Goal: Task Accomplishment & Management: Use online tool/utility

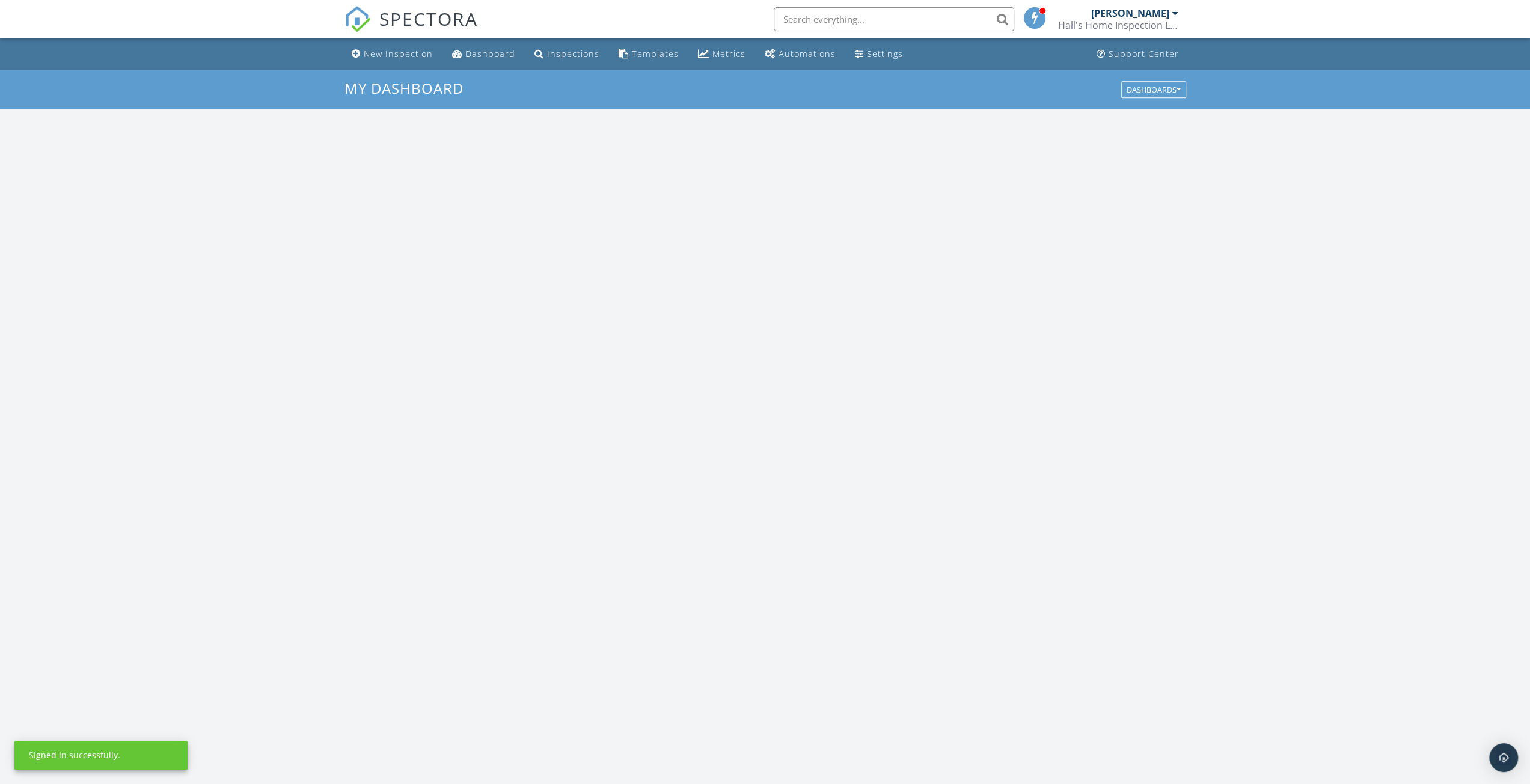
scroll to position [1112, 1548]
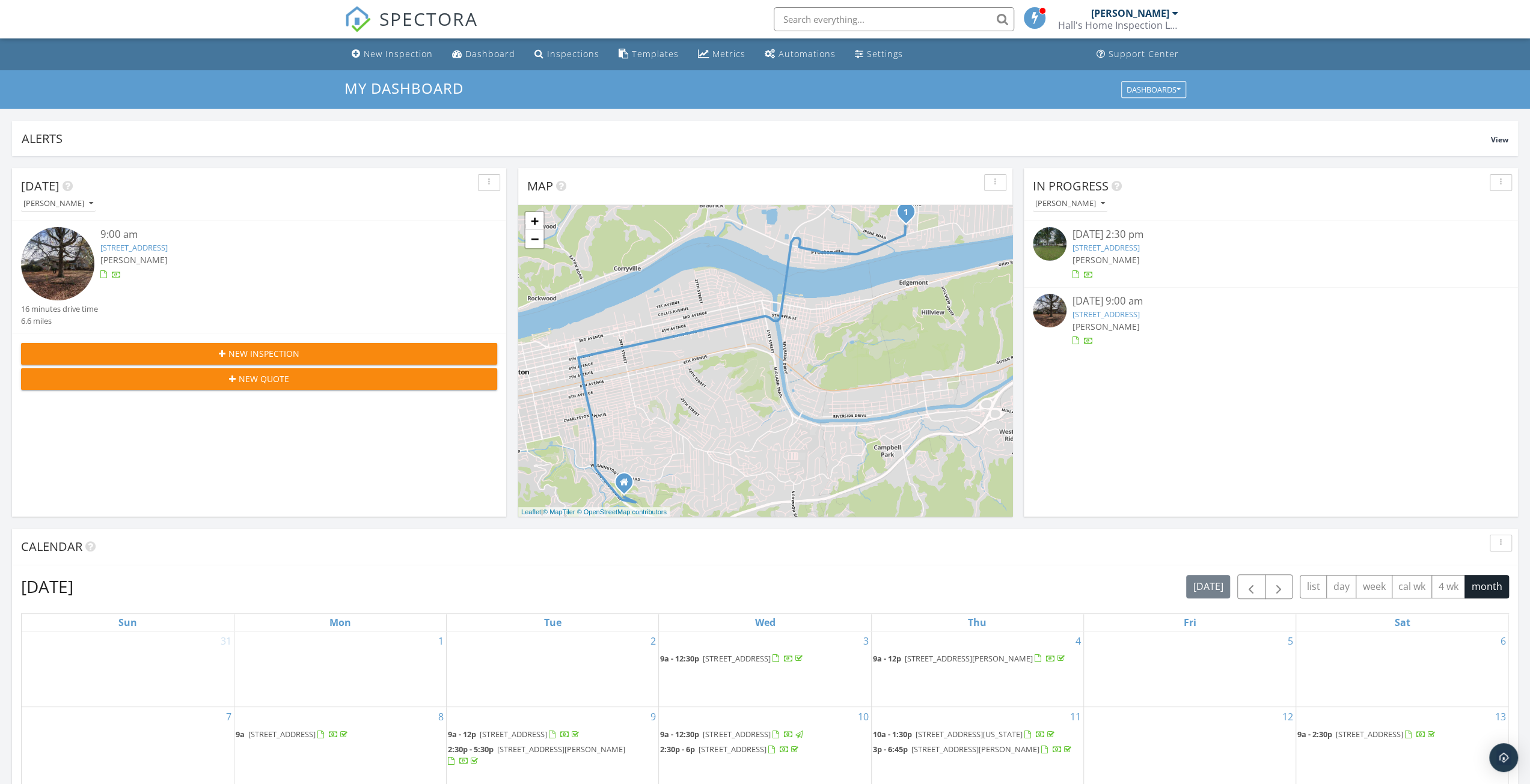
click at [1137, 261] on div "[PERSON_NAME]" at bounding box center [1271, 260] width 397 height 13
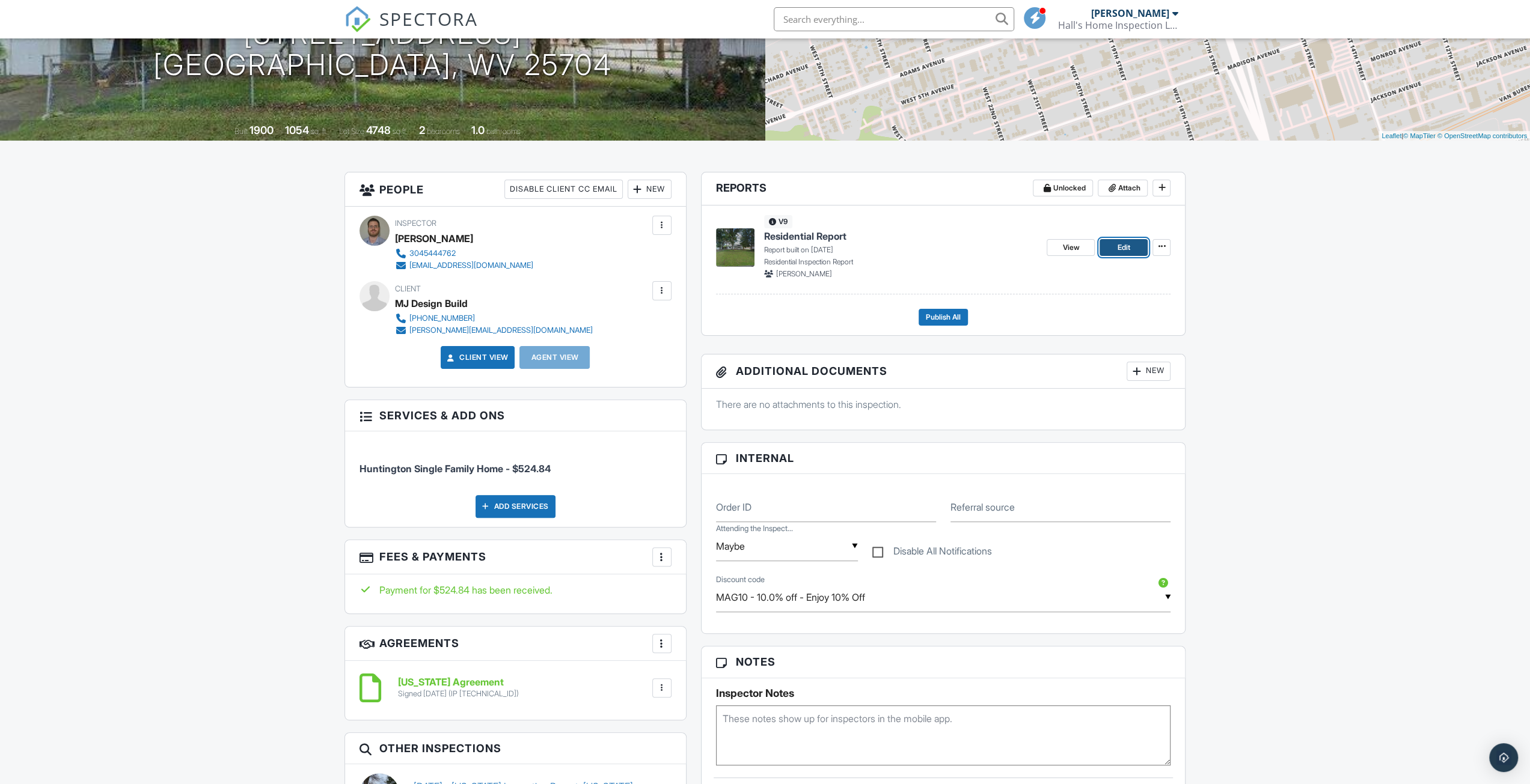
click at [1113, 245] on link "Edit" at bounding box center [1124, 247] width 48 height 17
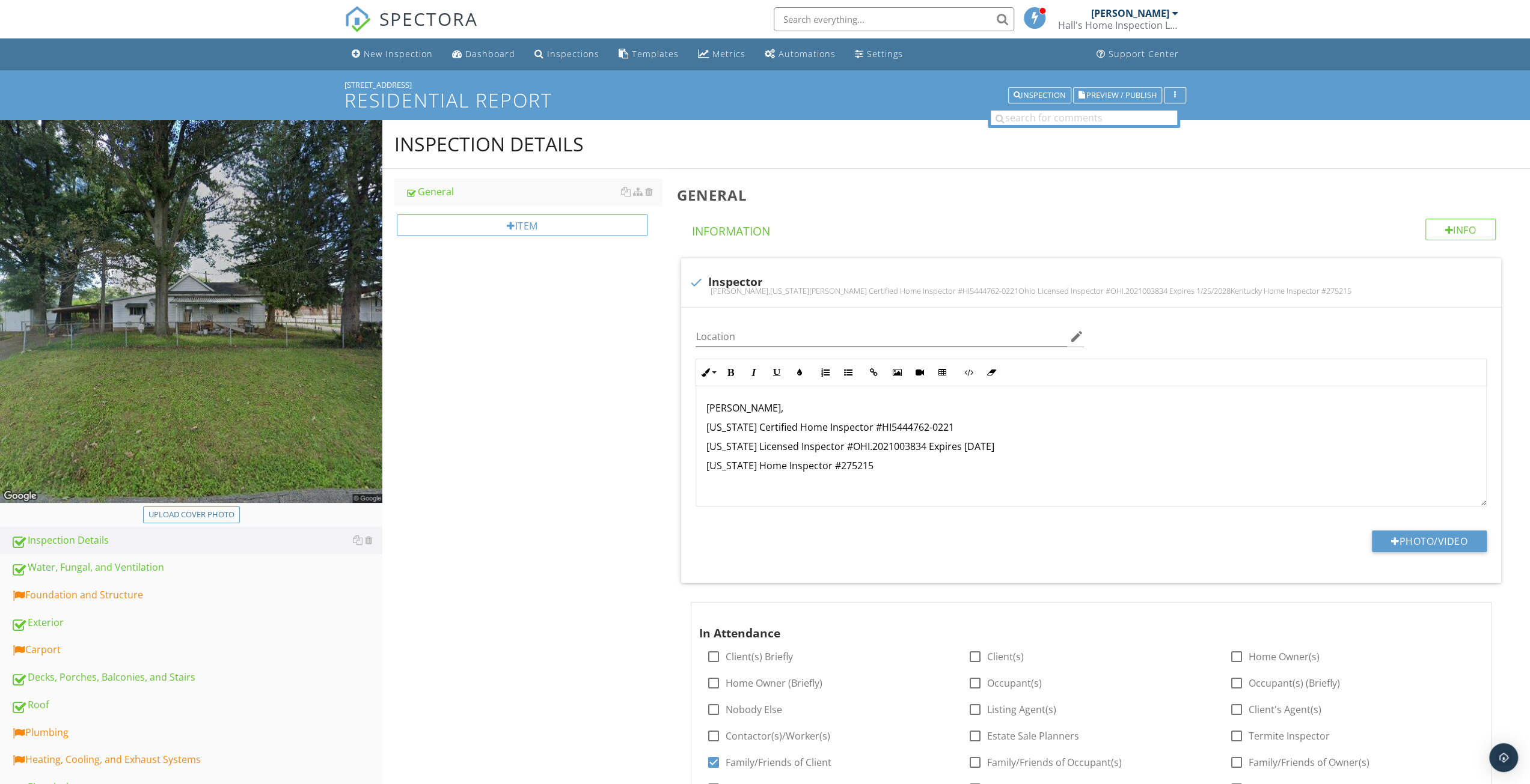
click at [211, 517] on div "Upload cover photo" at bounding box center [191, 515] width 86 height 12
type input "C:\fakepath\2025-8-26-1.jpg"
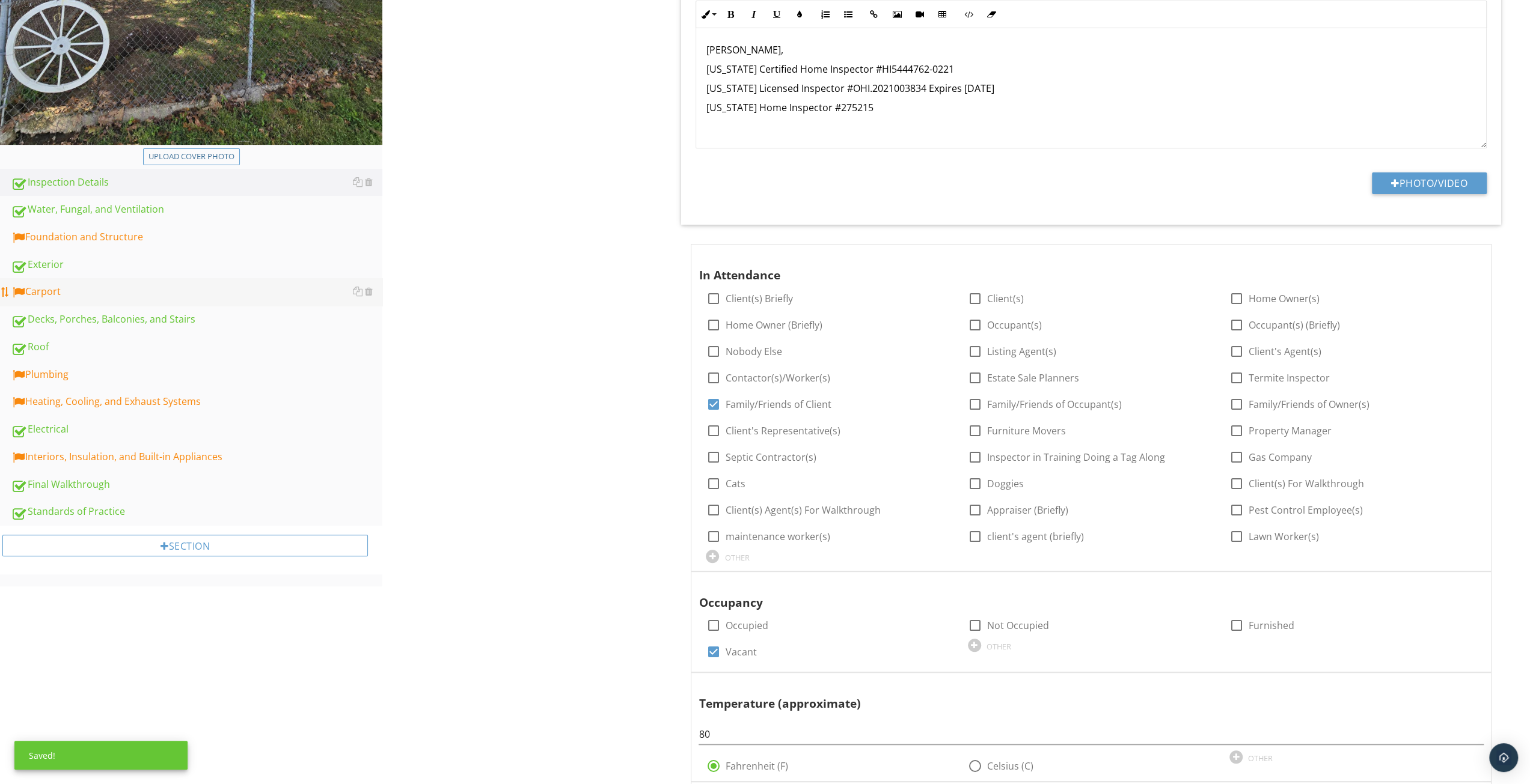
scroll to position [361, 0]
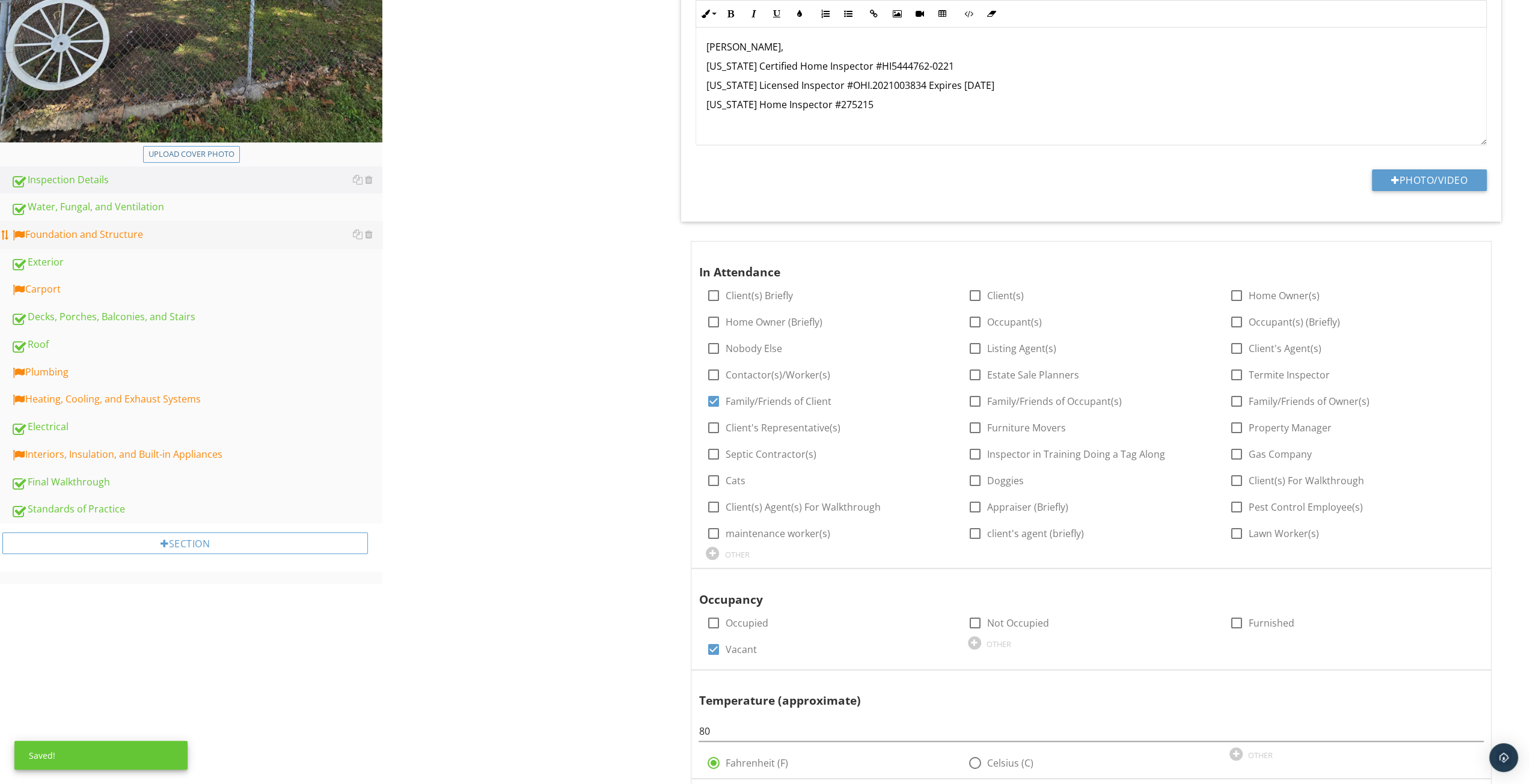
click at [126, 226] on link "Foundation and Structure" at bounding box center [197, 235] width 372 height 27
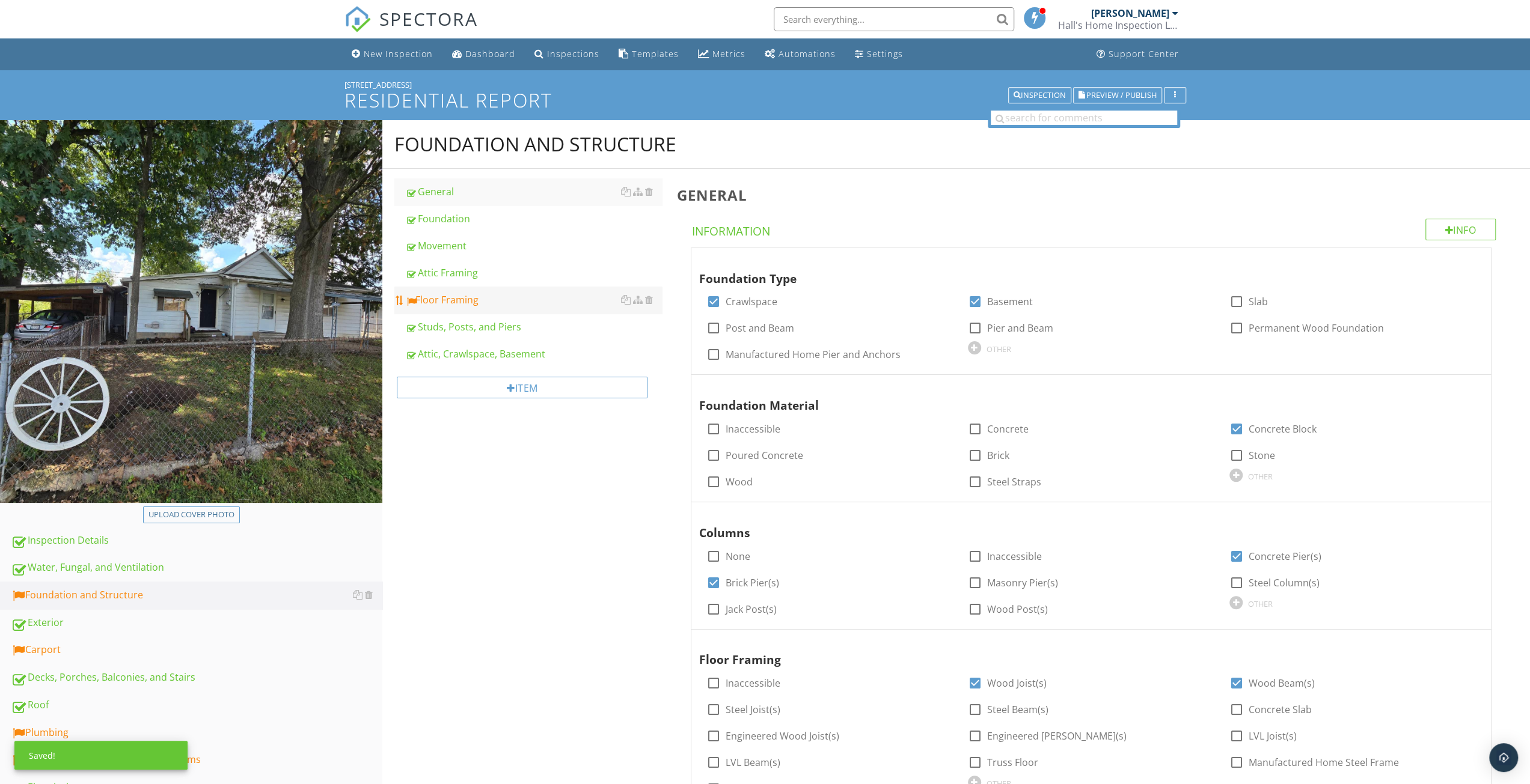
click at [454, 297] on div "Floor Framing" at bounding box center [534, 299] width 257 height 15
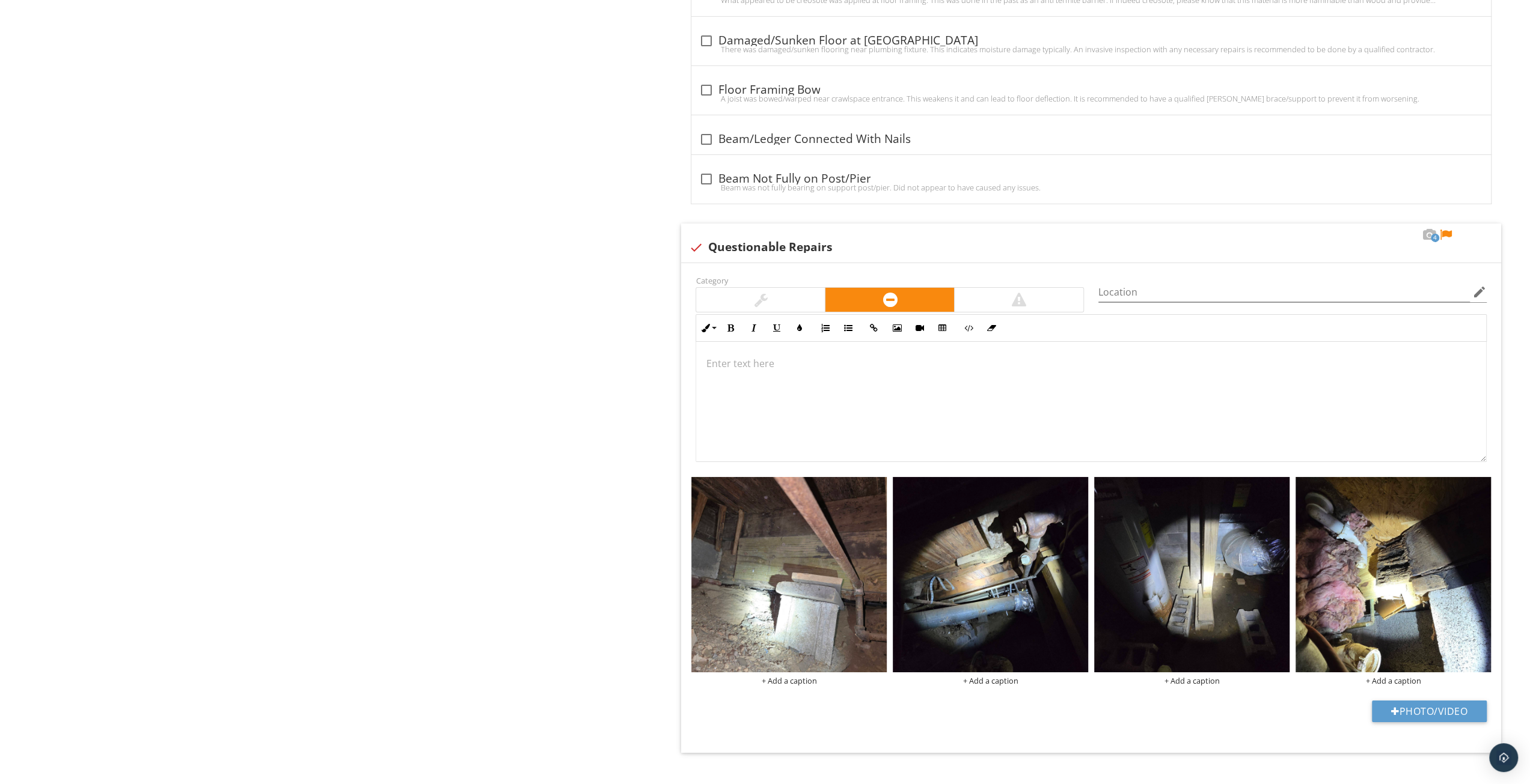
scroll to position [3903, 0]
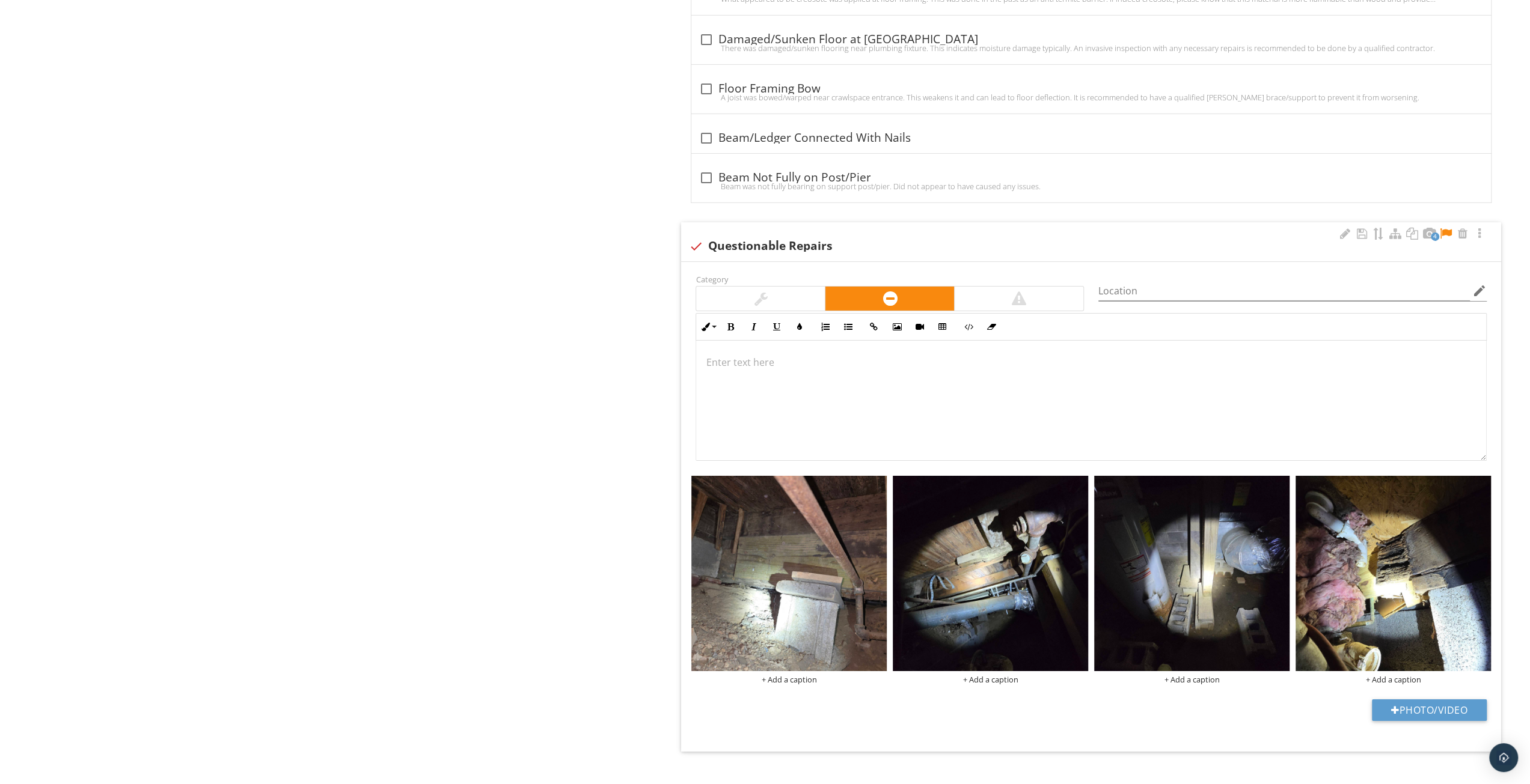
click at [828, 366] on div at bounding box center [1092, 401] width 790 height 120
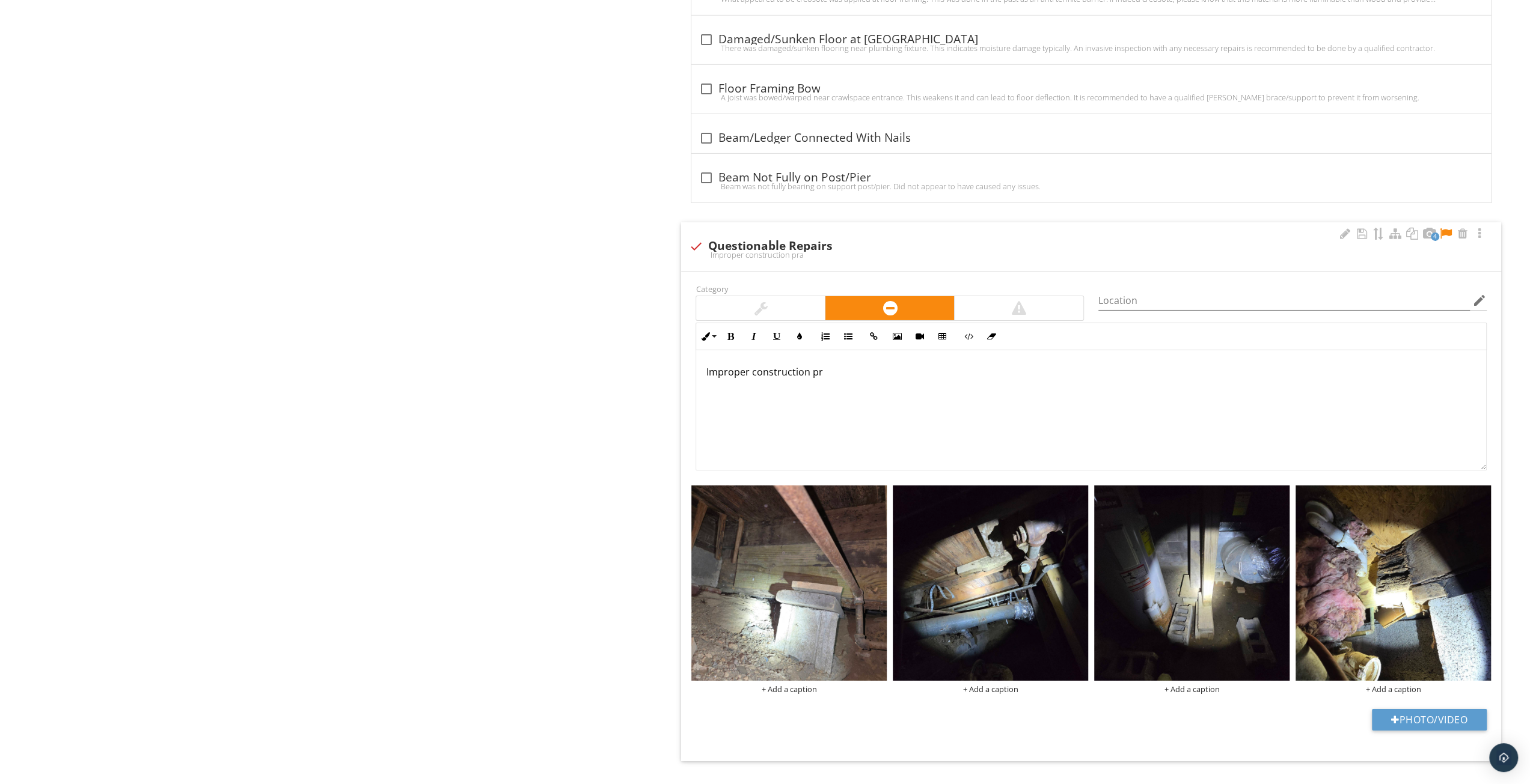
scroll to position [3913, 0]
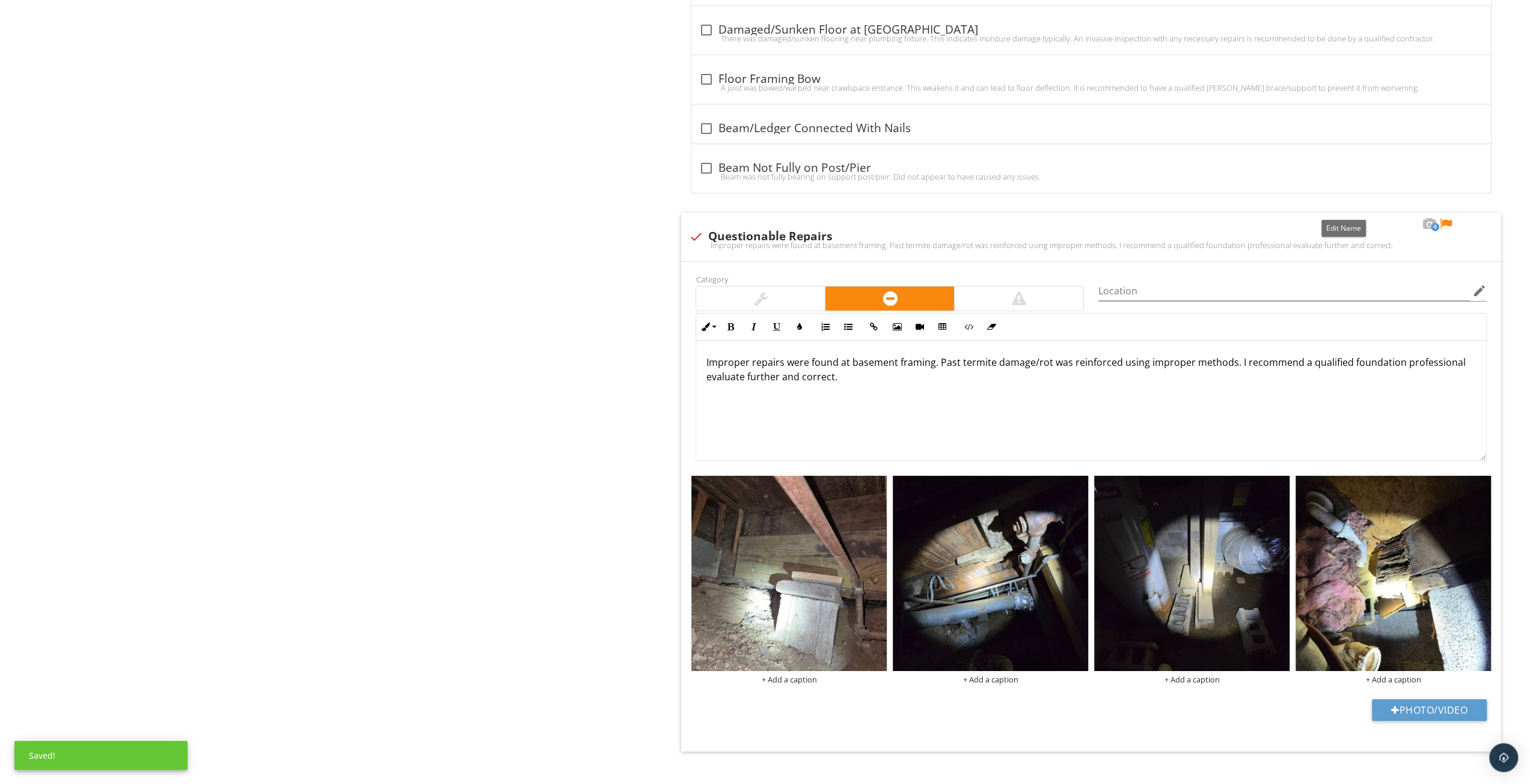
click at [1343, 218] on div at bounding box center [1345, 224] width 15 height 12
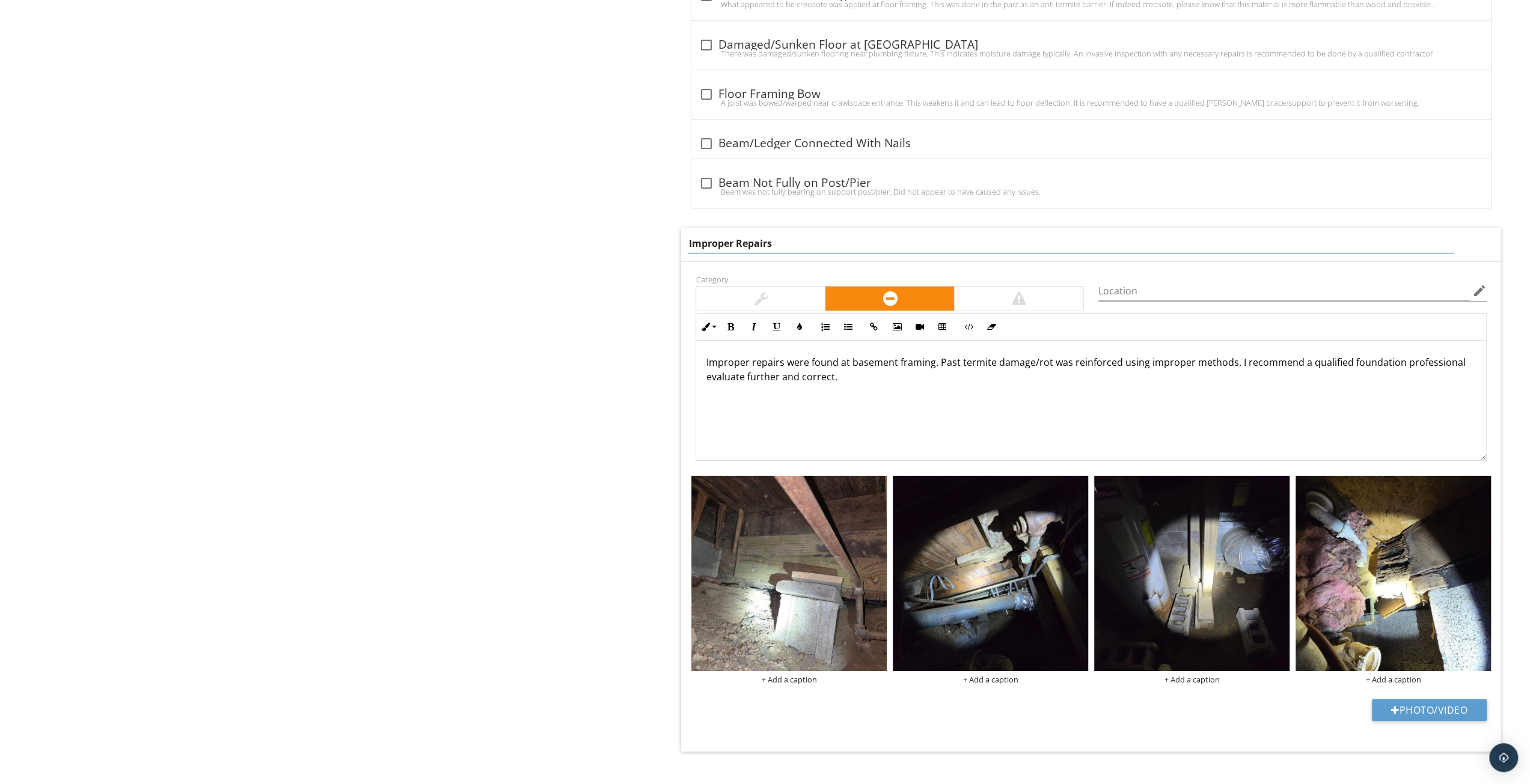
type input "Improper Repairs"
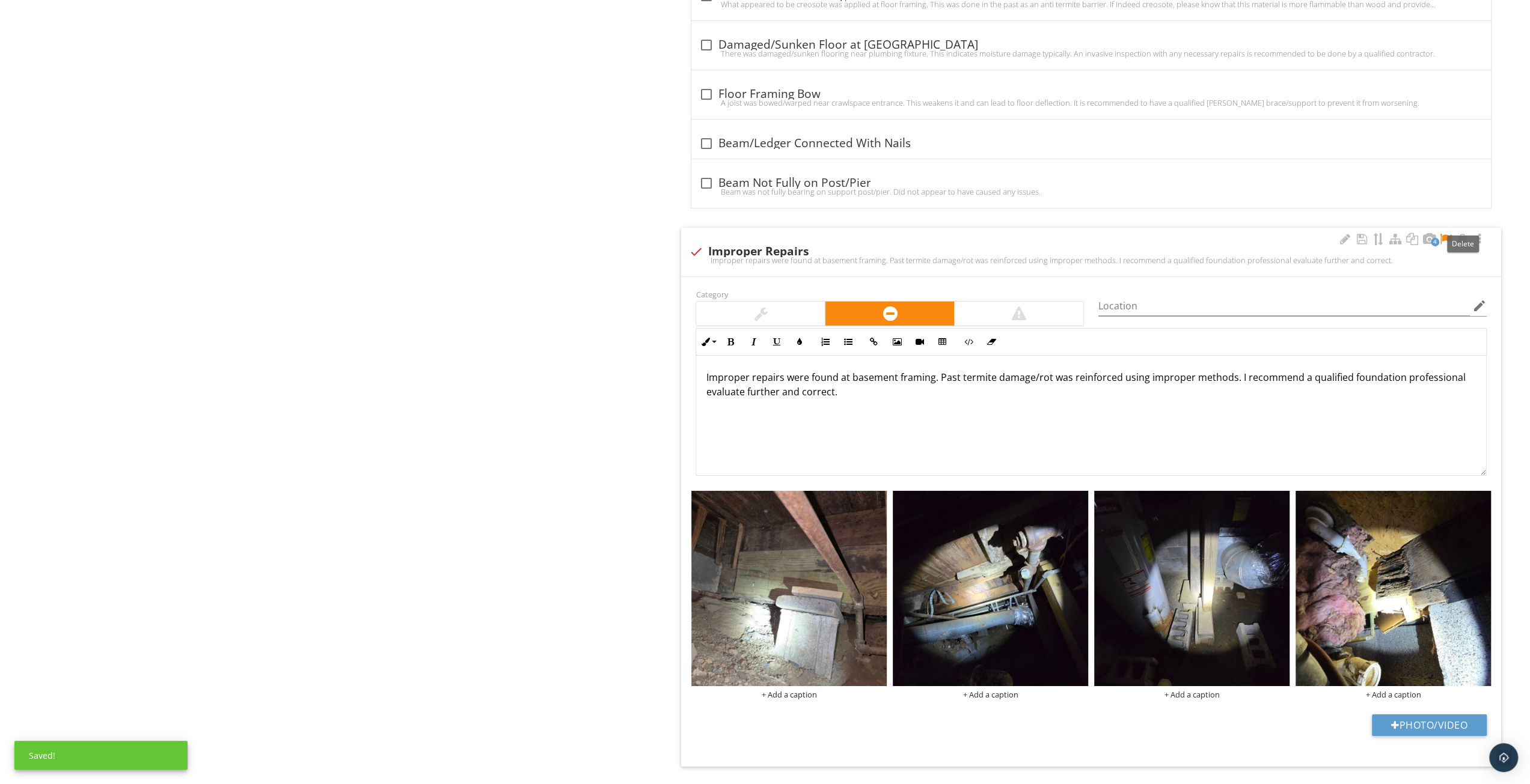
click at [1447, 233] on div at bounding box center [1446, 239] width 15 height 12
click at [823, 565] on img at bounding box center [789, 588] width 195 height 195
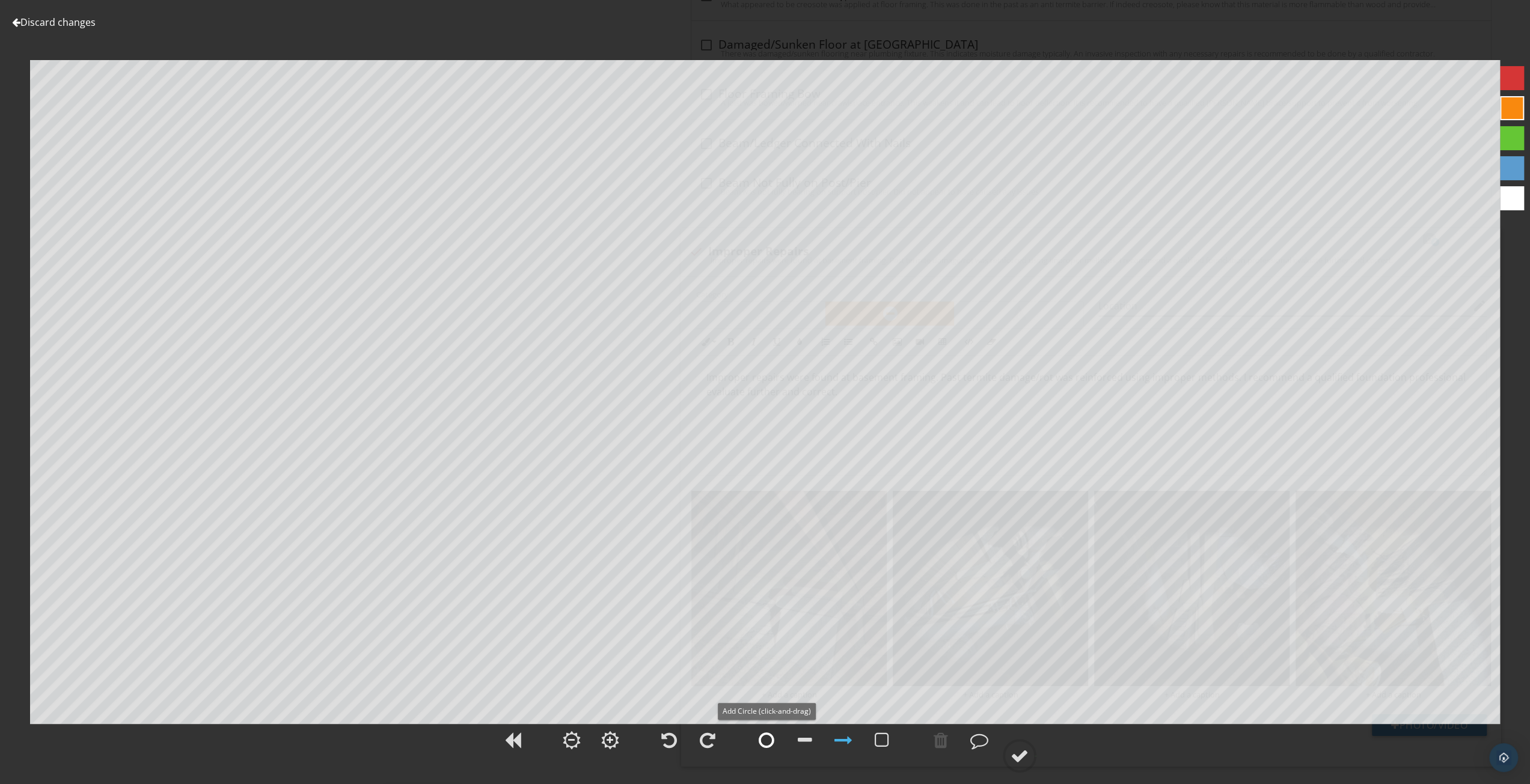
click at [774, 746] on div at bounding box center [767, 740] width 16 height 18
click at [82, 25] on link "Discard changes" at bounding box center [53, 22] width 83 height 13
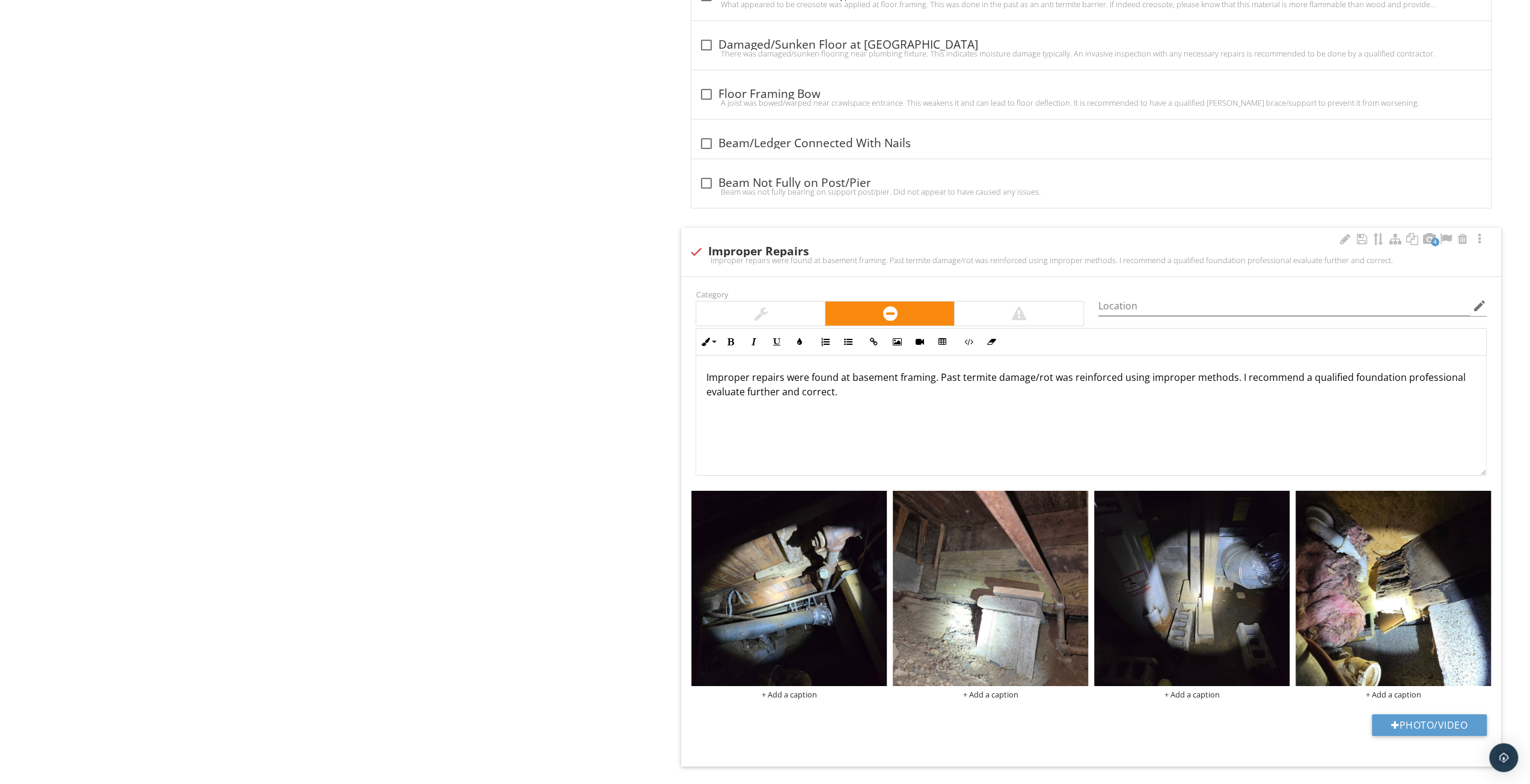
click at [838, 563] on img at bounding box center [789, 588] width 195 height 195
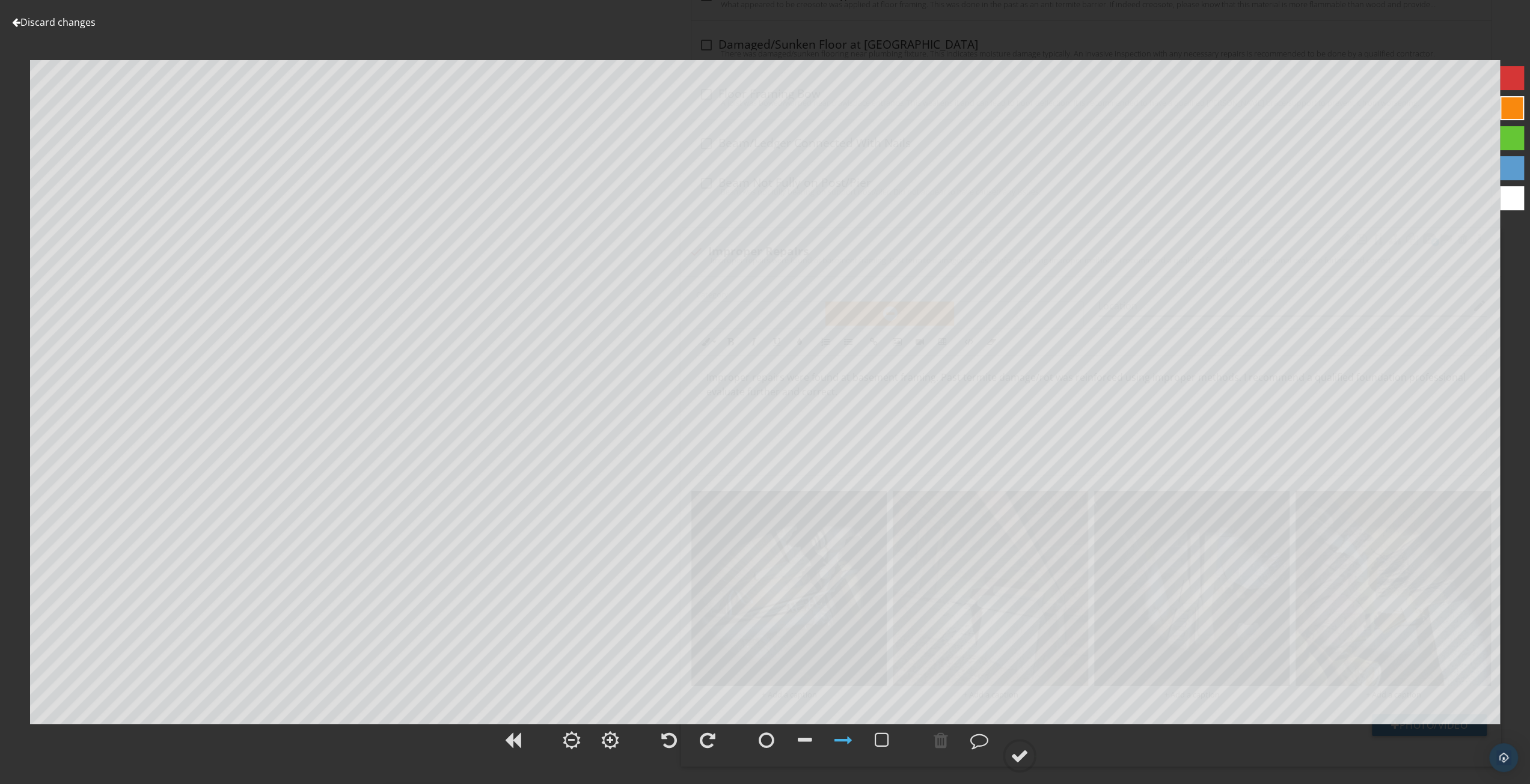
click at [82, 17] on link "Discard changes" at bounding box center [53, 22] width 83 height 13
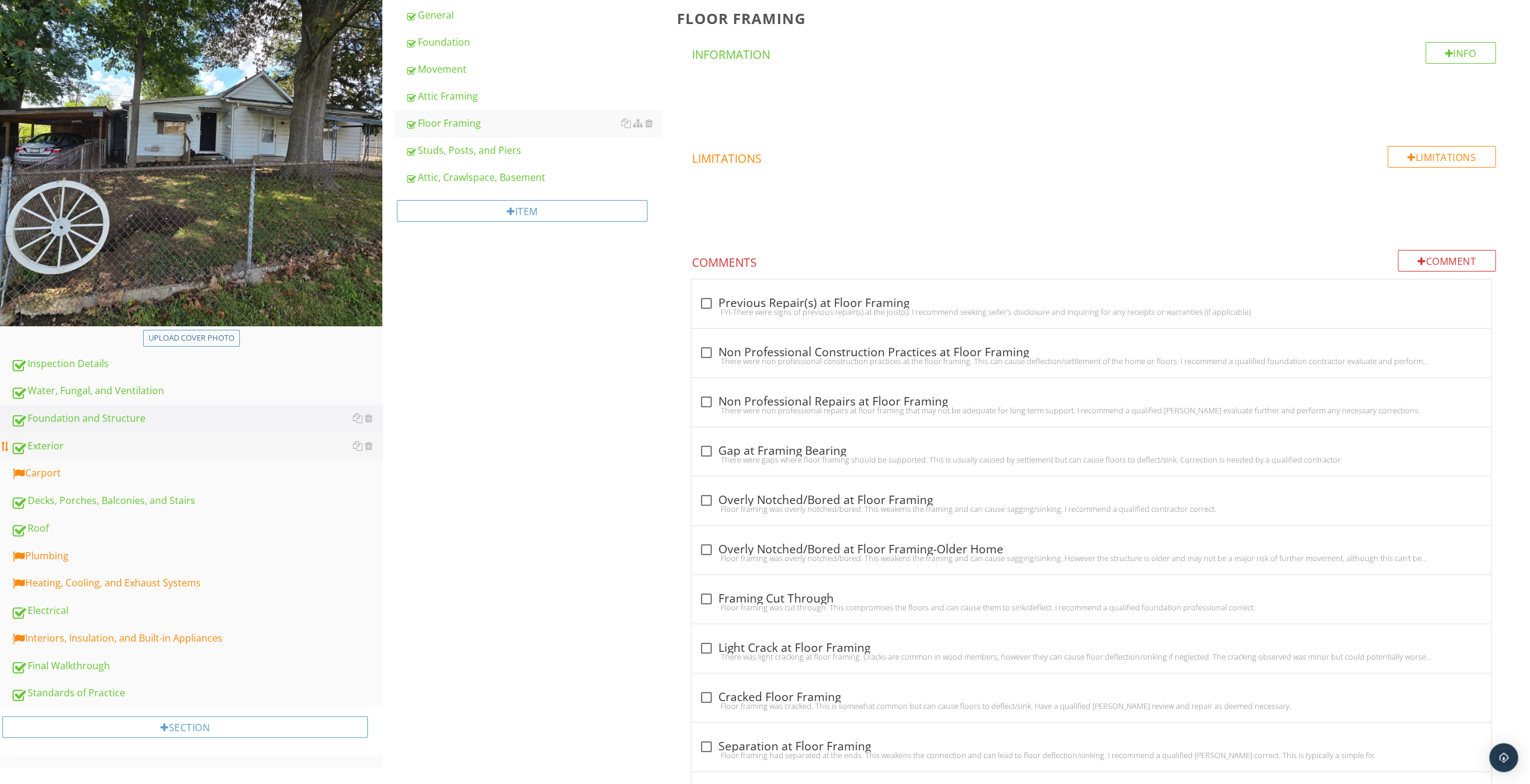
scroll to position [181, 0]
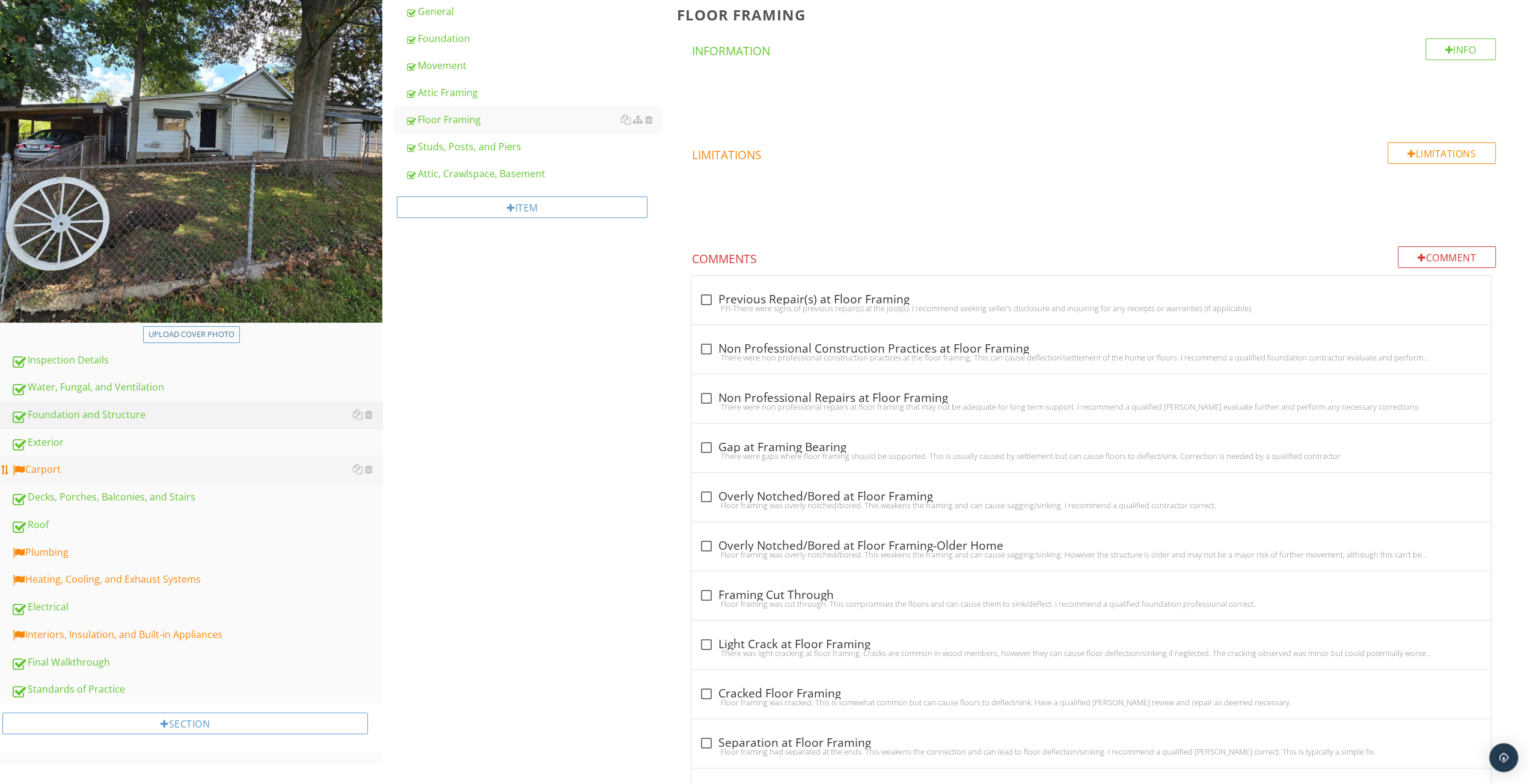
click at [65, 469] on div "Carport" at bounding box center [197, 470] width 372 height 16
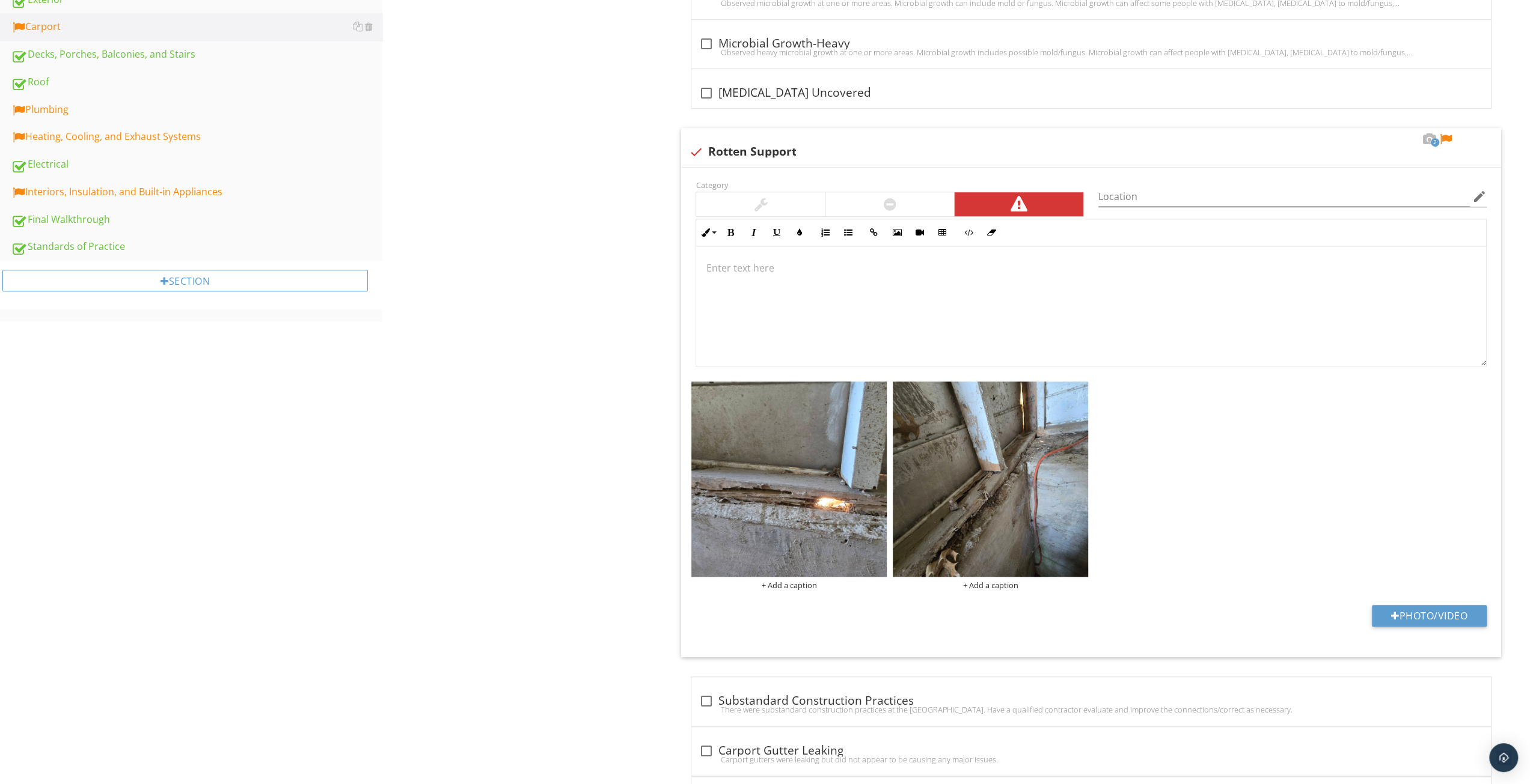
scroll to position [668, 0]
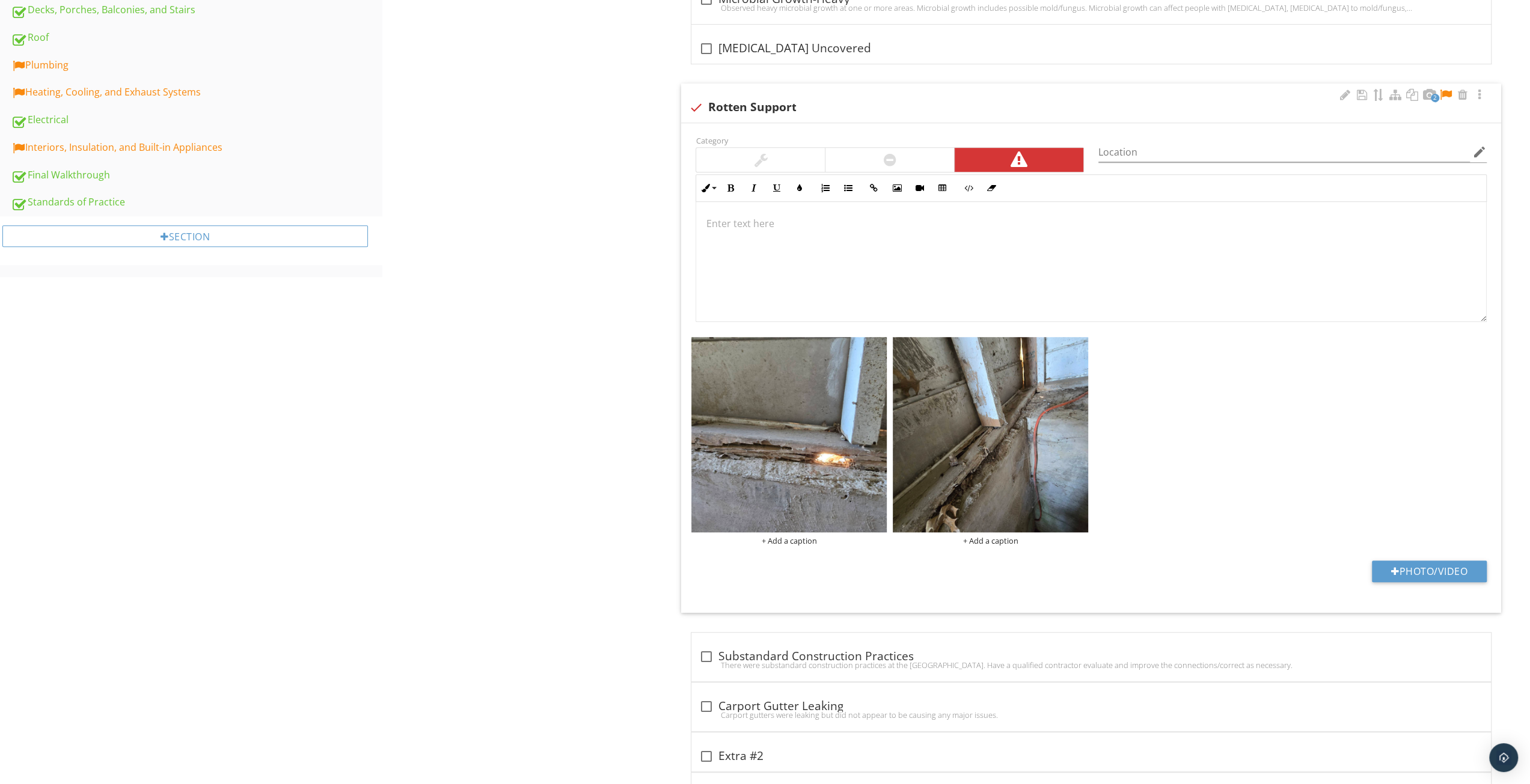
click at [1118, 259] on div at bounding box center [1092, 262] width 790 height 120
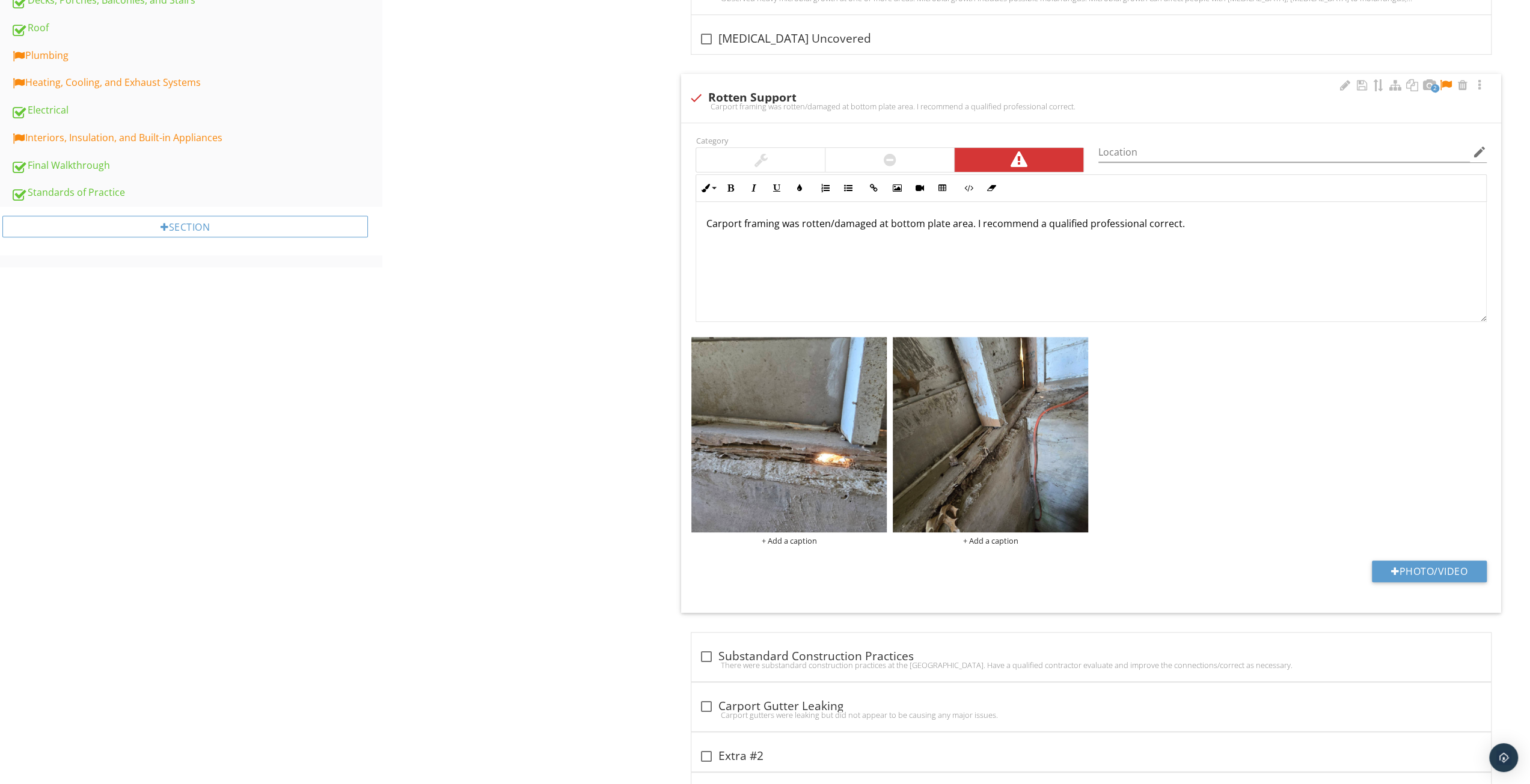
click at [920, 163] on div at bounding box center [890, 160] width 129 height 24
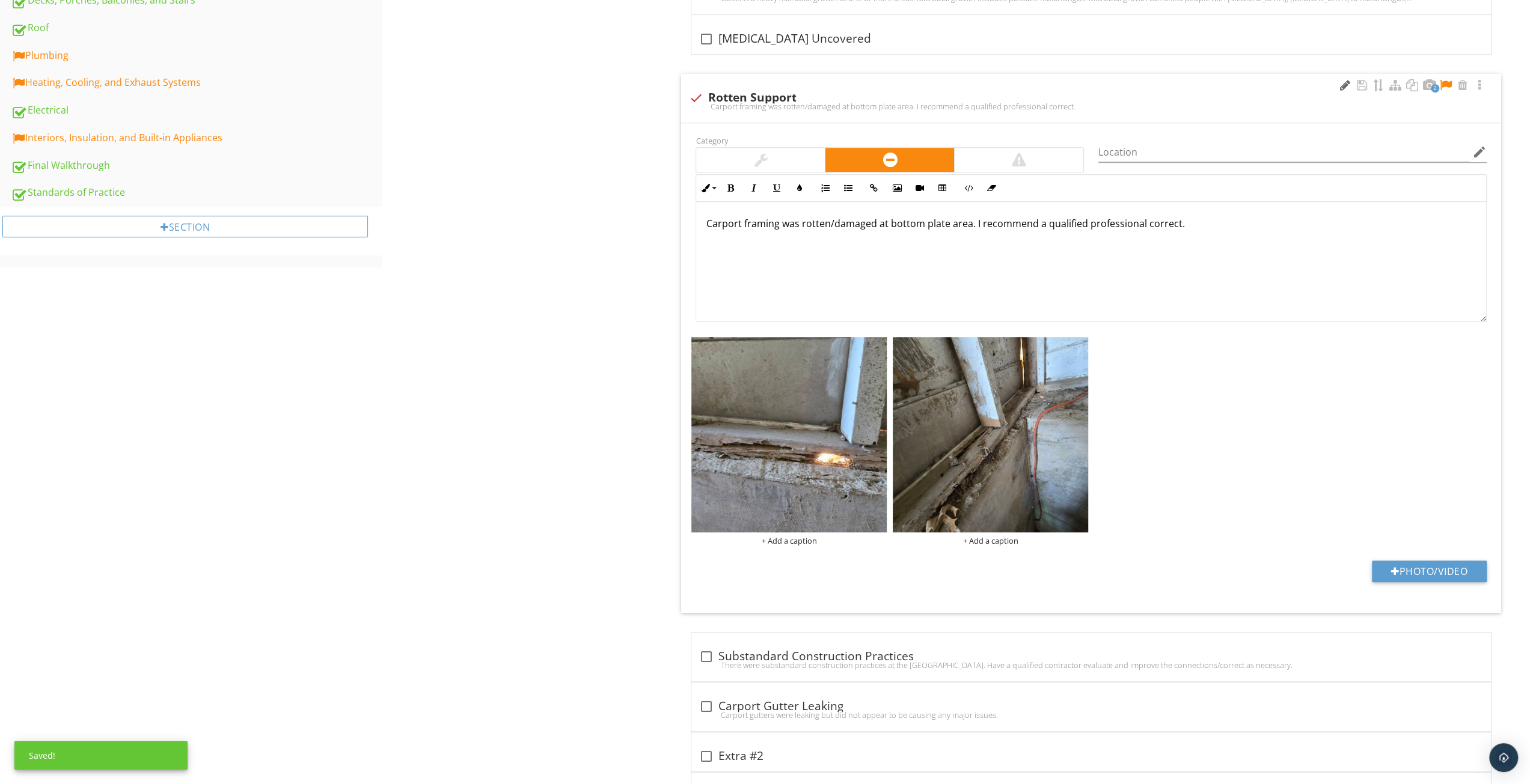
click at [1345, 81] on div at bounding box center [1345, 85] width 15 height 12
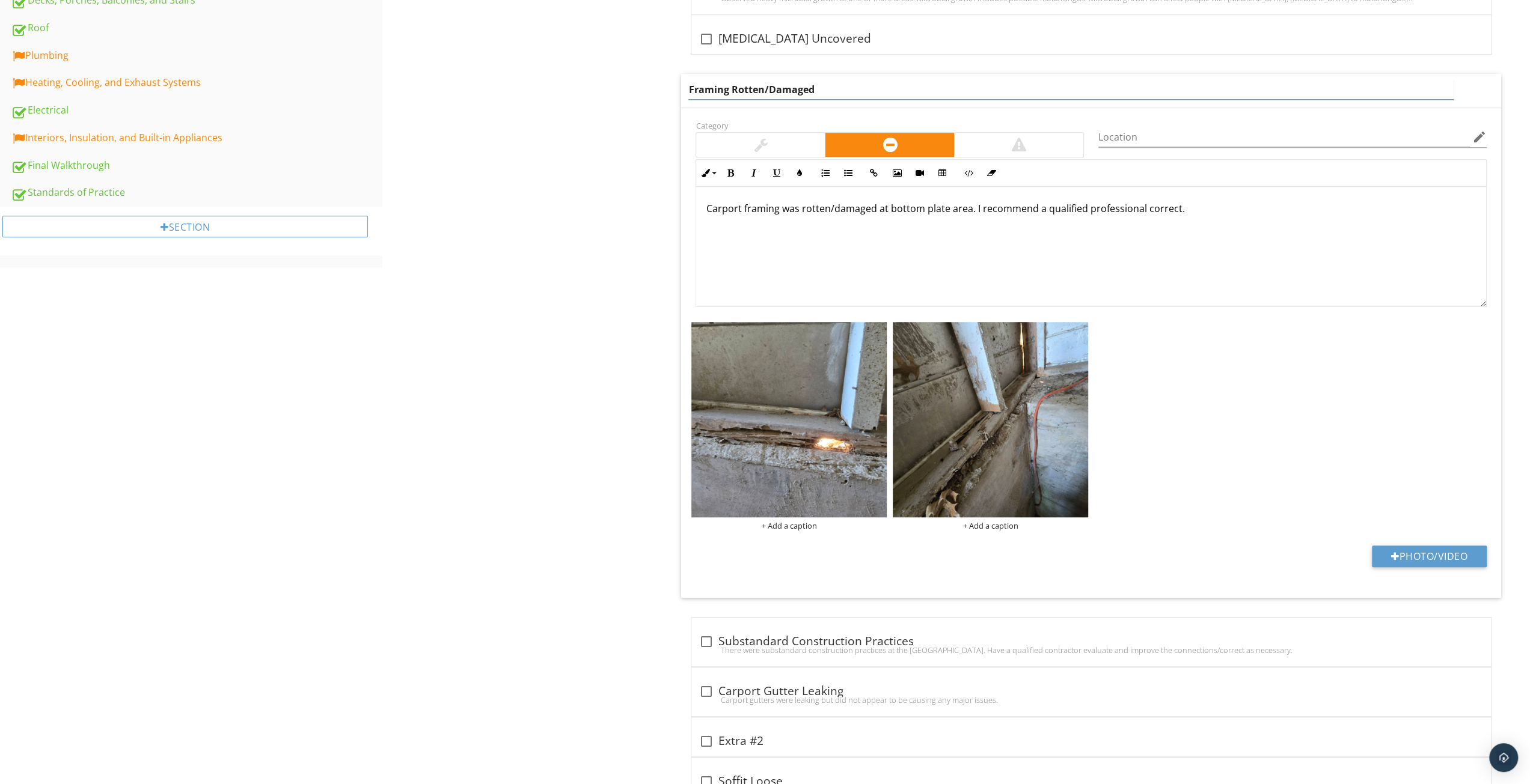
type input "Framing Rotten/Damaged"
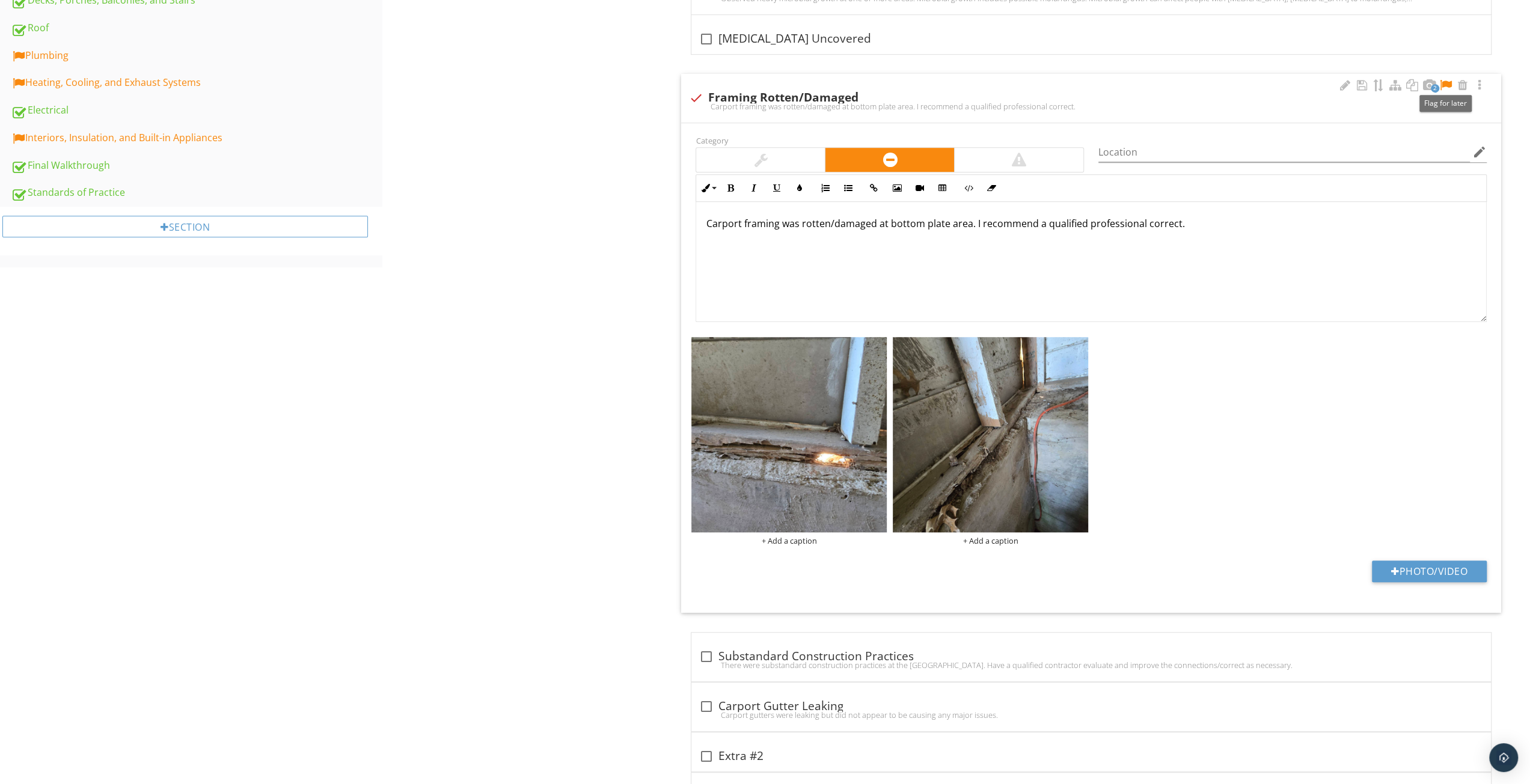
click at [1447, 83] on div at bounding box center [1446, 85] width 15 height 12
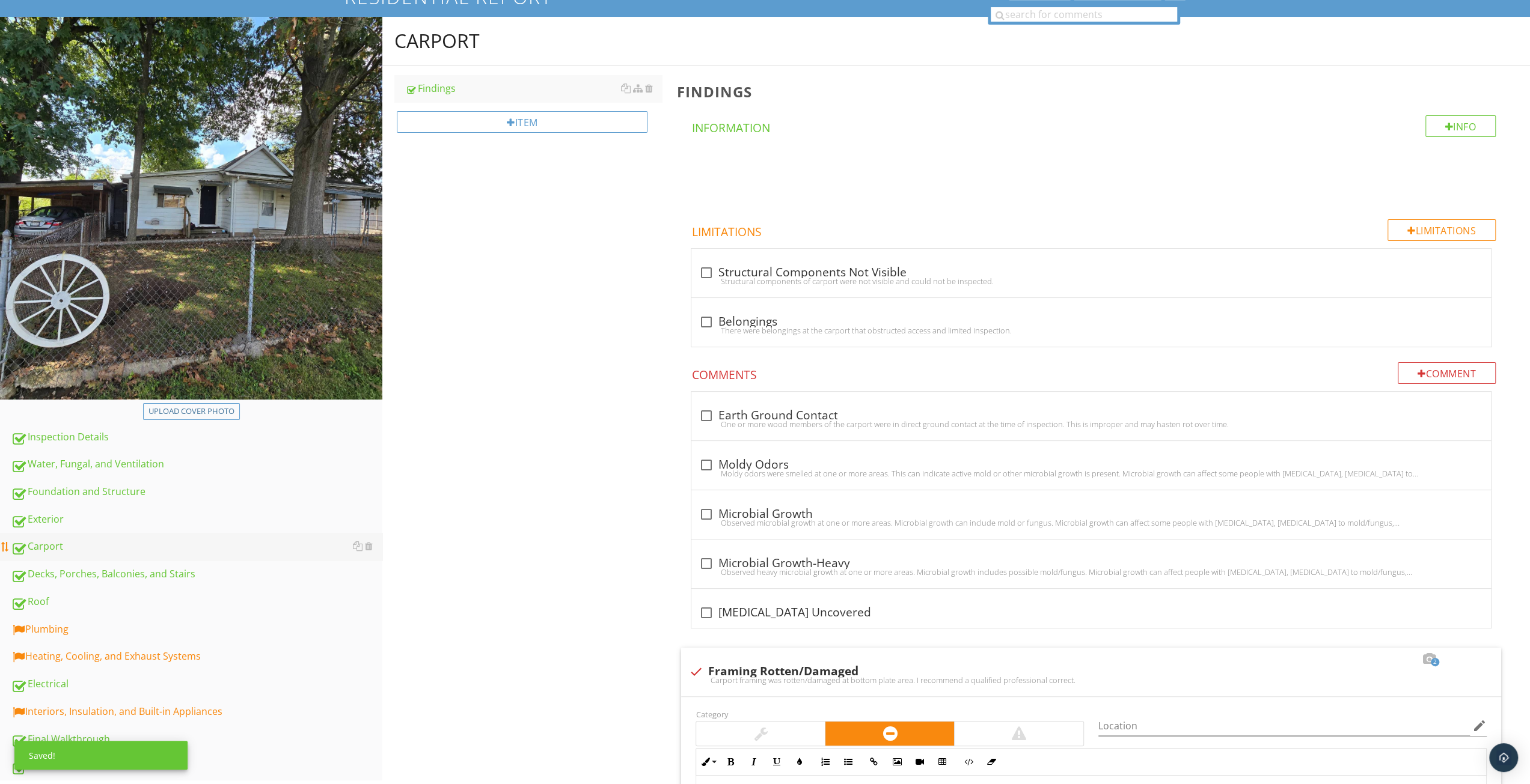
scroll to position [301, 0]
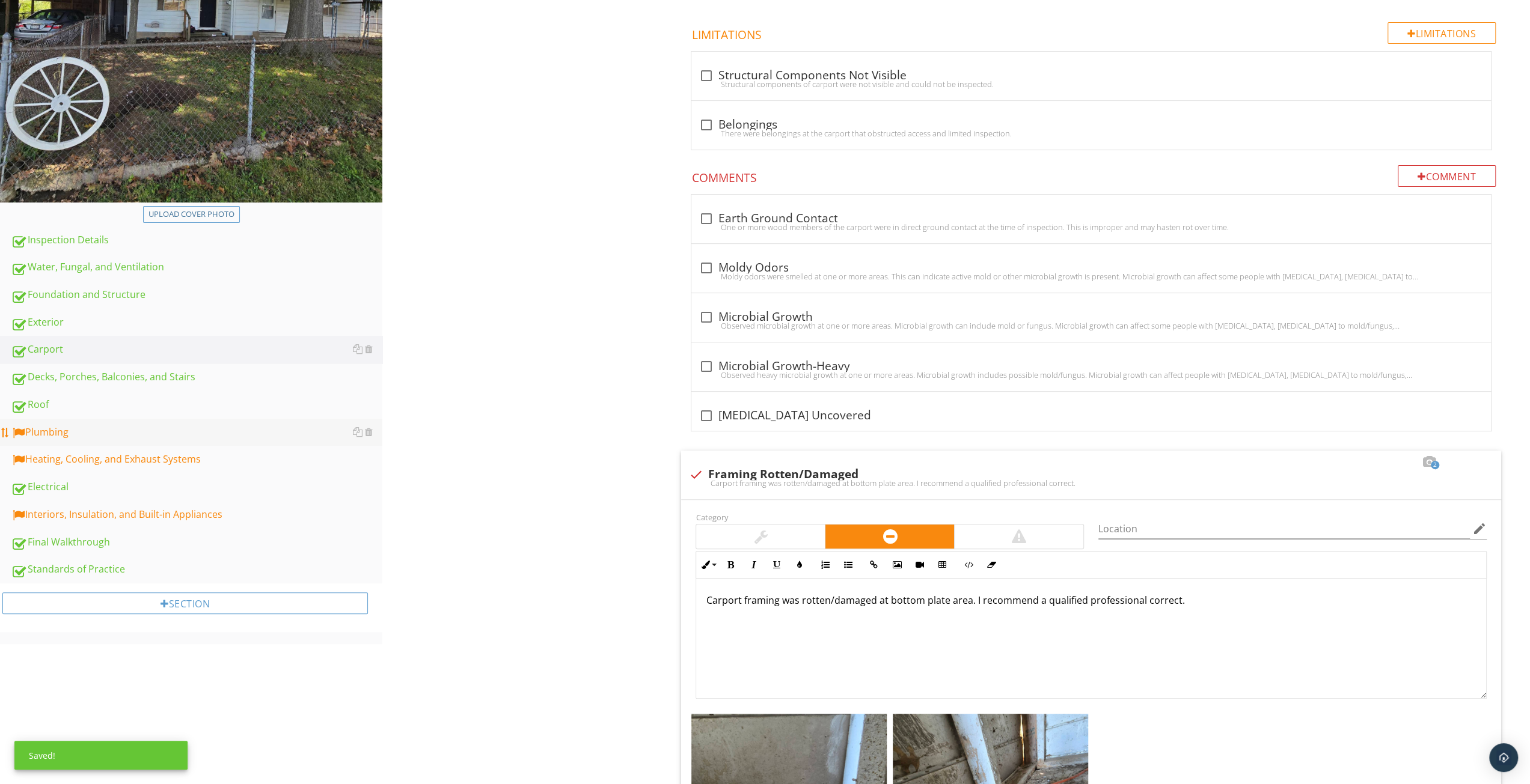
click at [116, 422] on link "Plumbing" at bounding box center [197, 432] width 372 height 27
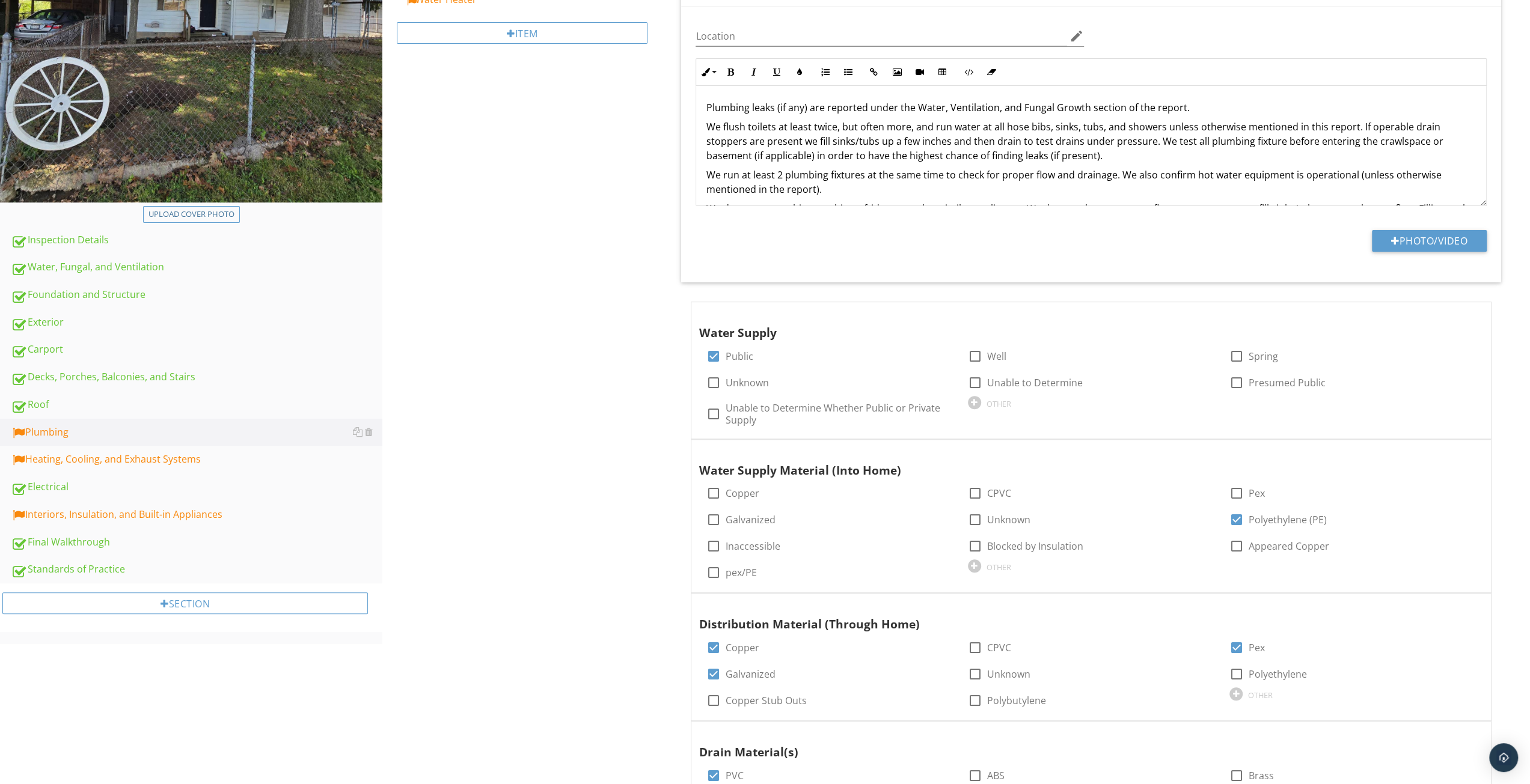
scroll to position [240, 0]
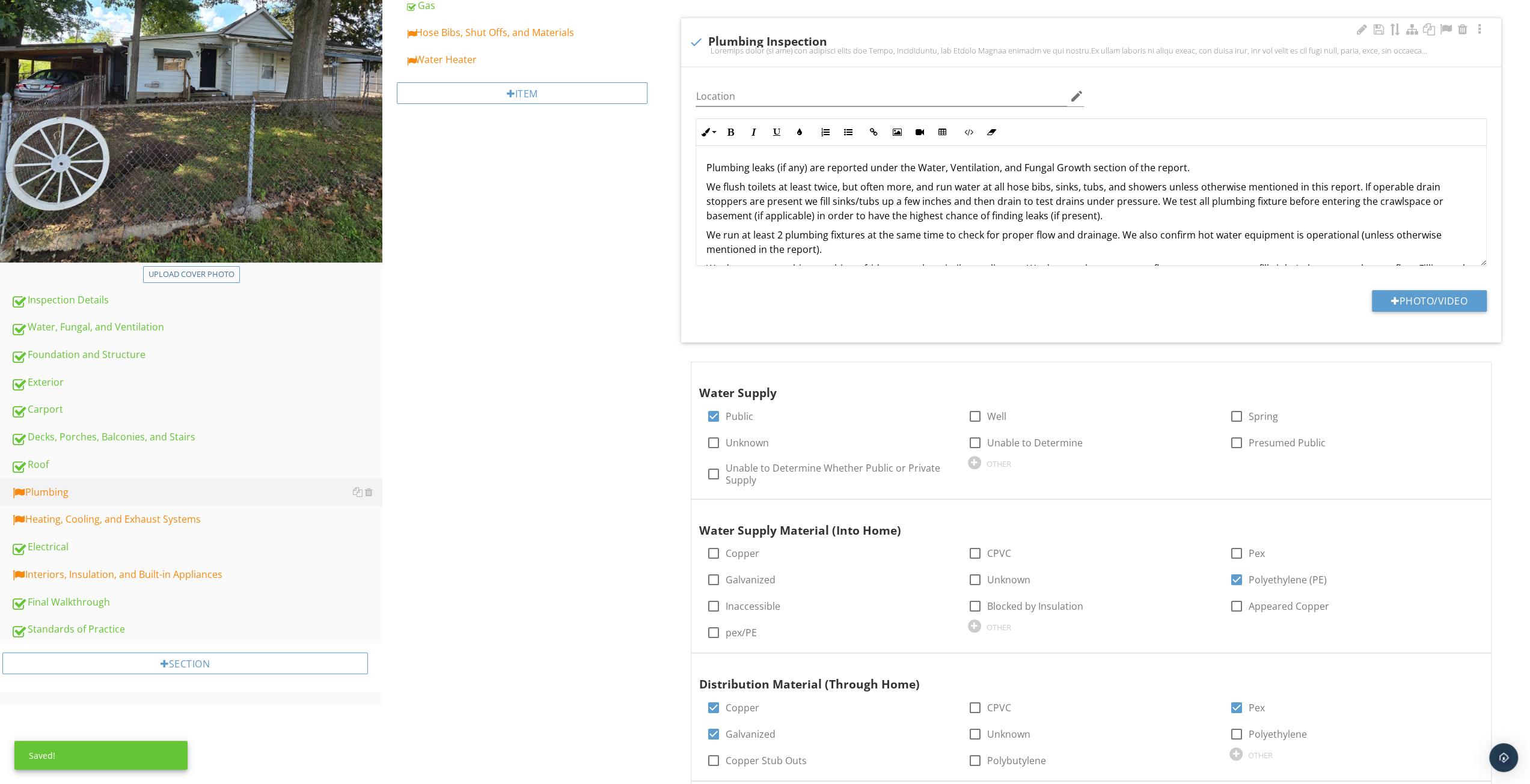
drag, startPoint x: 458, startPoint y: 67, endPoint x: 844, endPoint y: 64, distance: 386.0
click at [459, 67] on link "Water Heater" at bounding box center [534, 60] width 257 height 27
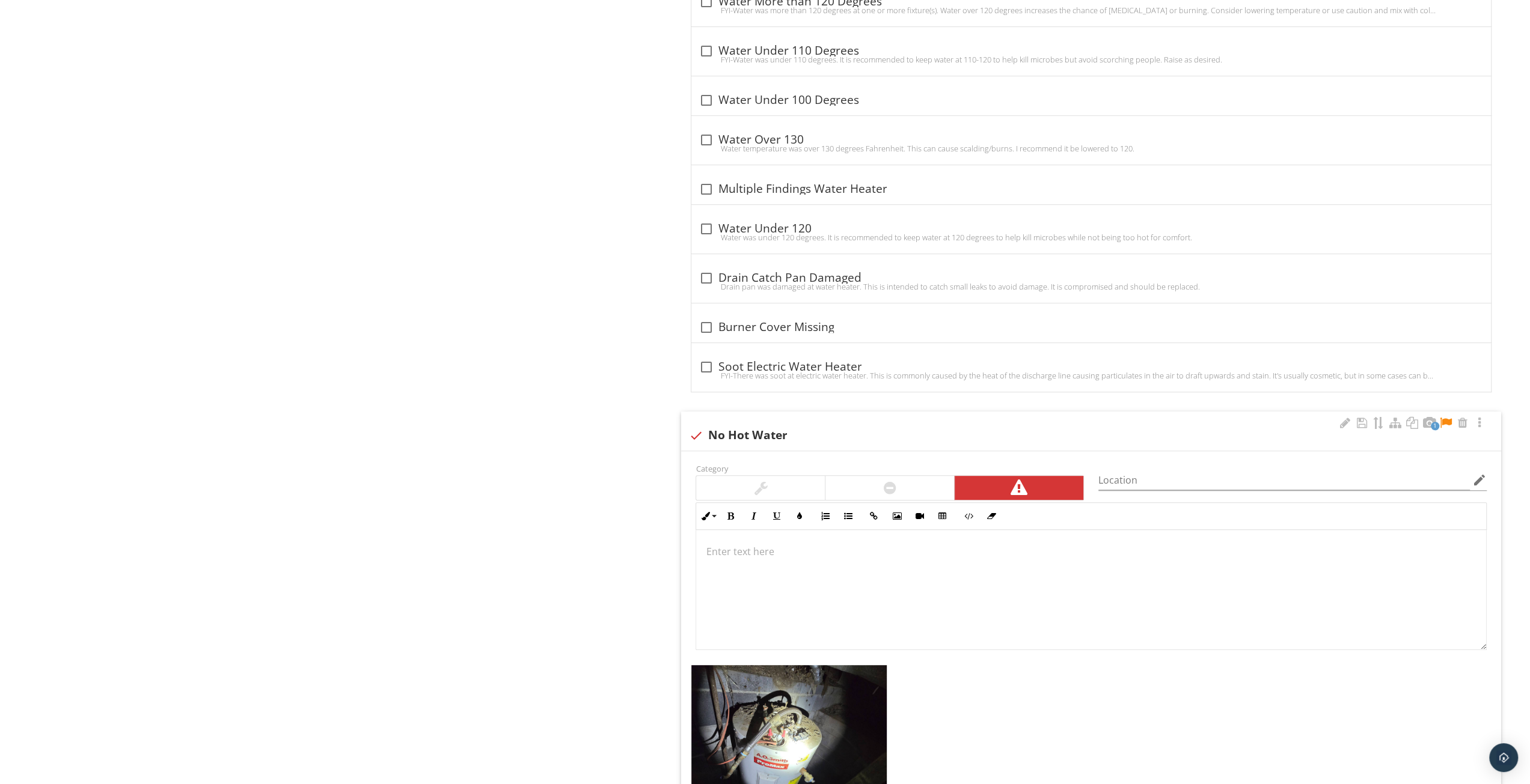
scroll to position [4964, 0]
click at [1102, 575] on div at bounding box center [1092, 587] width 790 height 120
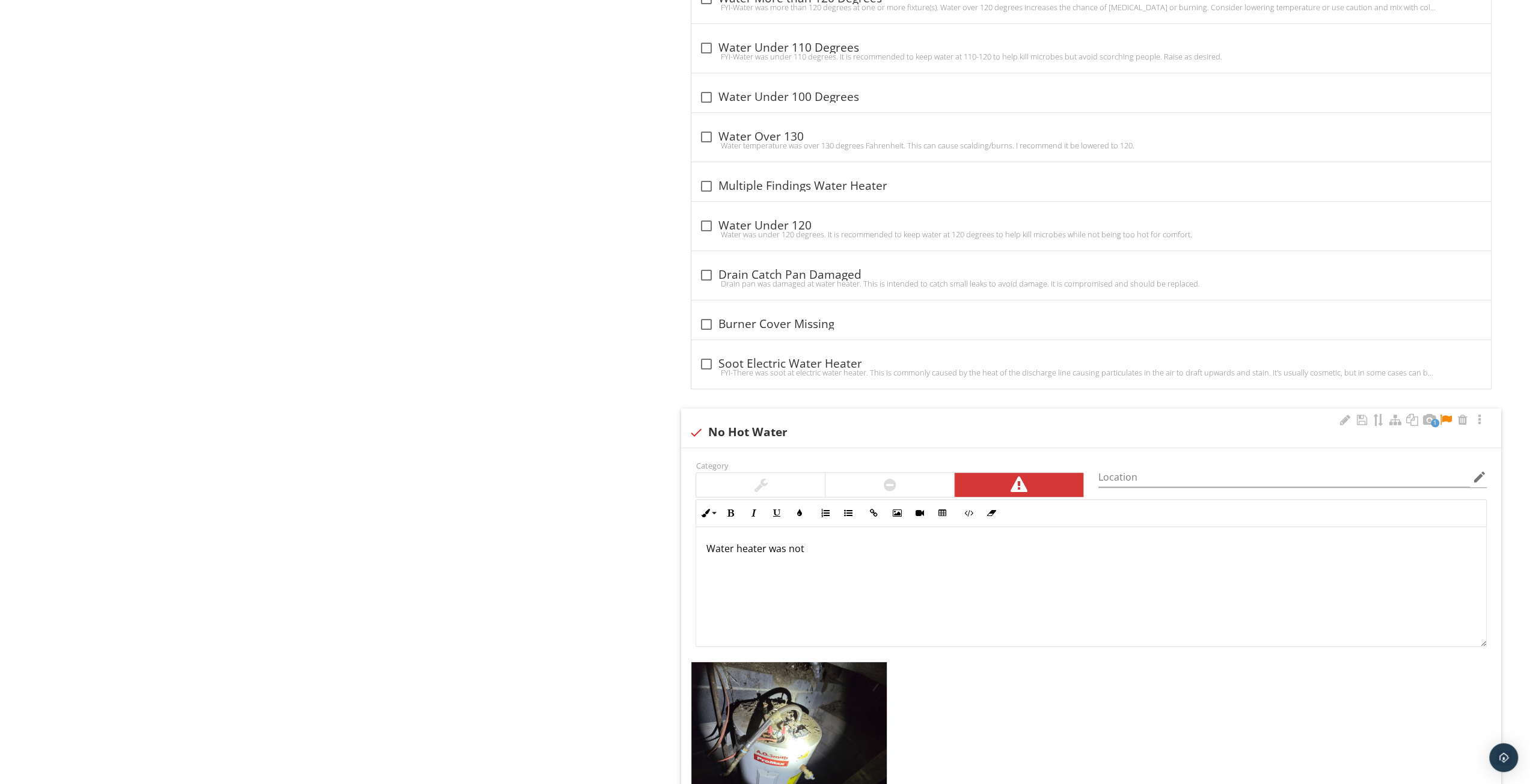
scroll to position [4974, 0]
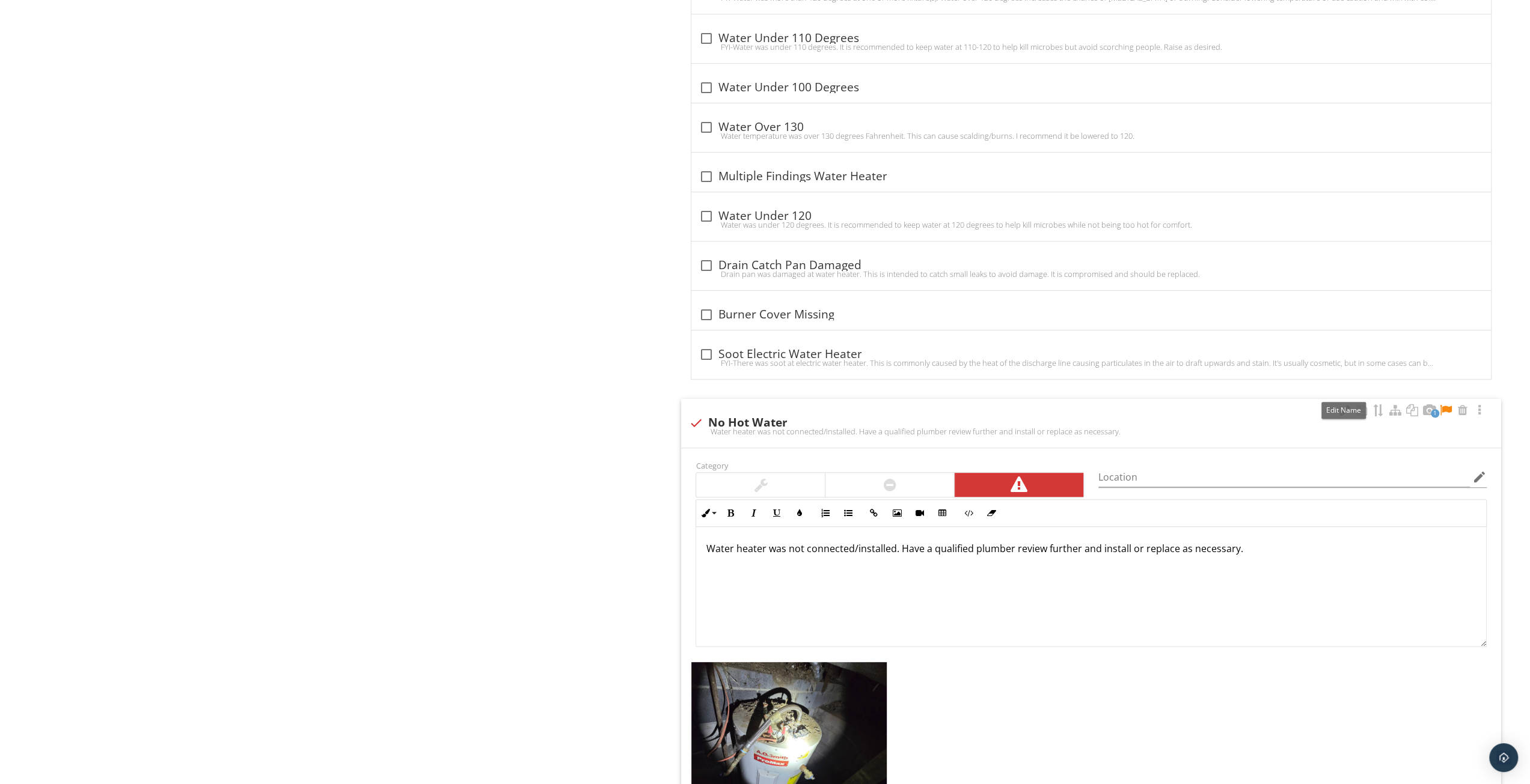
click at [1346, 404] on div at bounding box center [1345, 410] width 15 height 12
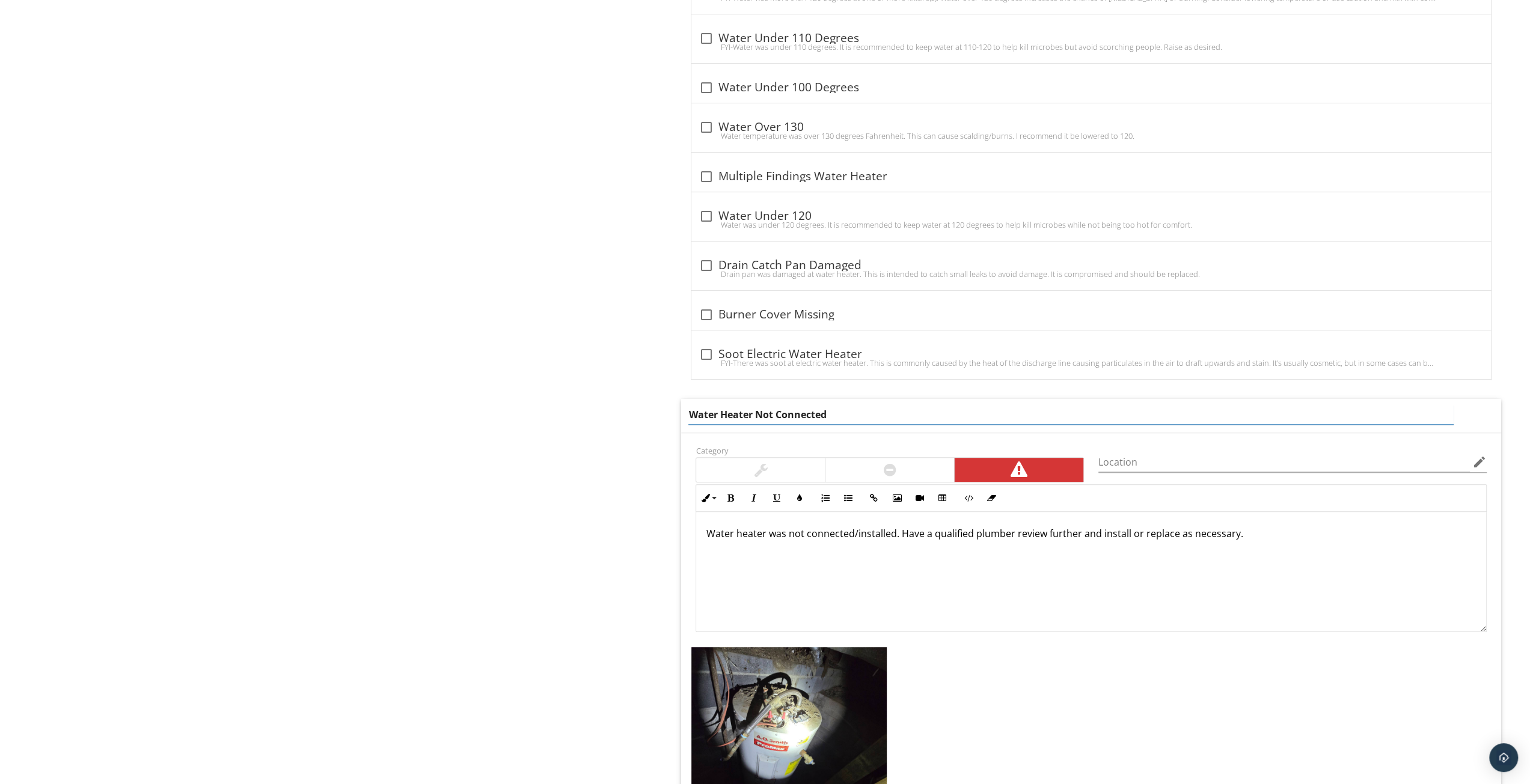
type input "Water Heater Not Connected"
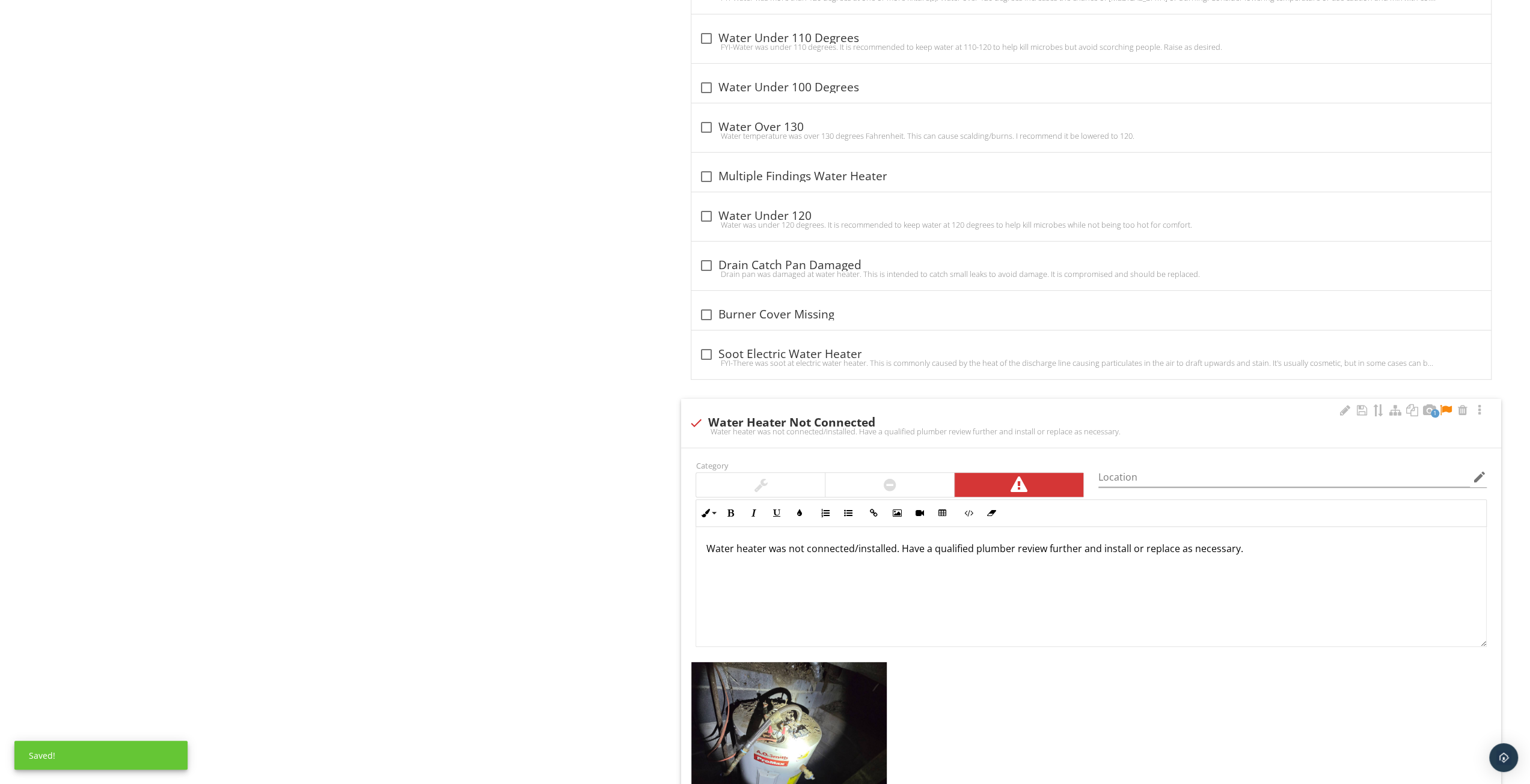
click at [907, 473] on div at bounding box center [890, 485] width 129 height 24
click at [1447, 404] on div at bounding box center [1446, 410] width 15 height 12
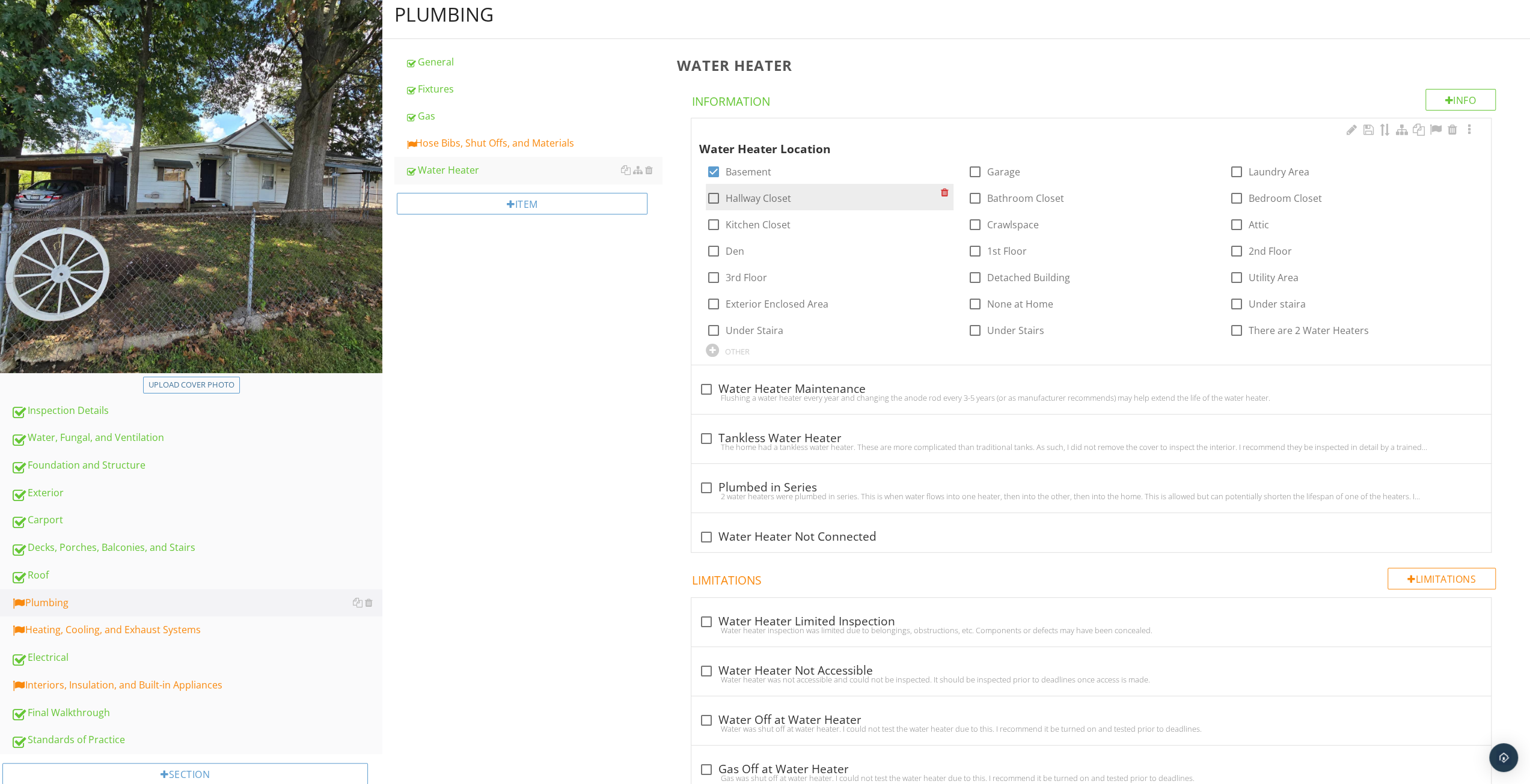
scroll to position [82, 0]
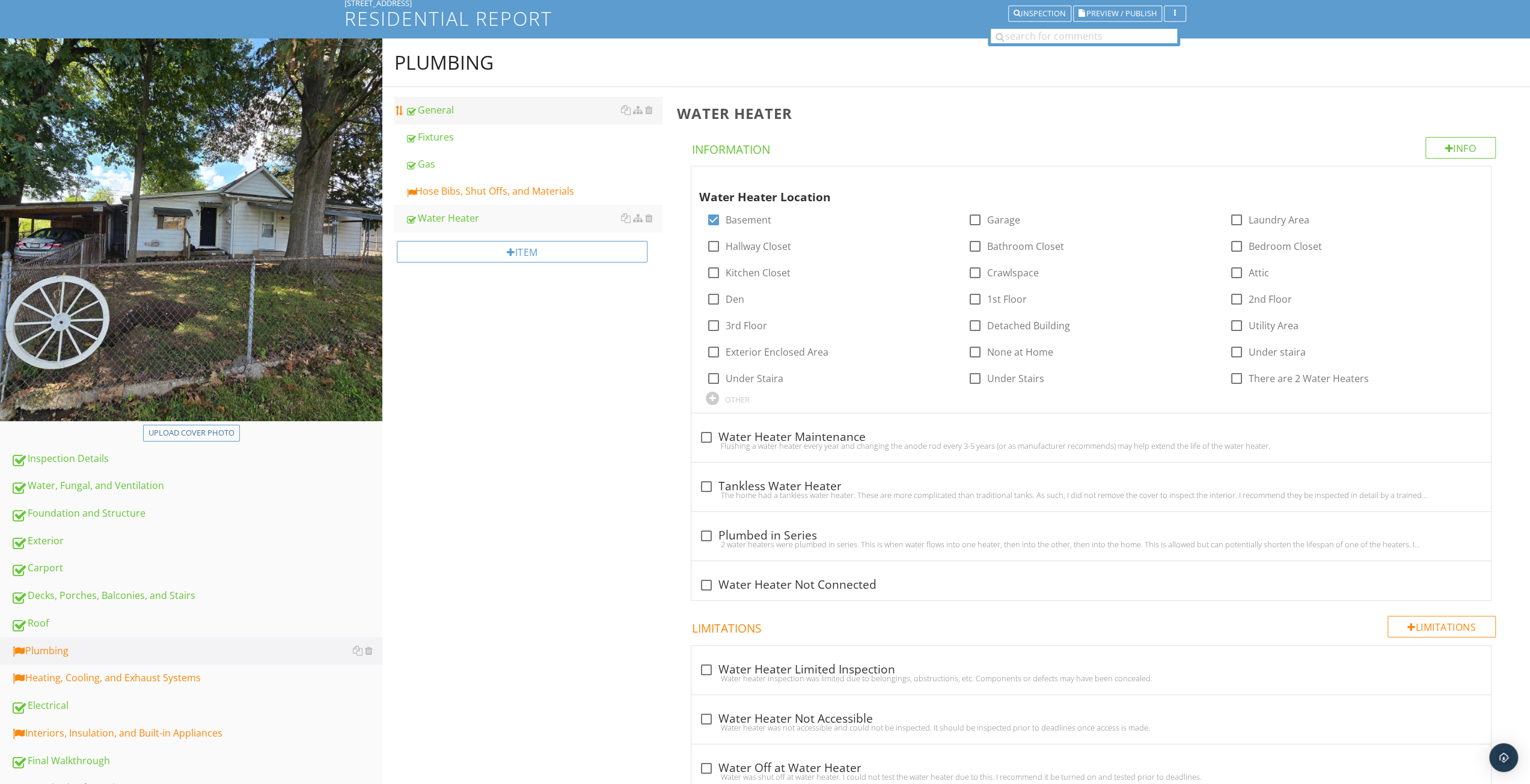
click at [466, 106] on div "General" at bounding box center [534, 110] width 257 height 15
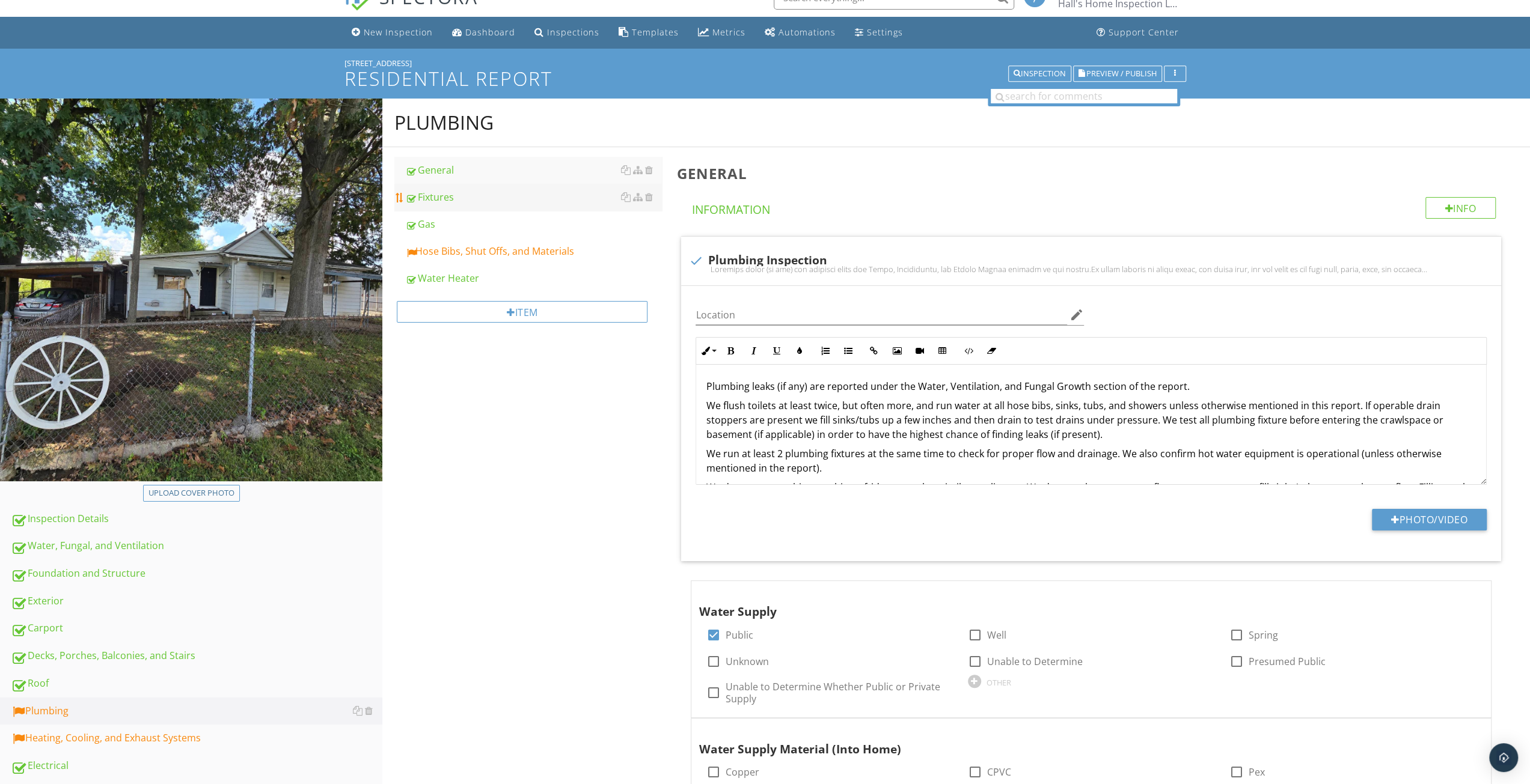
scroll to position [22, 0]
click at [459, 238] on link "Hose Bibs, Shut Offs, and Materials" at bounding box center [534, 251] width 257 height 27
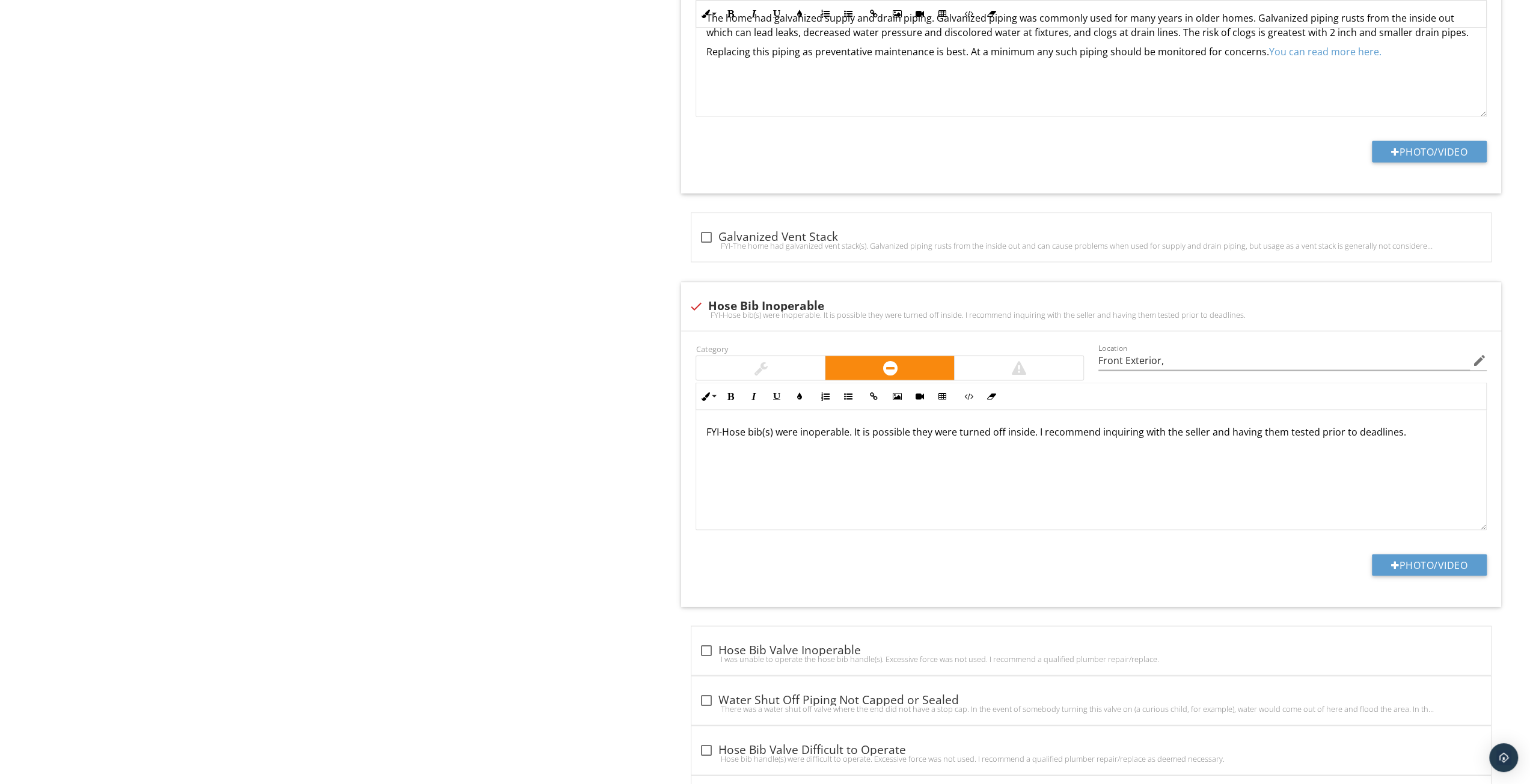
scroll to position [2197, 0]
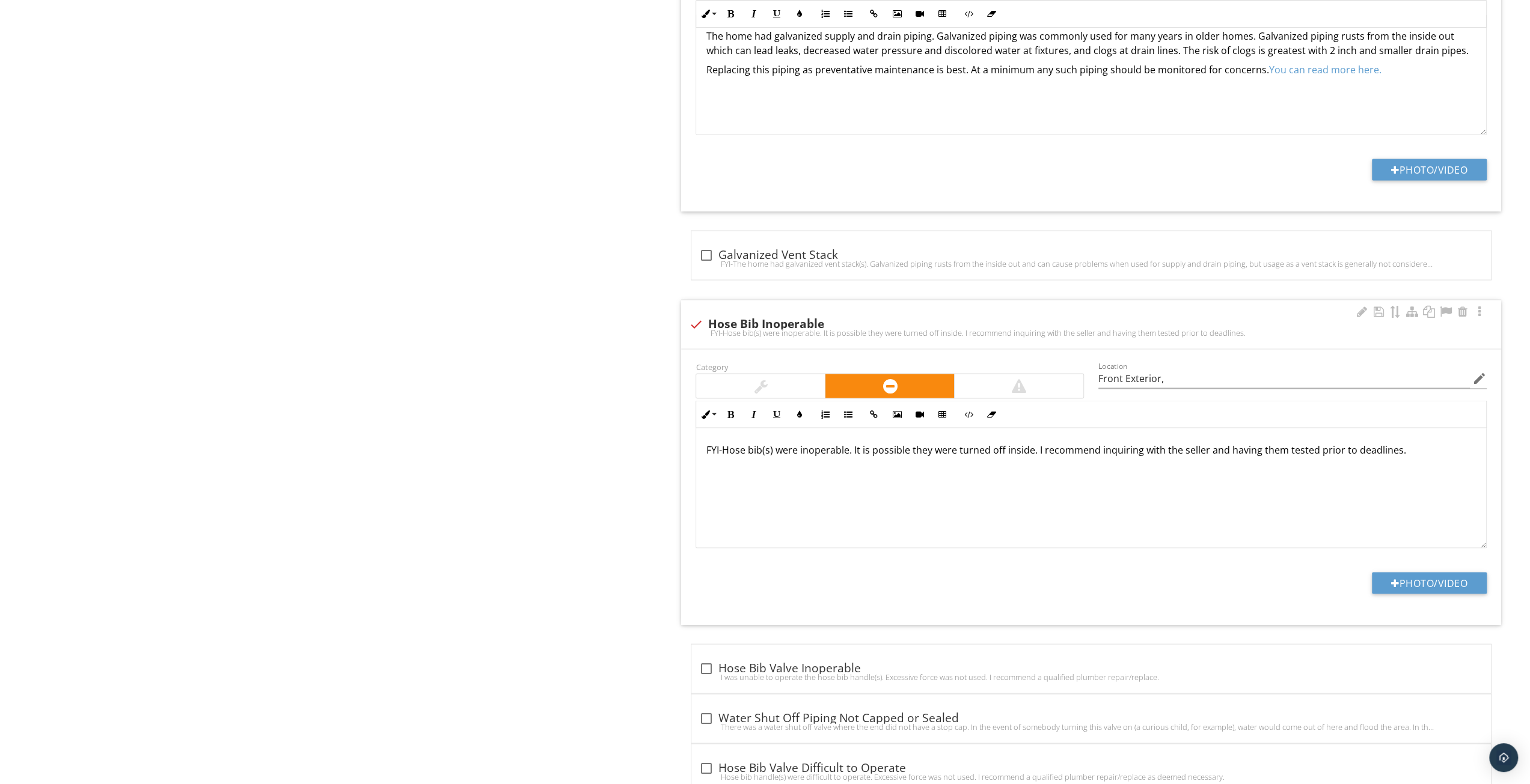
click at [1225, 327] on div "FYI-Hose bib(s) were inoperable. It is possible they were turned off inside. I …" at bounding box center [1091, 332] width 806 height 10
checkbox input "true"
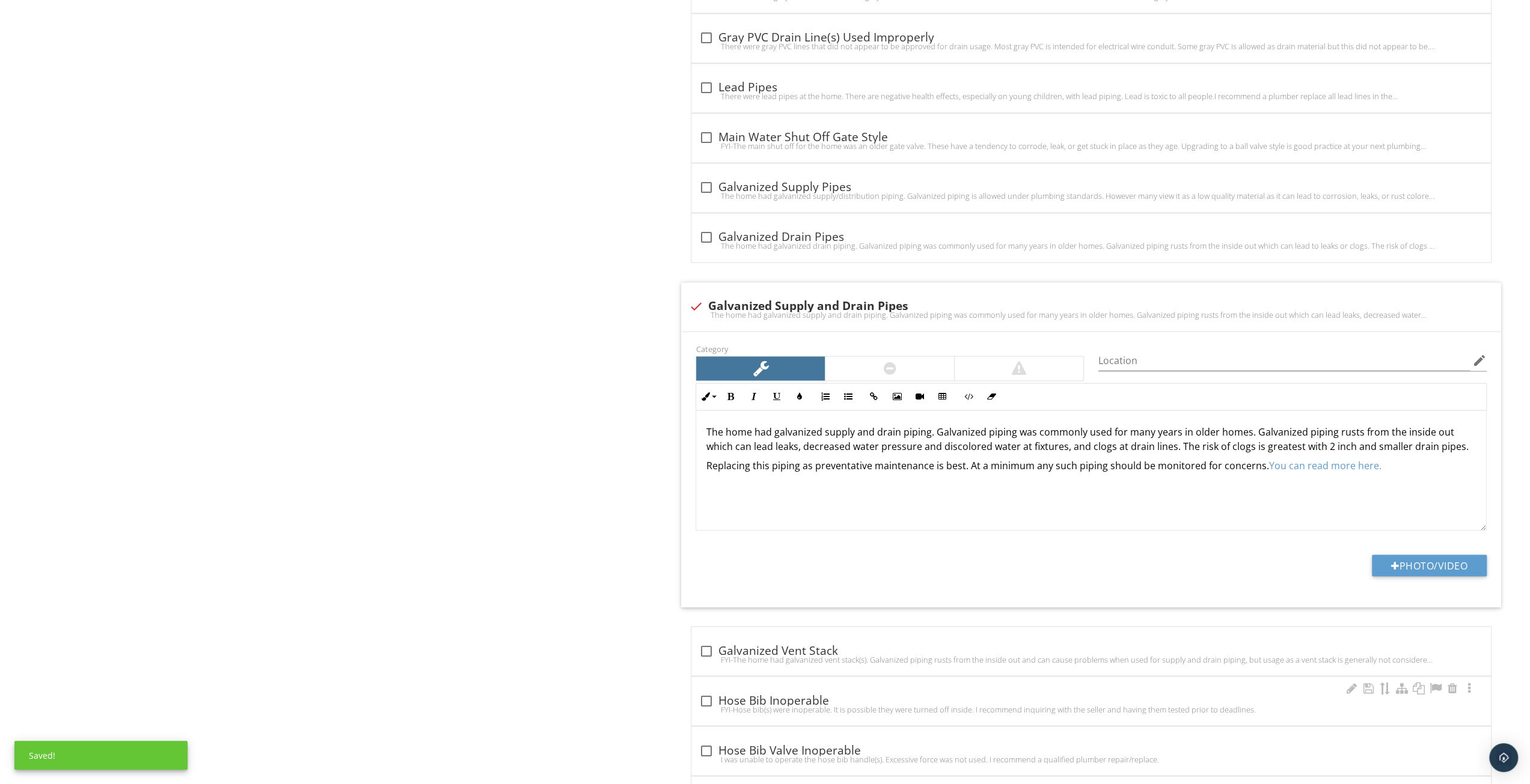
scroll to position [1797, 0]
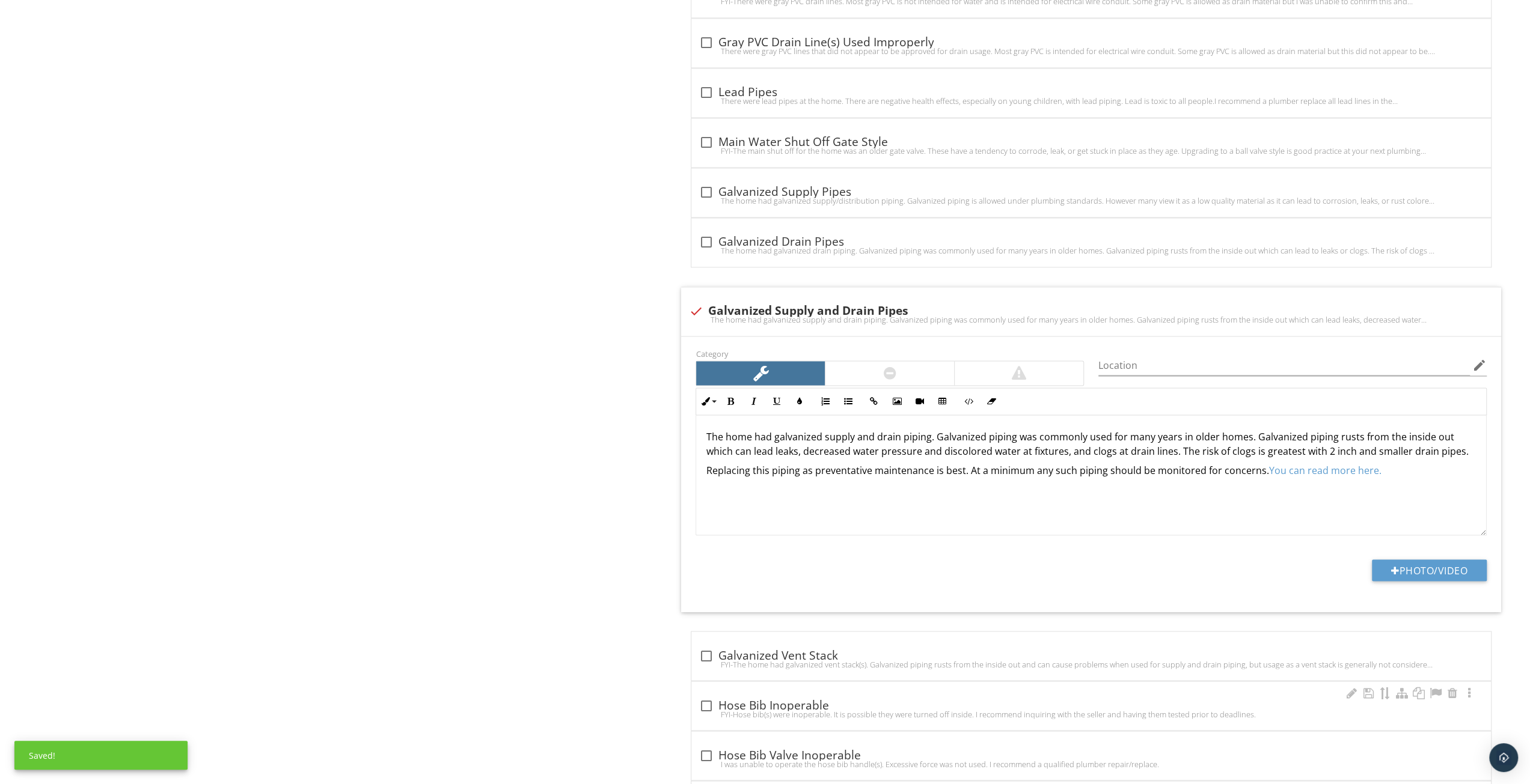
drag, startPoint x: 1530, startPoint y: 377, endPoint x: 1531, endPoint y: 168, distance: 209.0
click at [1530, 168] on html "SPECTORA Chris Hall Hall's Home Inspection LLC Role: Inspector Change Role Dash…" at bounding box center [765, 589] width 1530 height 4773
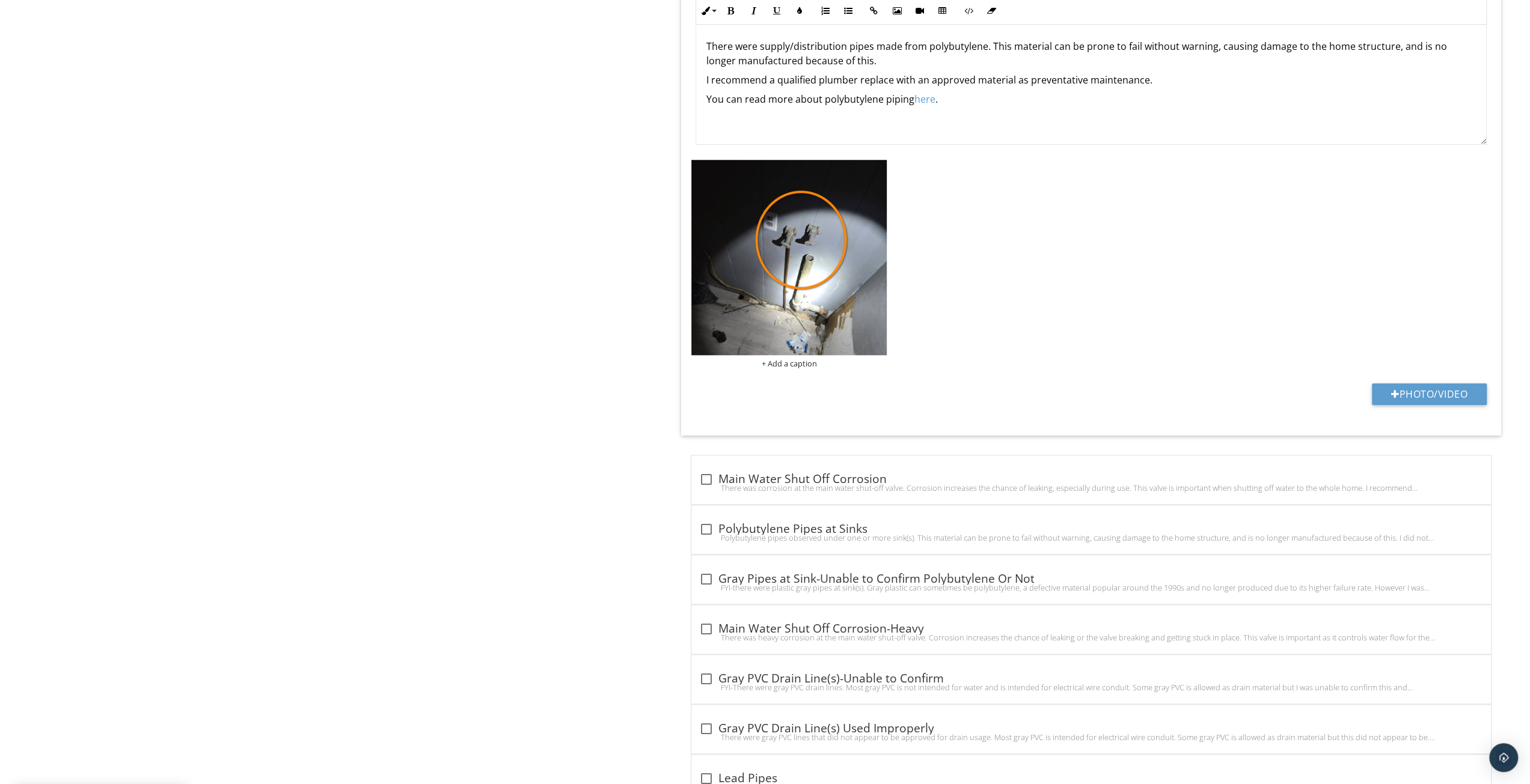
scroll to position [845, 0]
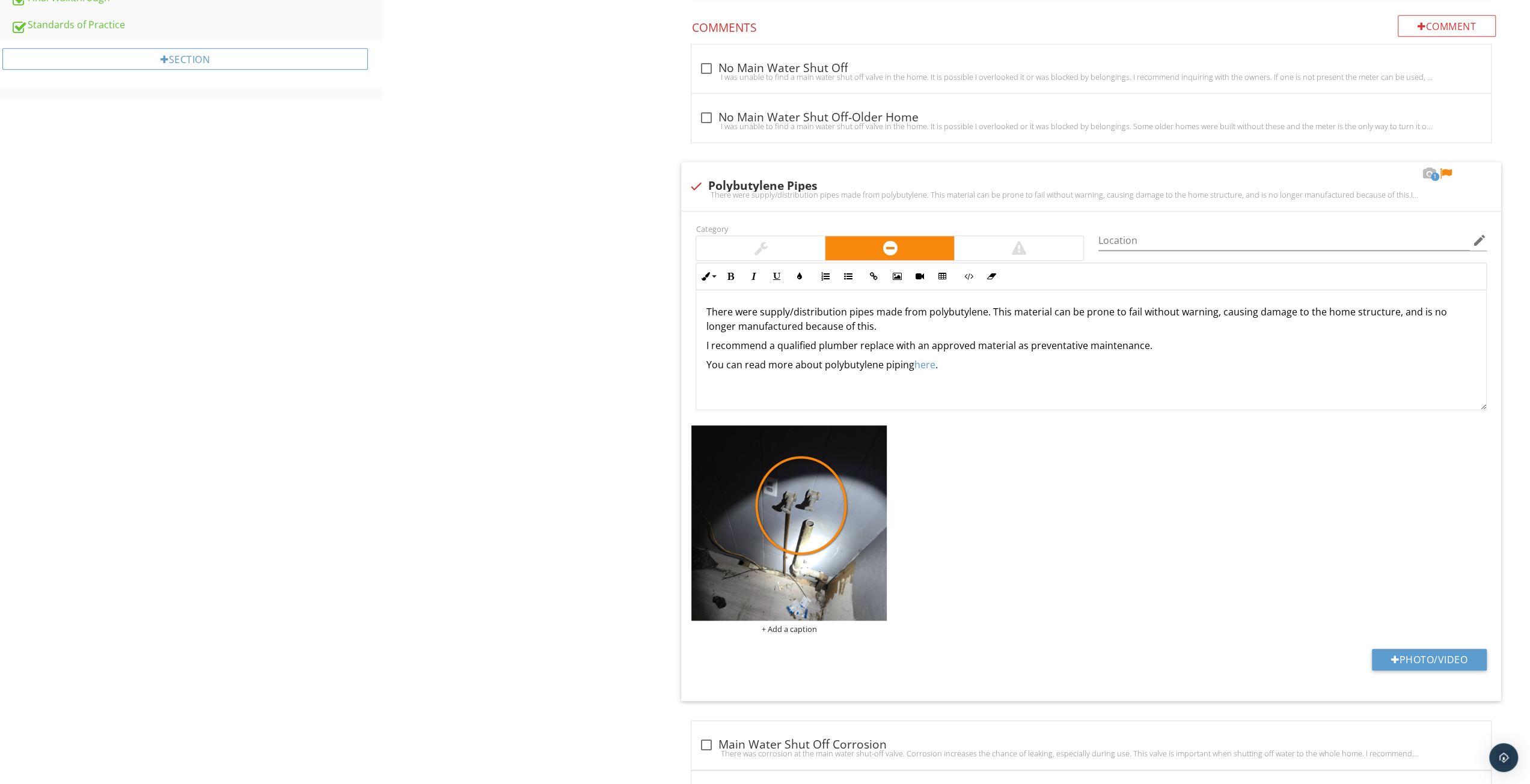
drag, startPoint x: 1025, startPoint y: 376, endPoint x: 956, endPoint y: 350, distance: 73.7
click at [956, 350] on div "There were supply/distribution pipes made from polybutylene. This material can …" at bounding box center [1092, 350] width 790 height 120
click at [835, 309] on p "There were supply/distribution pipes made from polybutylene. This material can …" at bounding box center [1092, 319] width 771 height 29
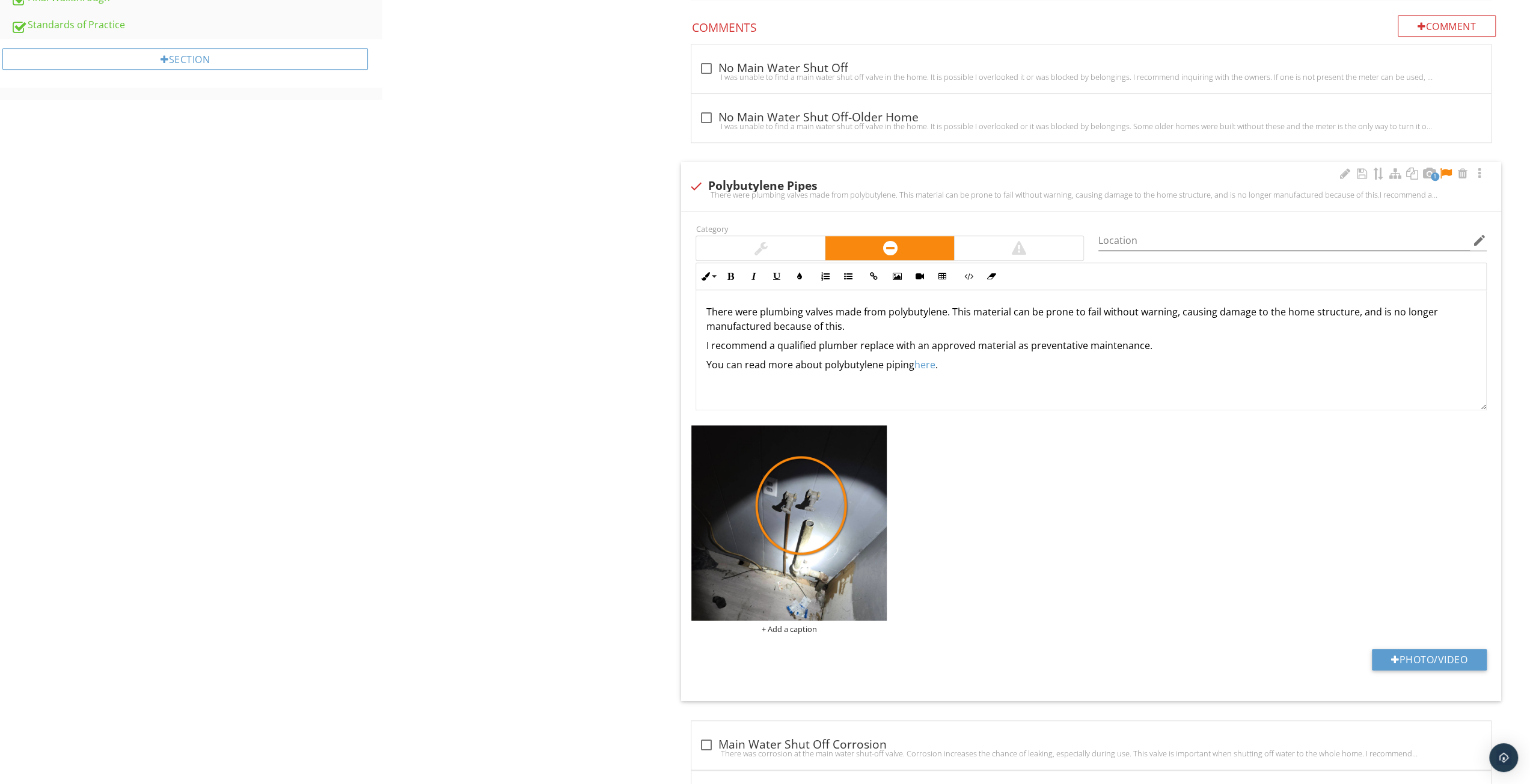
drag, startPoint x: 707, startPoint y: 364, endPoint x: 1066, endPoint y: 420, distance: 363.3
click at [1066, 420] on div "Category Location edit Inline Style XLarge Large Normal Small Light Small/Light…" at bounding box center [1091, 457] width 820 height 490
click at [1343, 169] on div at bounding box center [1345, 174] width 15 height 12
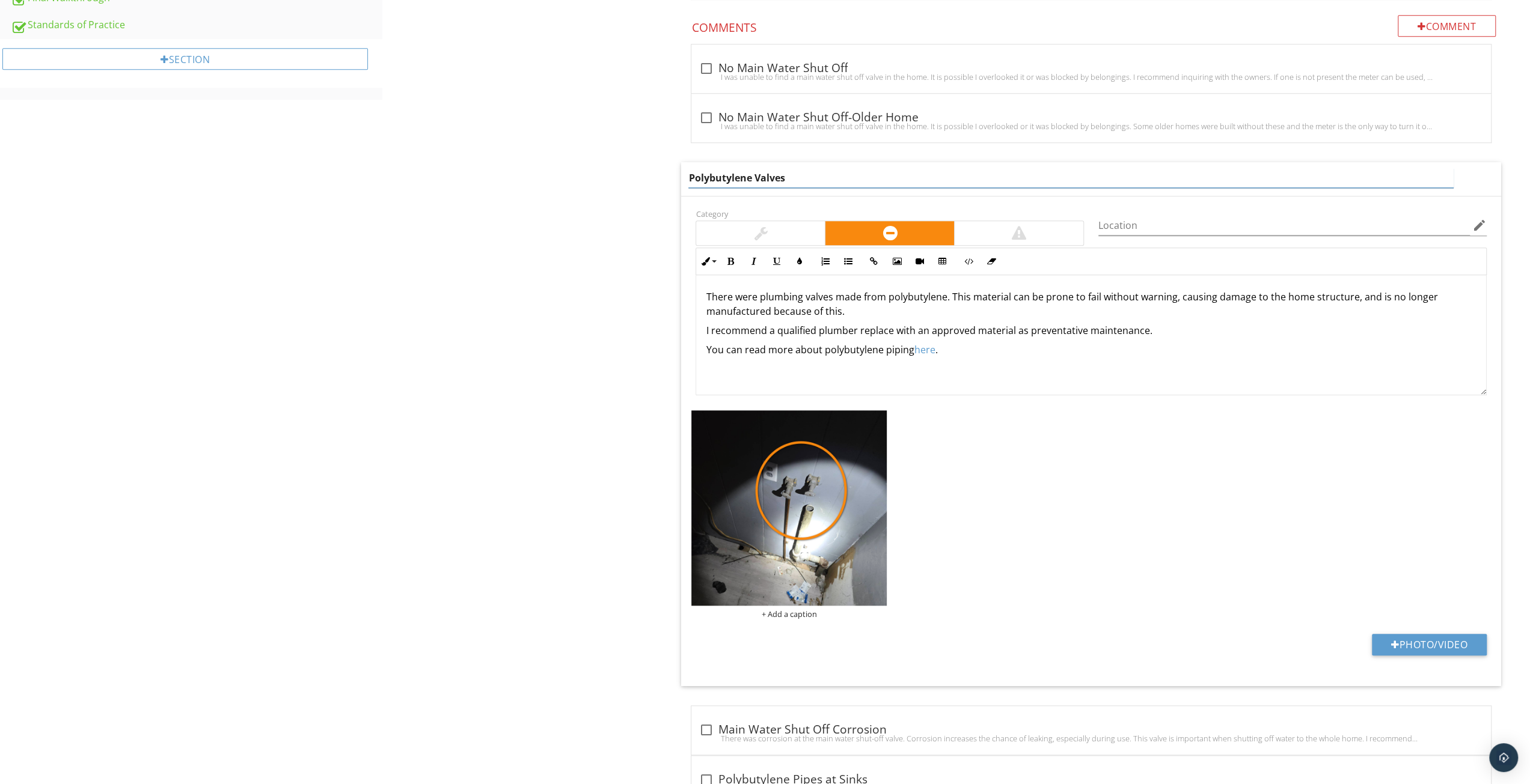
type input "Polybutylene Valves"
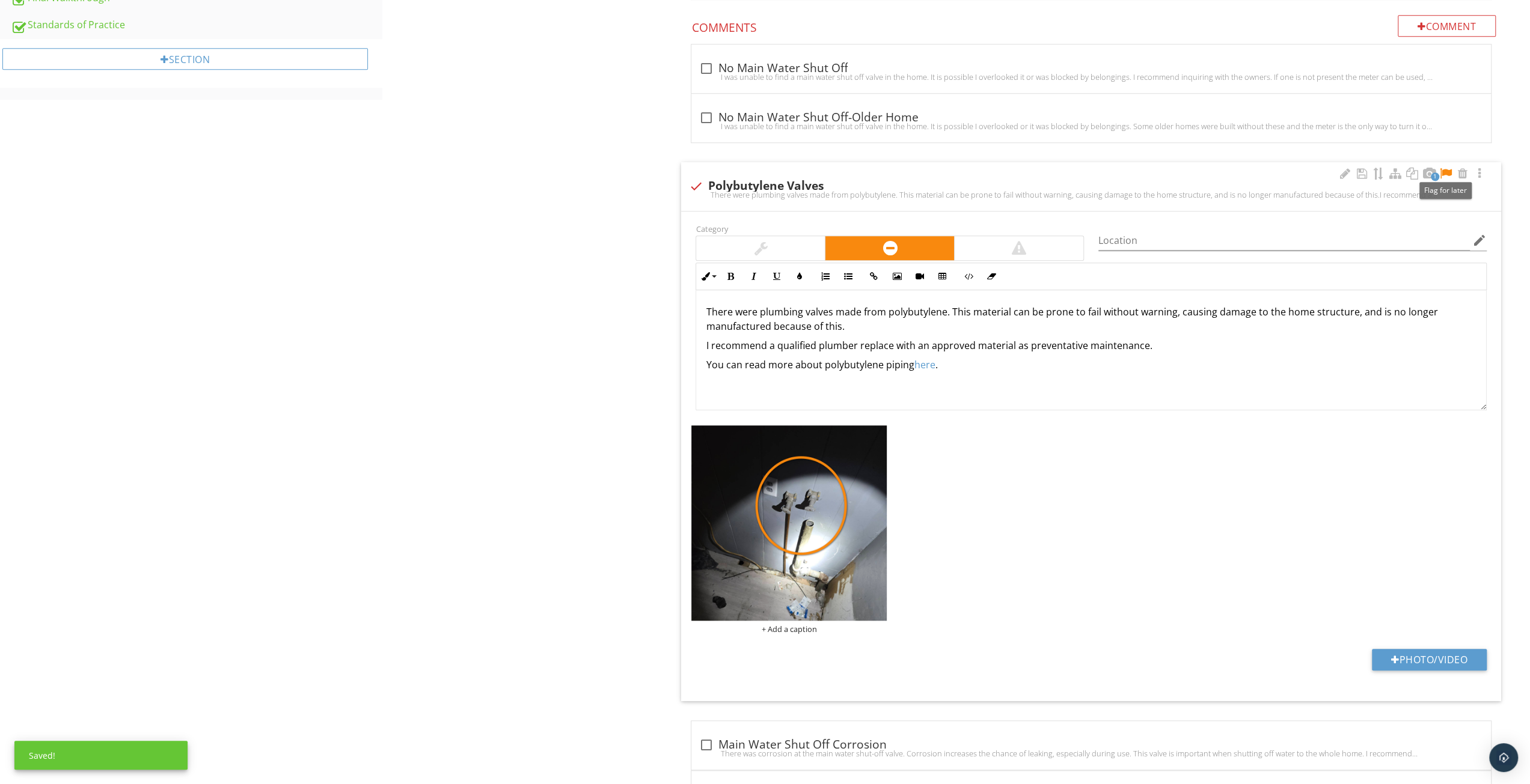
click at [1449, 169] on div at bounding box center [1446, 174] width 15 height 12
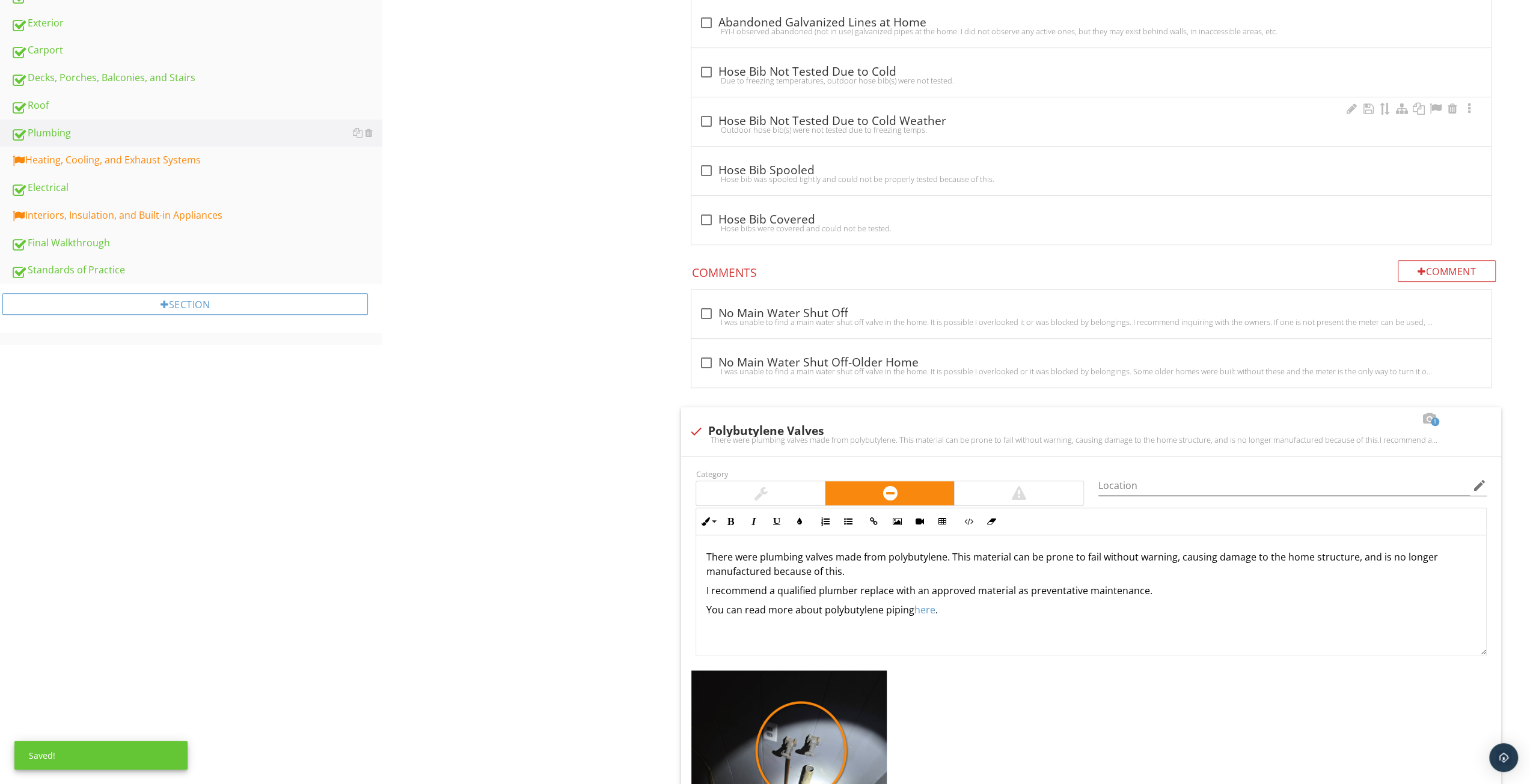
scroll to position [601, 0]
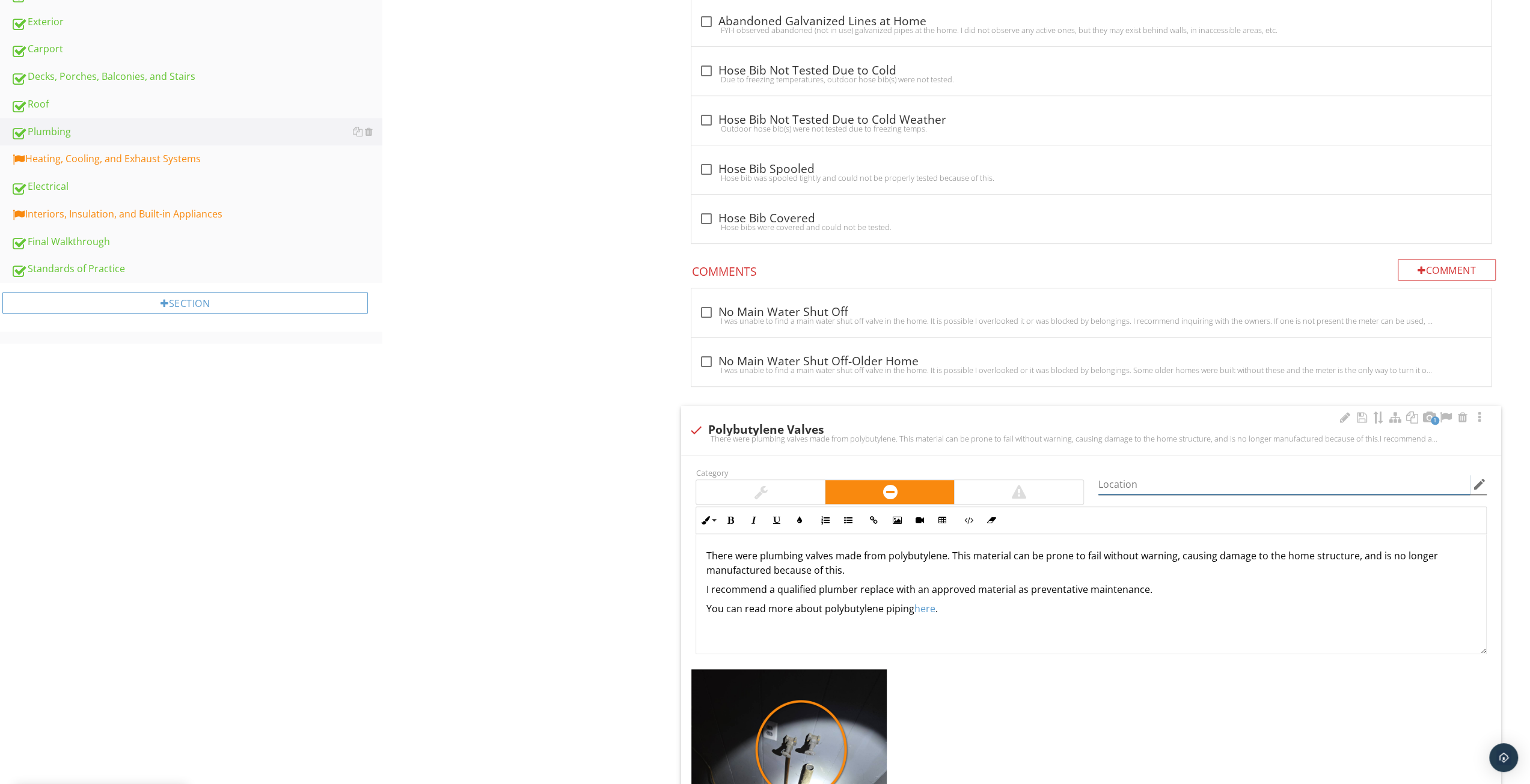
click at [1182, 478] on input "Location" at bounding box center [1284, 485] width 372 height 20
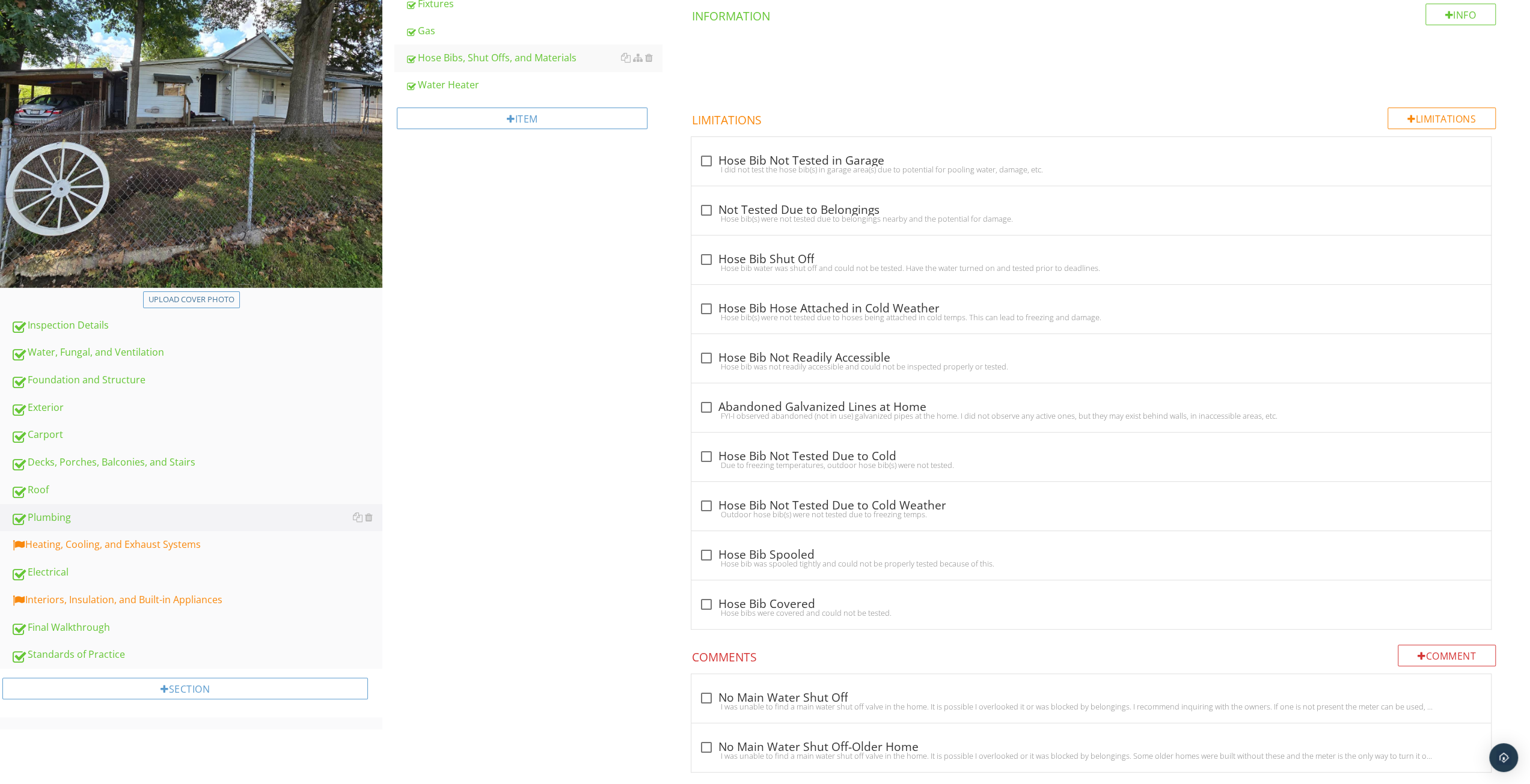
scroll to position [240, 0]
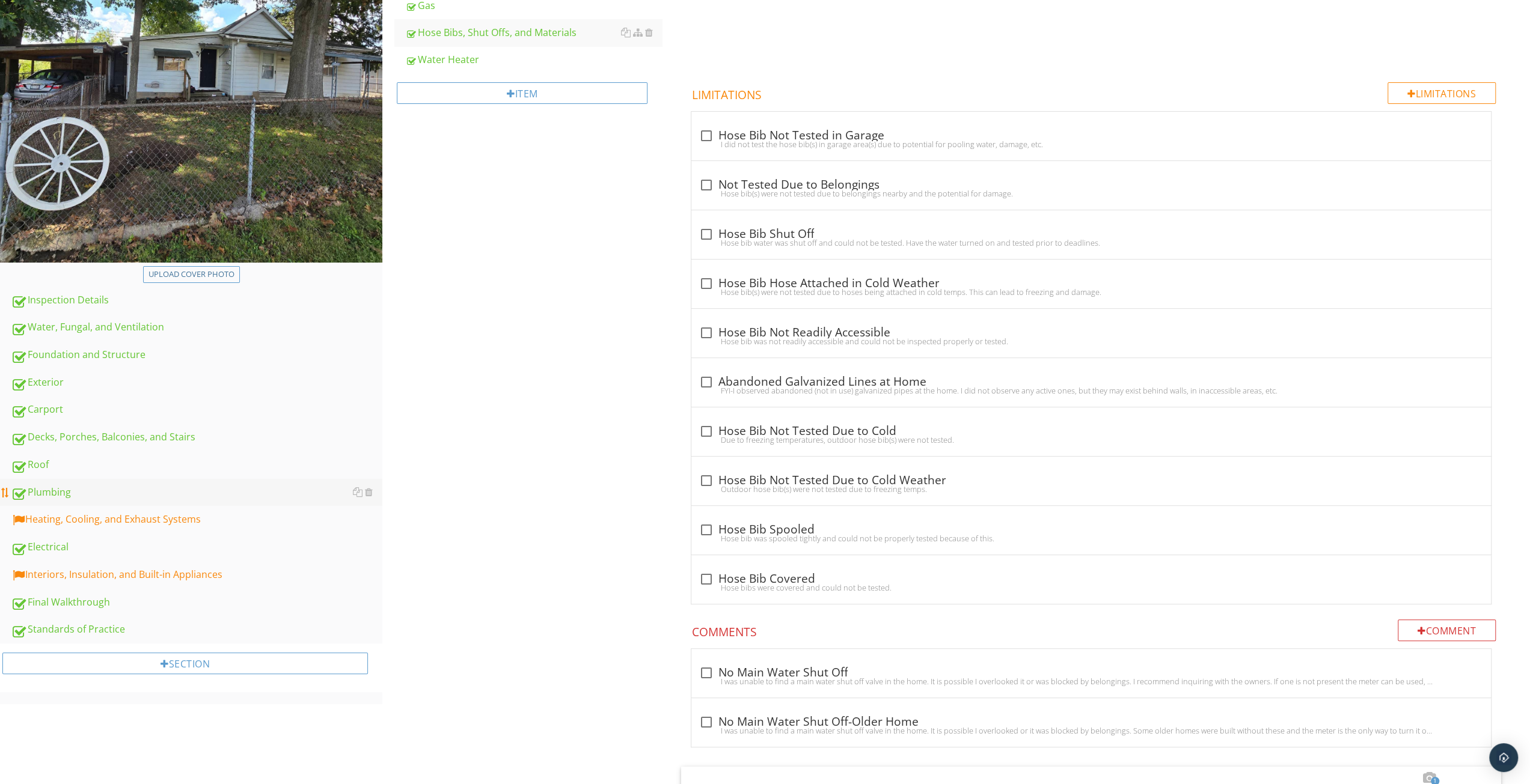
type input "kitchen, laundry"
click at [93, 521] on div "Heating, Cooling, and Exhaust Systems" at bounding box center [197, 519] width 372 height 16
type textarea "<p>There were plumbing valves made from polybutylene. This material can be pron…"
type textarea "<p>The home had galvanized supply and drain piping. Galvanized piping was commo…"
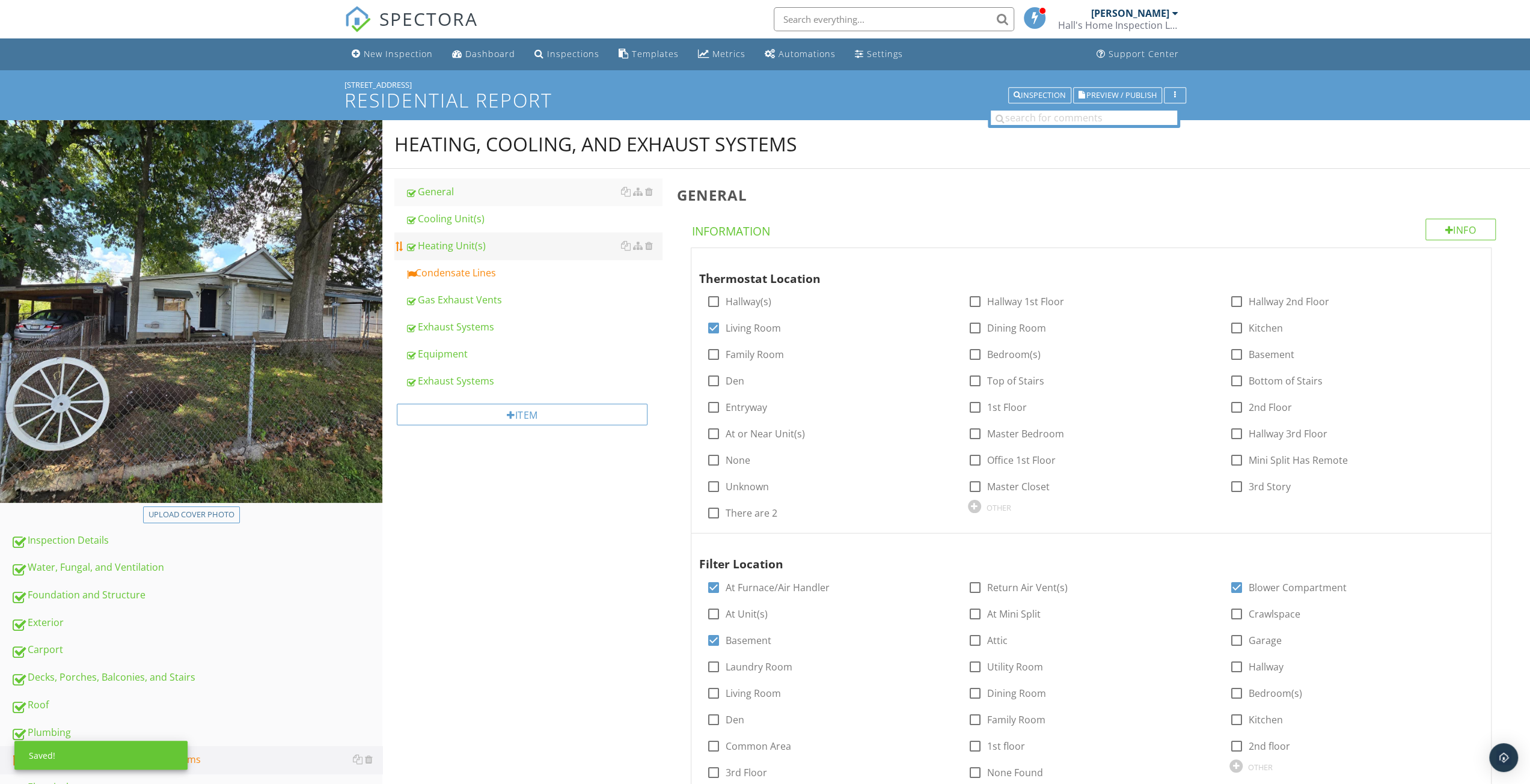
drag, startPoint x: 466, startPoint y: 264, endPoint x: 615, endPoint y: 245, distance: 150.2
click at [467, 264] on link "Condensate Lines" at bounding box center [534, 273] width 257 height 27
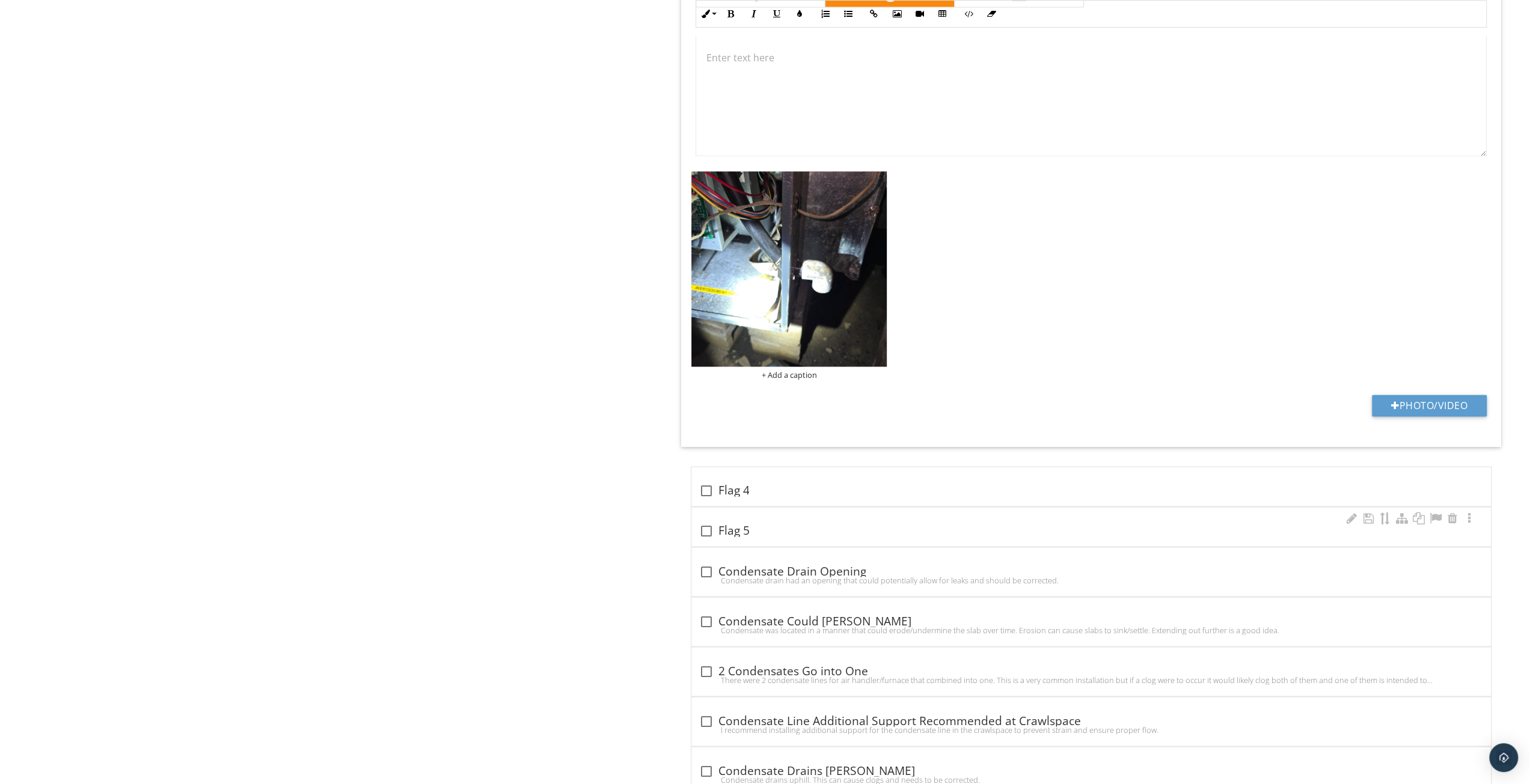
scroll to position [1393, 0]
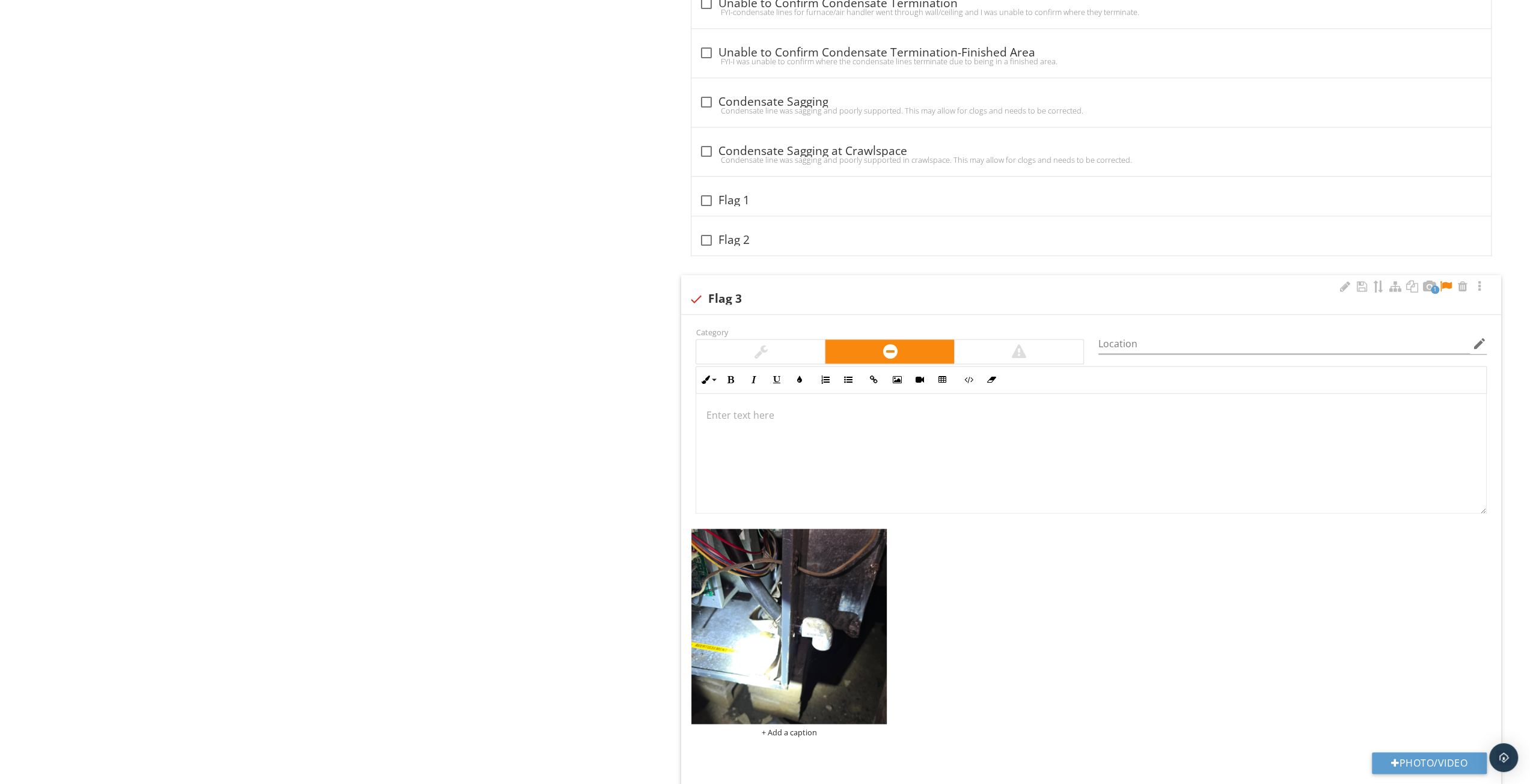
click at [1055, 456] on div at bounding box center [1092, 453] width 790 height 120
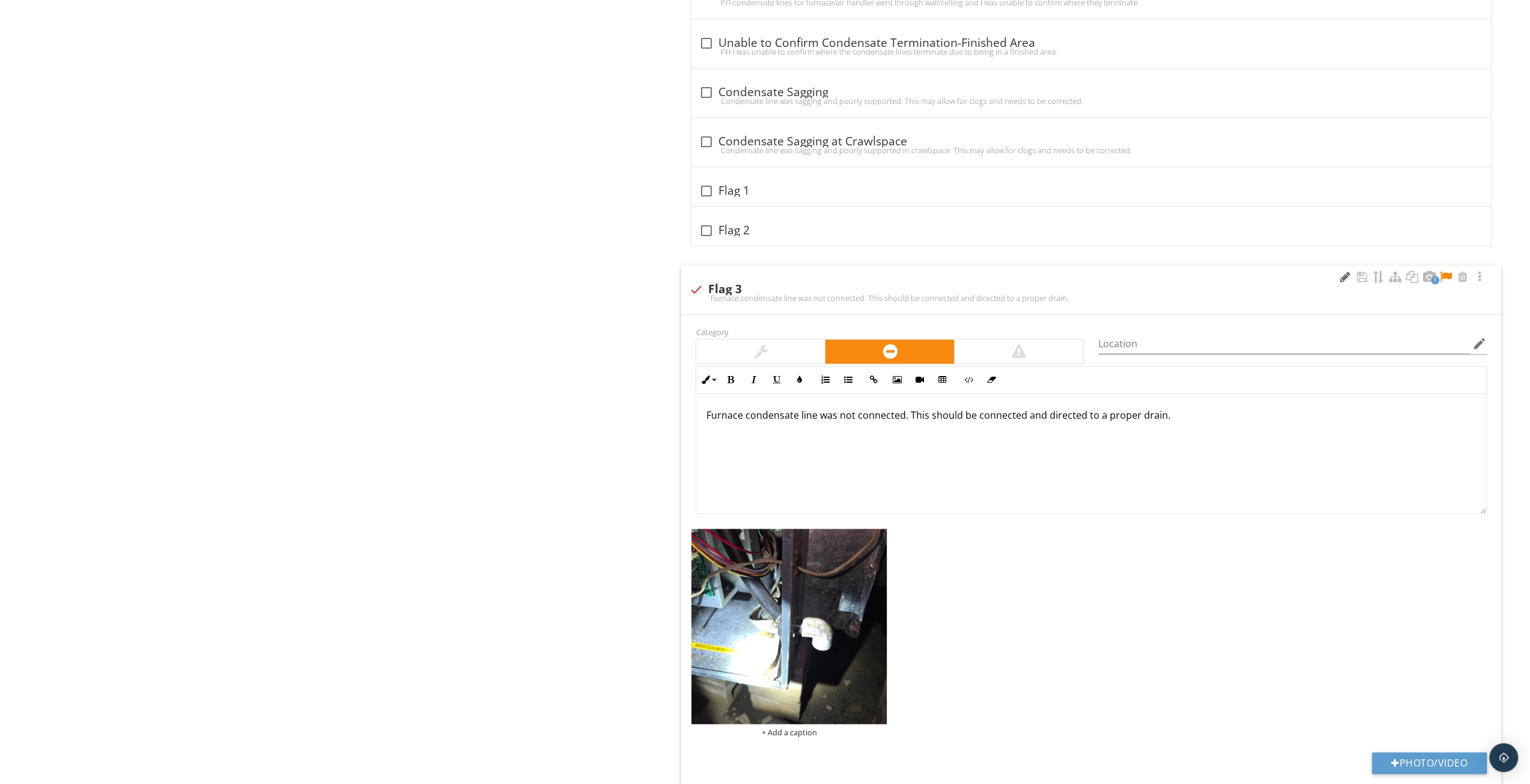
click at [1346, 272] on div at bounding box center [1345, 277] width 15 height 12
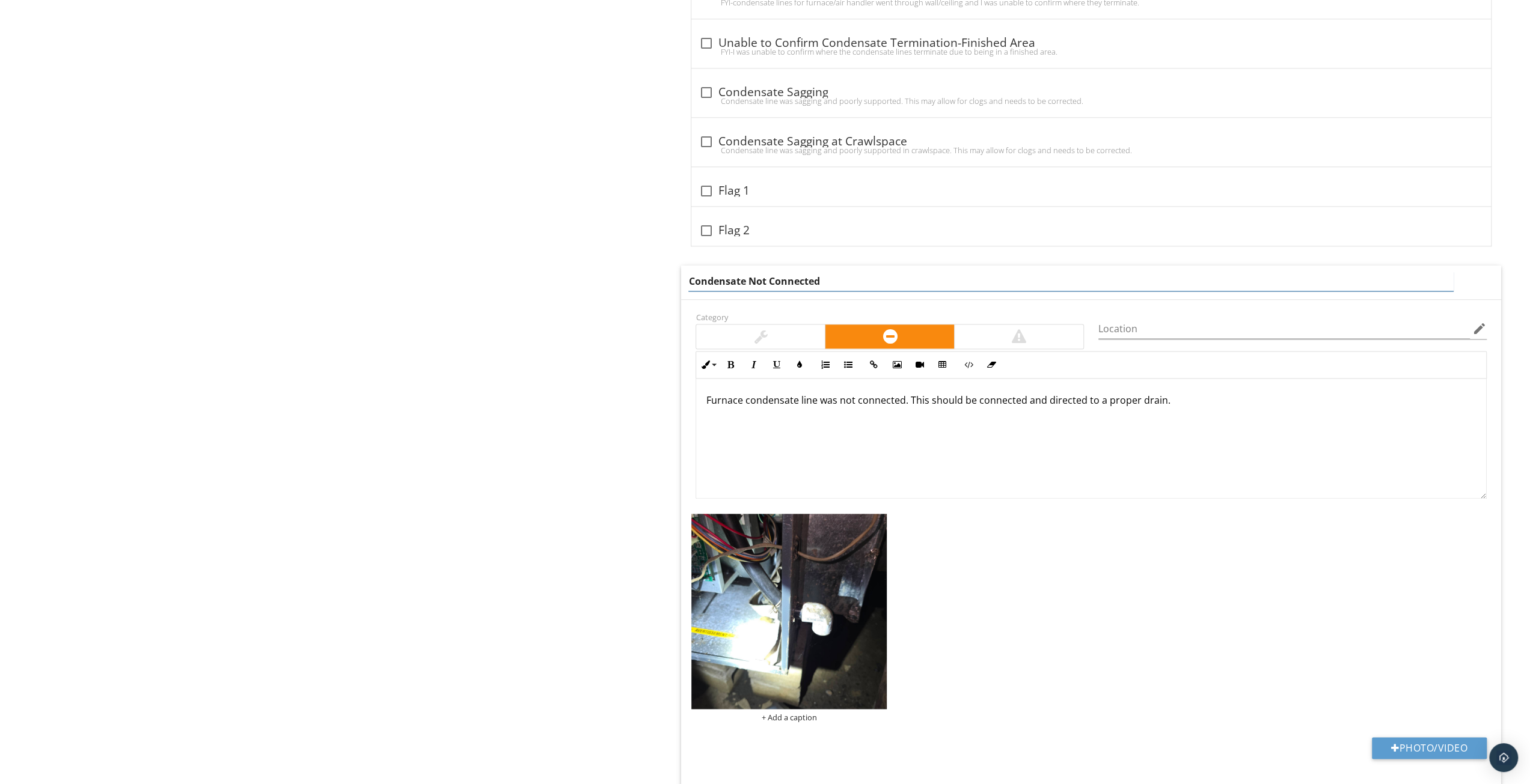
type input "Condensate Not Connected"
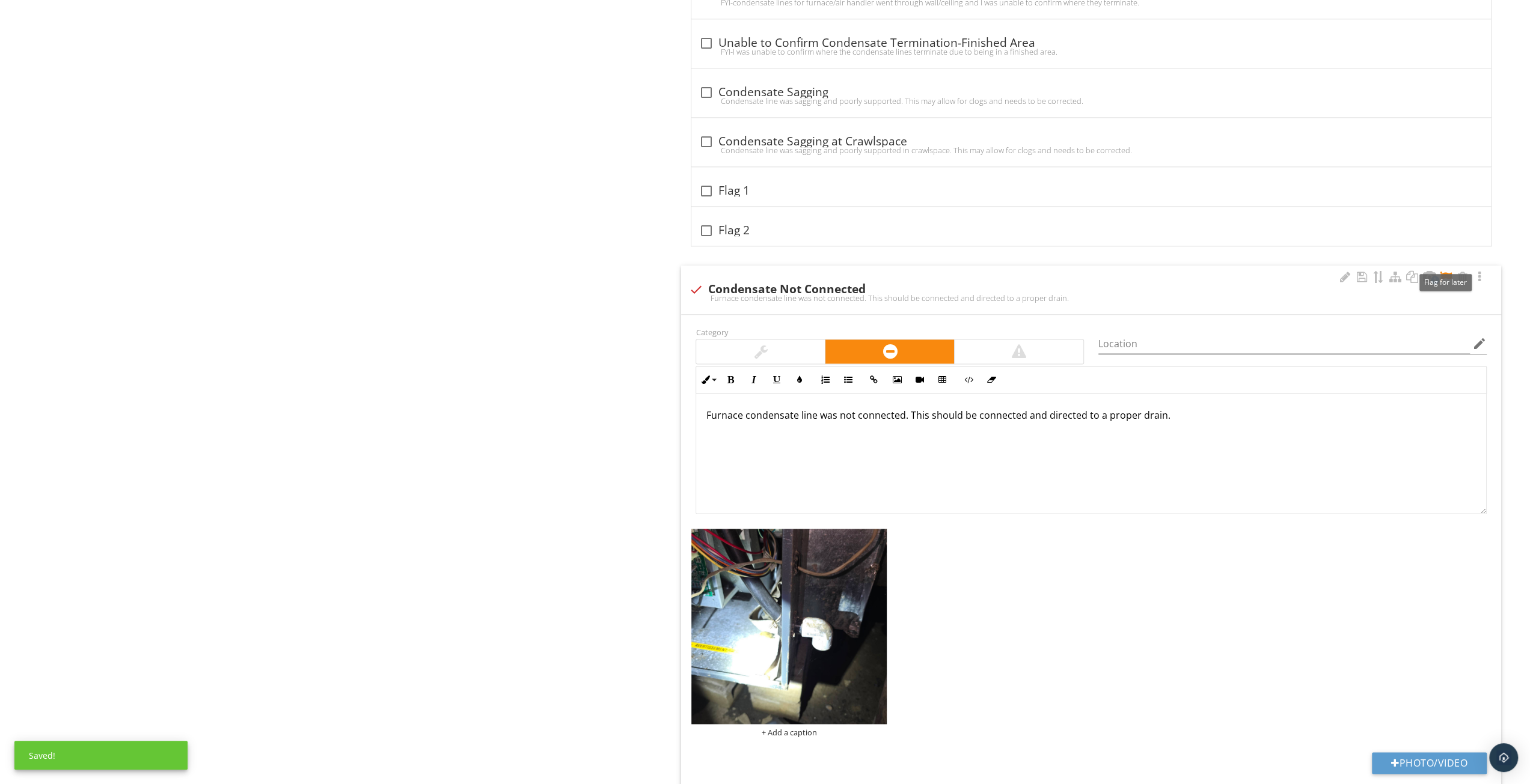
click at [1452, 271] on div at bounding box center [1446, 277] width 15 height 12
click at [814, 699] on img at bounding box center [789, 626] width 195 height 195
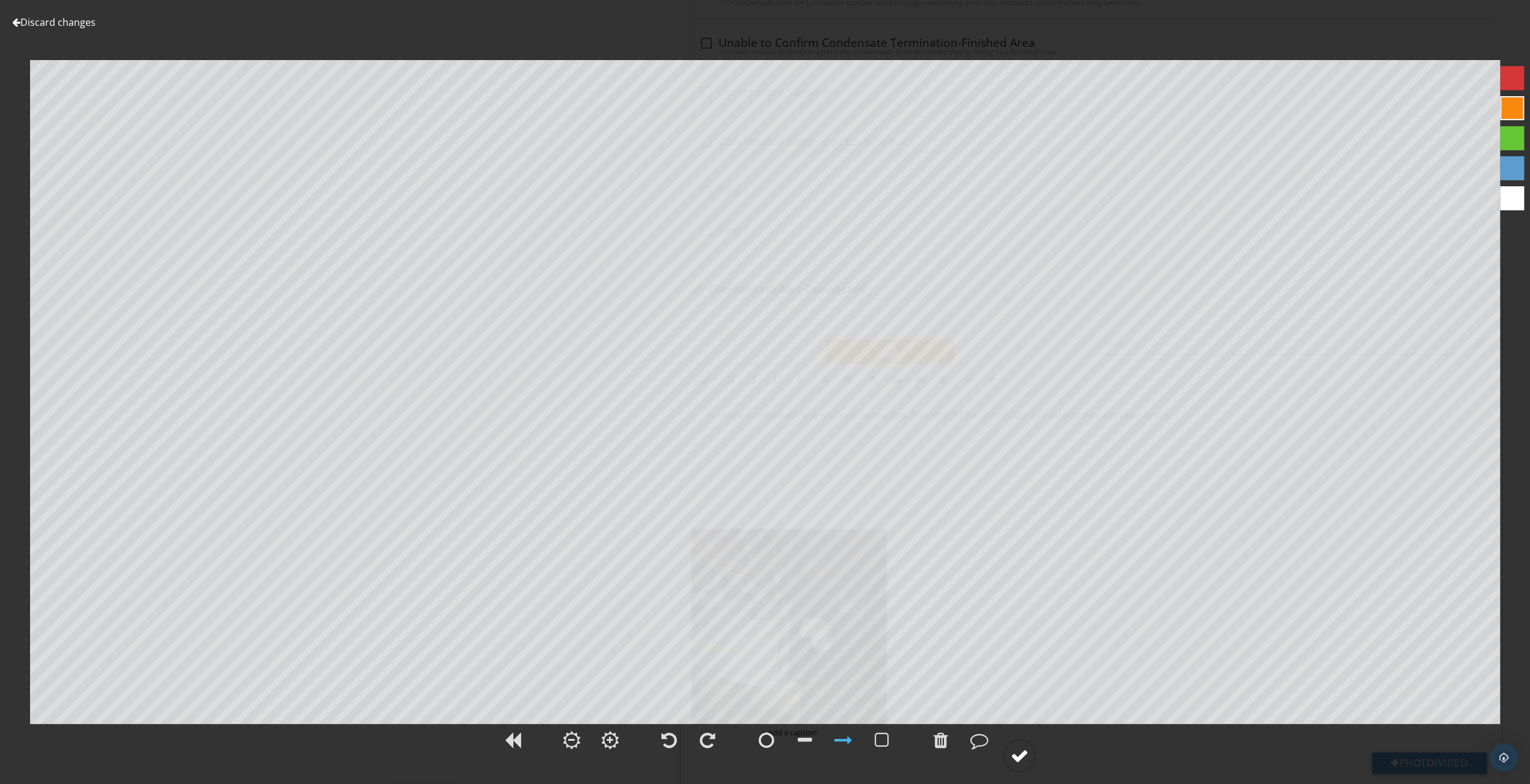
click at [1021, 751] on div at bounding box center [1020, 756] width 18 height 18
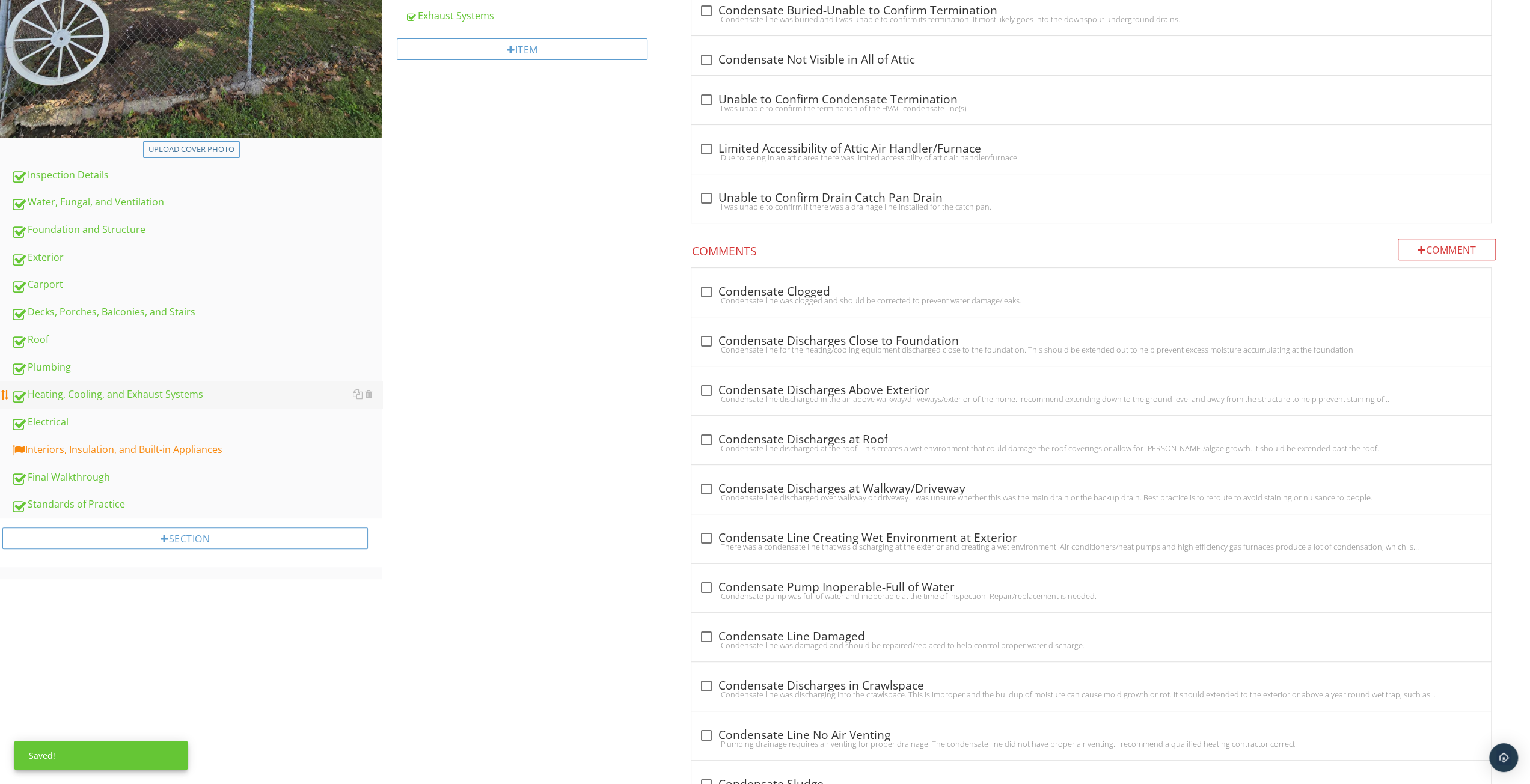
scroll to position [481, 0]
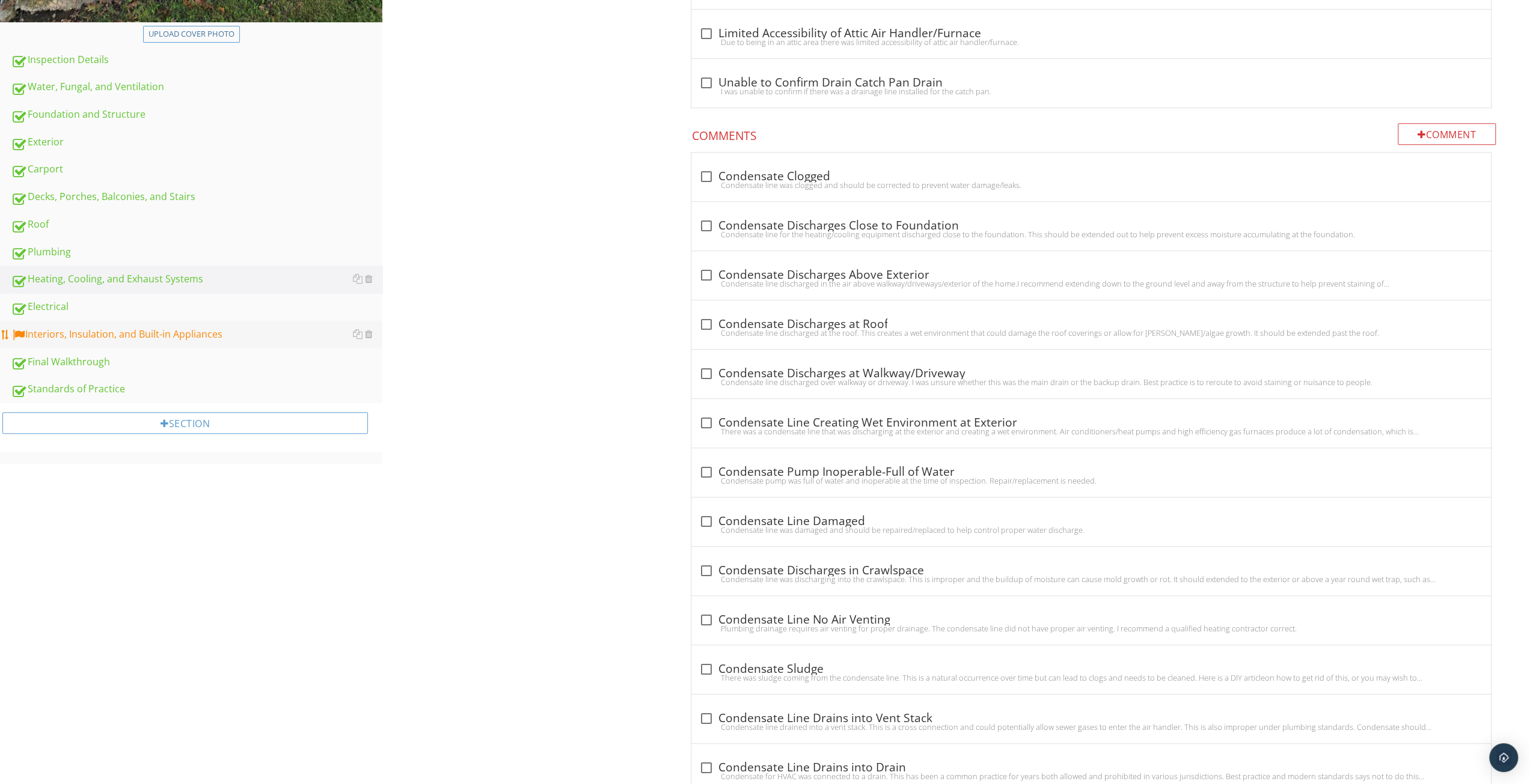
click at [155, 328] on div "Interiors, Insulation, and Built-in Appliances" at bounding box center [197, 334] width 372 height 16
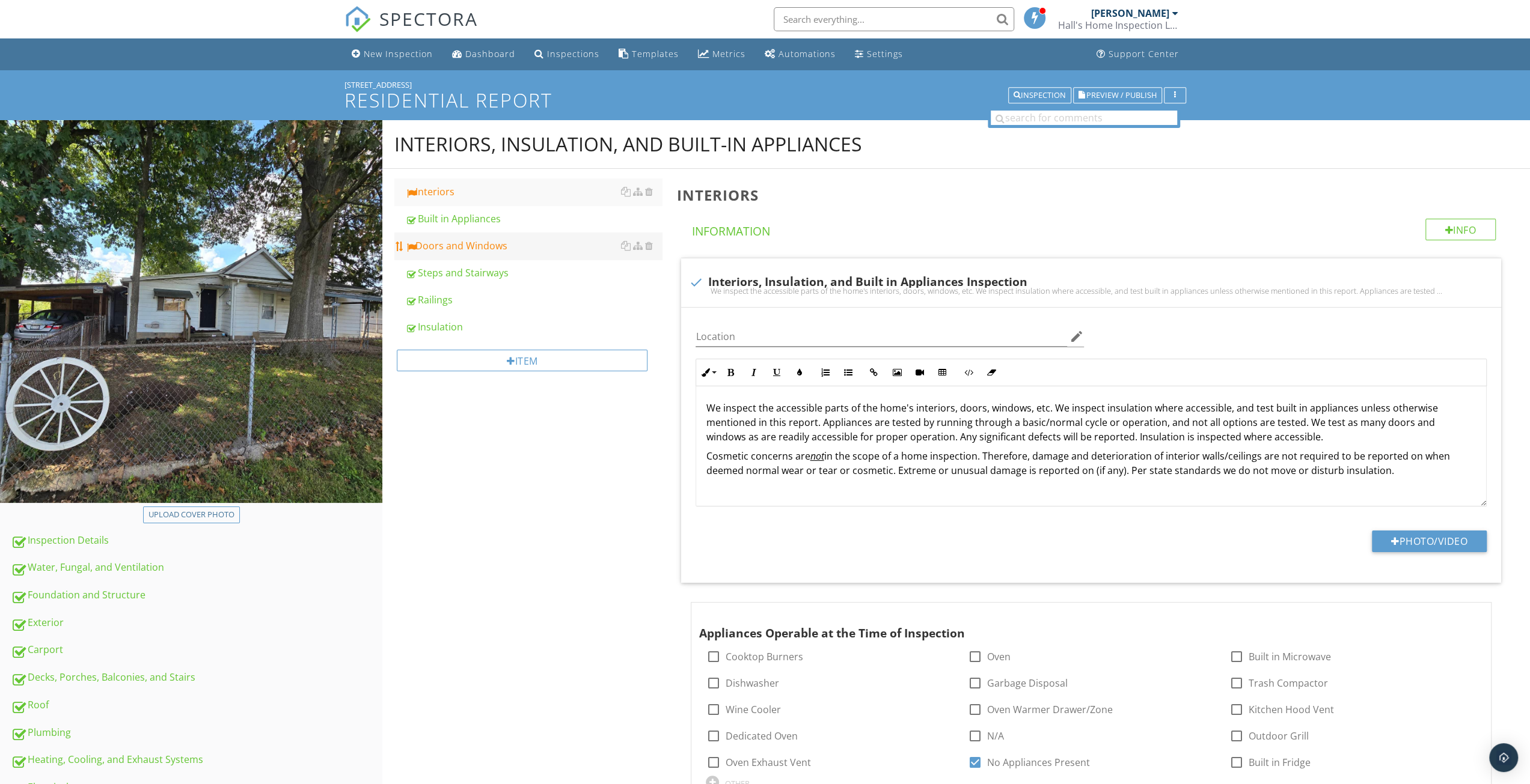
click at [494, 249] on div "Doors and Windows" at bounding box center [534, 245] width 257 height 15
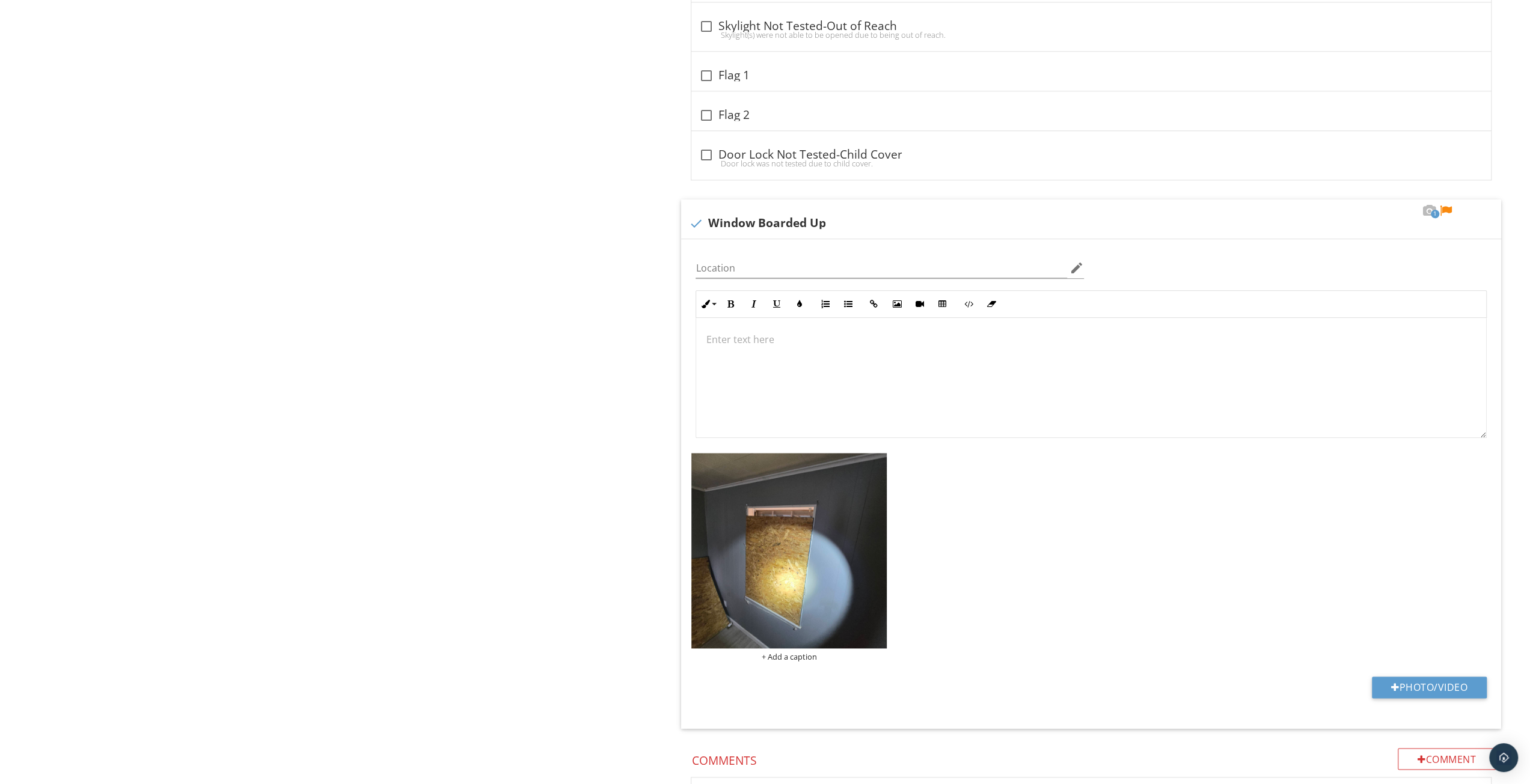
scroll to position [1356, 0]
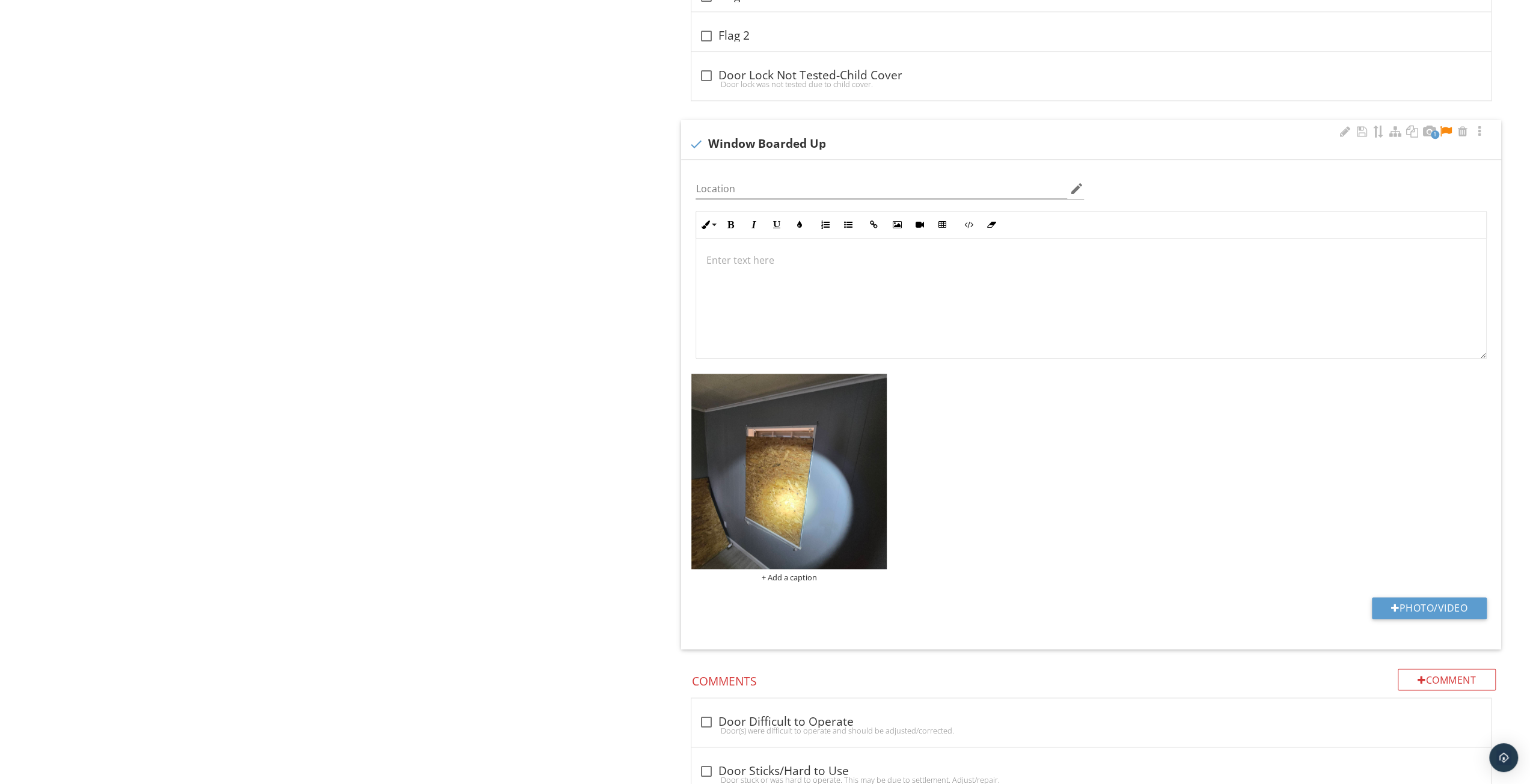
click at [1068, 270] on div at bounding box center [1092, 298] width 790 height 120
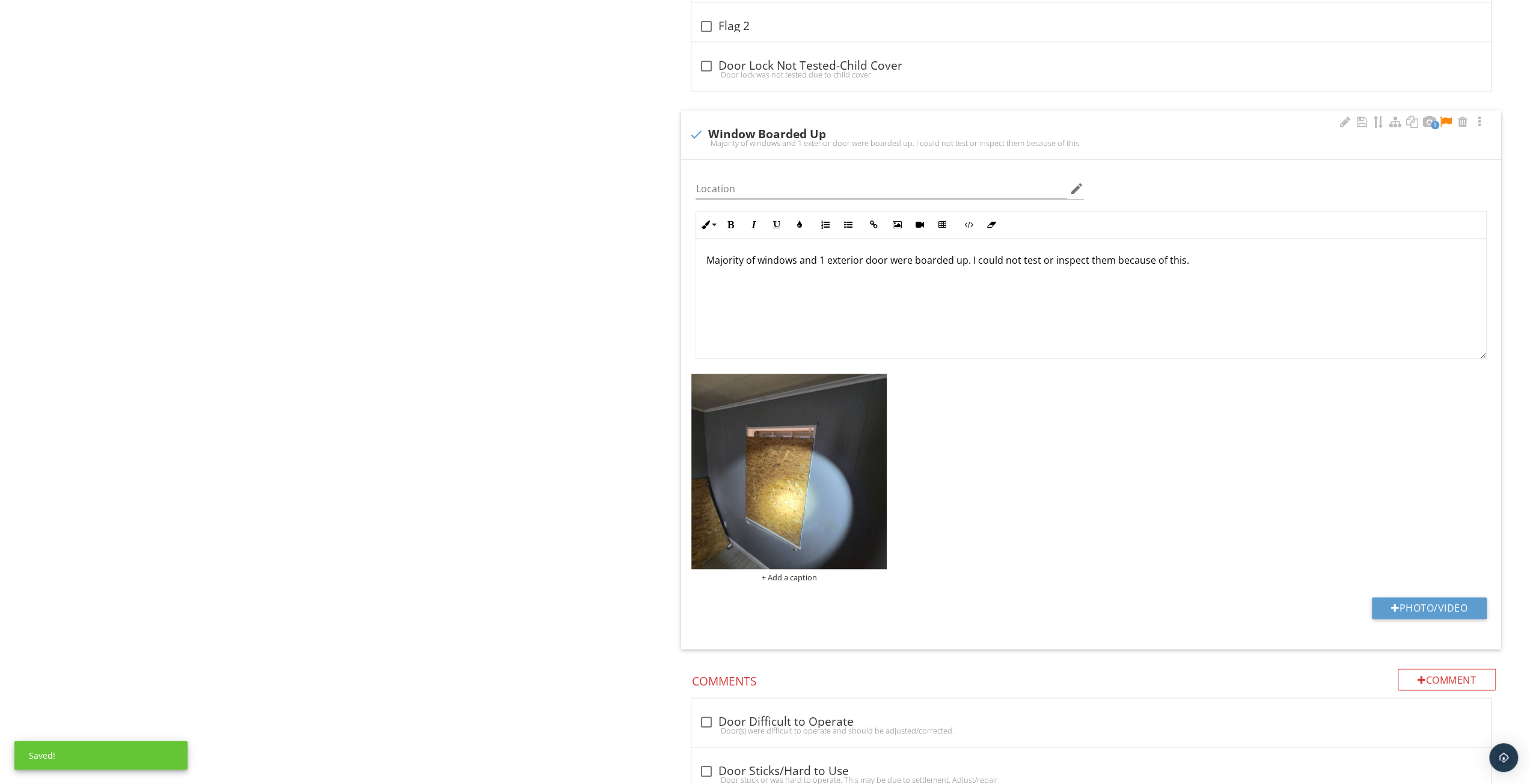
click at [1445, 116] on div at bounding box center [1446, 121] width 15 height 12
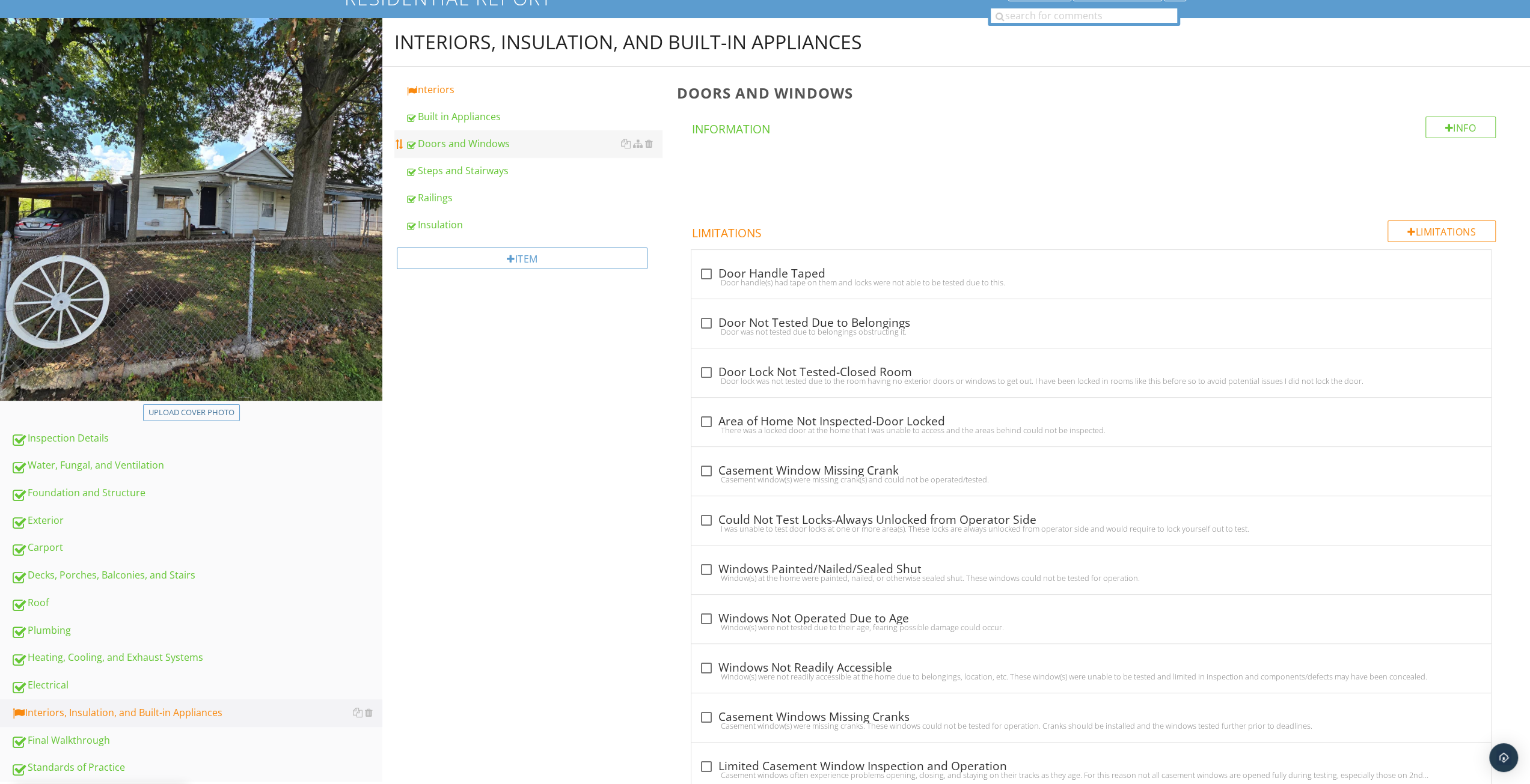
scroll to position [120, 0]
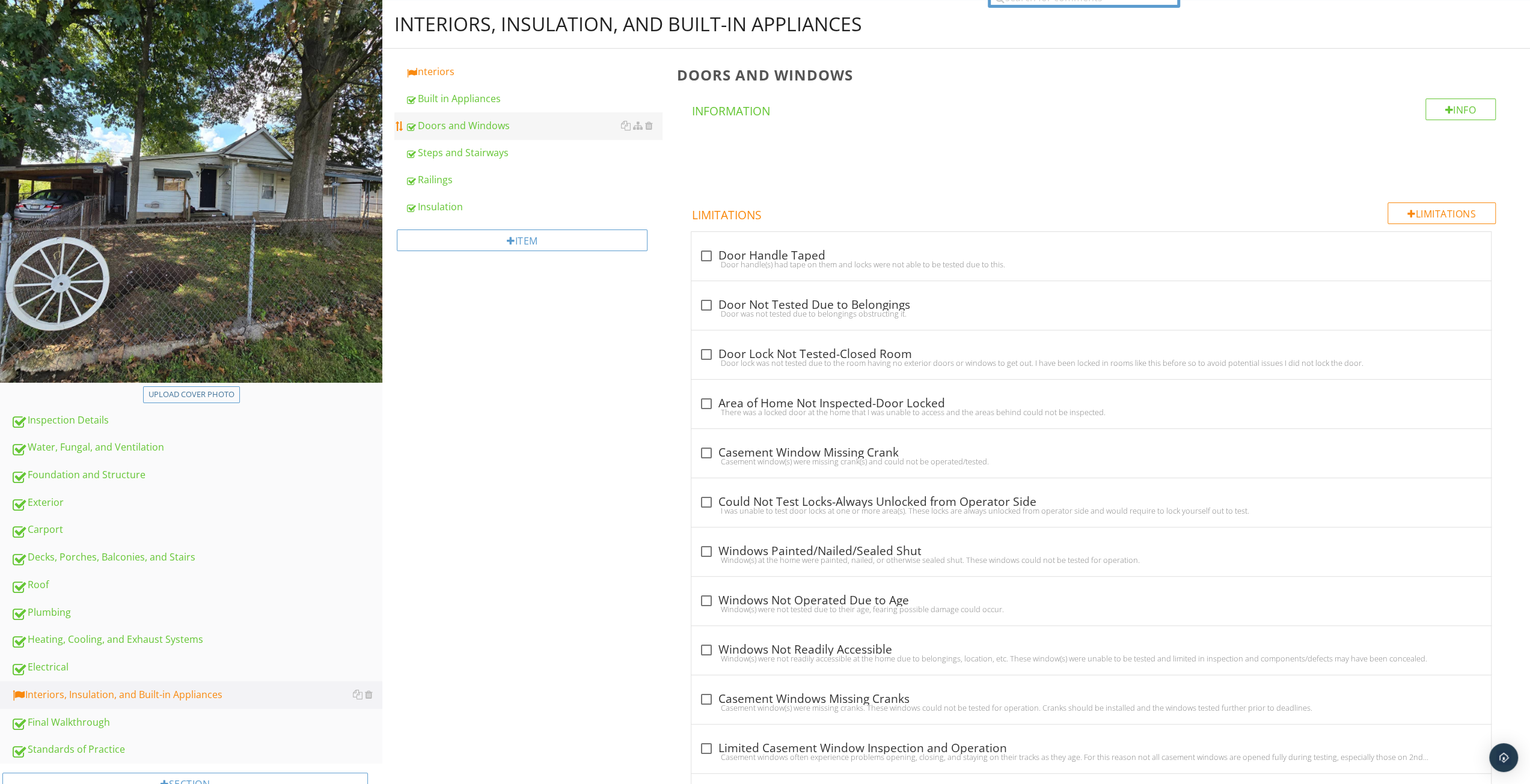
drag, startPoint x: 454, startPoint y: 69, endPoint x: 634, endPoint y: 136, distance: 192.1
click at [454, 69] on div "Interiors" at bounding box center [534, 71] width 257 height 15
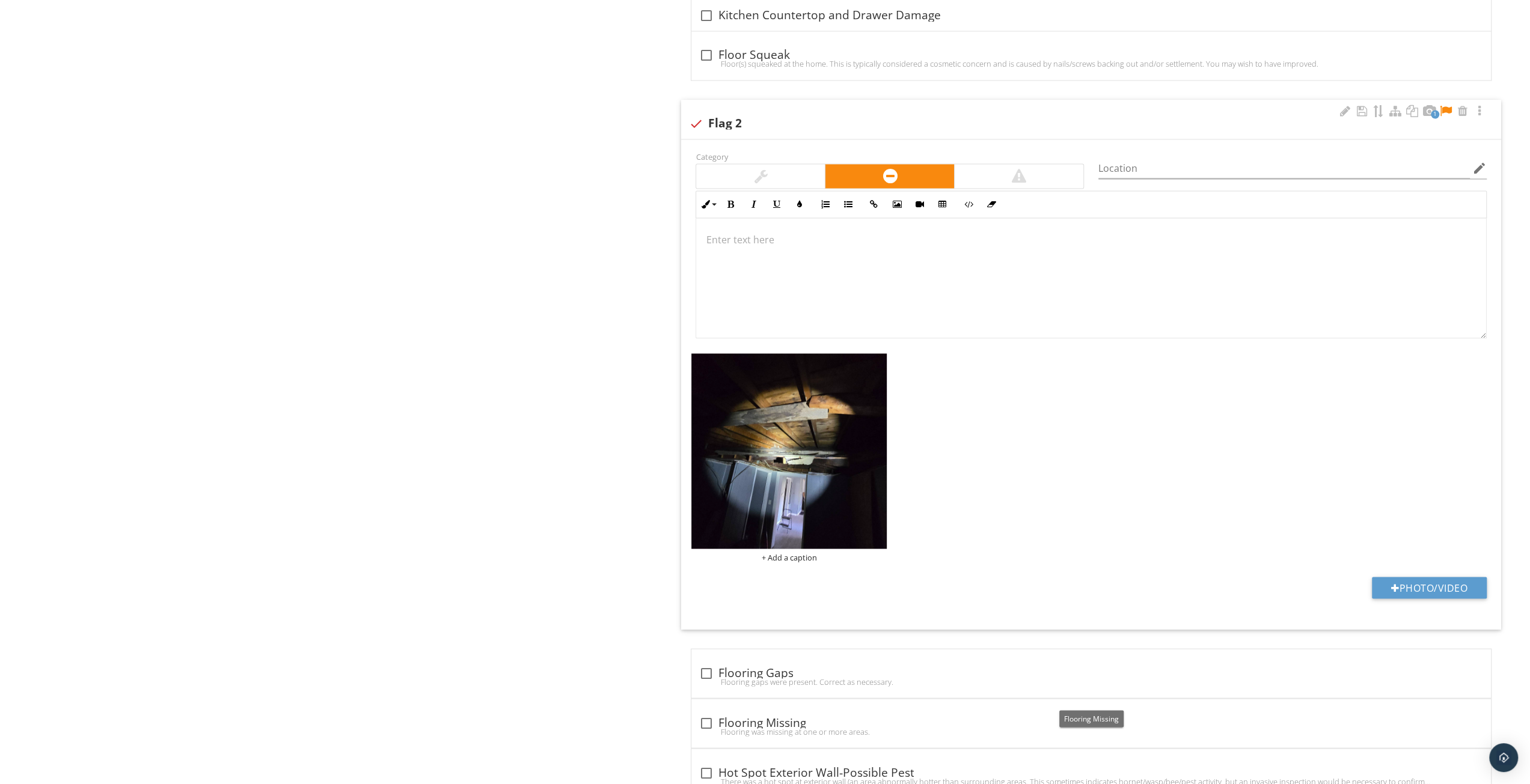
scroll to position [6528, 0]
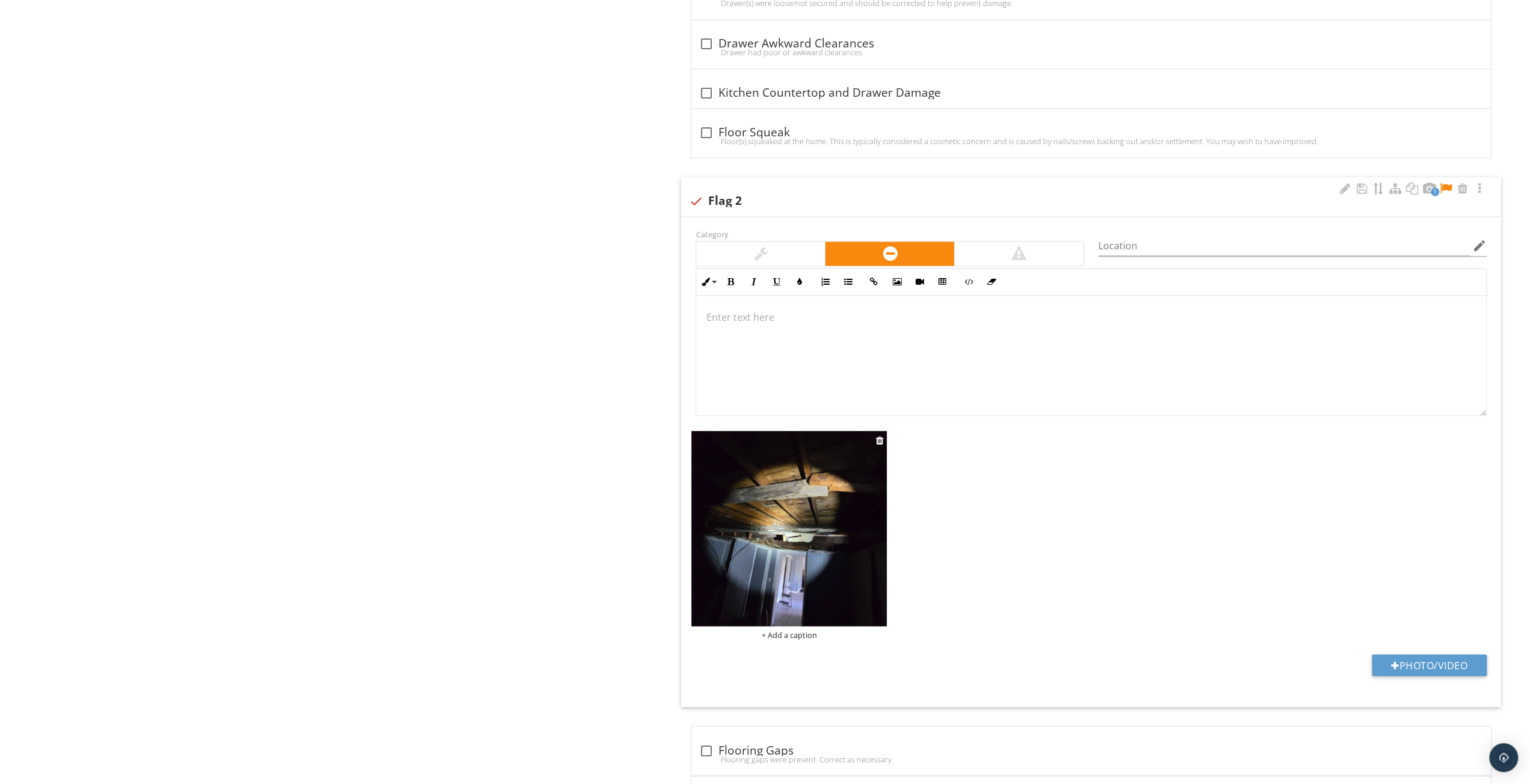
click at [836, 553] on img at bounding box center [789, 528] width 195 height 195
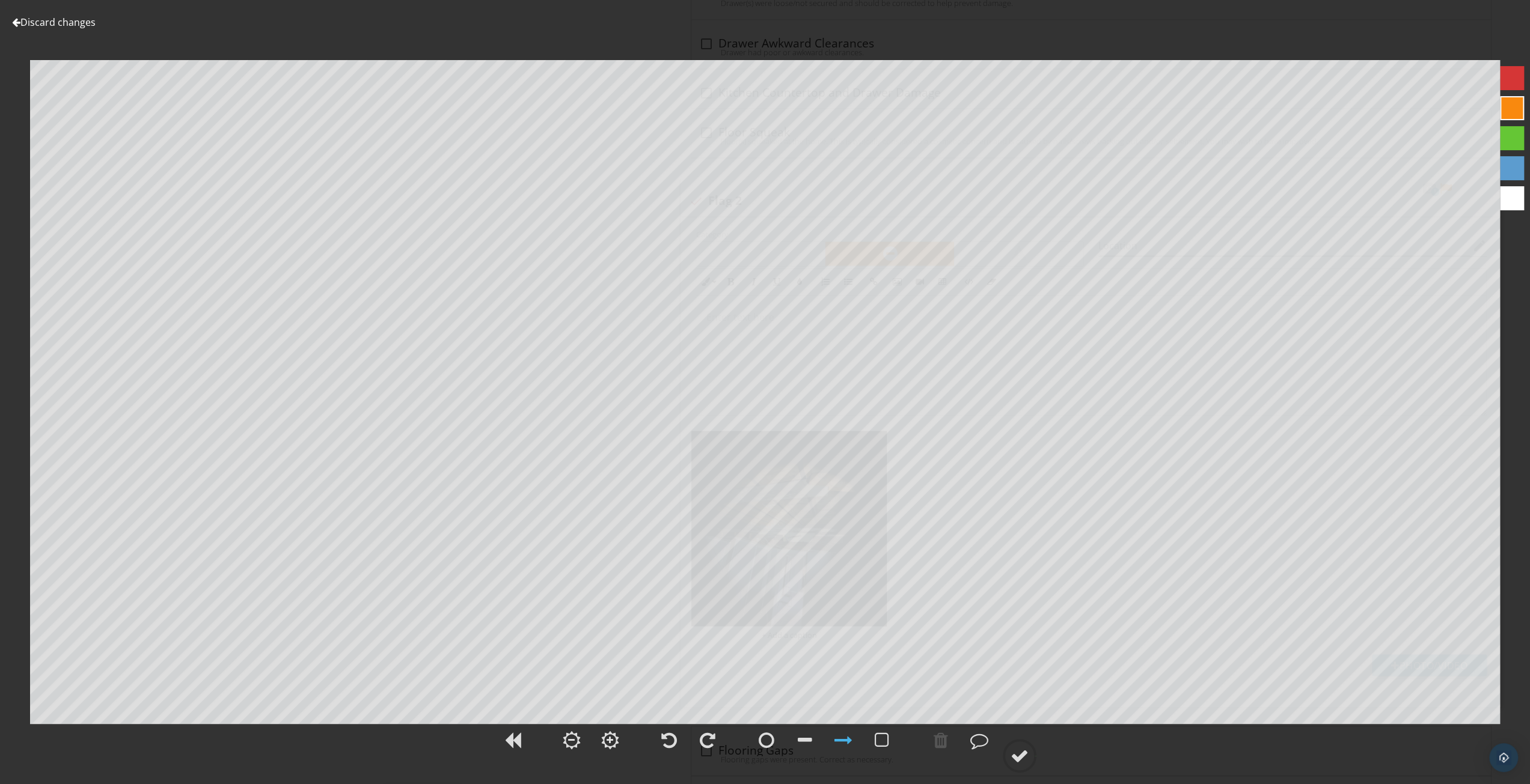
click at [89, 24] on link "Discard changes" at bounding box center [53, 22] width 83 height 13
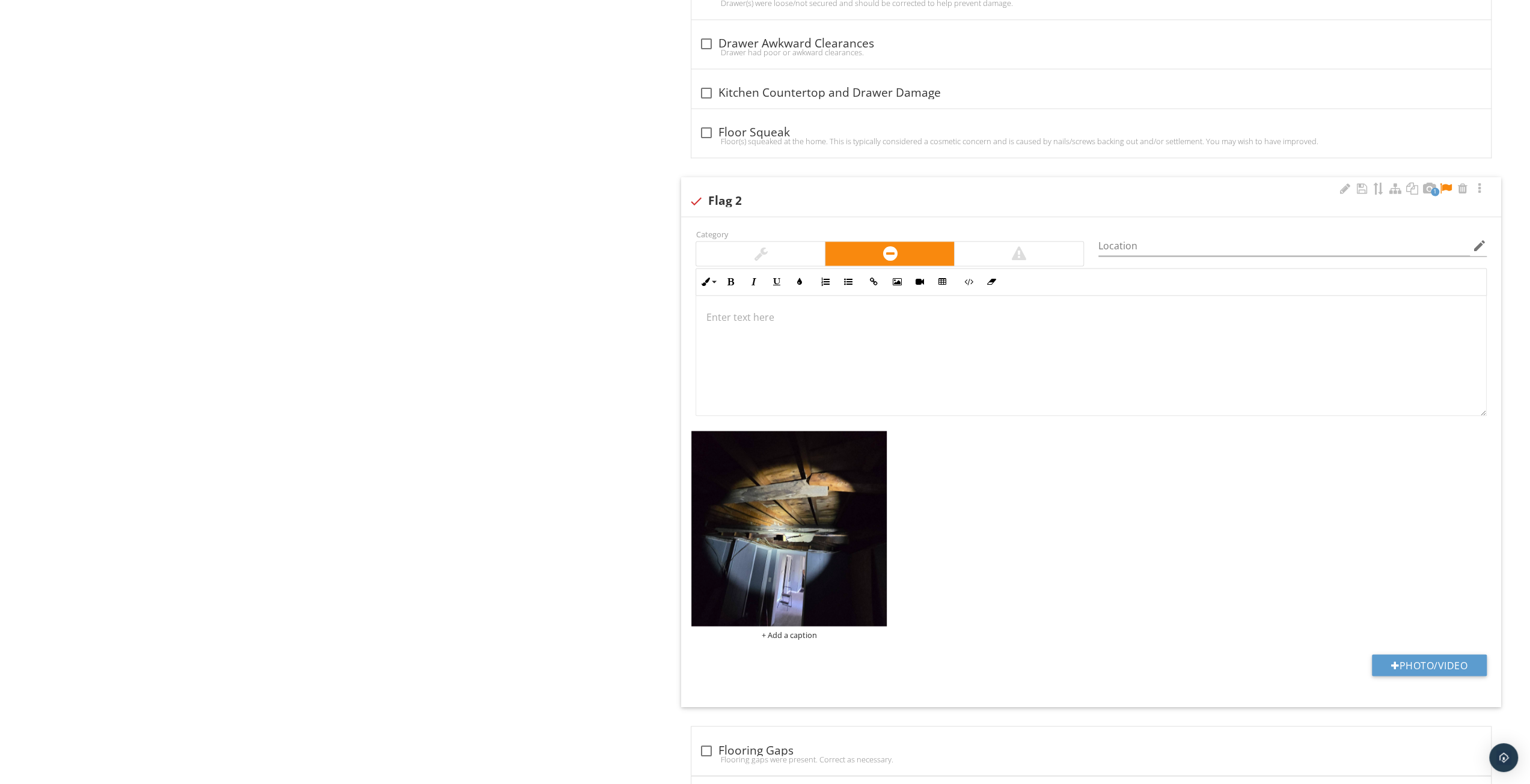
click at [786, 315] on div at bounding box center [1092, 355] width 790 height 120
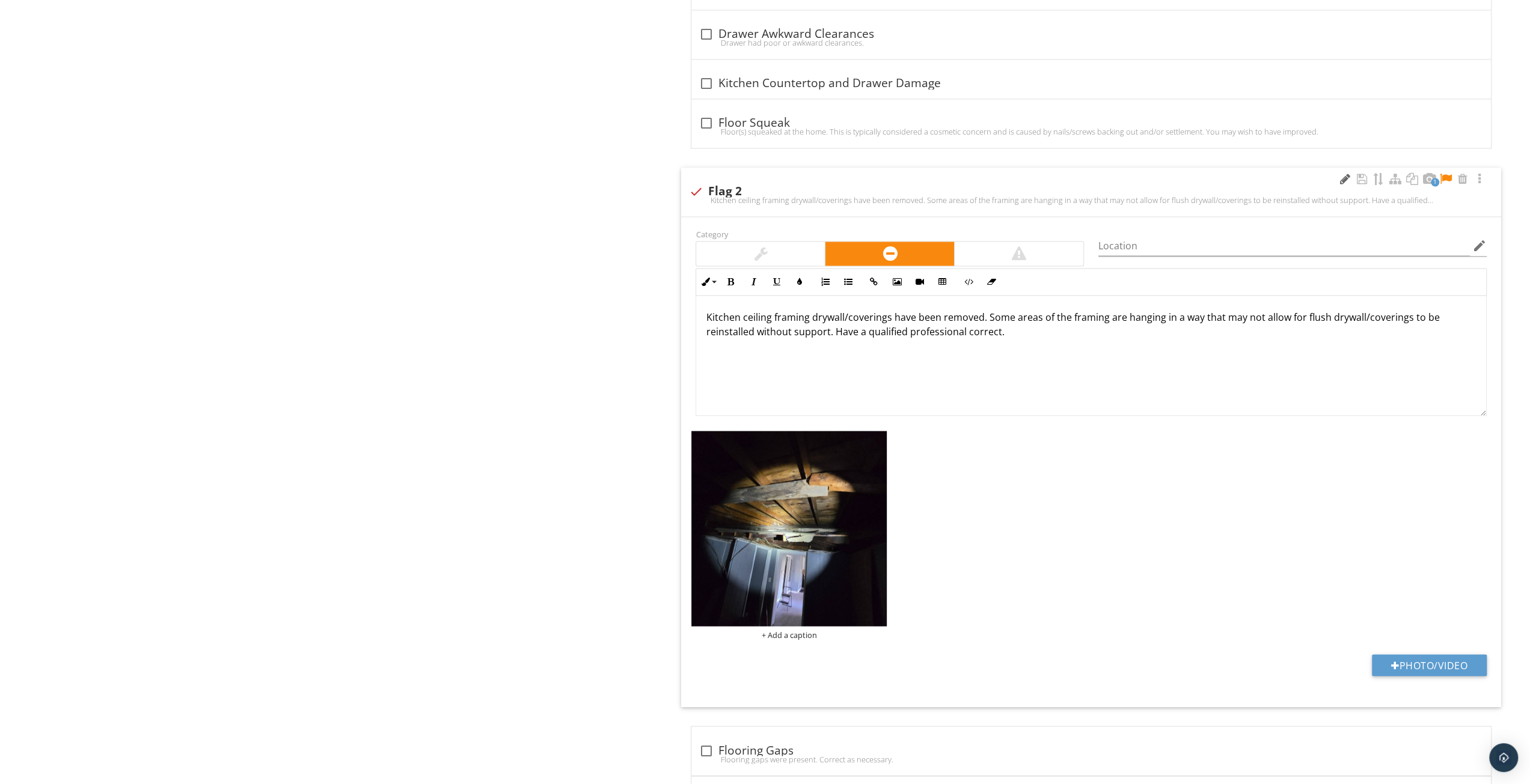
click at [1347, 173] on div at bounding box center [1345, 179] width 15 height 12
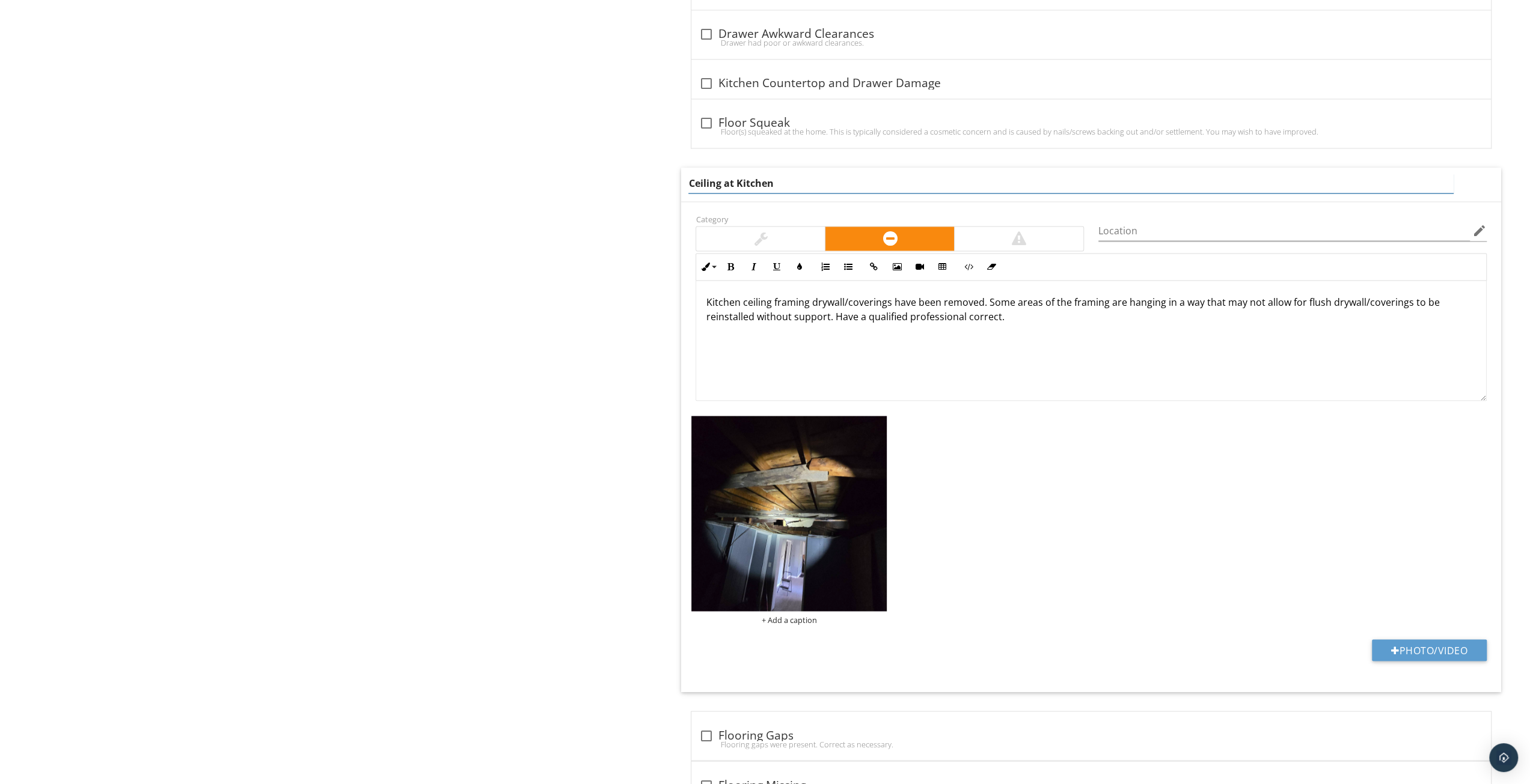
type input "Ceiling at Kitchen"
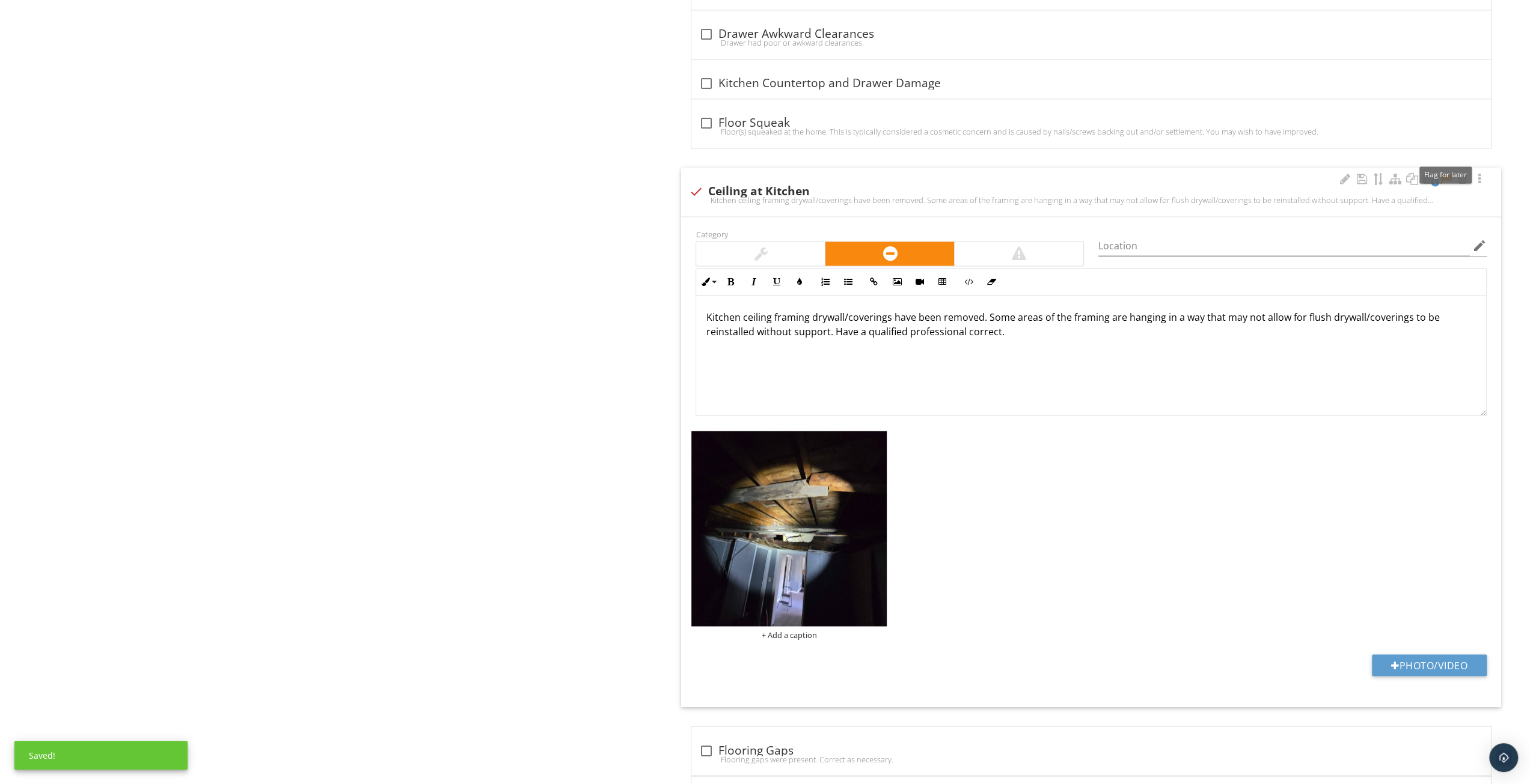
click at [1446, 173] on div at bounding box center [1446, 179] width 15 height 12
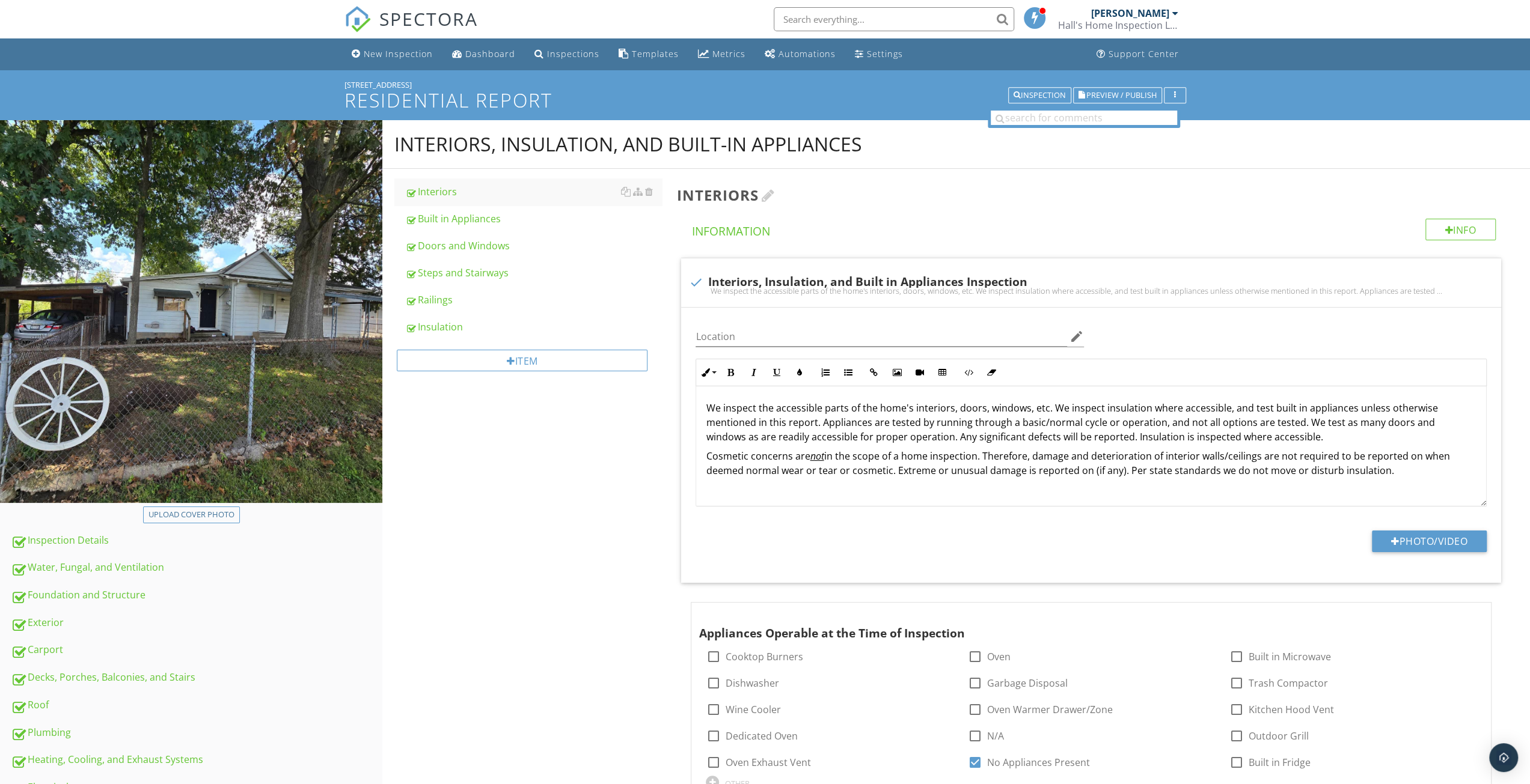
scroll to position [0, 0]
click at [1143, 97] on span "Preview / Publish" at bounding box center [1122, 95] width 71 height 8
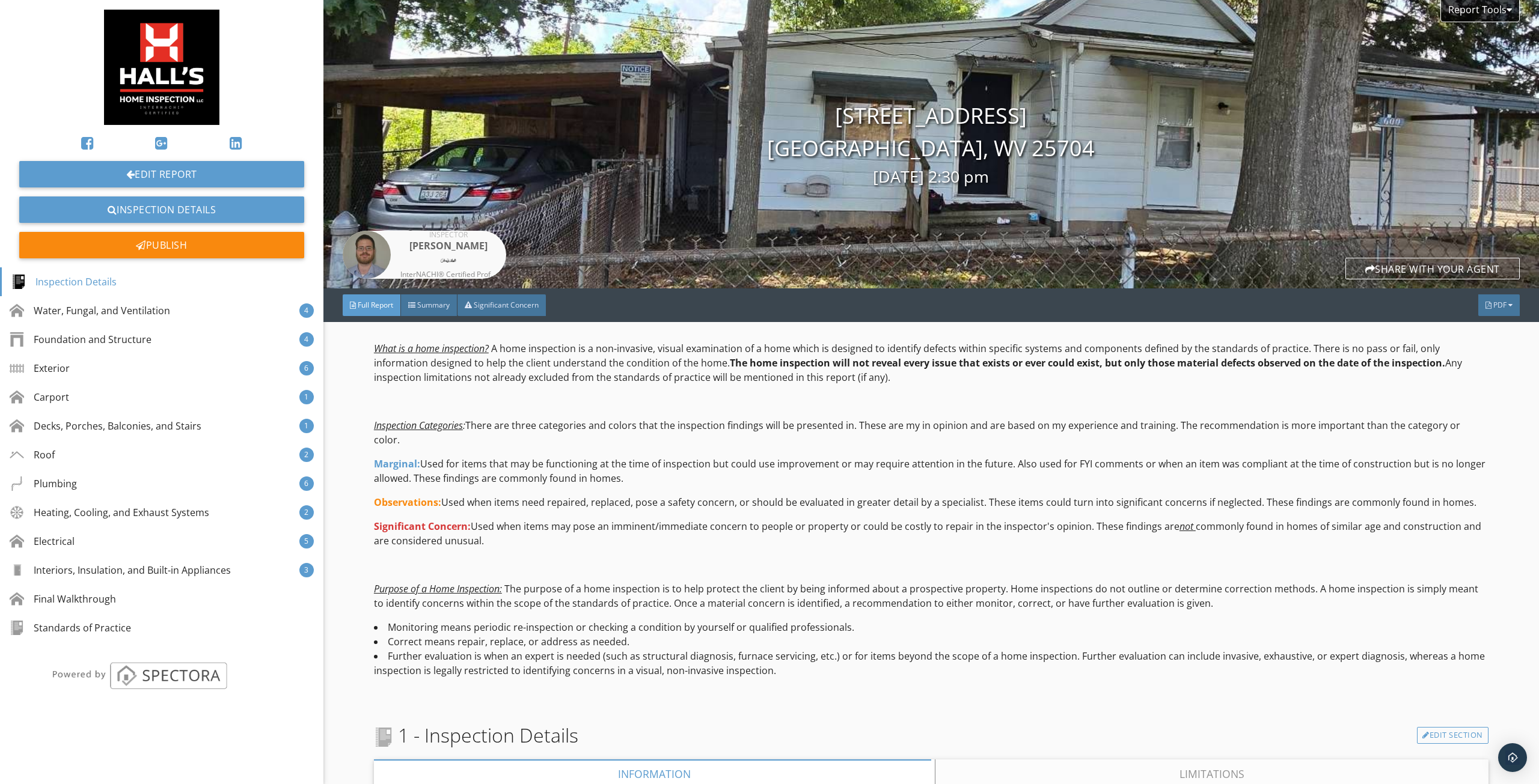
click at [783, 354] on p "What is a home inspection? A home inspection is a non-invasive, visual examinat…" at bounding box center [931, 363] width 1114 height 43
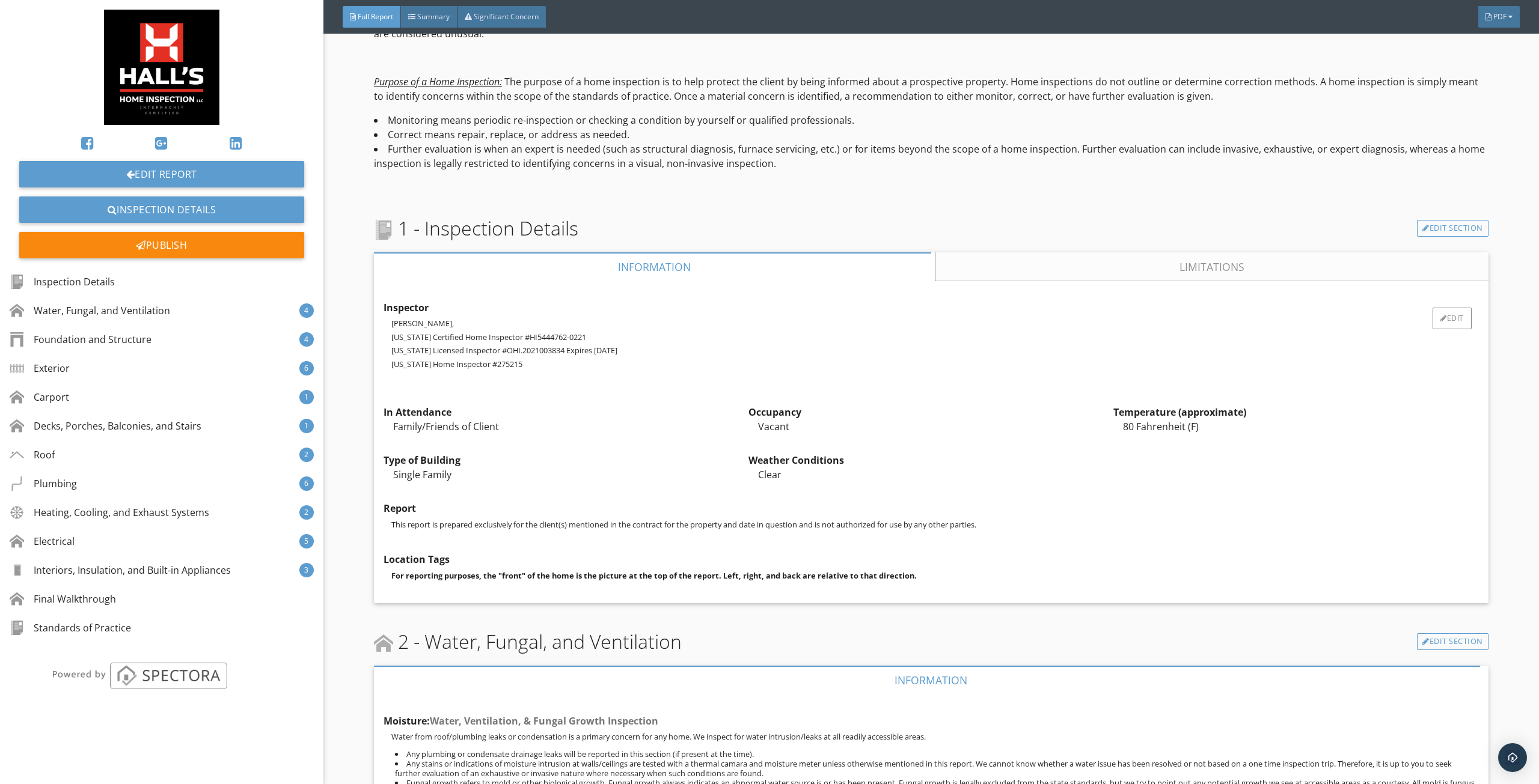
scroll to position [481, 0]
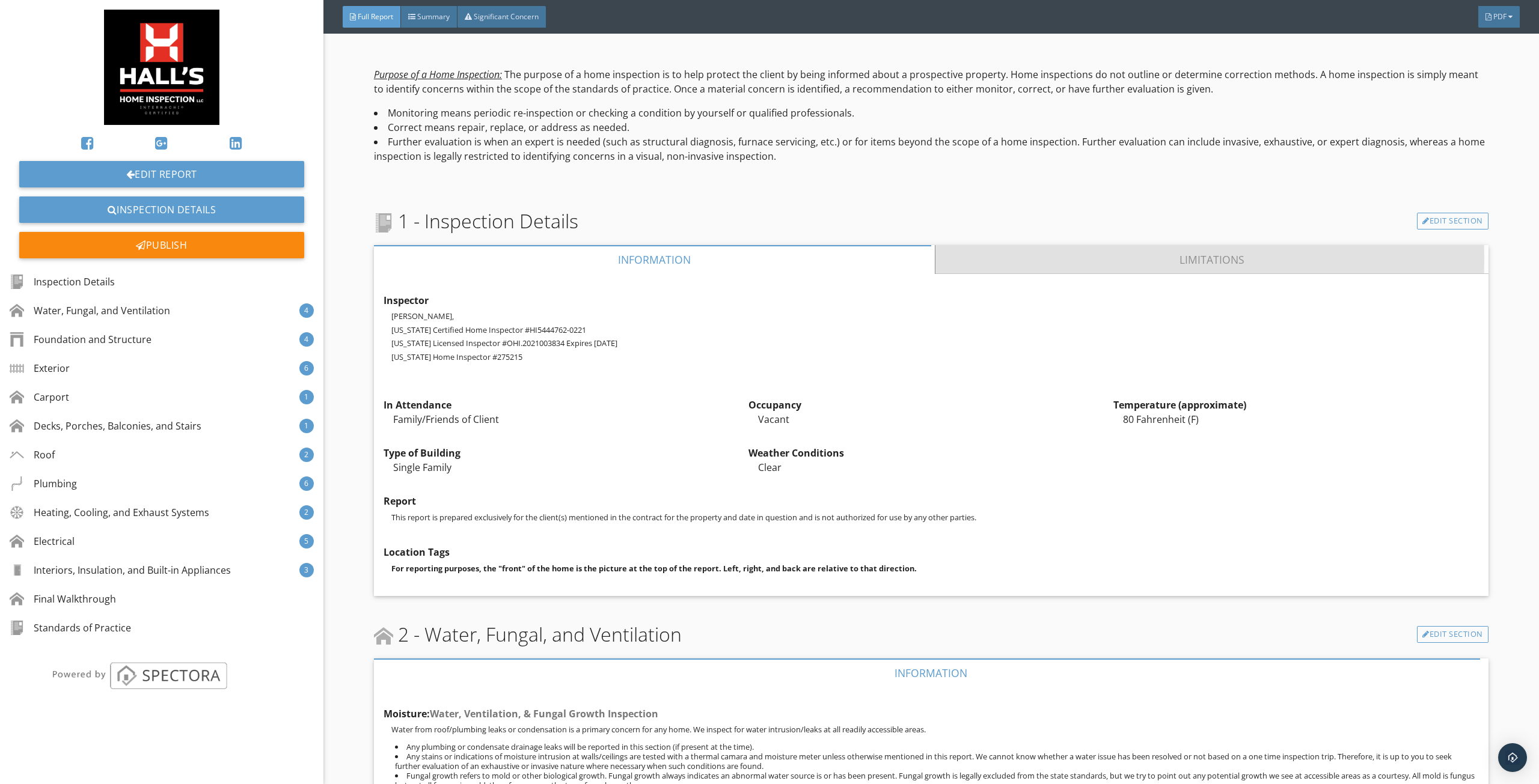
click at [936, 260] on link "Limitations" at bounding box center [1212, 259] width 553 height 29
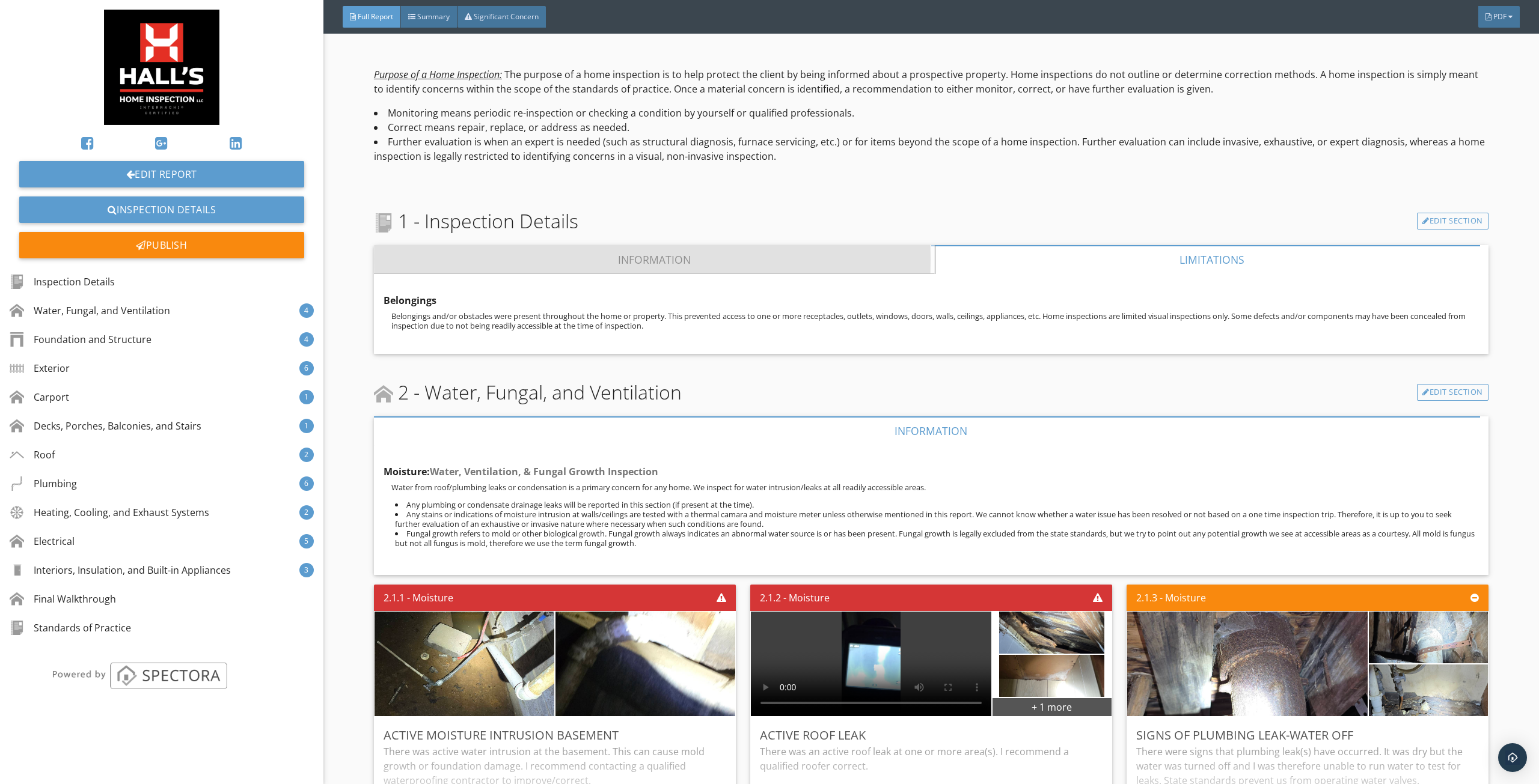
click at [843, 268] on link "Information" at bounding box center [654, 259] width 561 height 29
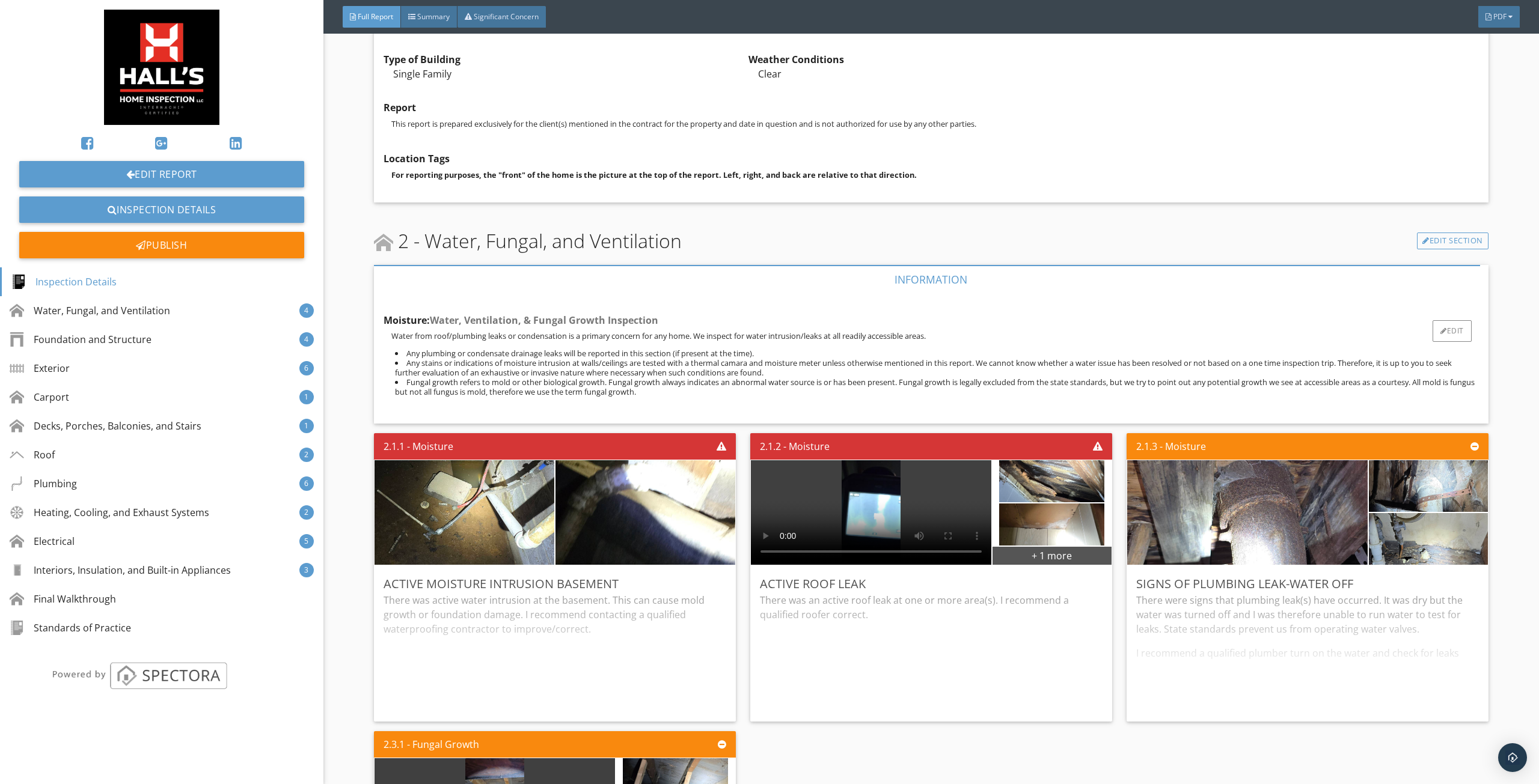
scroll to position [961, 0]
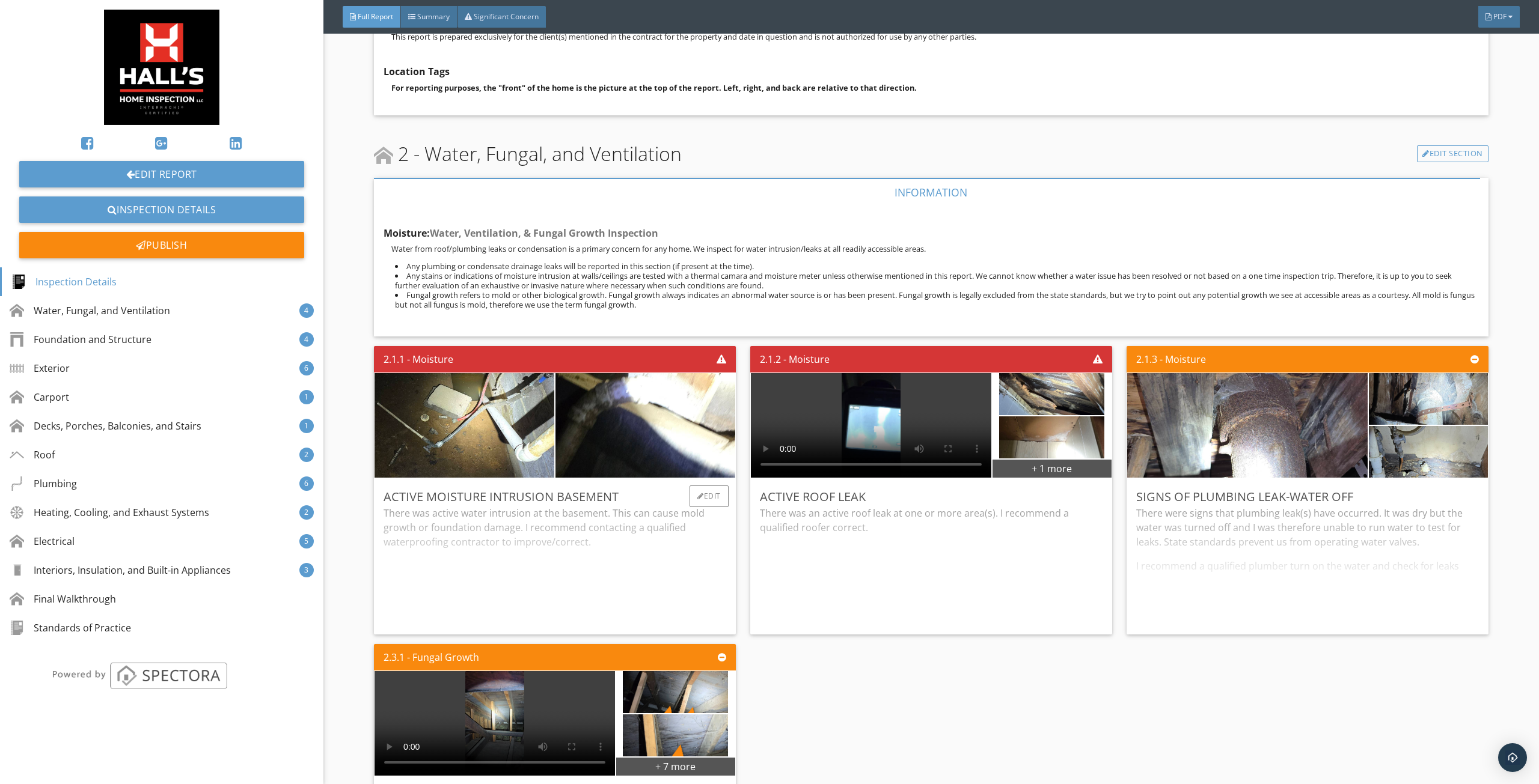
click at [588, 549] on div "There was active water intrusion at the basement. This can cause mold growth or…" at bounding box center [555, 565] width 343 height 119
click at [697, 495] on div at bounding box center [700, 496] width 6 height 7
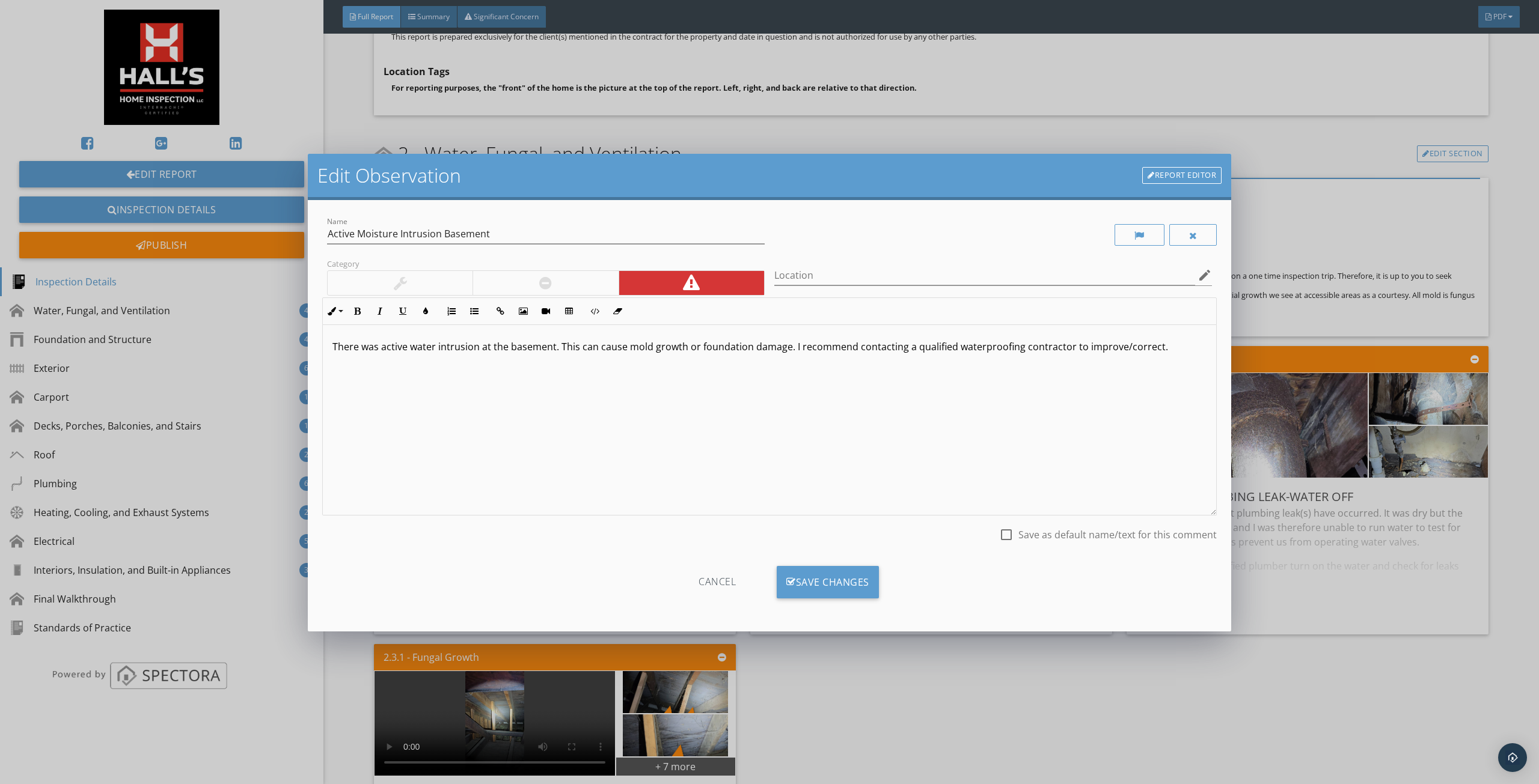
click at [553, 351] on p "There was active water intrusion at the basement. This can cause mold growth or…" at bounding box center [770, 347] width 874 height 15
click at [790, 568] on div "Save Changes" at bounding box center [827, 582] width 102 height 32
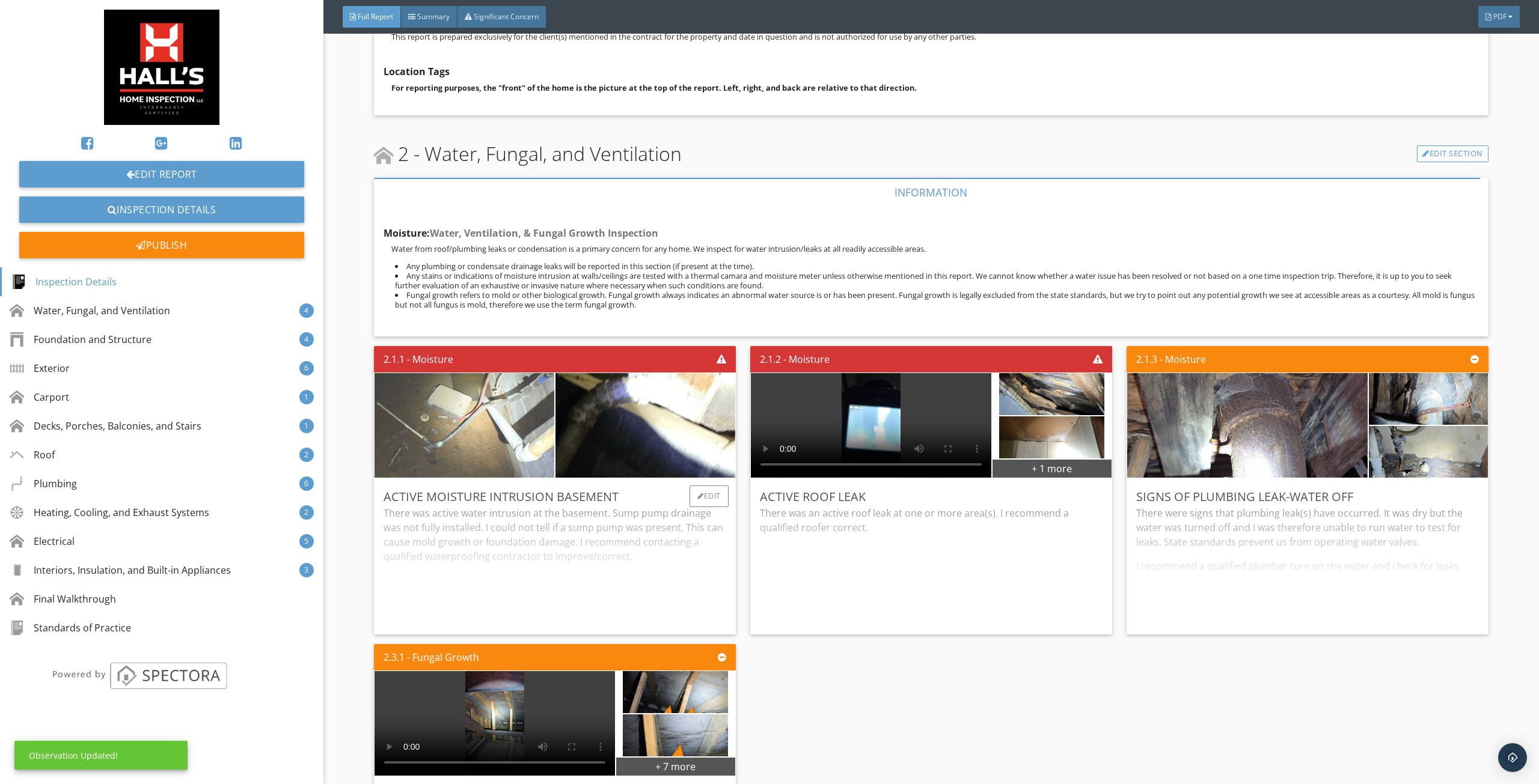
click at [500, 434] on img at bounding box center [464, 425] width 261 height 261
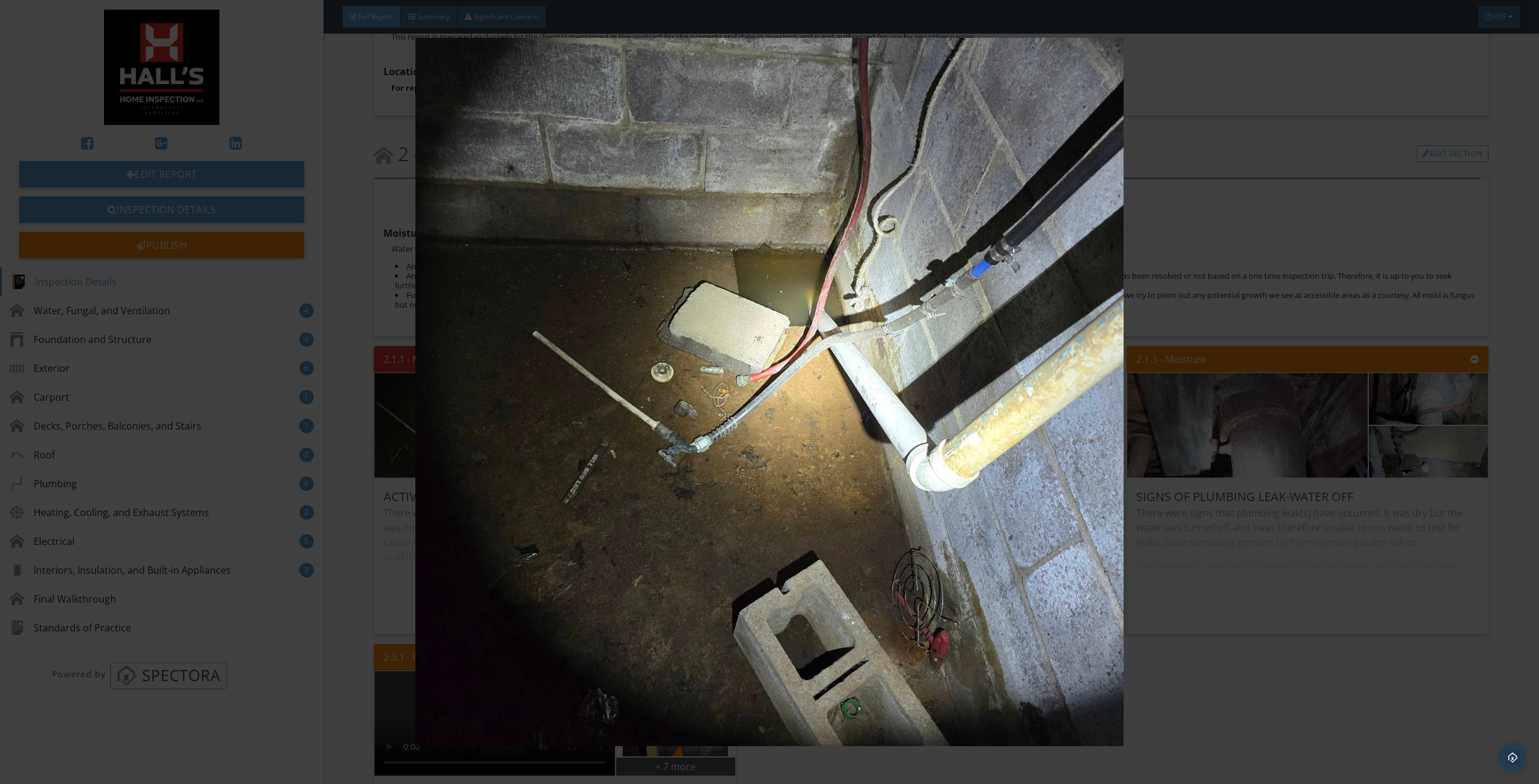
click at [801, 533] on img at bounding box center [769, 392] width 1425 height 708
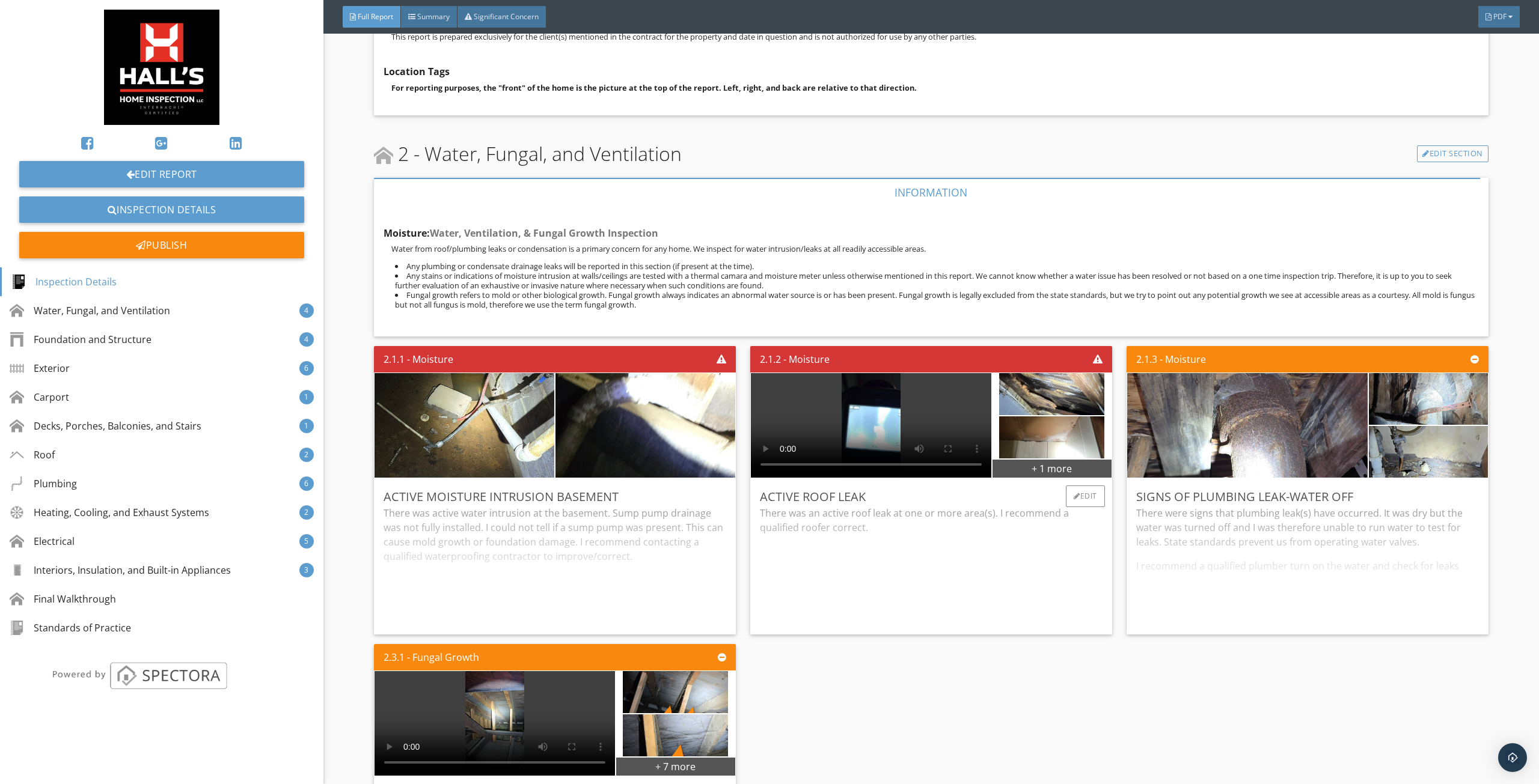
click at [844, 533] on div "There was an active roof leak at one or more area(s). I recommend a qualified r…" at bounding box center [931, 565] width 343 height 119
click at [1073, 497] on div "Edit" at bounding box center [1085, 497] width 39 height 22
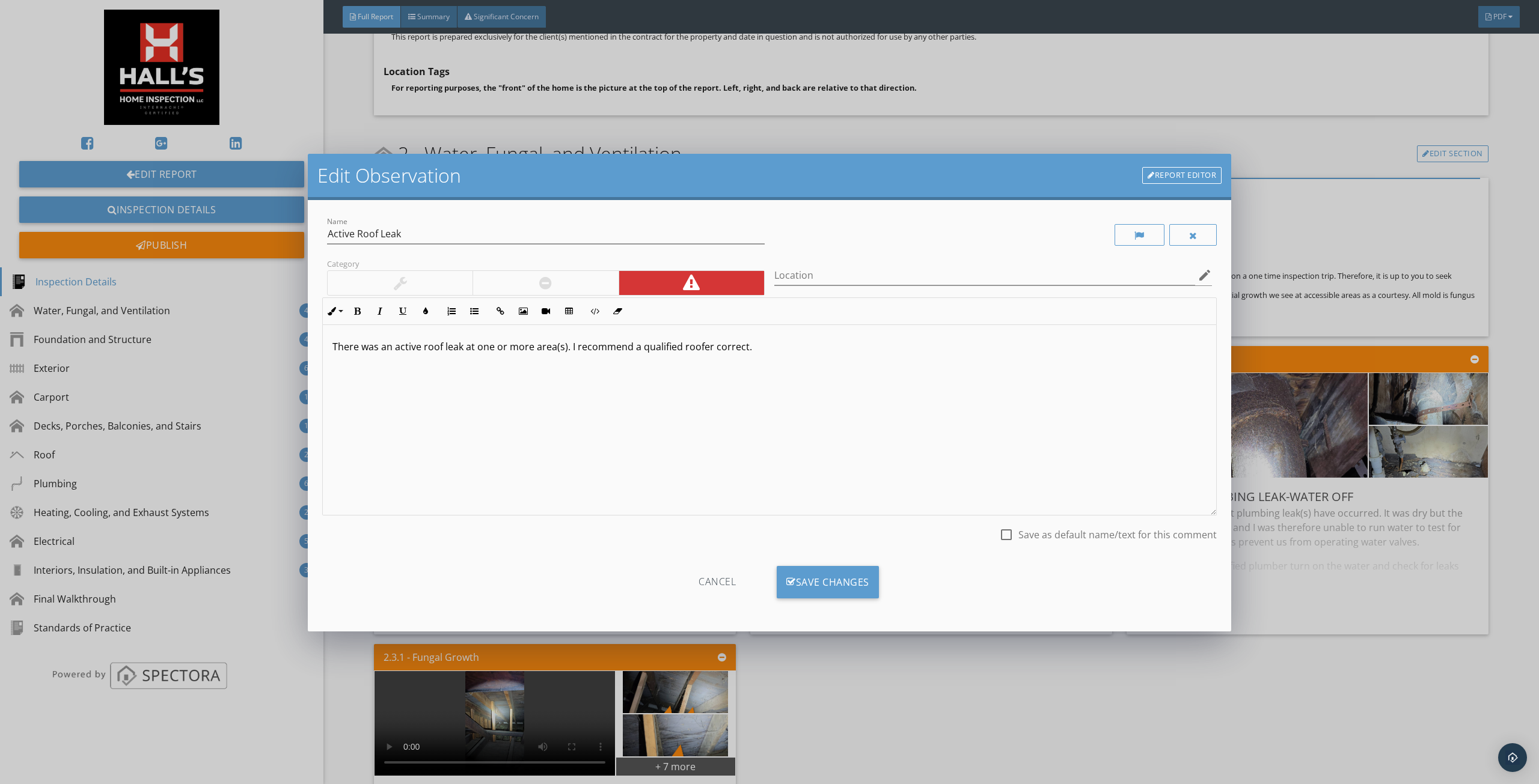
drag, startPoint x: 1004, startPoint y: 642, endPoint x: 1009, endPoint y: 650, distance: 9.4
click at [1005, 642] on div "Edit Observation Report Editor Name Active Roof Leak Category Location edit Inl…" at bounding box center [770, 392] width 1539 height 784
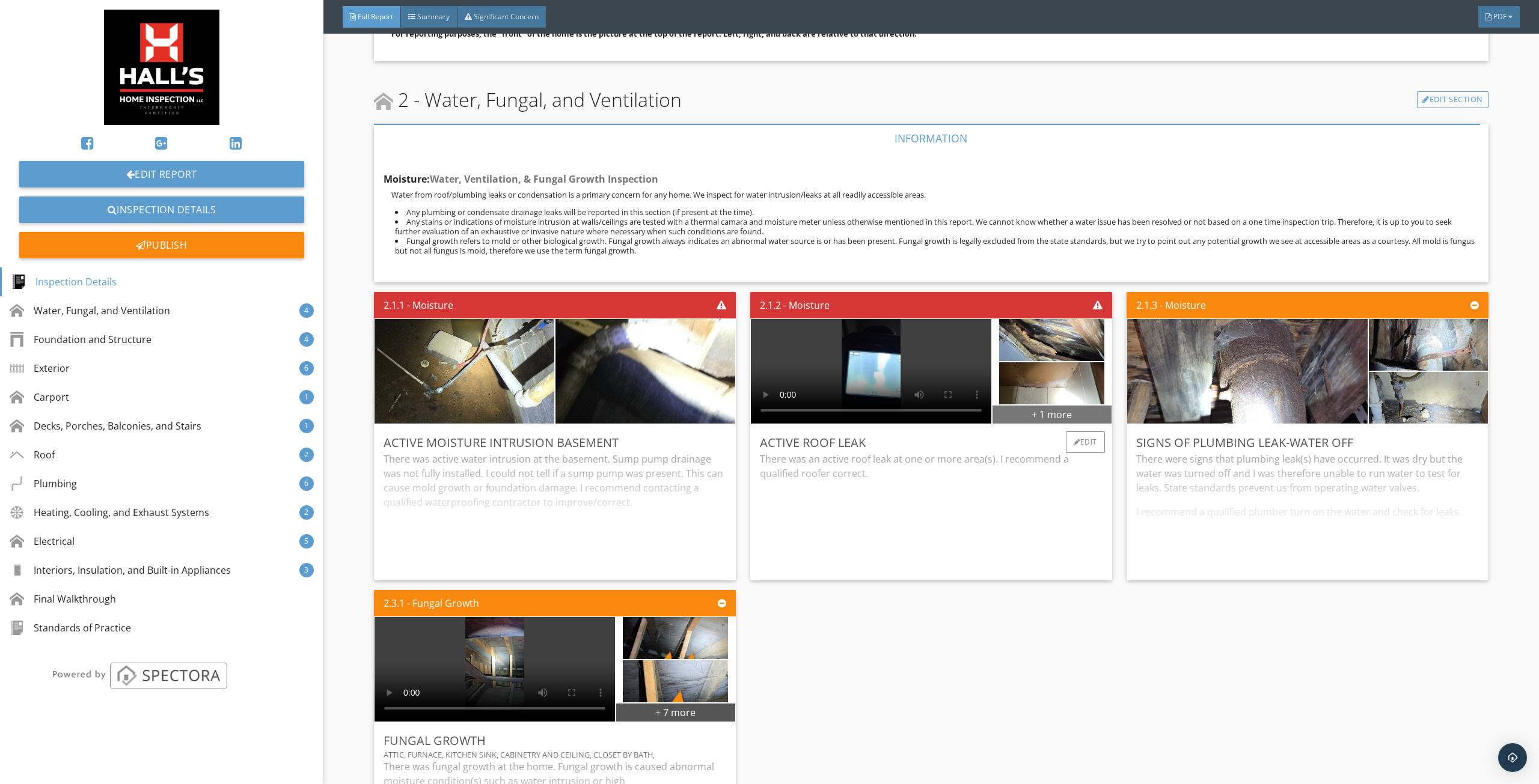
scroll to position [1022, 0]
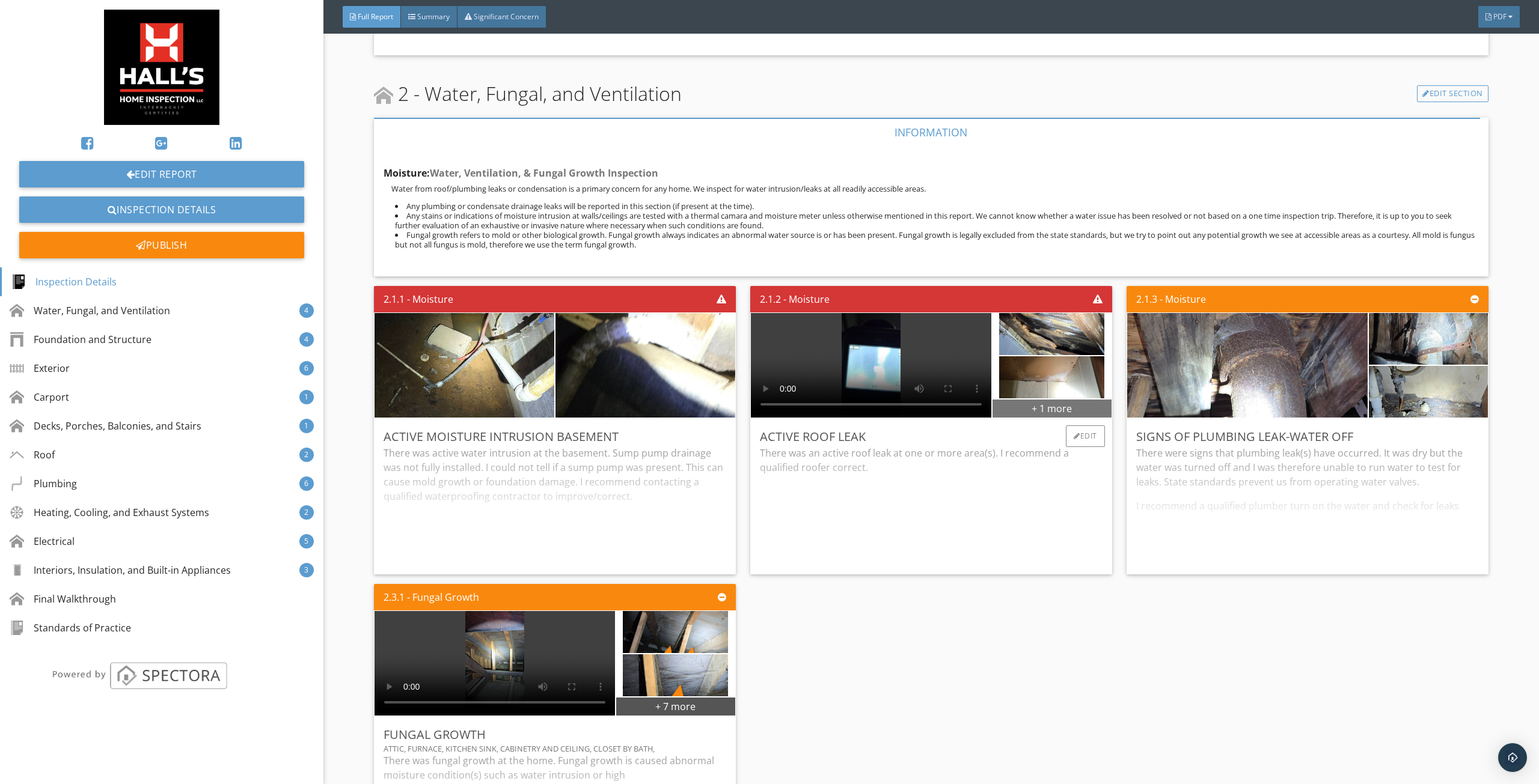
click at [1026, 403] on div "+ 1 more" at bounding box center [1052, 408] width 119 height 19
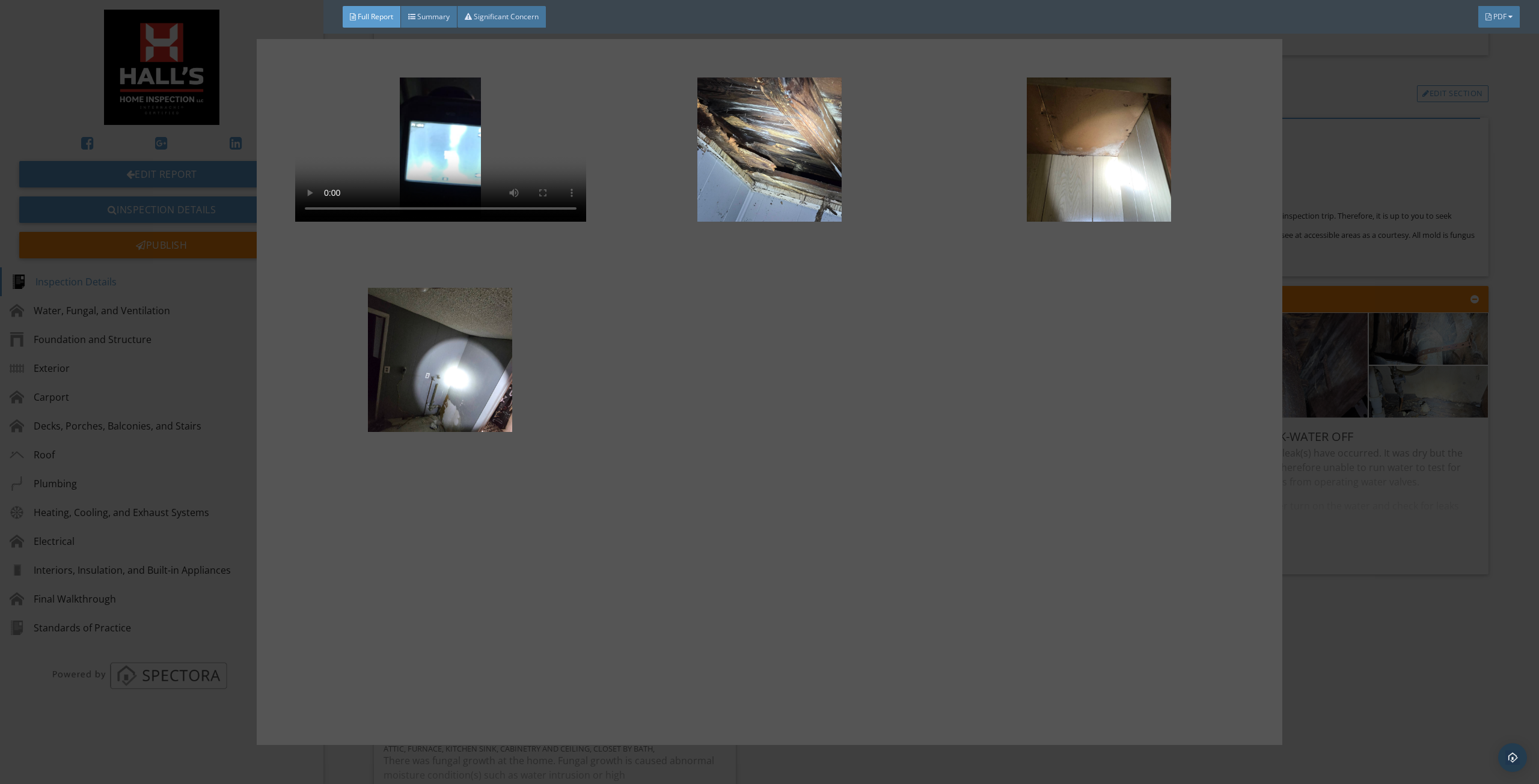
click at [1360, 354] on div at bounding box center [770, 392] width 1539 height 784
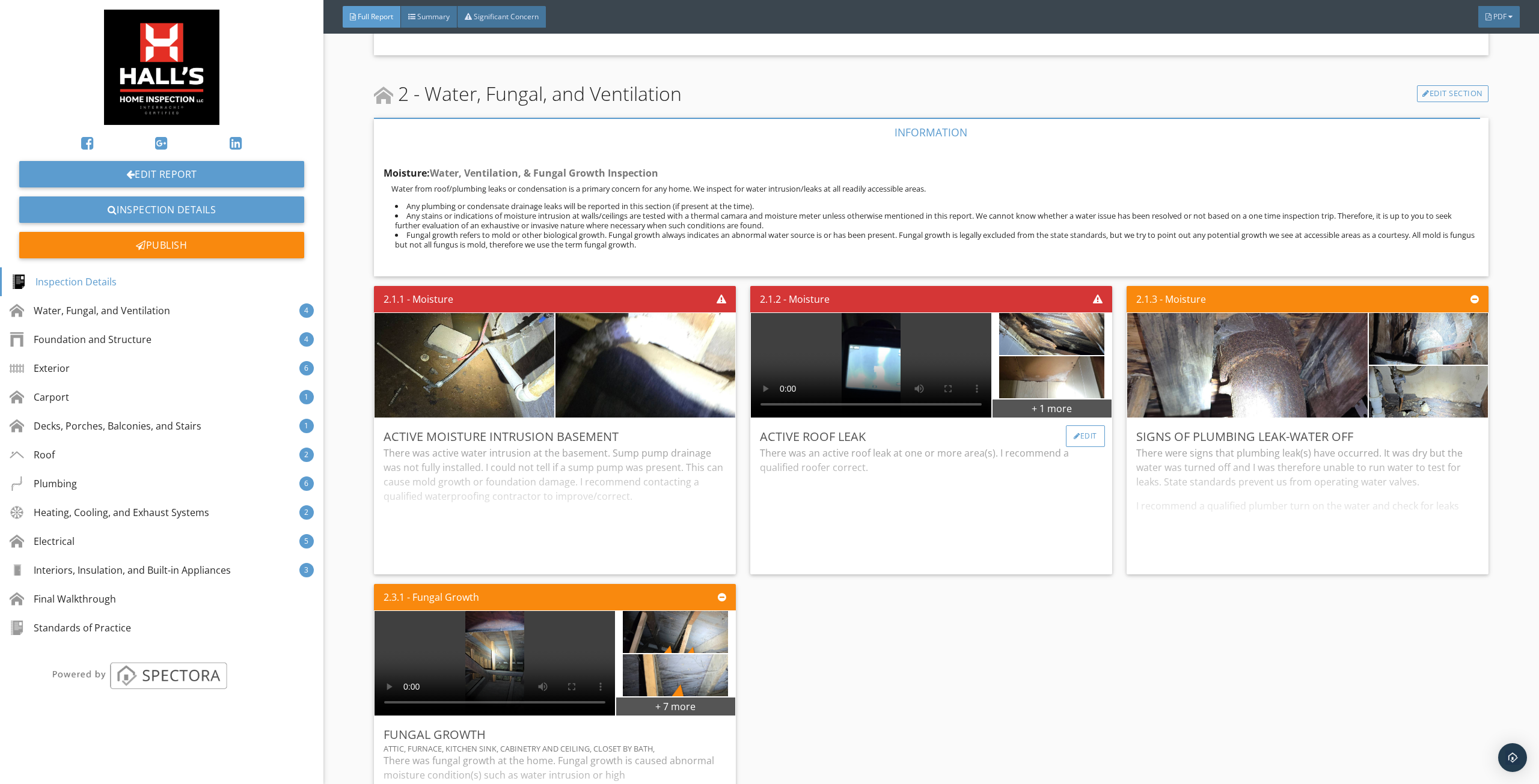
click at [1077, 438] on div "Edit" at bounding box center [1085, 436] width 39 height 22
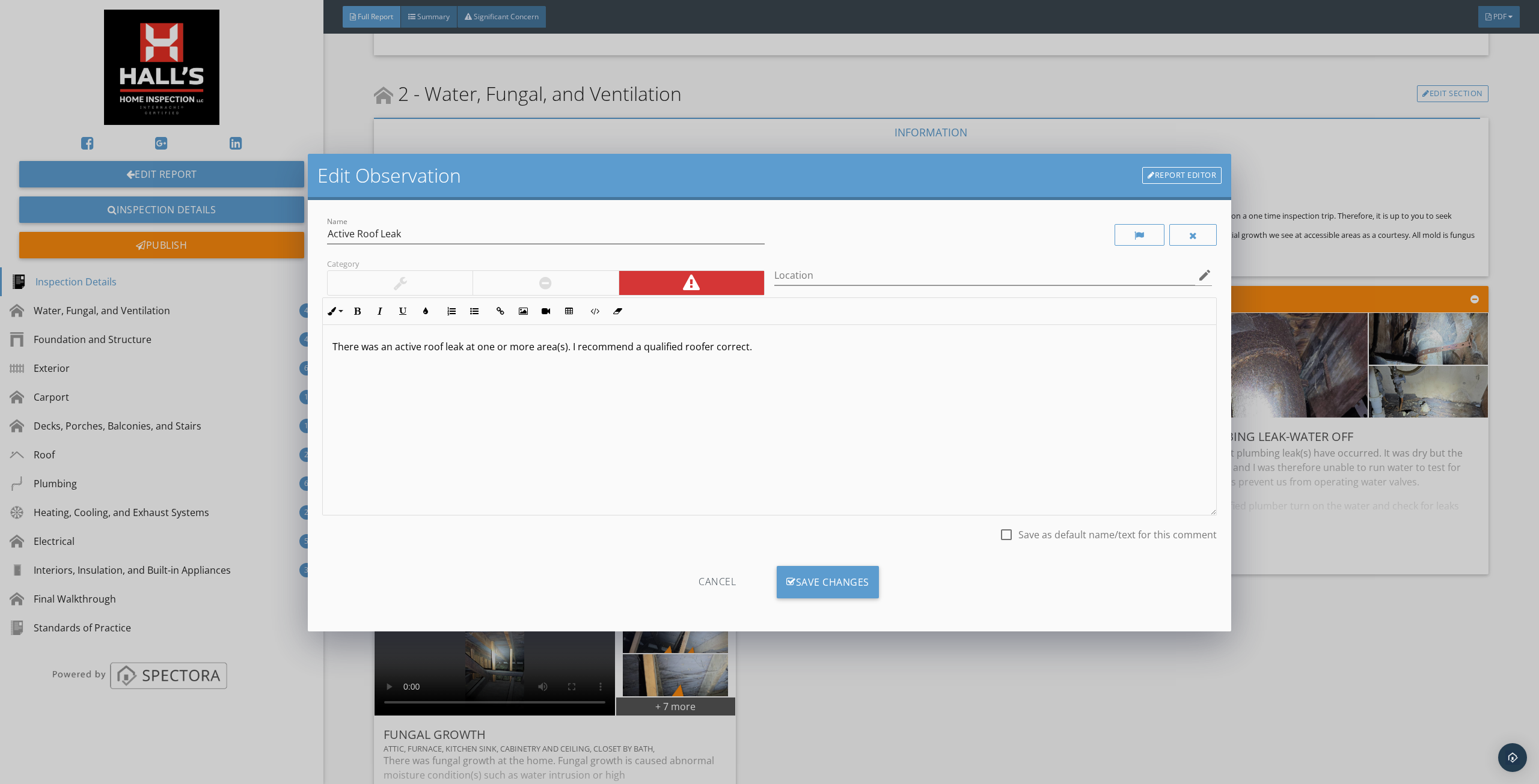
click at [1179, 181] on link "Report Editor" at bounding box center [1182, 175] width 79 height 17
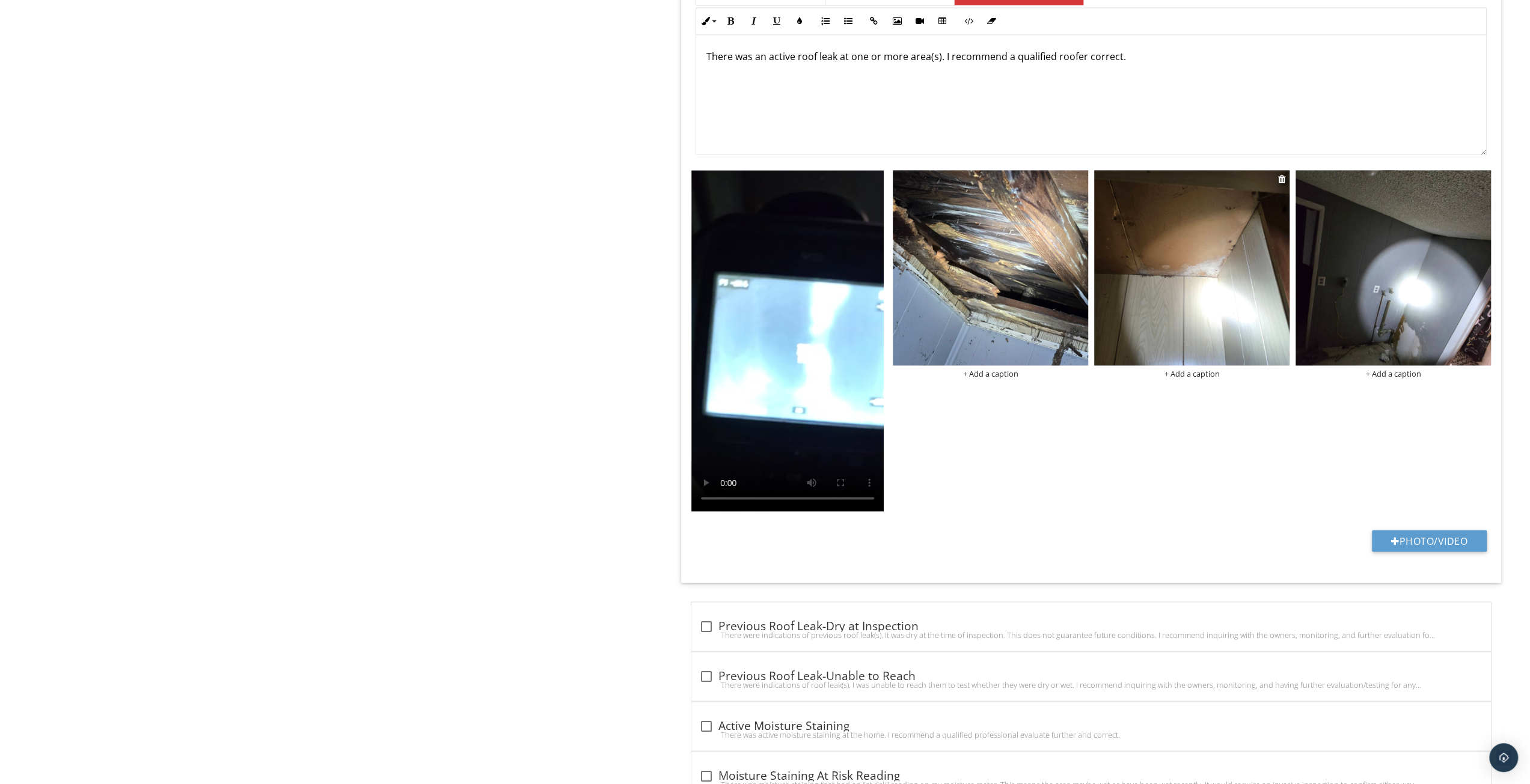
scroll to position [1904, 0]
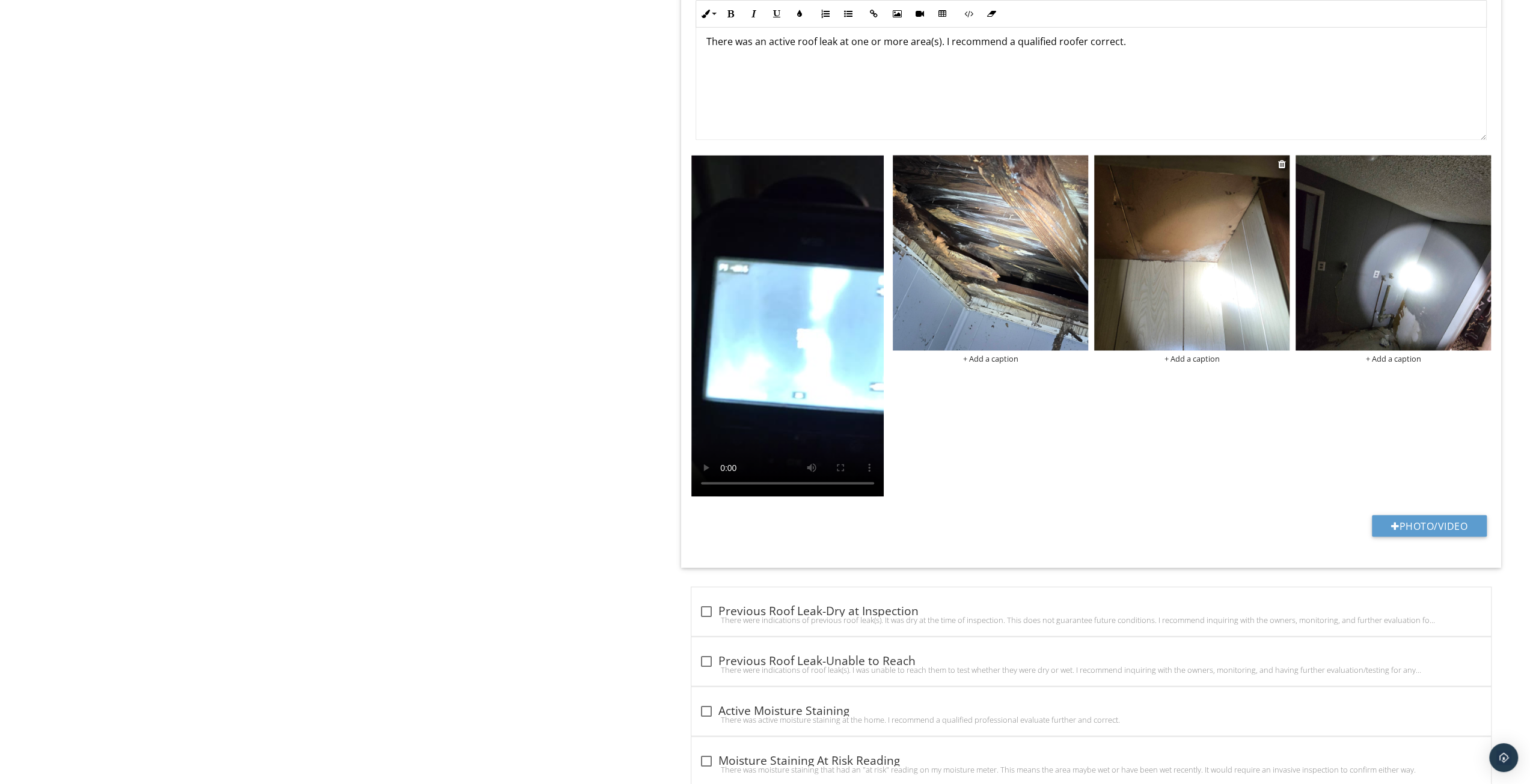
click at [1234, 264] on img at bounding box center [1192, 252] width 195 height 195
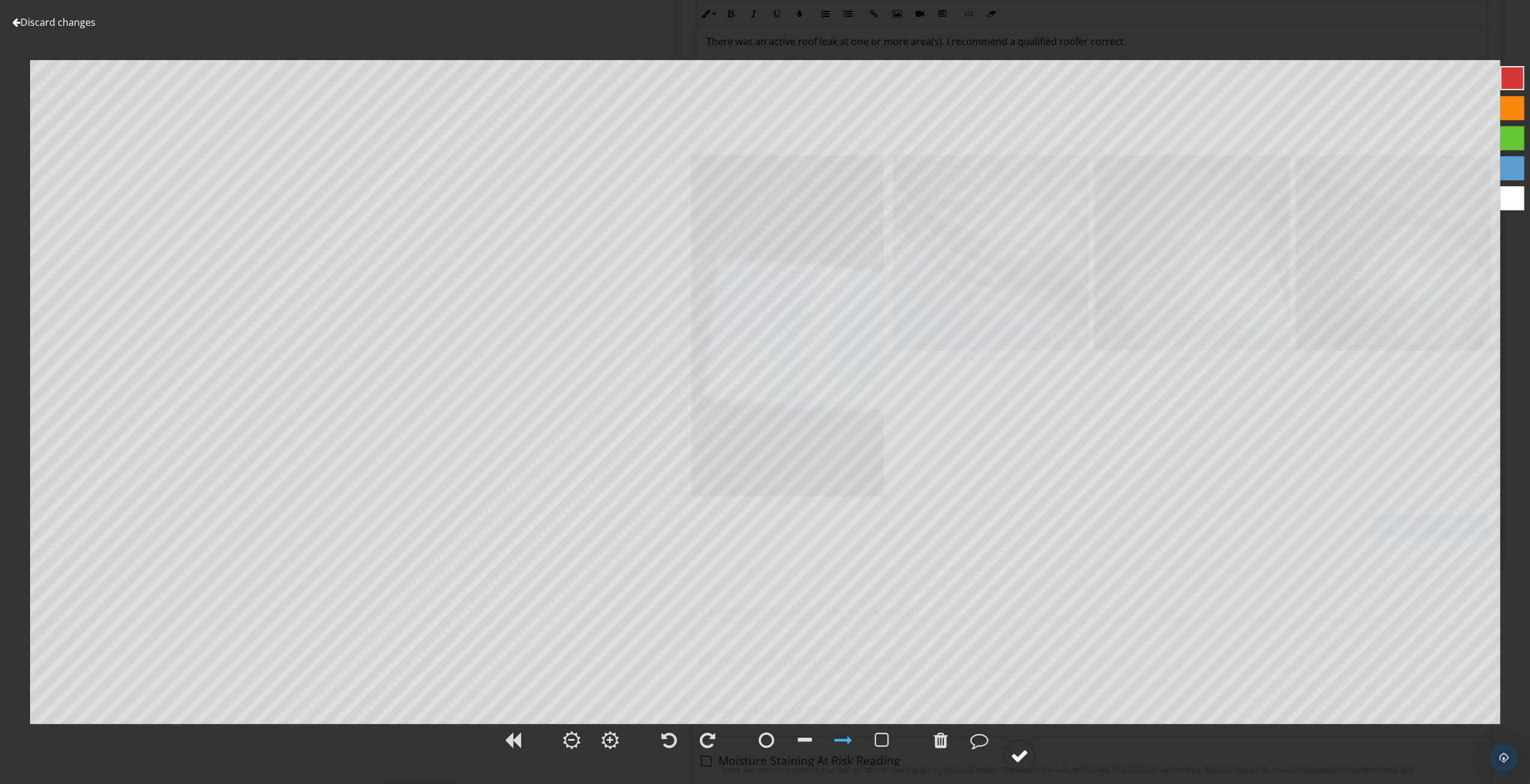
click at [1017, 765] on div at bounding box center [1020, 756] width 34 height 34
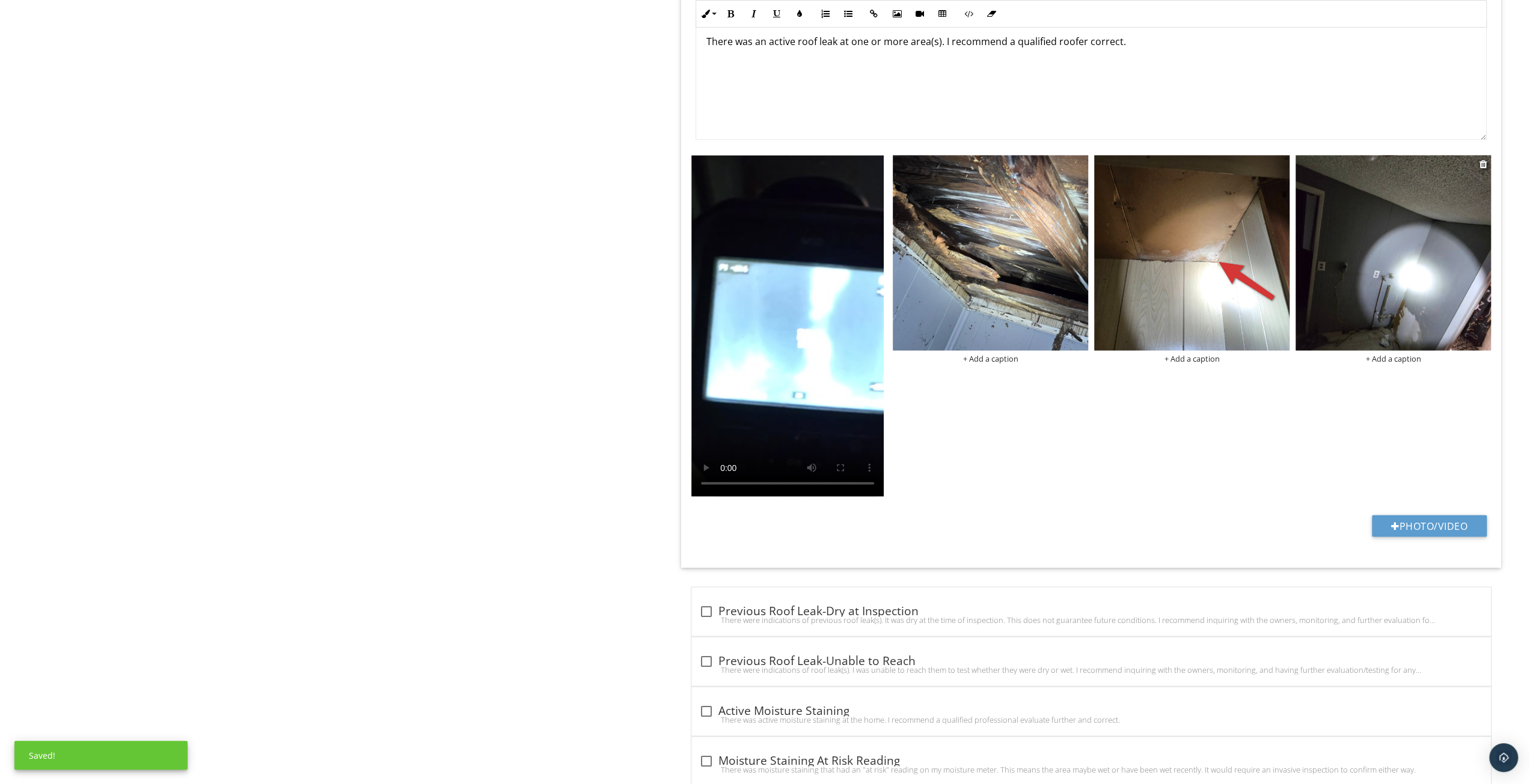
click at [1354, 237] on img at bounding box center [1393, 252] width 195 height 195
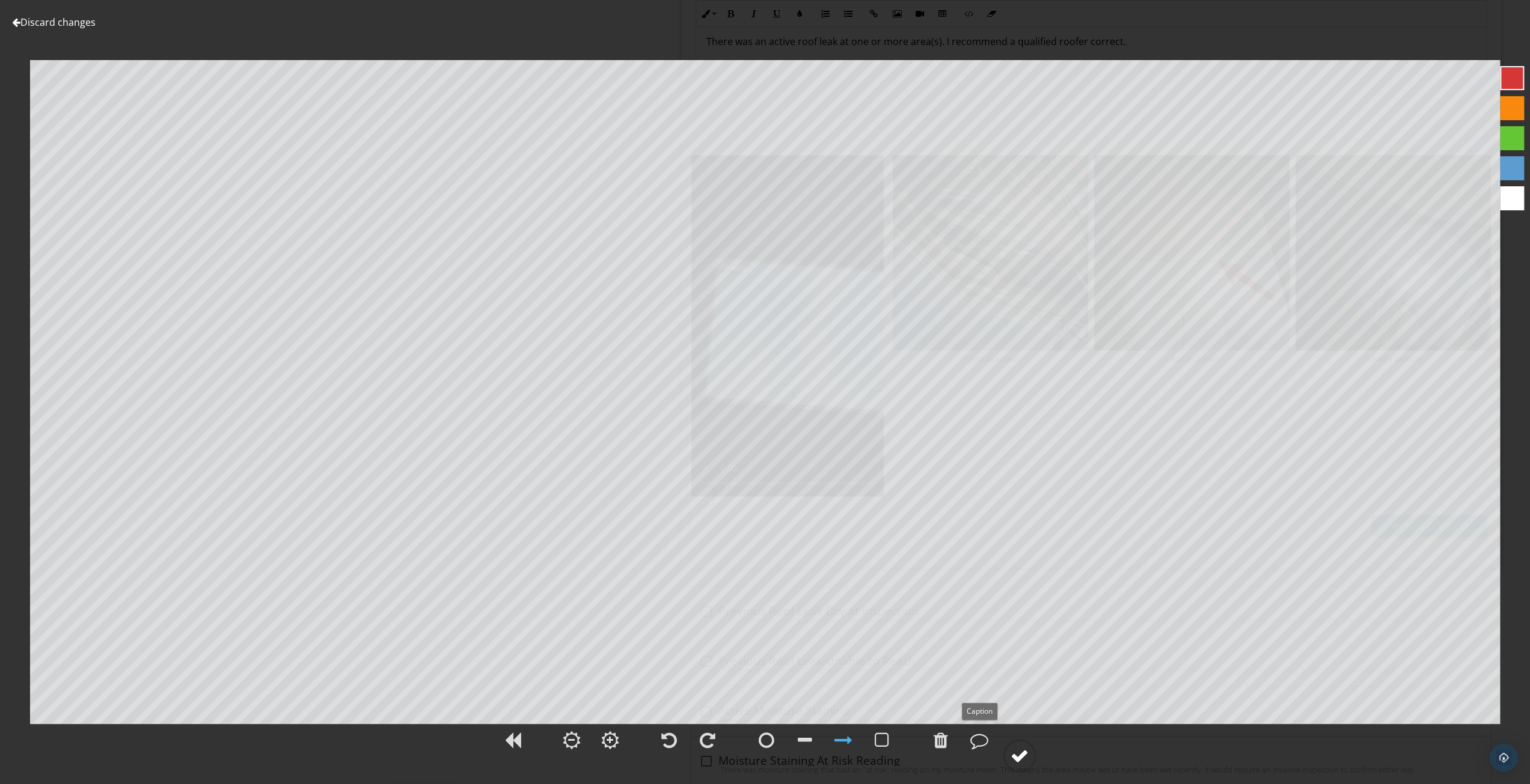
click at [1012, 745] on circle at bounding box center [1019, 755] width 31 height 31
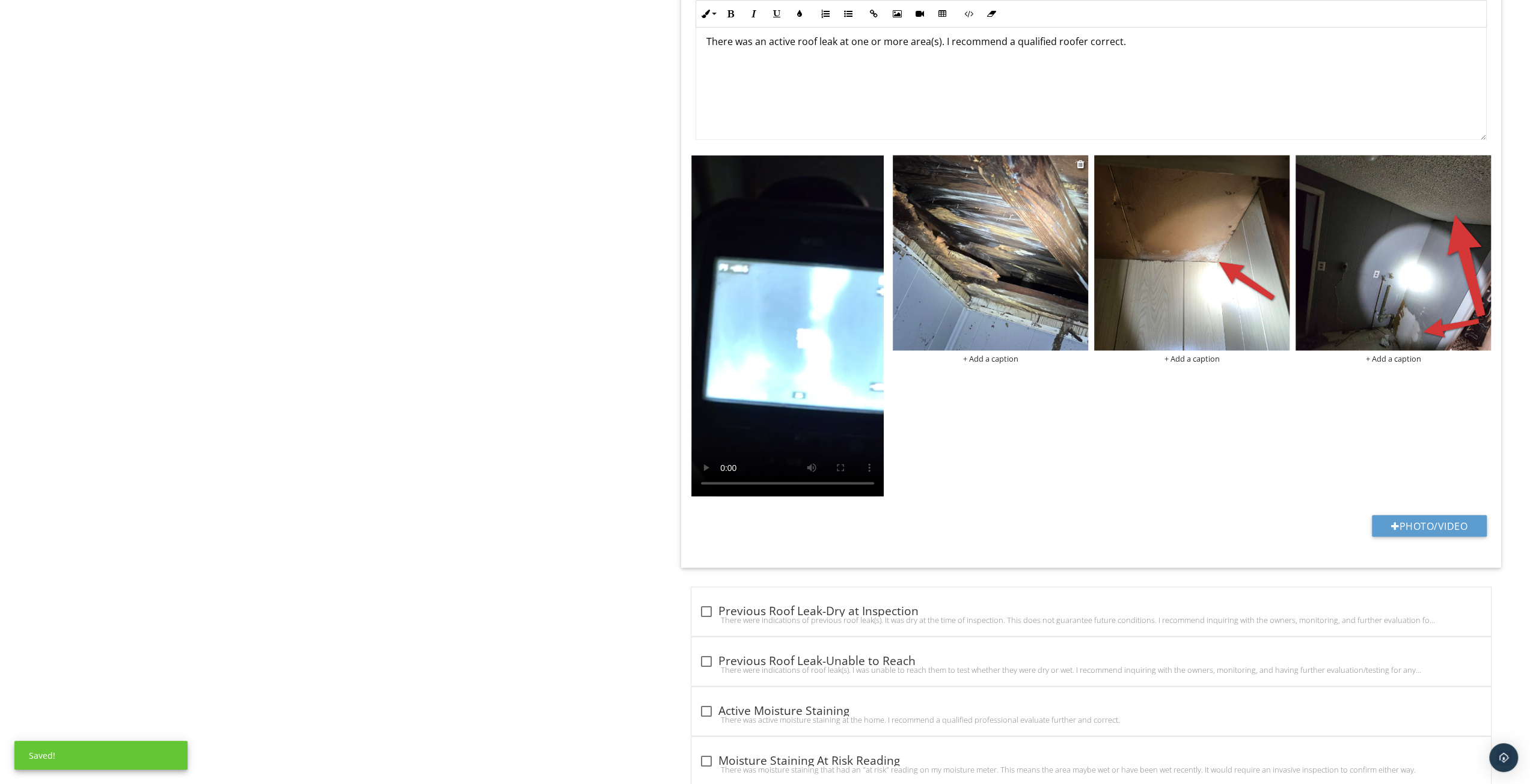
click at [1052, 265] on img at bounding box center [991, 252] width 195 height 195
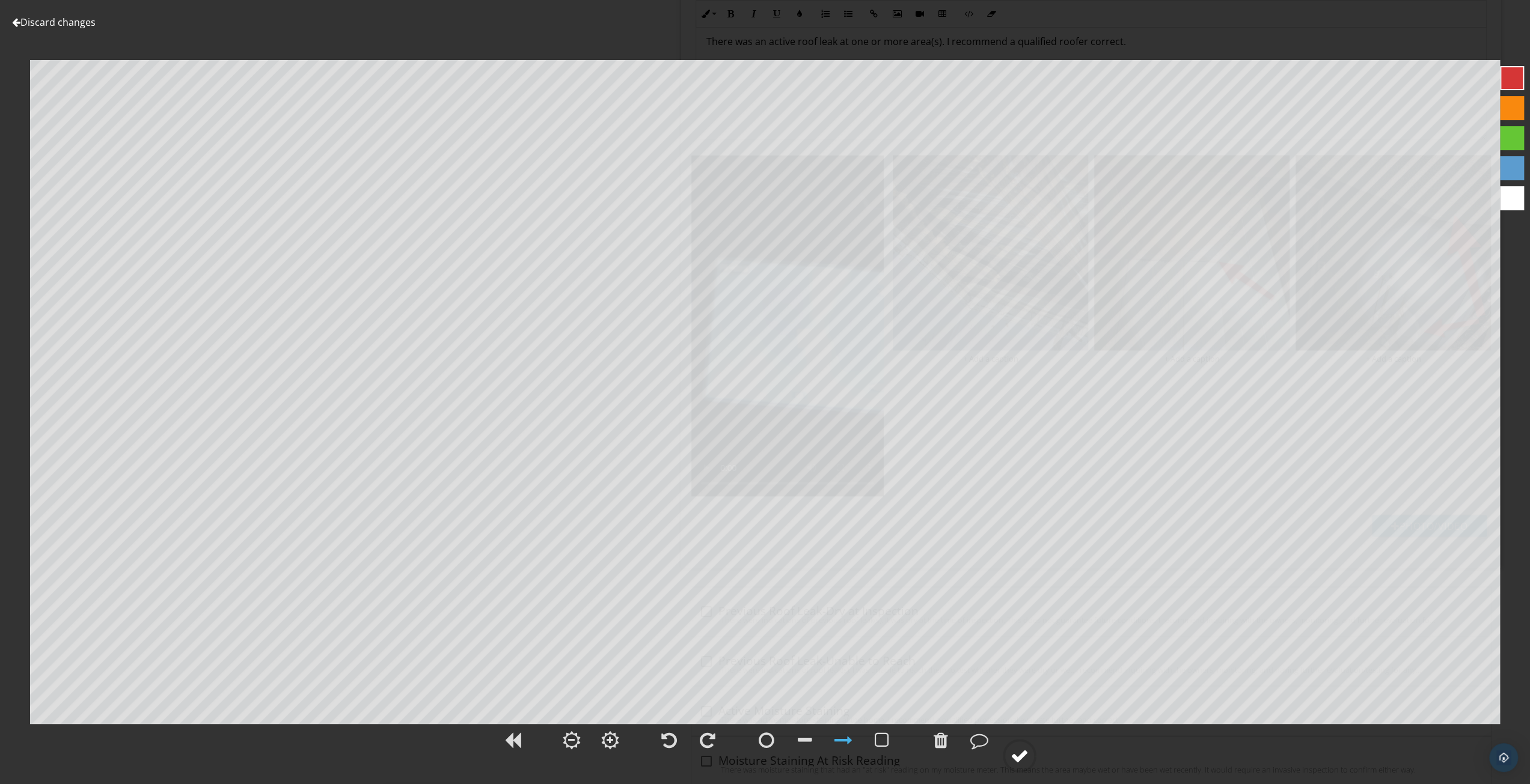
click at [1026, 760] on div at bounding box center [1020, 756] width 18 height 18
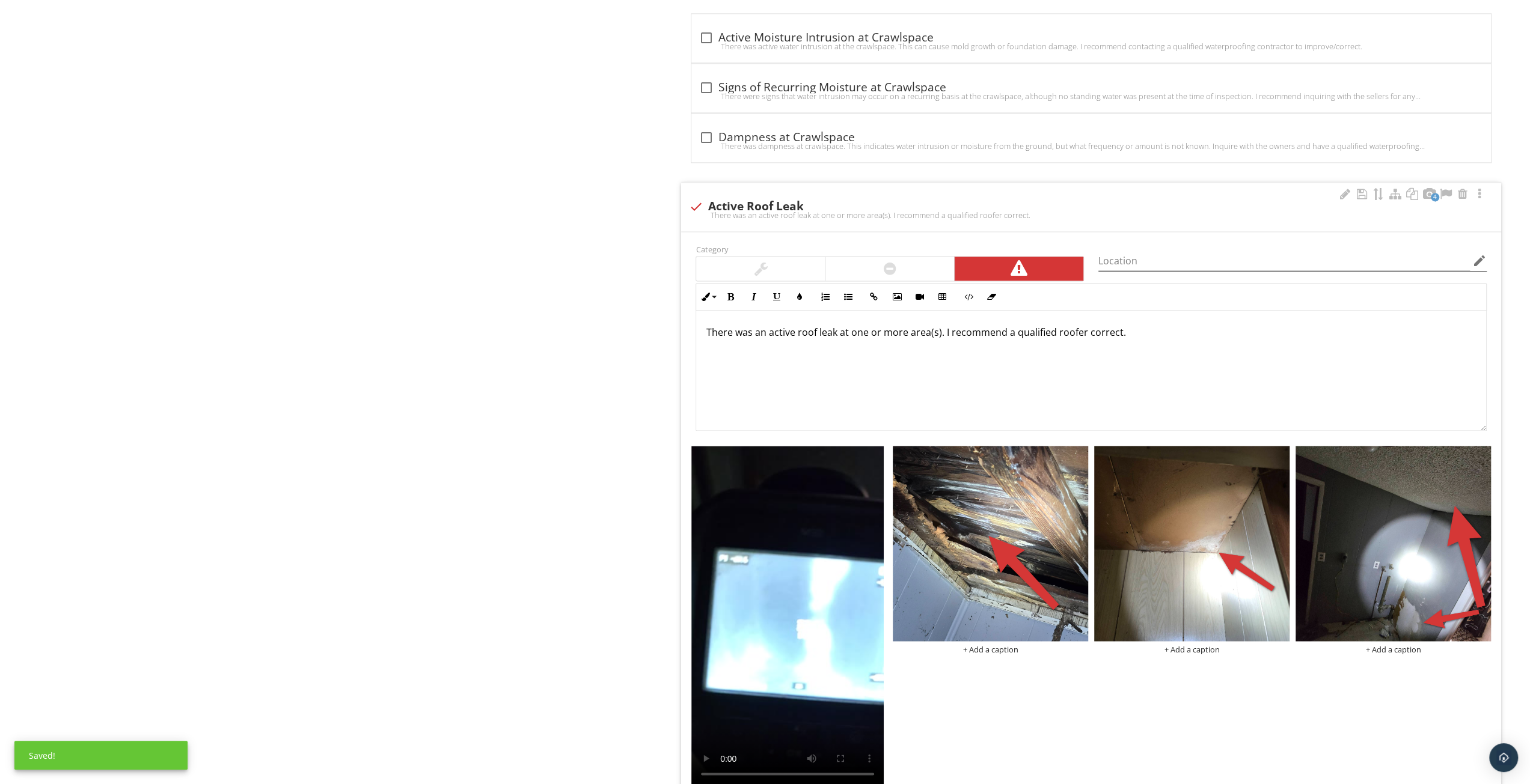
scroll to position [1604, 0]
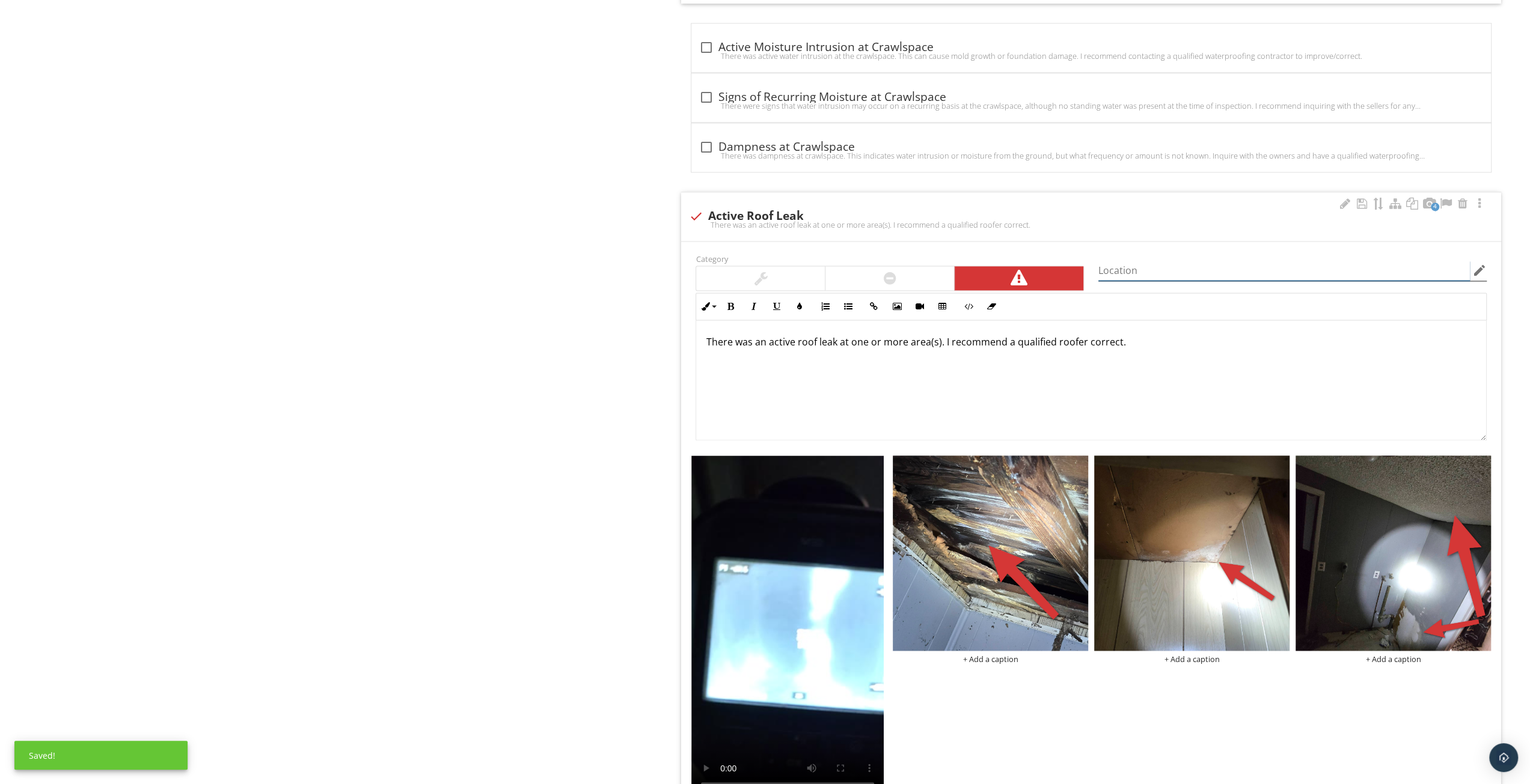
click at [1150, 261] on input "Location" at bounding box center [1284, 270] width 372 height 20
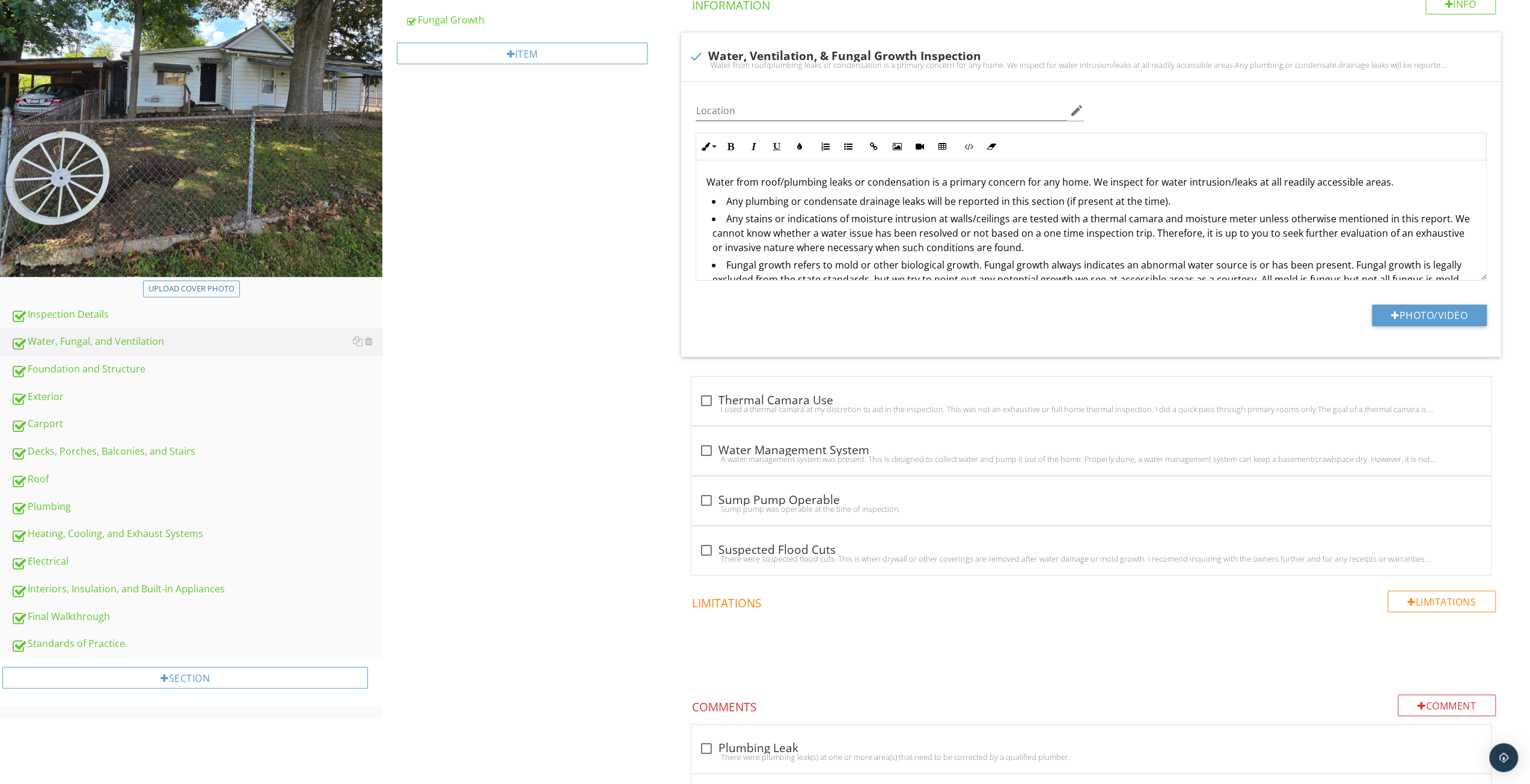
scroll to position [0, 0]
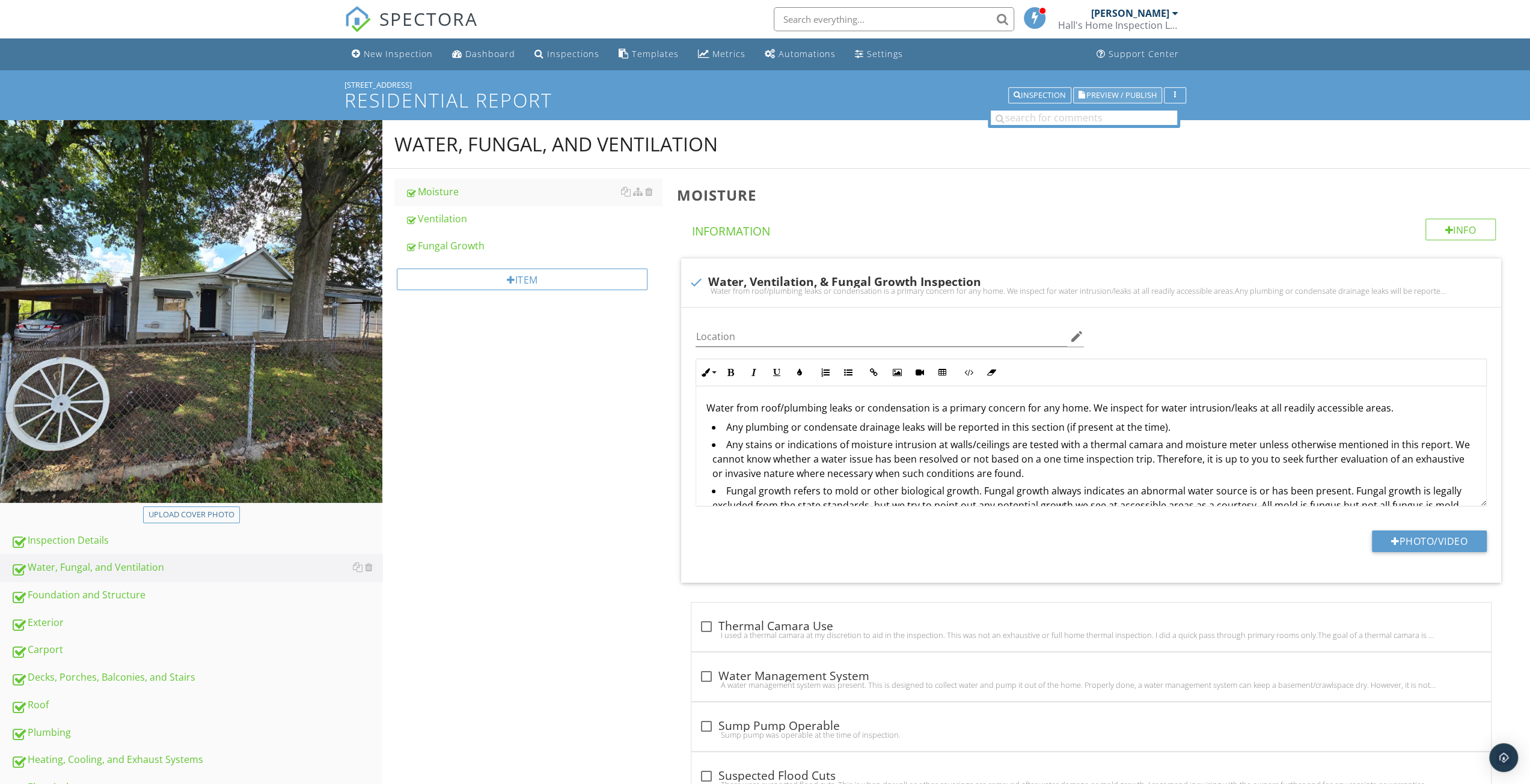
type input "laundry and closet area, kitchen under pipe boot"
click at [1145, 92] on span "Preview / Publish" at bounding box center [1122, 95] width 71 height 8
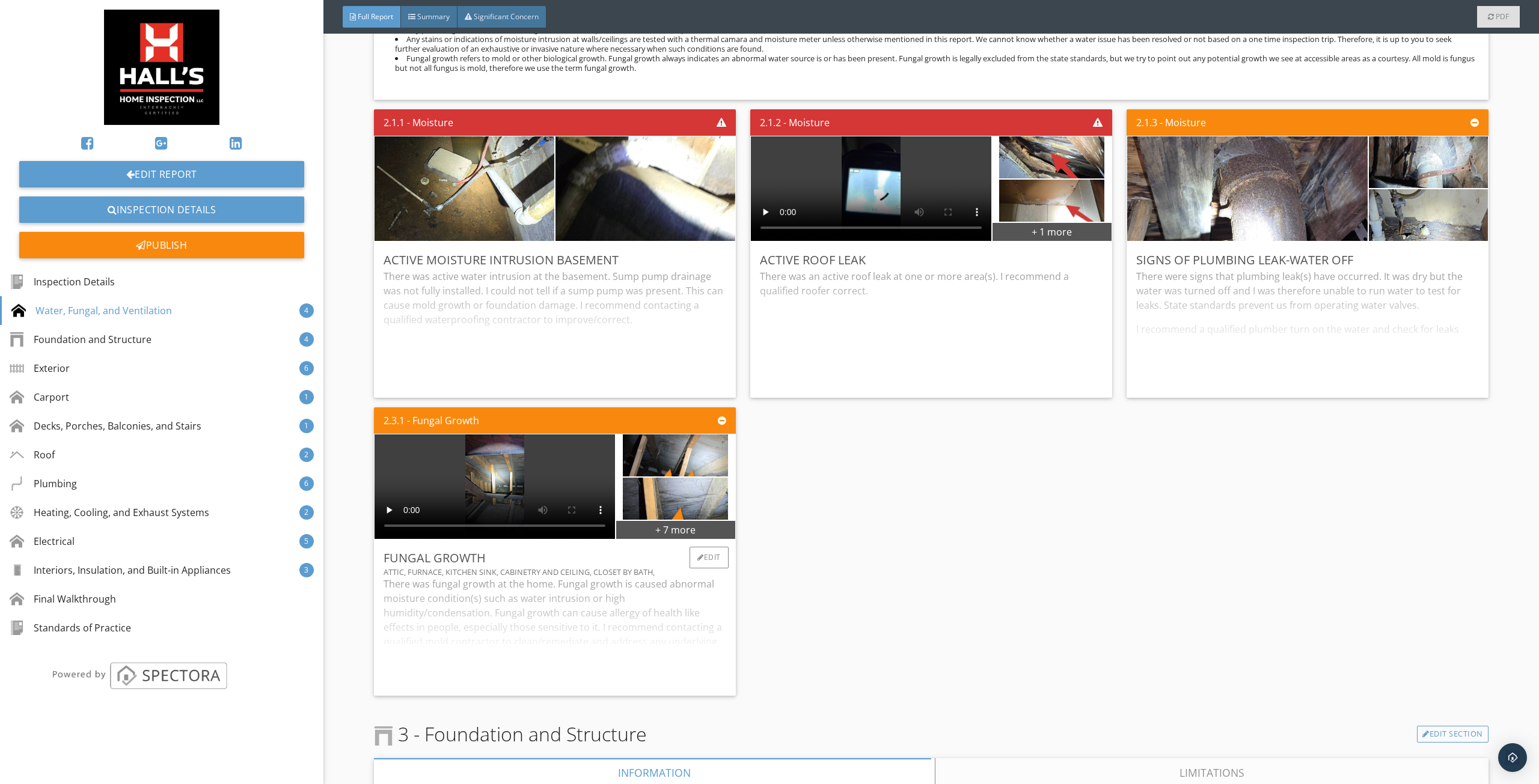
scroll to position [1202, 0]
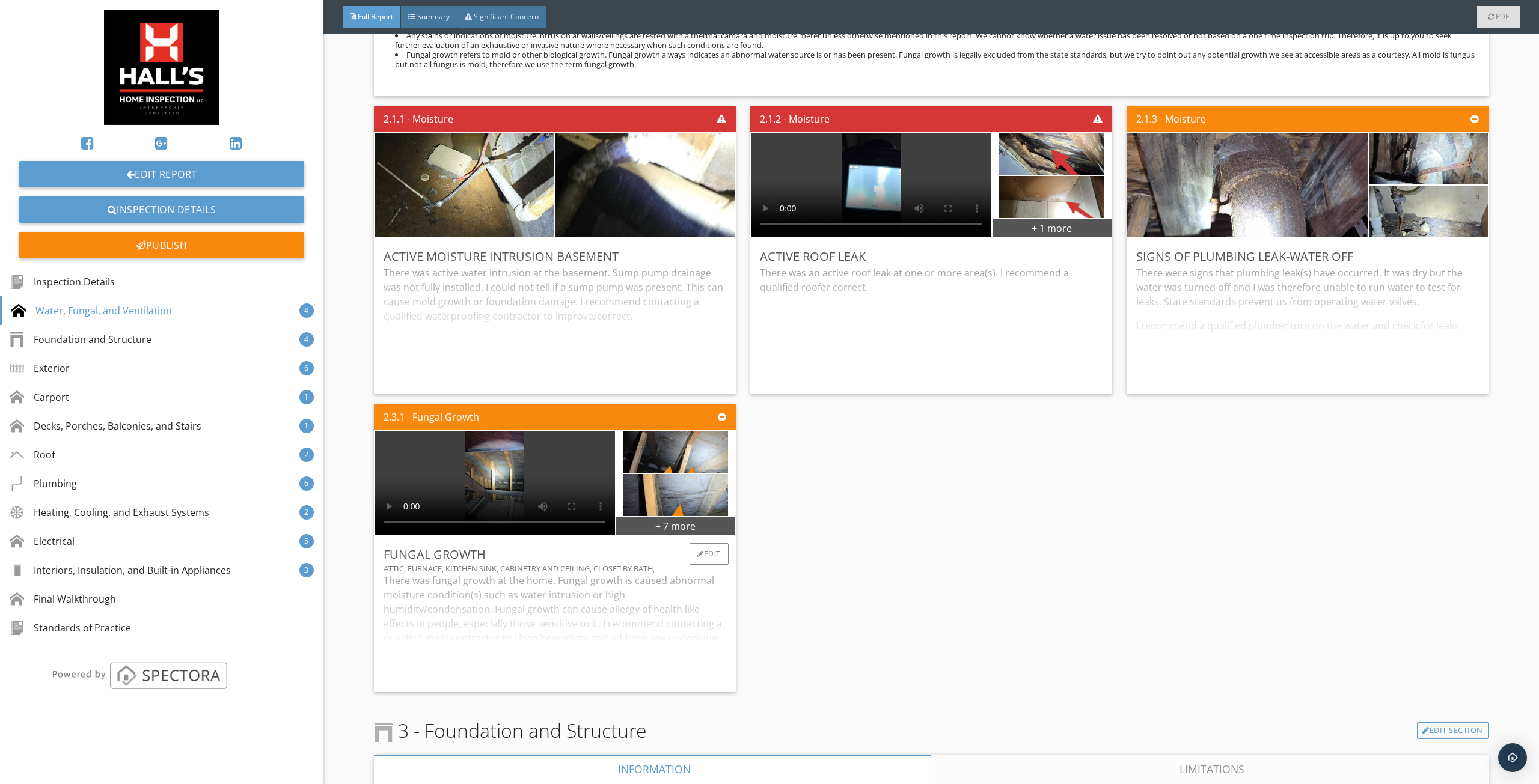
click at [526, 602] on div "There was fungal growth at the home. Fungal growth is caused abnormal moisture …" at bounding box center [555, 628] width 343 height 109
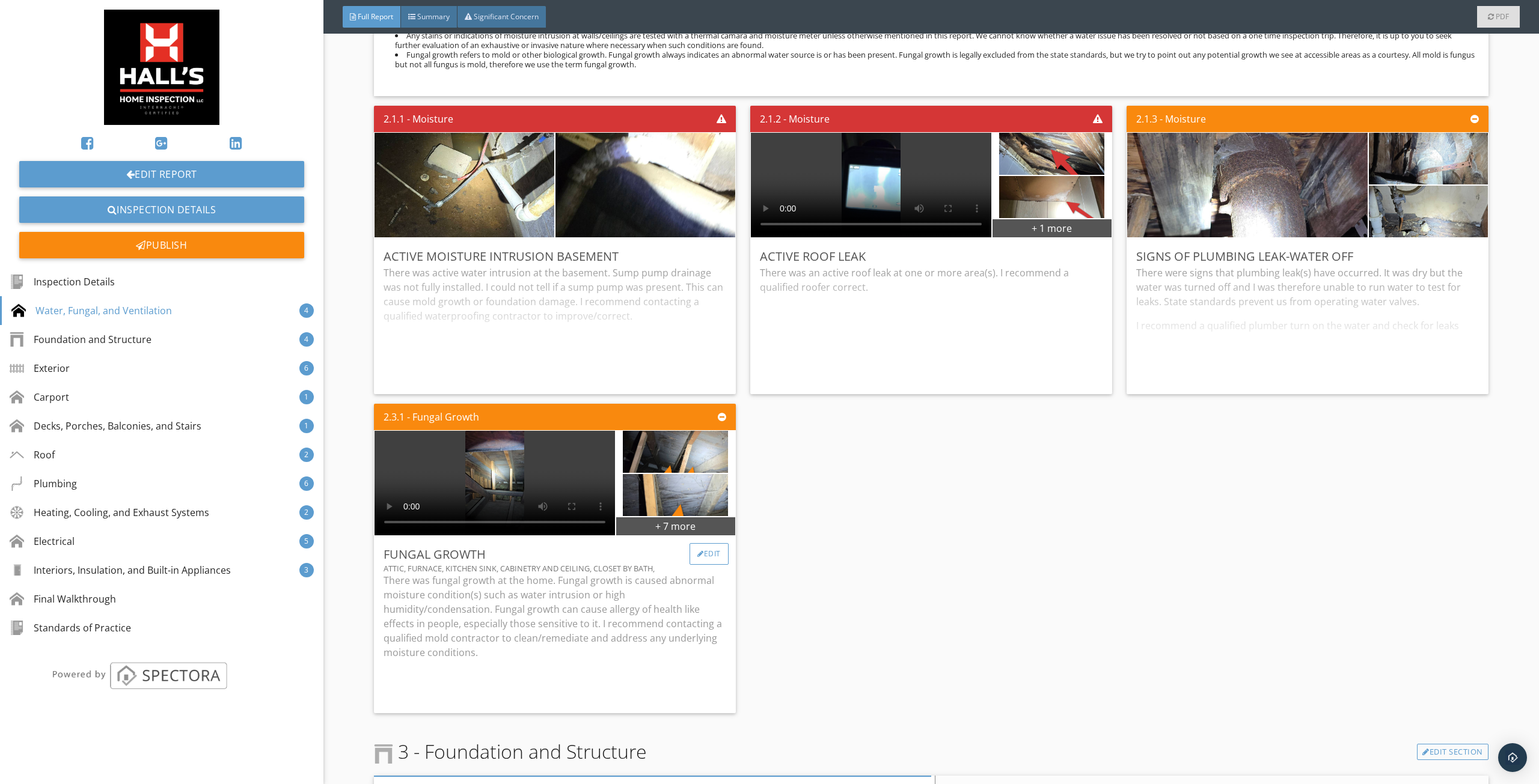
click at [697, 554] on div at bounding box center [700, 554] width 6 height 7
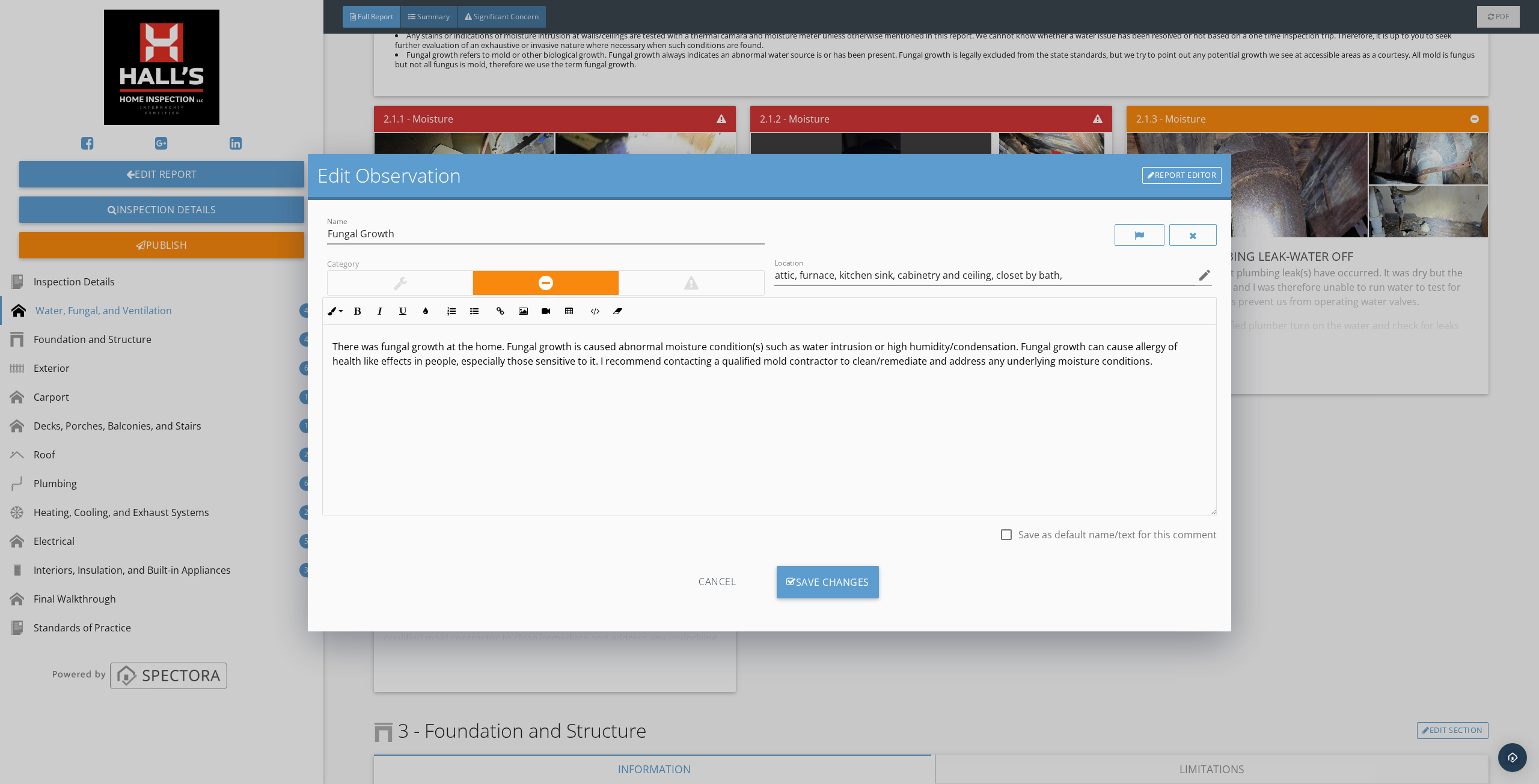
click at [651, 273] on div at bounding box center [691, 283] width 146 height 24
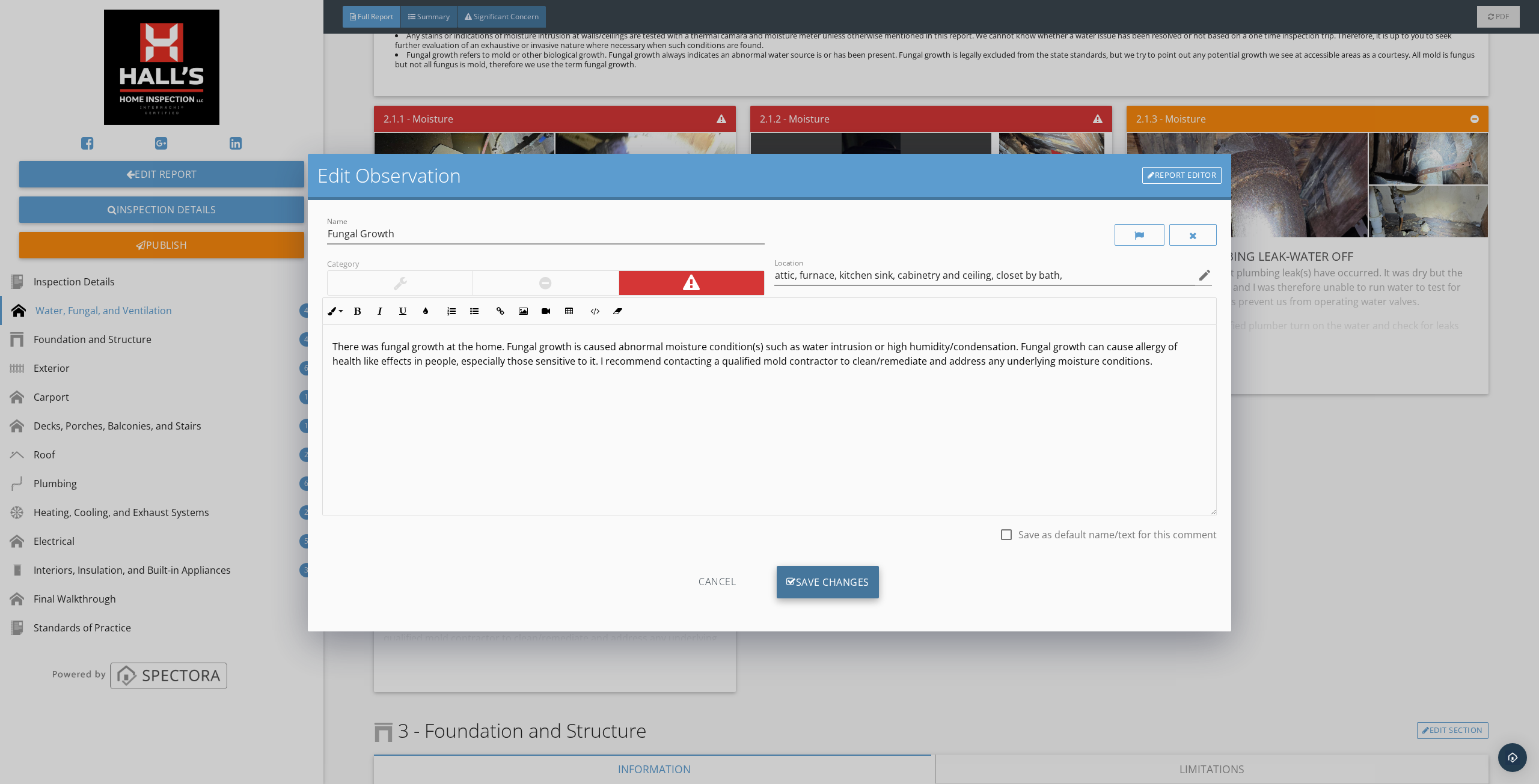
click at [820, 582] on div "Save Changes" at bounding box center [827, 582] width 102 height 32
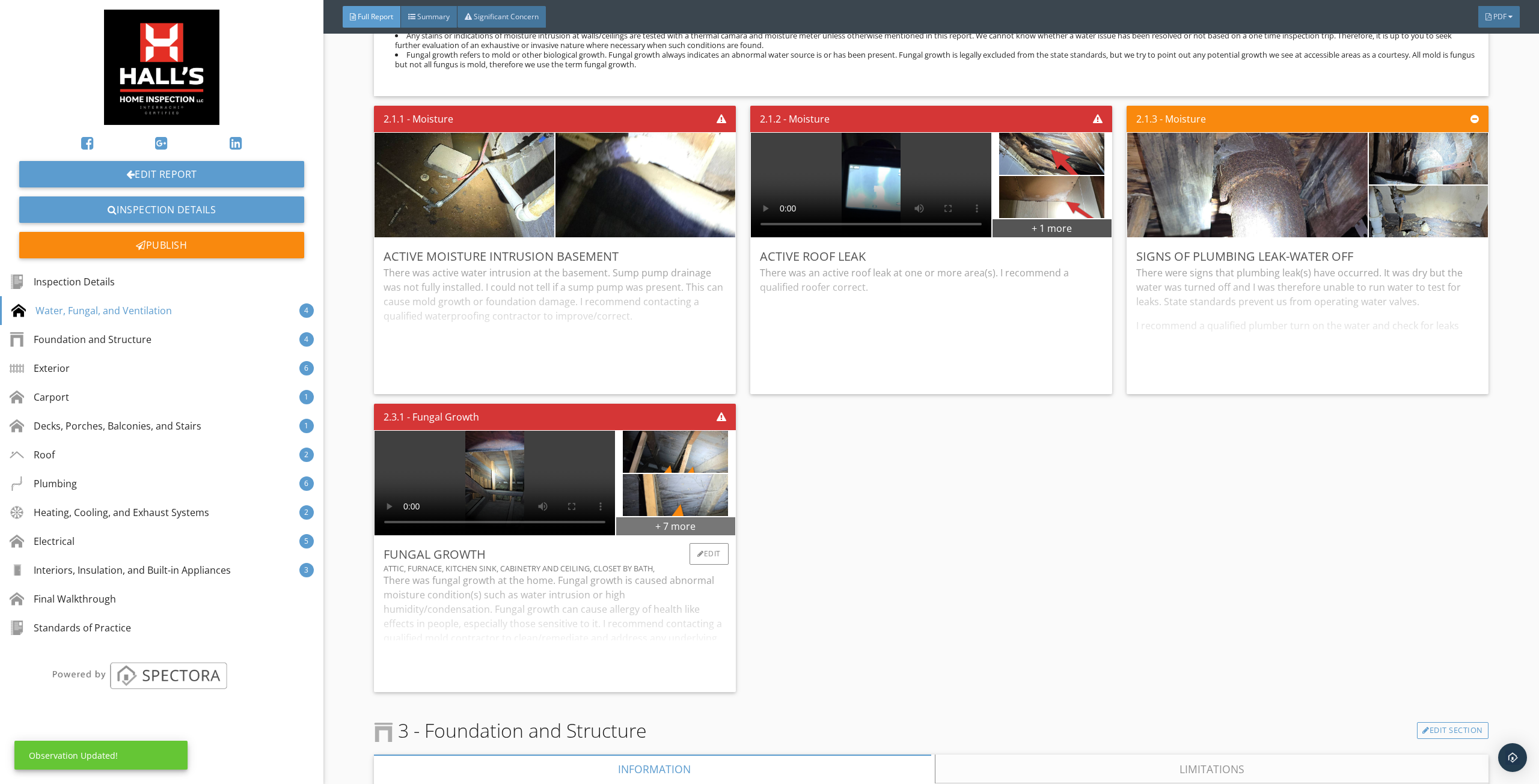
click at [671, 523] on div "+ 7 more" at bounding box center [675, 526] width 119 height 19
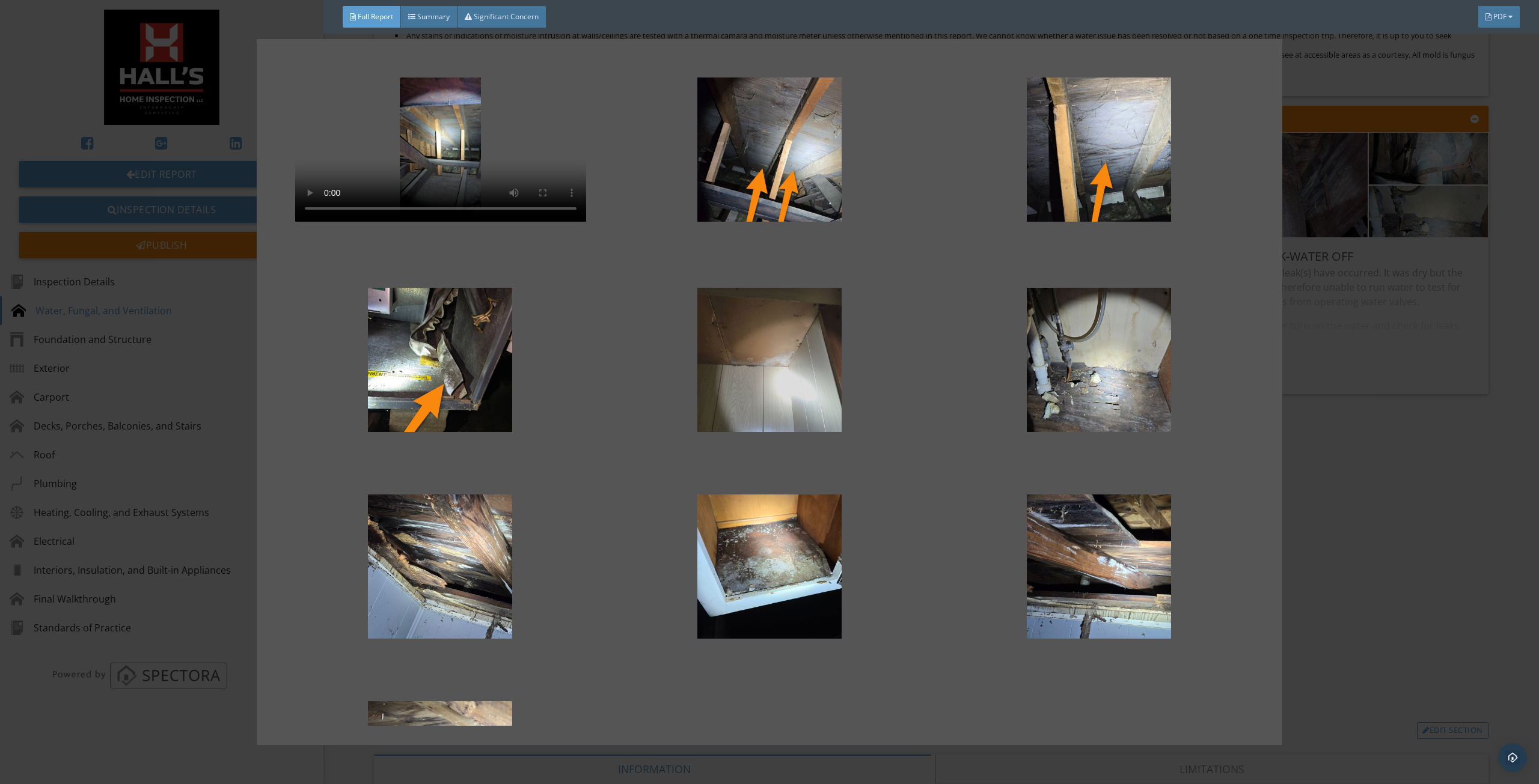
click at [649, 330] on div at bounding box center [769, 360] width 291 height 144
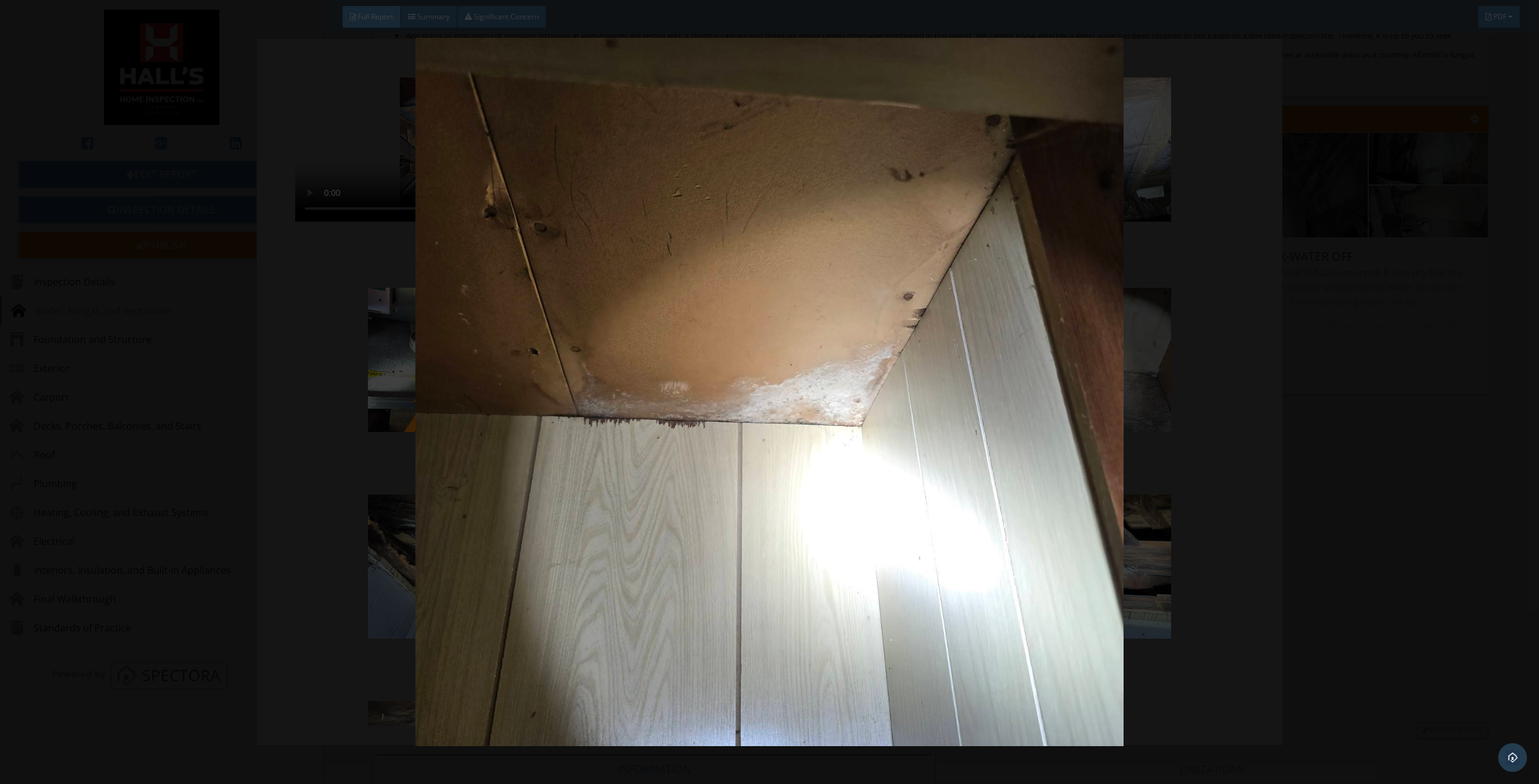
click at [647, 327] on img at bounding box center [769, 392] width 1425 height 708
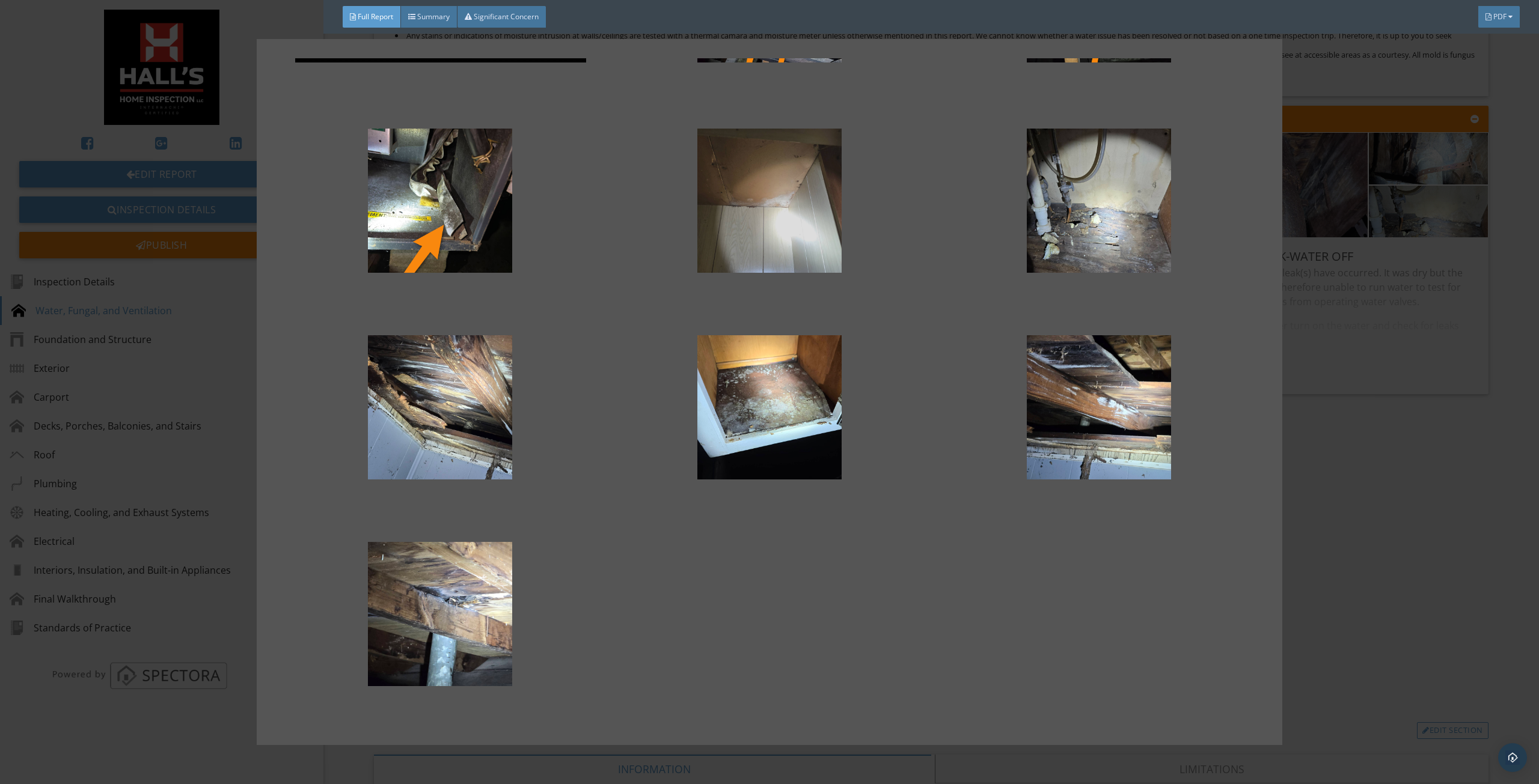
scroll to position [163, 0]
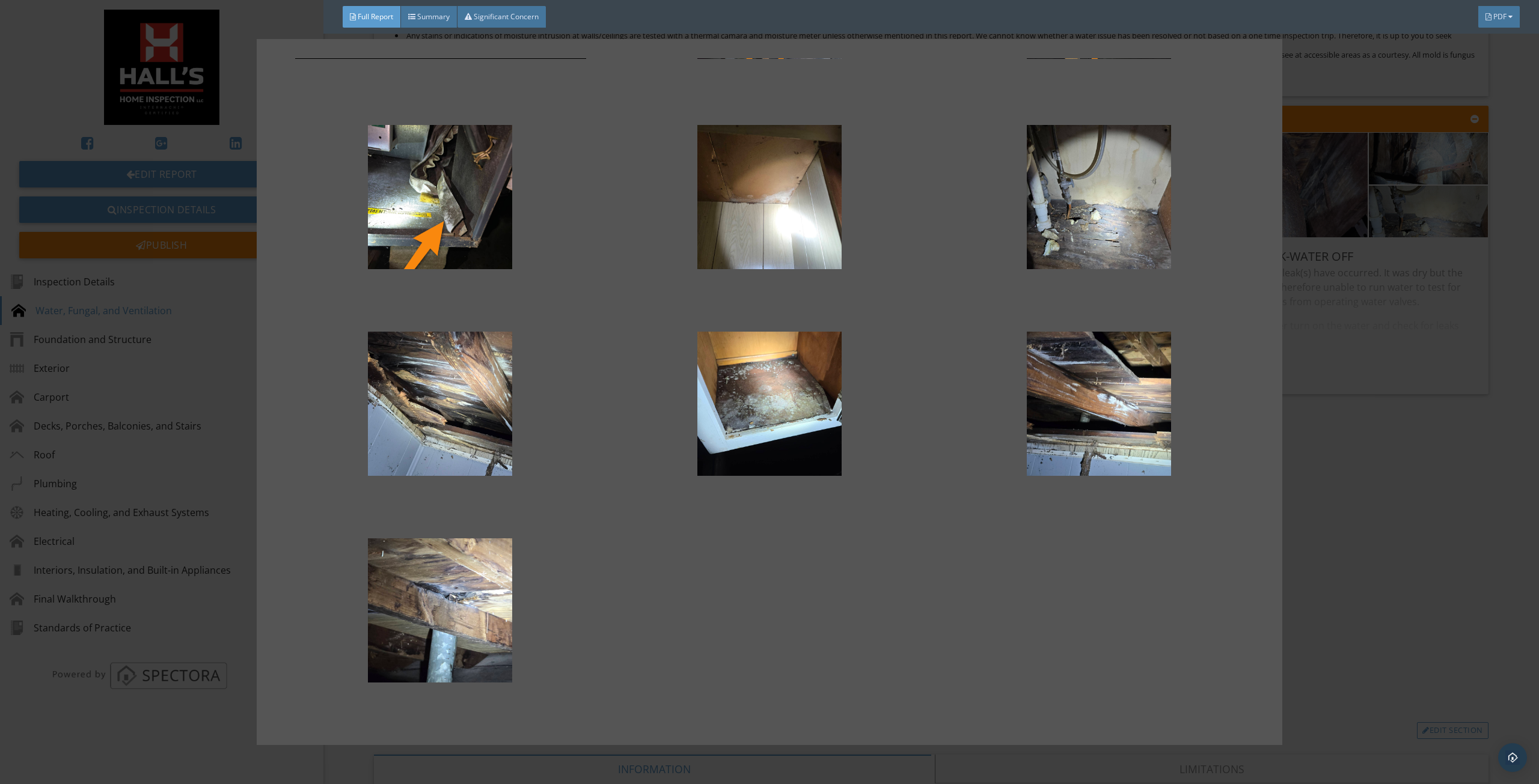
click at [1479, 494] on div at bounding box center [770, 392] width 1539 height 784
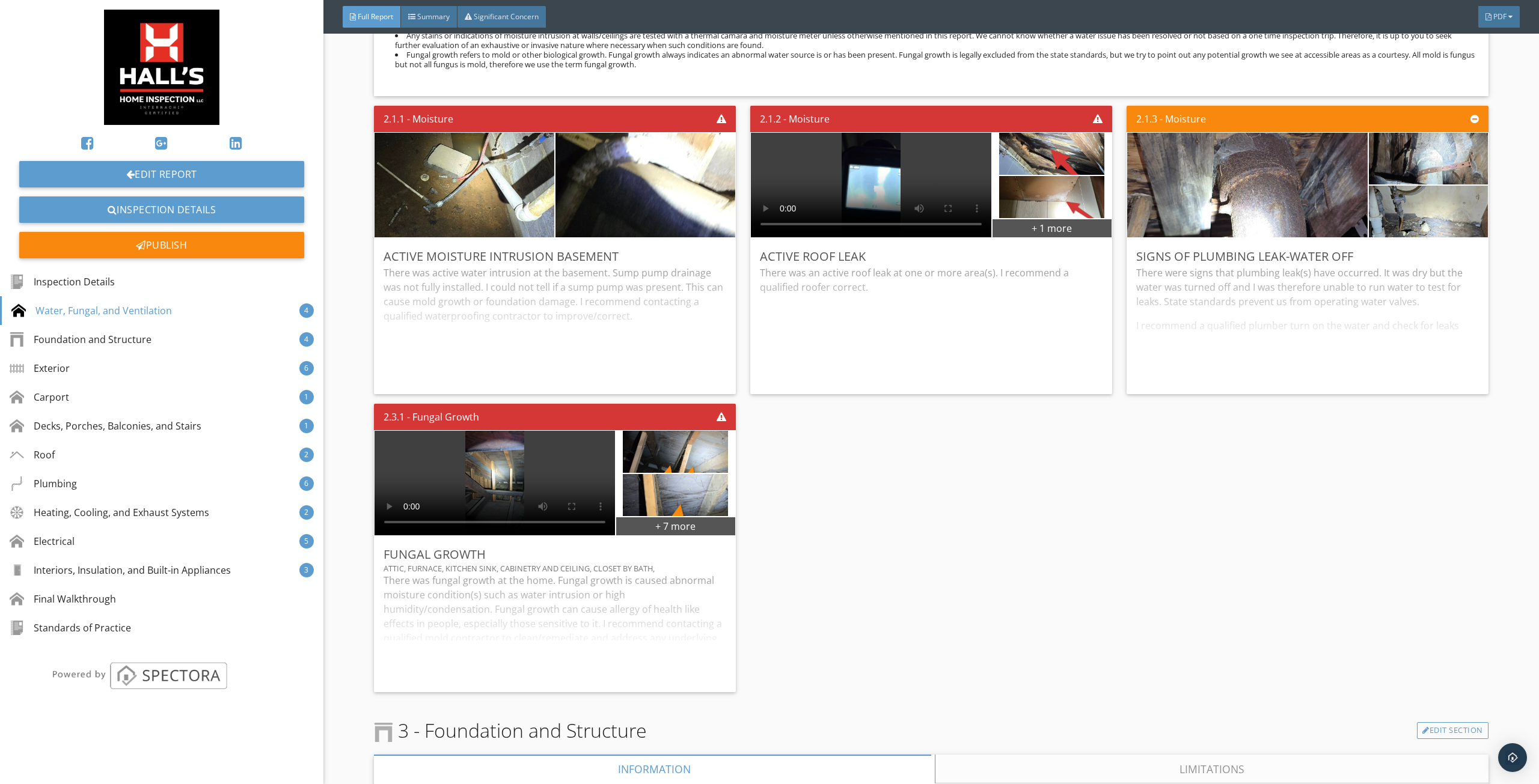
click at [933, 495] on div "2.1.1 - Moisture Active Moisture Intrusion Basement There was active water intr…" at bounding box center [931, 399] width 1114 height 596
click at [1215, 362] on div "There were signs that plumbing leak(s) have occurred. It was dry but the water …" at bounding box center [1307, 325] width 343 height 119
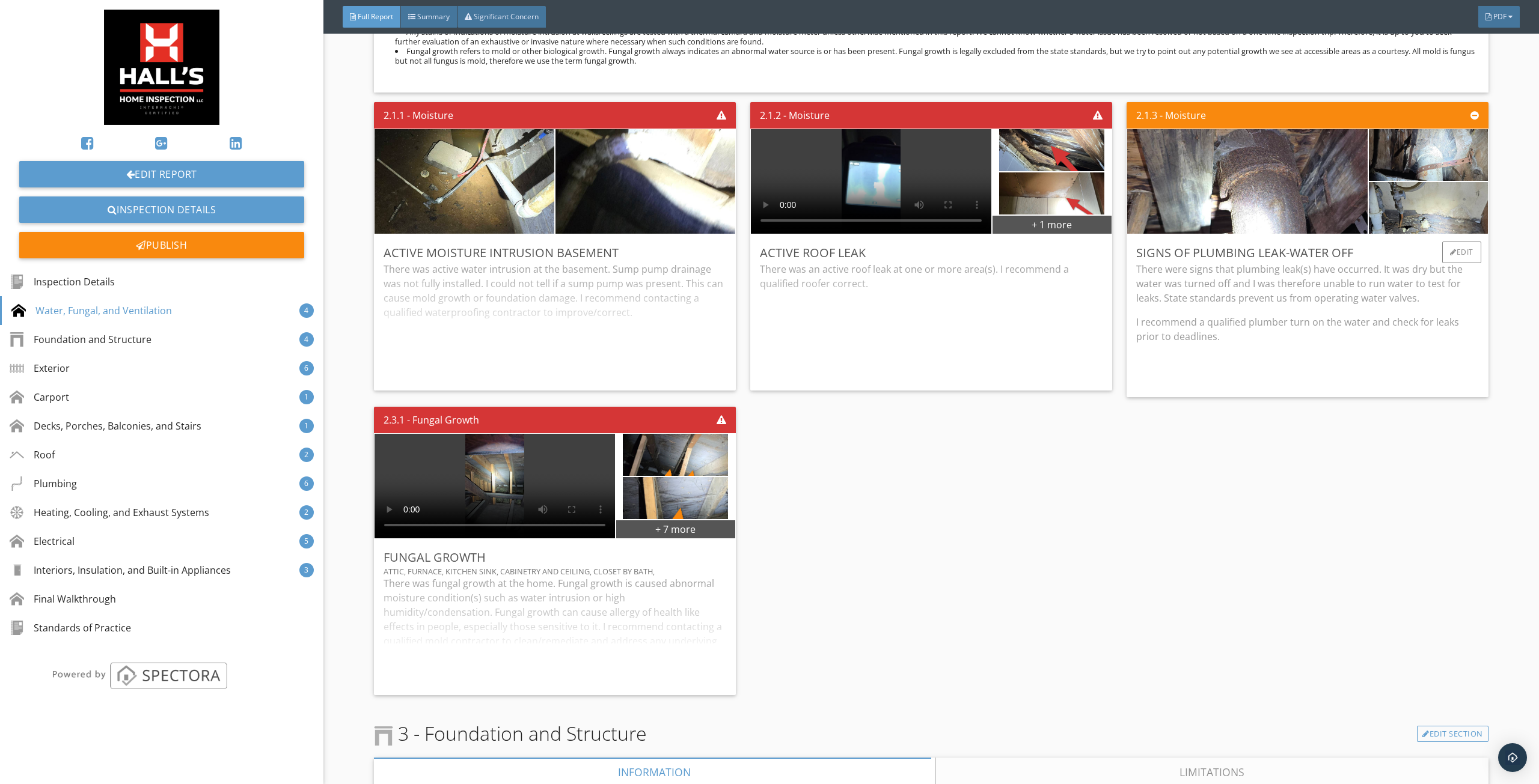
scroll to position [1202, 0]
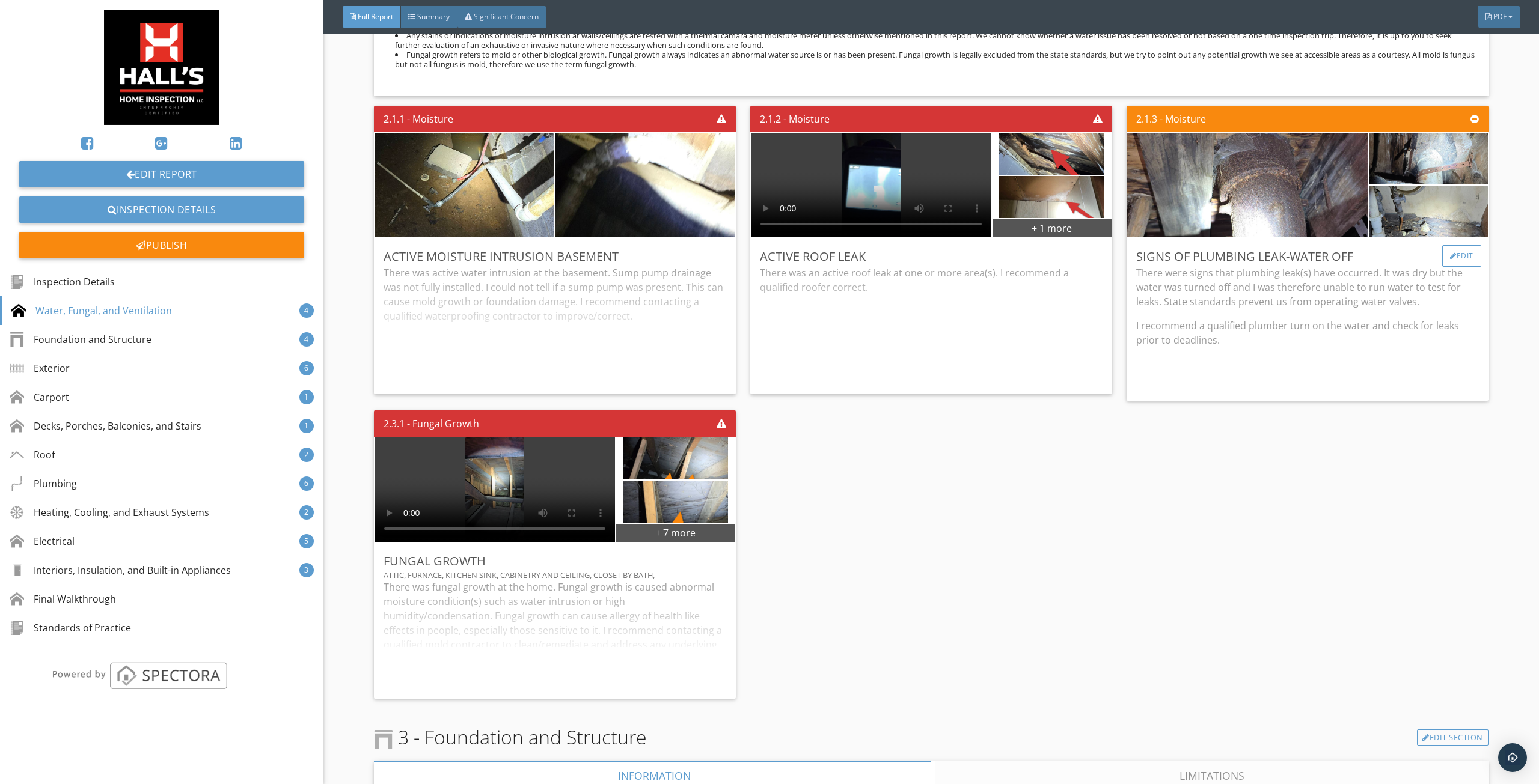
click at [1449, 253] on div "Edit" at bounding box center [1461, 256] width 39 height 22
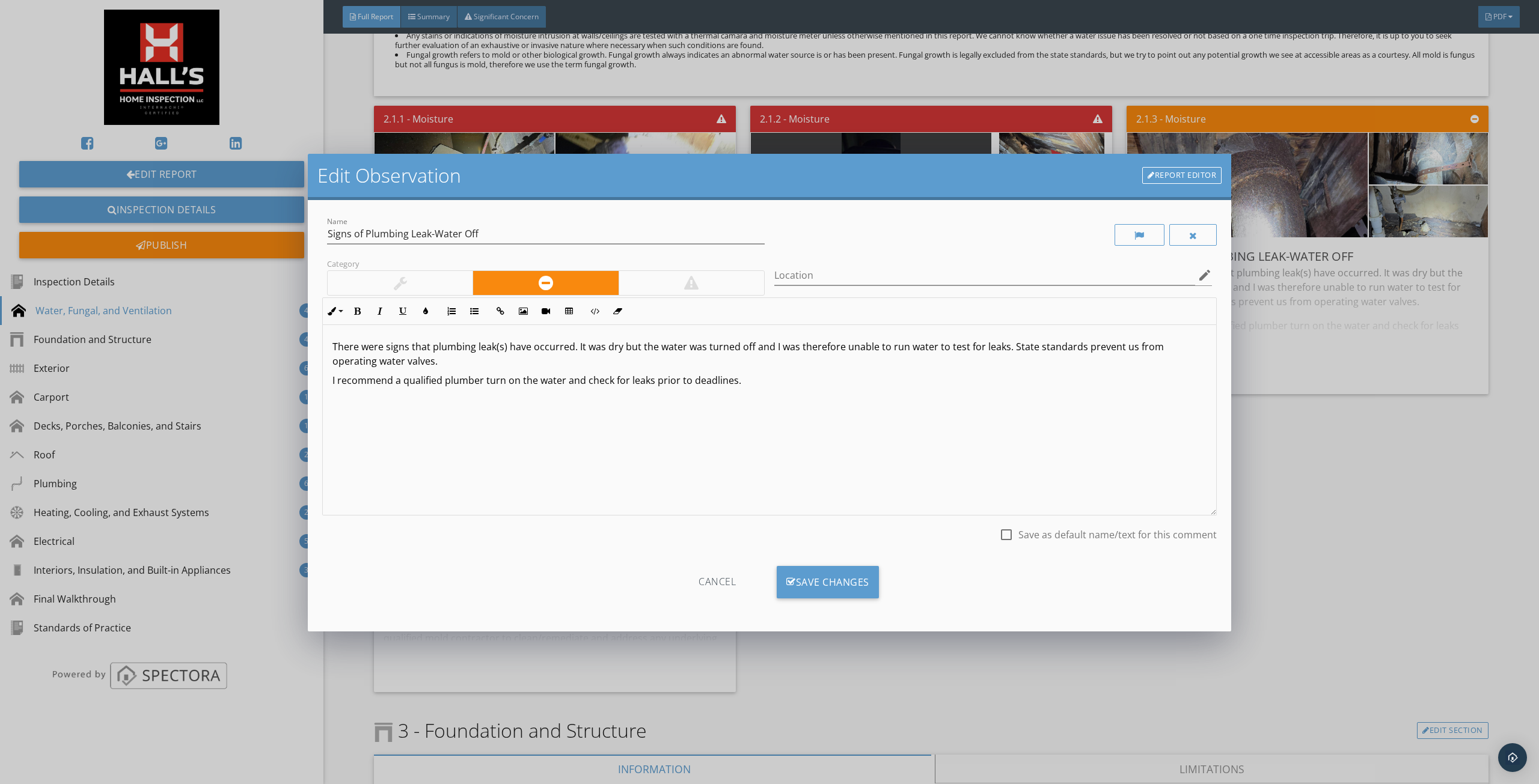
drag, startPoint x: 803, startPoint y: 359, endPoint x: 1003, endPoint y: 349, distance: 200.2
click at [1003, 349] on p "There were signs that plumbing leak(s) have occurred. It was dry but the water …" at bounding box center [770, 354] width 874 height 29
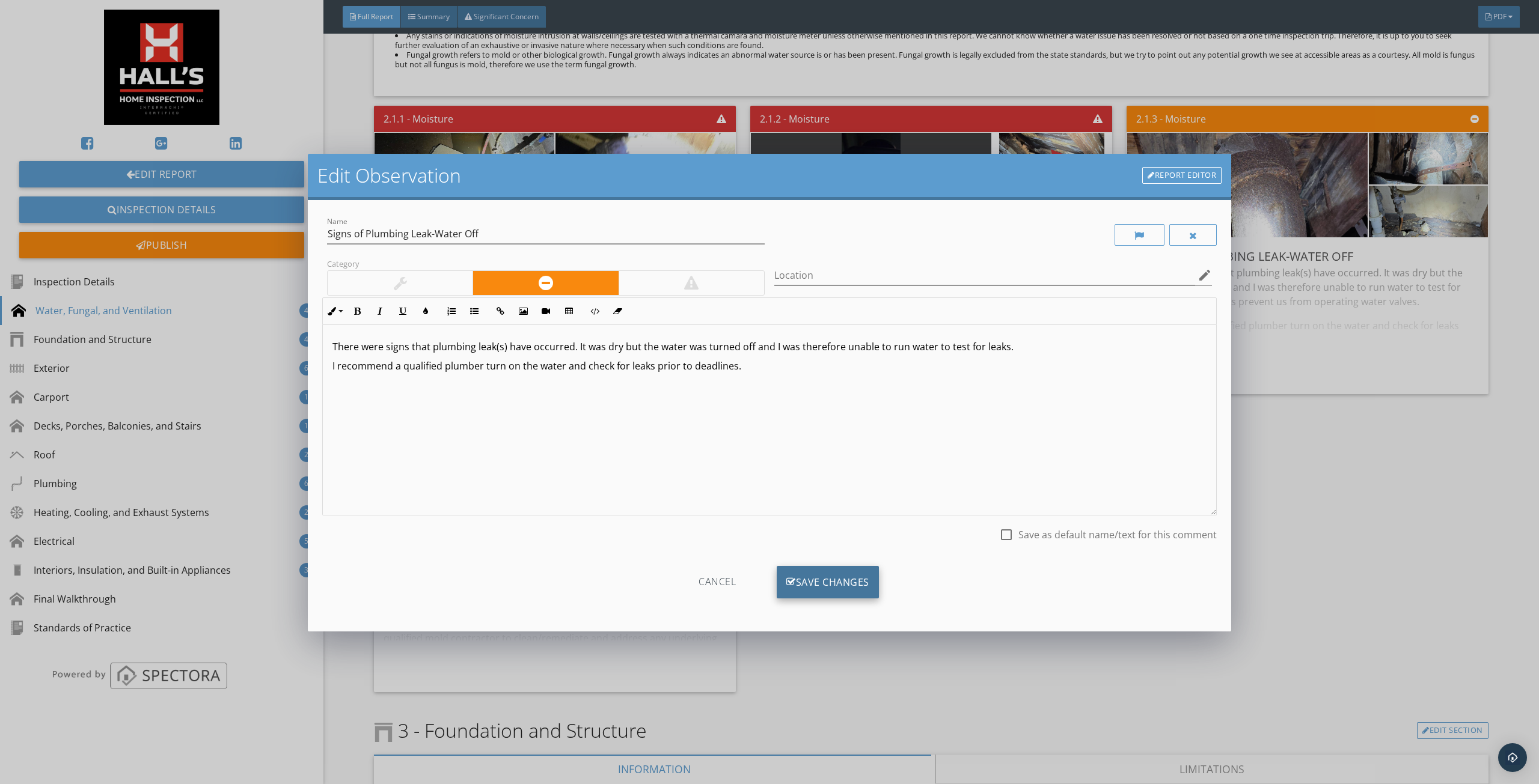
click at [813, 575] on div "Save Changes" at bounding box center [827, 582] width 102 height 32
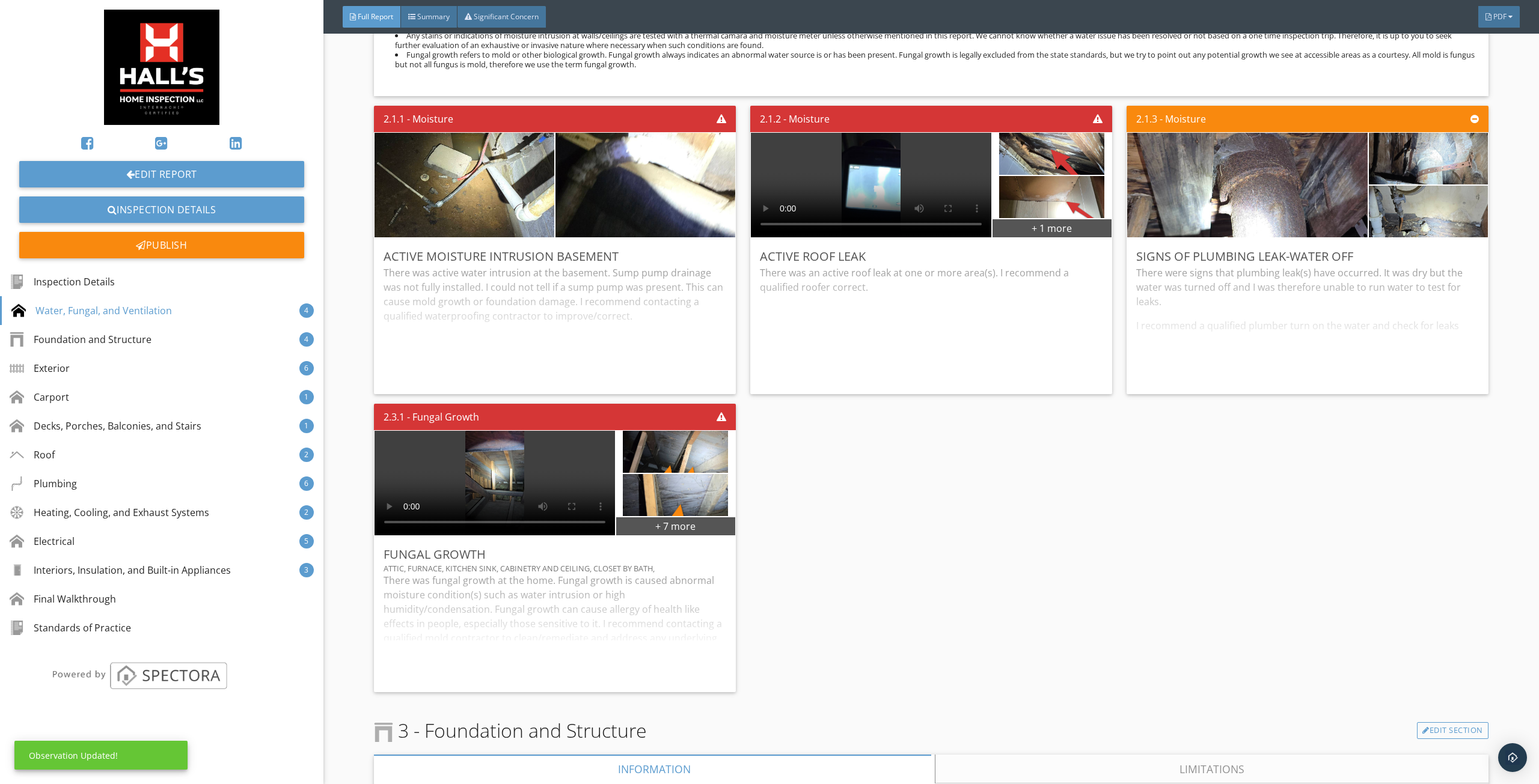
click at [869, 539] on div "2.1.1 - Moisture Active Moisture Intrusion Basement There was active water intr…" at bounding box center [931, 399] width 1114 height 596
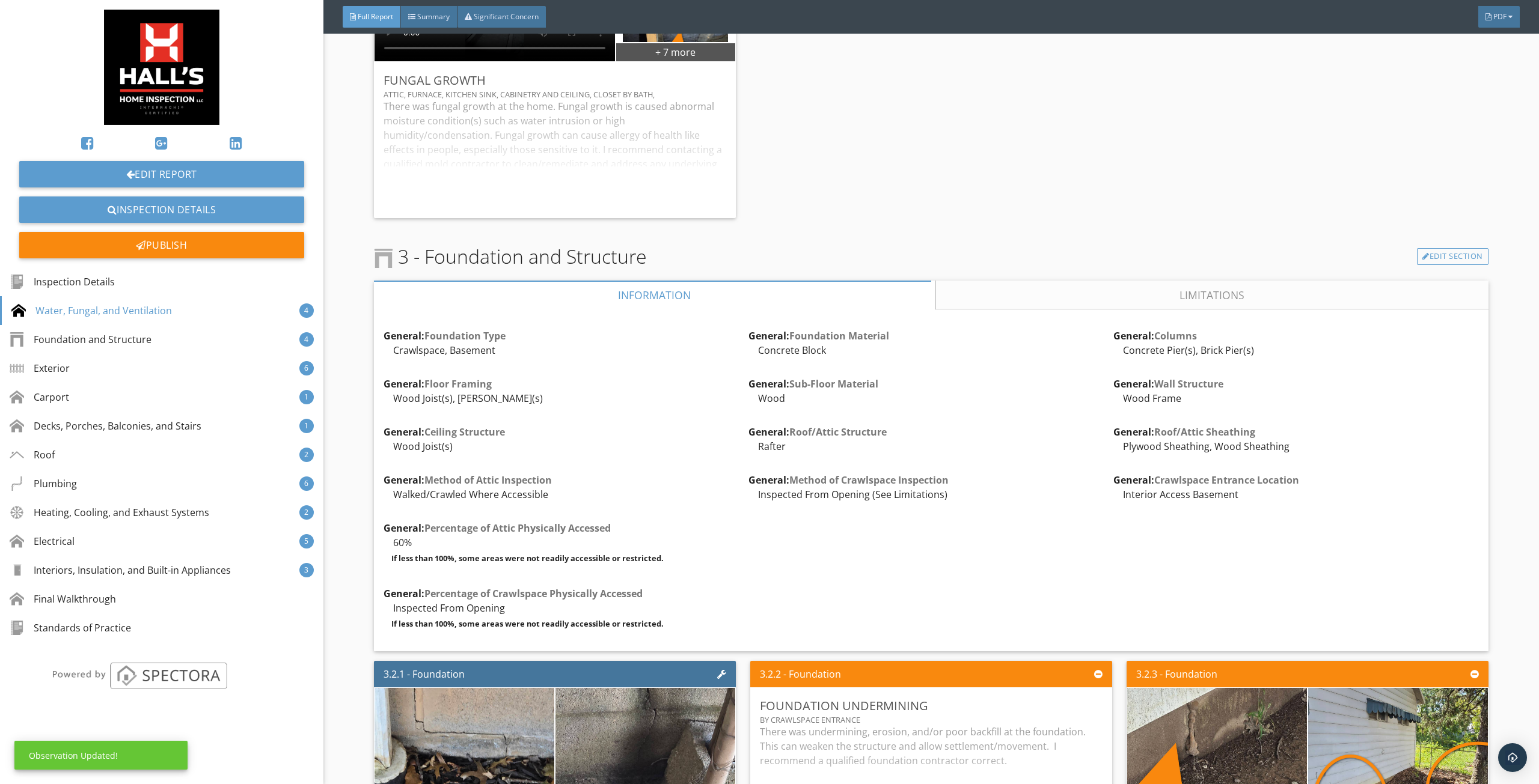
scroll to position [1683, 0]
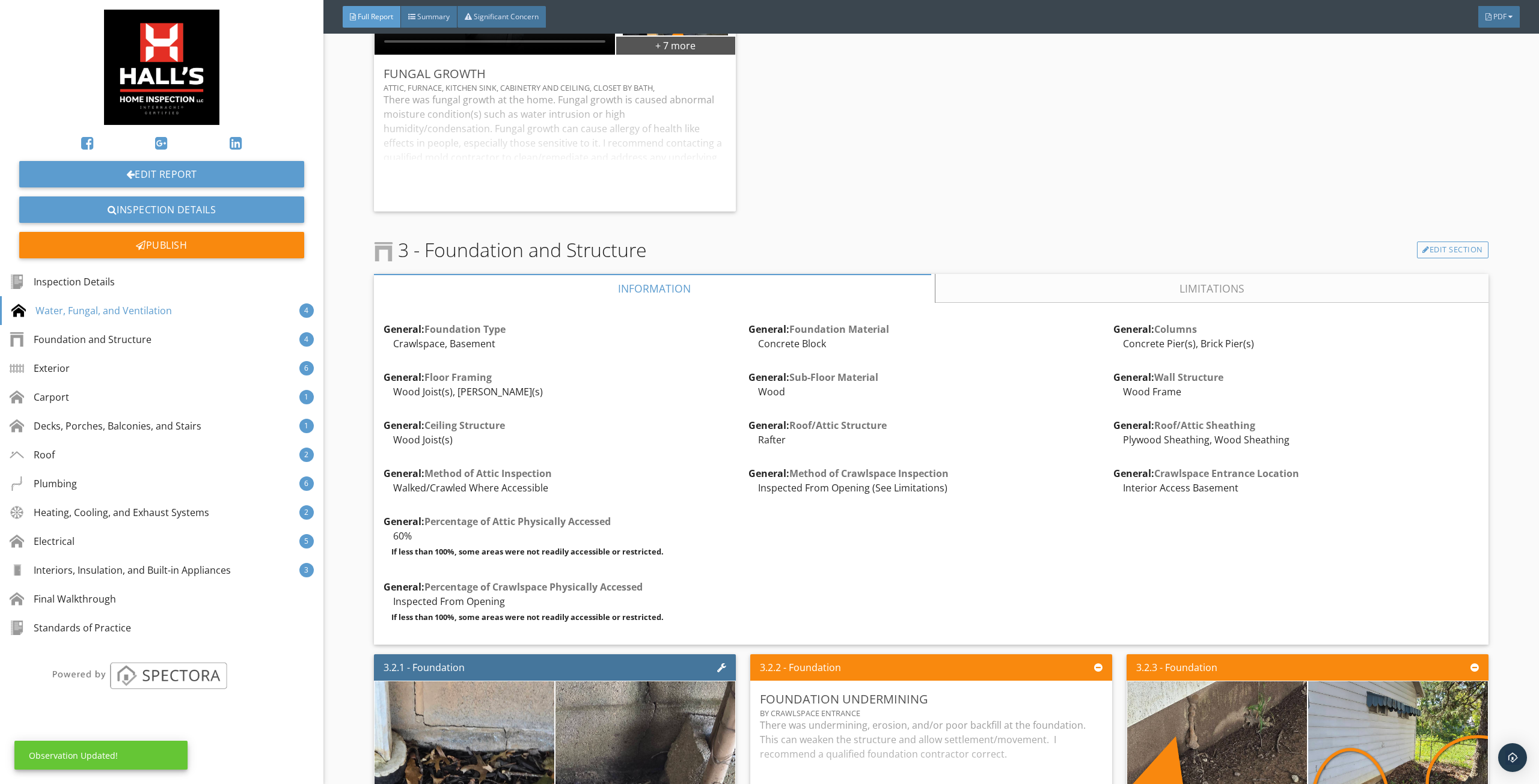
drag, startPoint x: 1045, startPoint y: 301, endPoint x: 1032, endPoint y: 297, distance: 13.6
click at [1042, 299] on div "Information Limitations General: Foundation Type Crawlspace, Basement Edit Gene…" at bounding box center [931, 460] width 1114 height 371
click at [1004, 292] on link "Limitations" at bounding box center [1212, 288] width 553 height 29
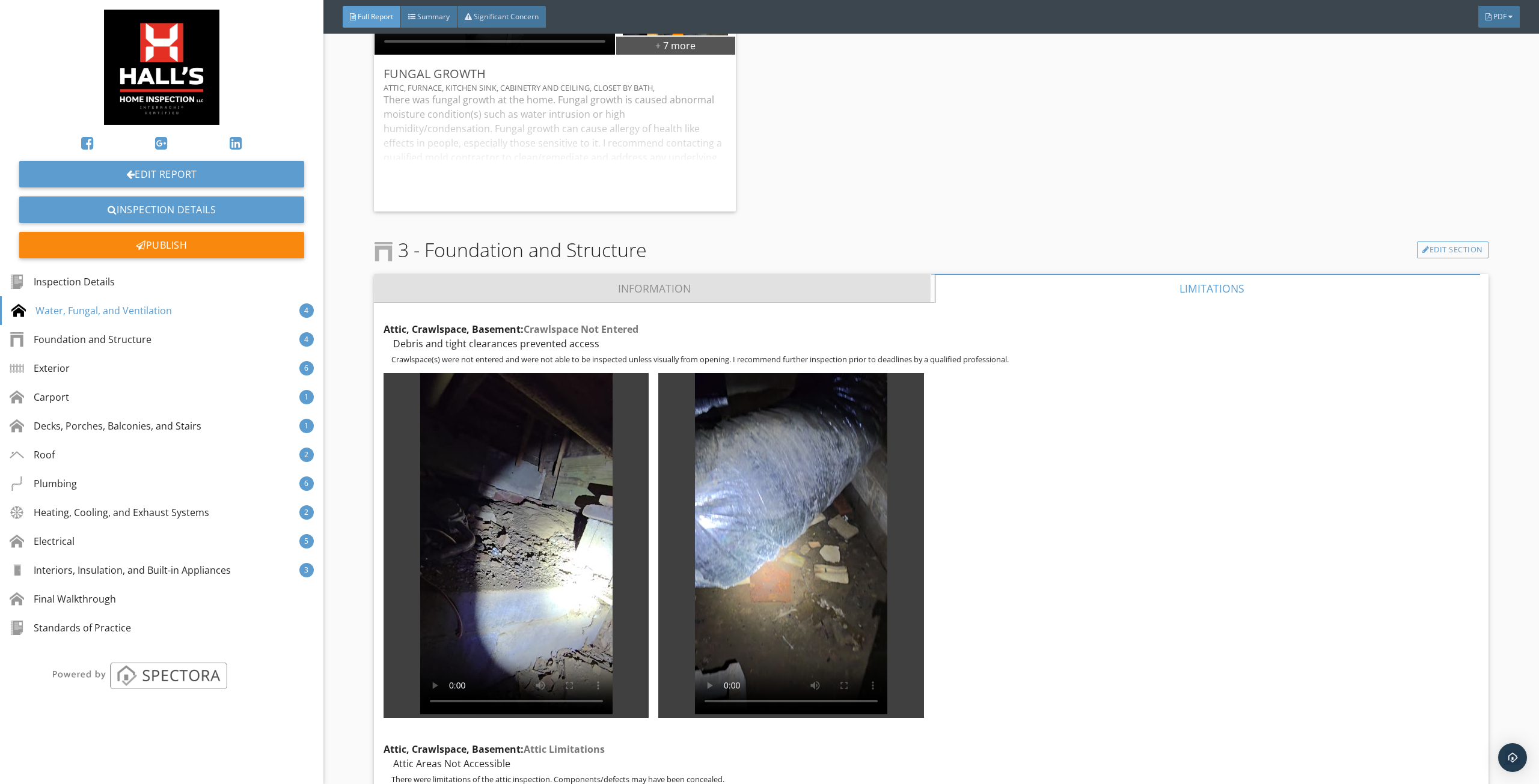
click at [669, 280] on link "Information" at bounding box center [654, 288] width 561 height 29
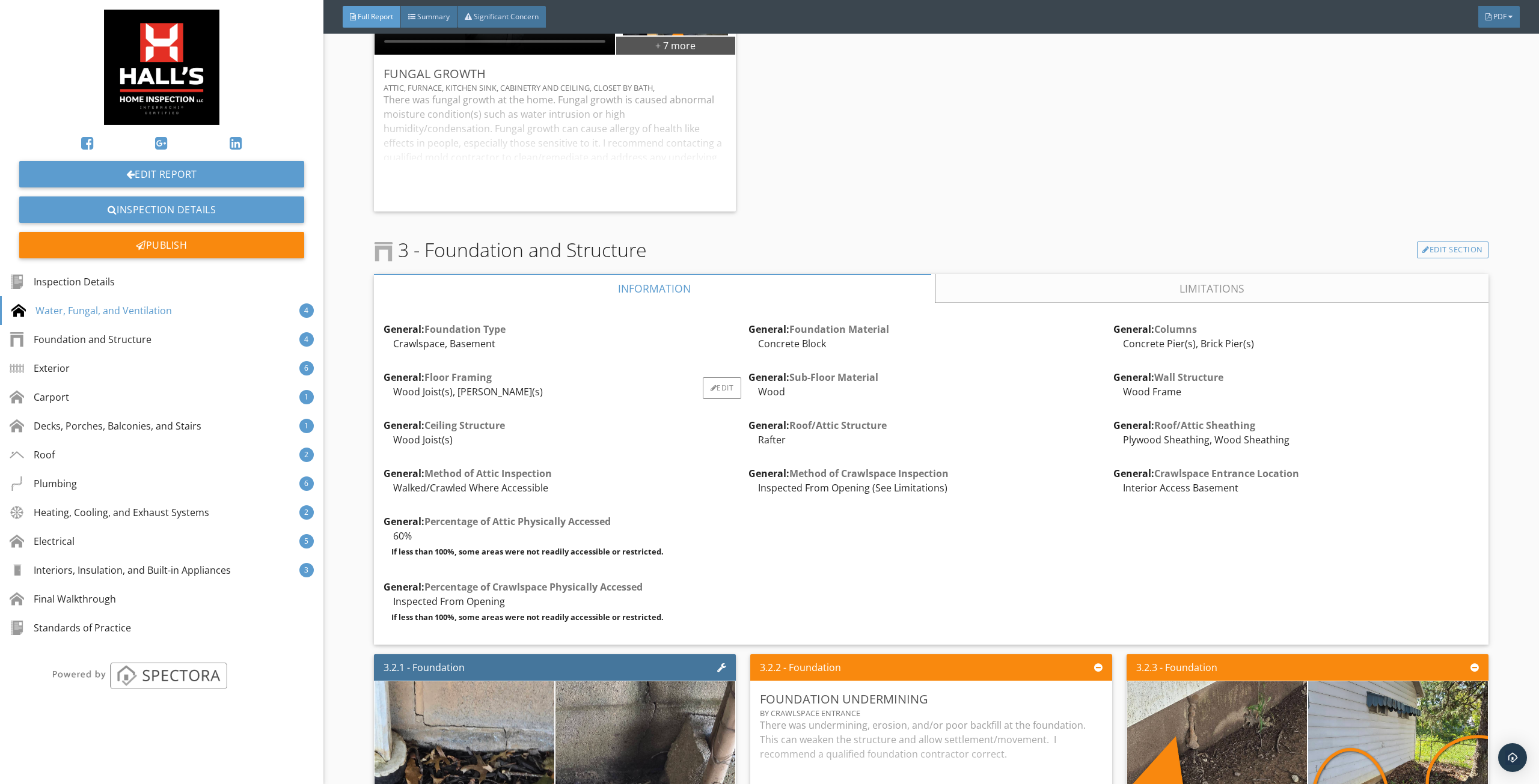
drag, startPoint x: 672, startPoint y: 368, endPoint x: 673, endPoint y: 385, distance: 17.0
click at [672, 368] on div "General: Foundation Type Crawlspace, Basement Edit General: Foundation Material…" at bounding box center [931, 474] width 1095 height 324
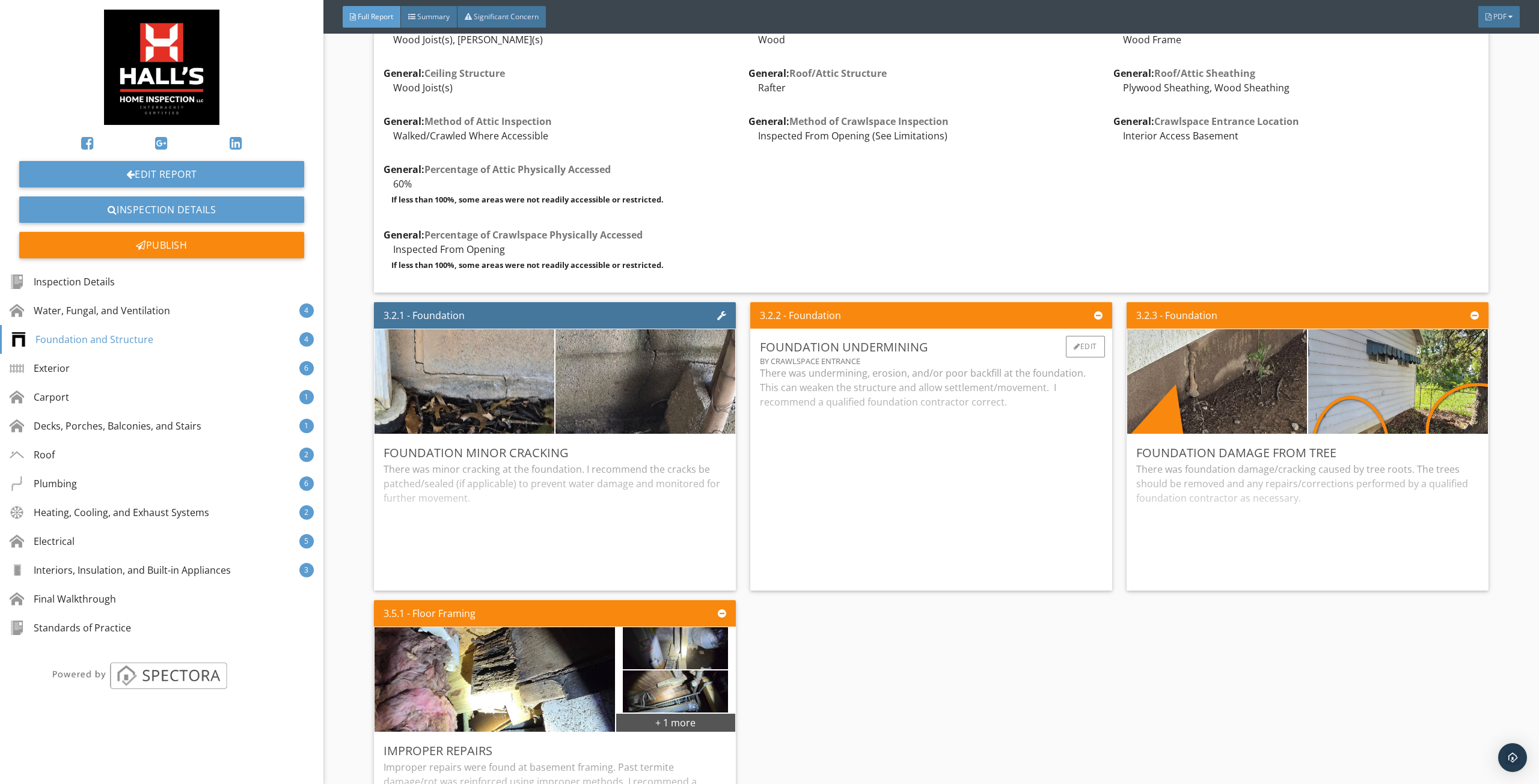
scroll to position [2044, 0]
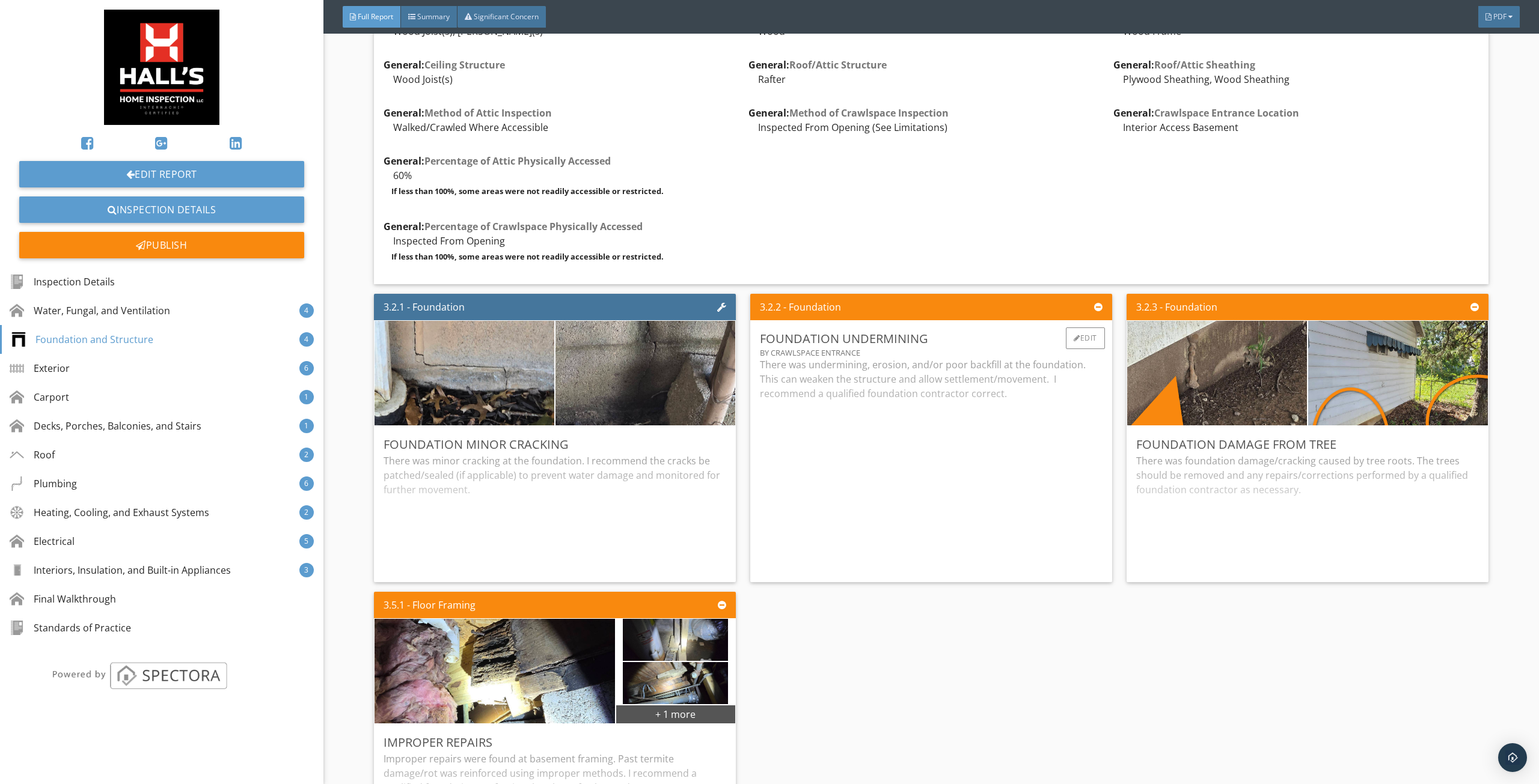
click at [873, 478] on div "There was undermining, erosion, and/or poor backfill at the foundation. This ca…" at bounding box center [931, 465] width 343 height 215
click at [1183, 511] on div "There was foundation damage/cracking caused by tree roots. The trees should be …" at bounding box center [1307, 513] width 343 height 119
click at [1453, 439] on div "Edit" at bounding box center [1461, 444] width 39 height 22
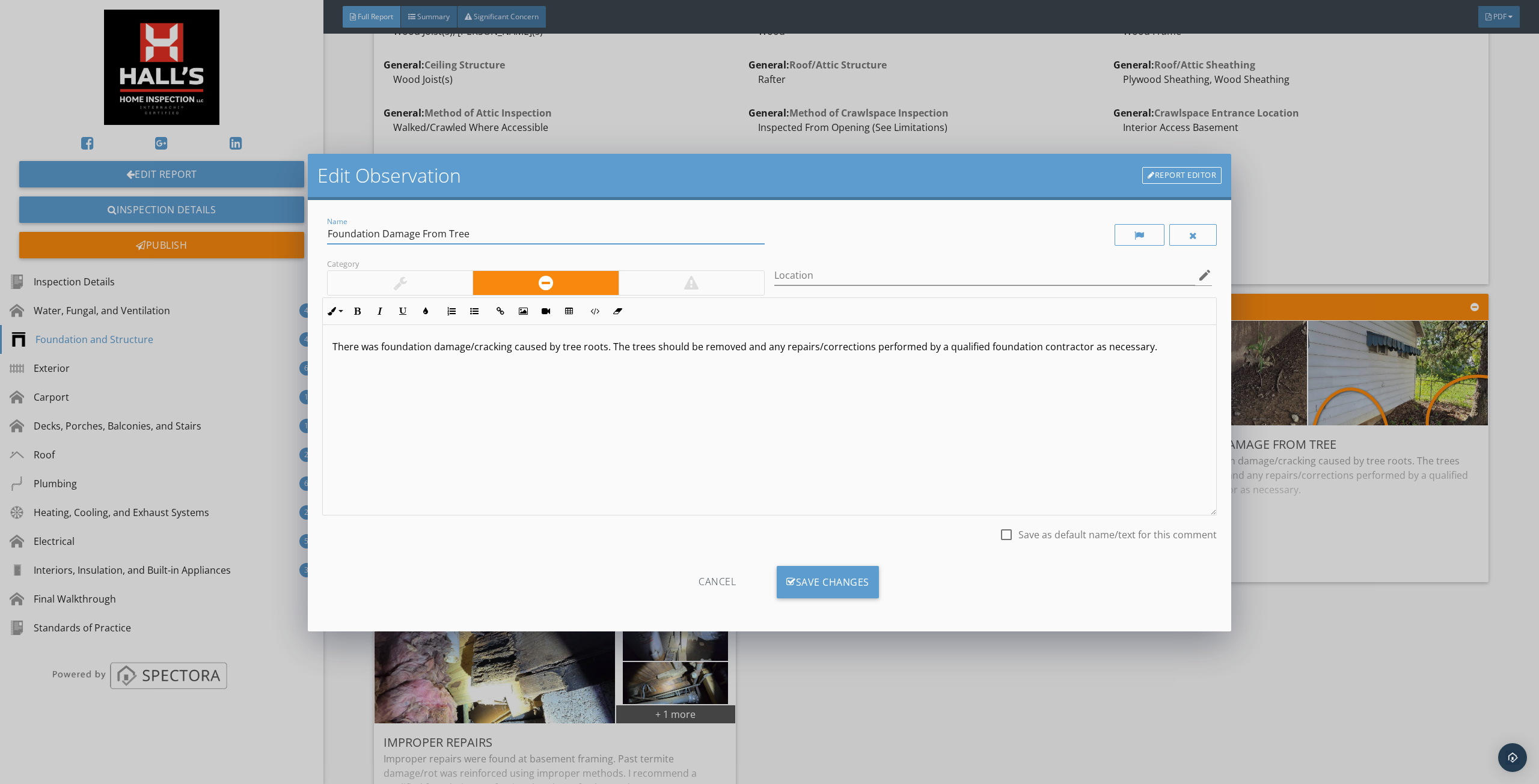
click at [422, 234] on input "Foundation Damage From Tree" at bounding box center [546, 234] width 438 height 20
type input "Foundation Damage Suspected From Tree"
click at [535, 345] on p "There was foundation damage/cracking caused by tree roots. The trees should be …" at bounding box center [770, 347] width 874 height 15
click at [844, 347] on p "There was foundation damage/cracking suspected to be caused by tree roots. The …" at bounding box center [770, 354] width 874 height 29
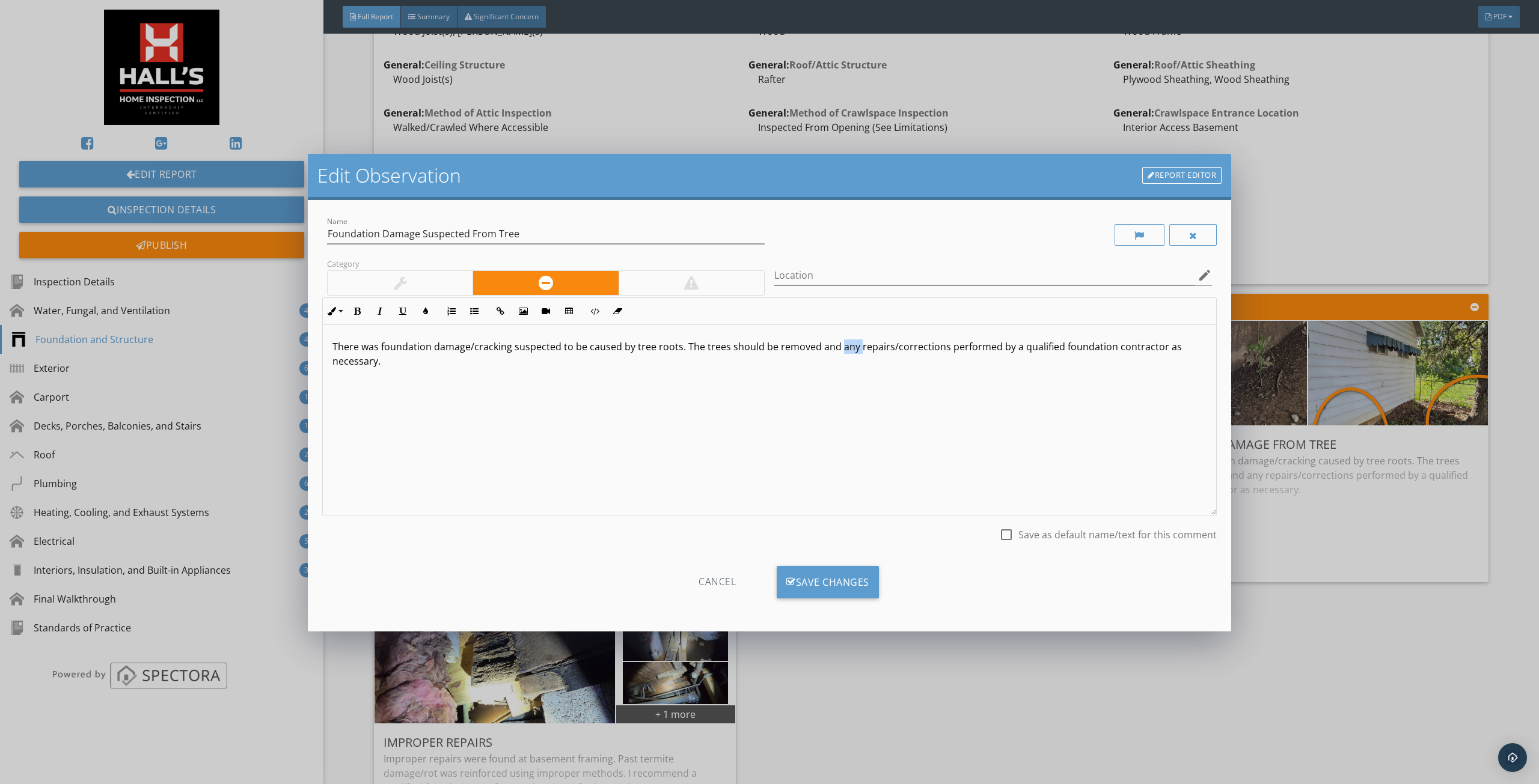
click at [844, 347] on p "There was foundation damage/cracking suspected to be caused by tree roots. The …" at bounding box center [770, 354] width 874 height 29
click at [848, 573] on div "Save Changes" at bounding box center [827, 582] width 102 height 32
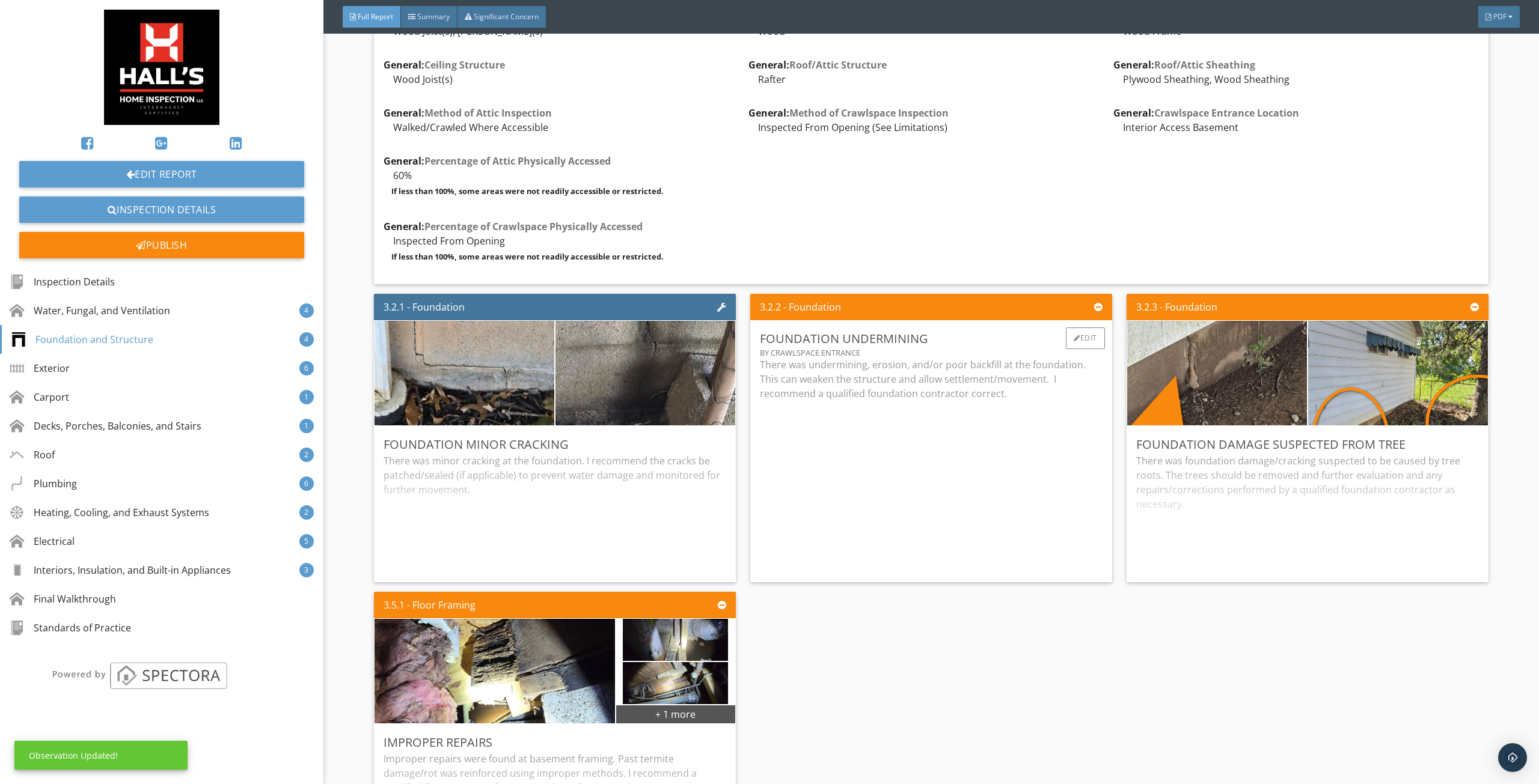
click at [984, 446] on div "There was undermining, erosion, and/or poor backfill at the foundation. This ca…" at bounding box center [931, 434] width 343 height 154
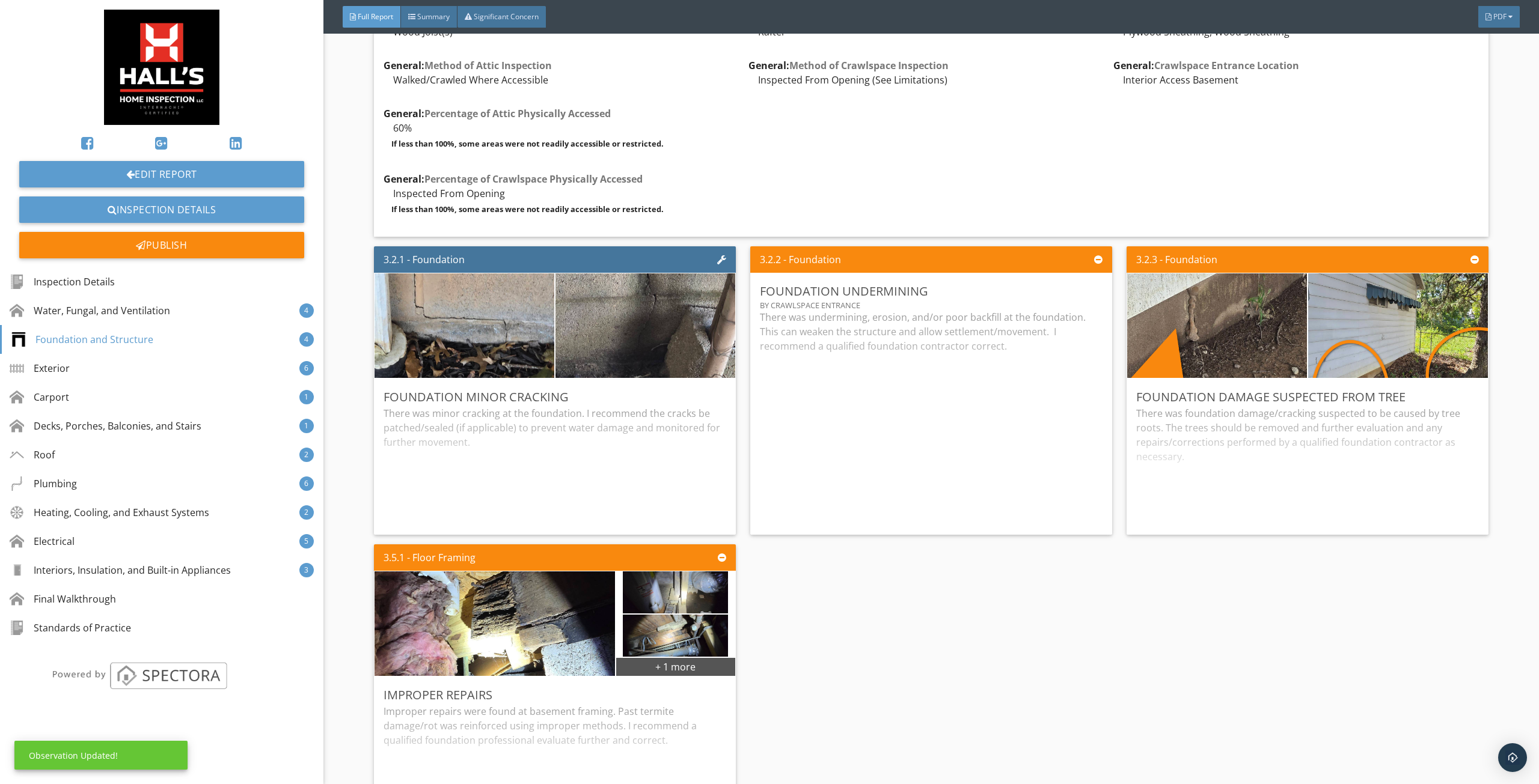
scroll to position [2224, 0]
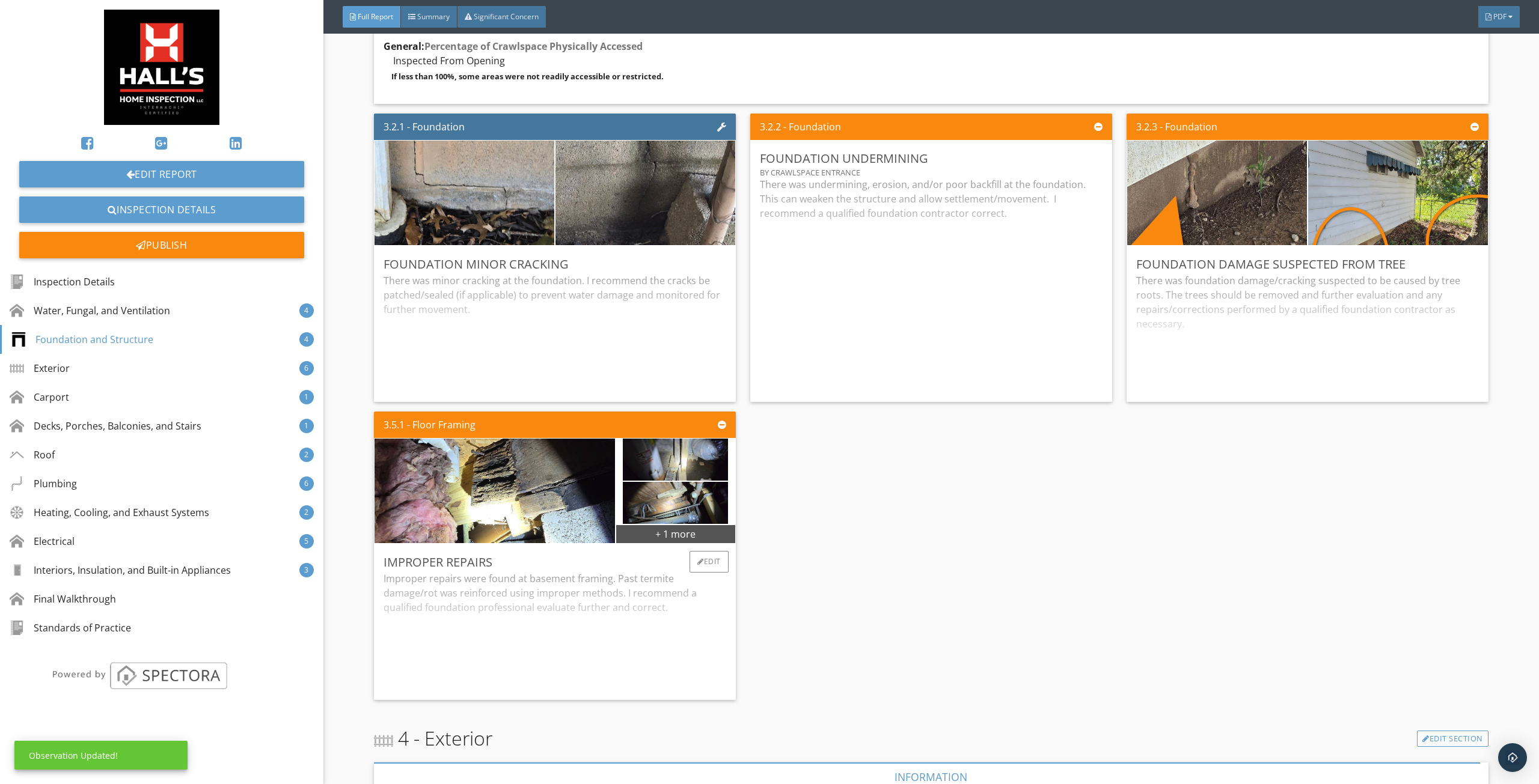
click at [551, 610] on div "Improper repairs were found at basement framing. Past termite damage/rot was re…" at bounding box center [555, 631] width 343 height 119
click at [631, 322] on div "There was minor cracking at the foundation. I recommend the cracks be patched/s…" at bounding box center [555, 333] width 343 height 119
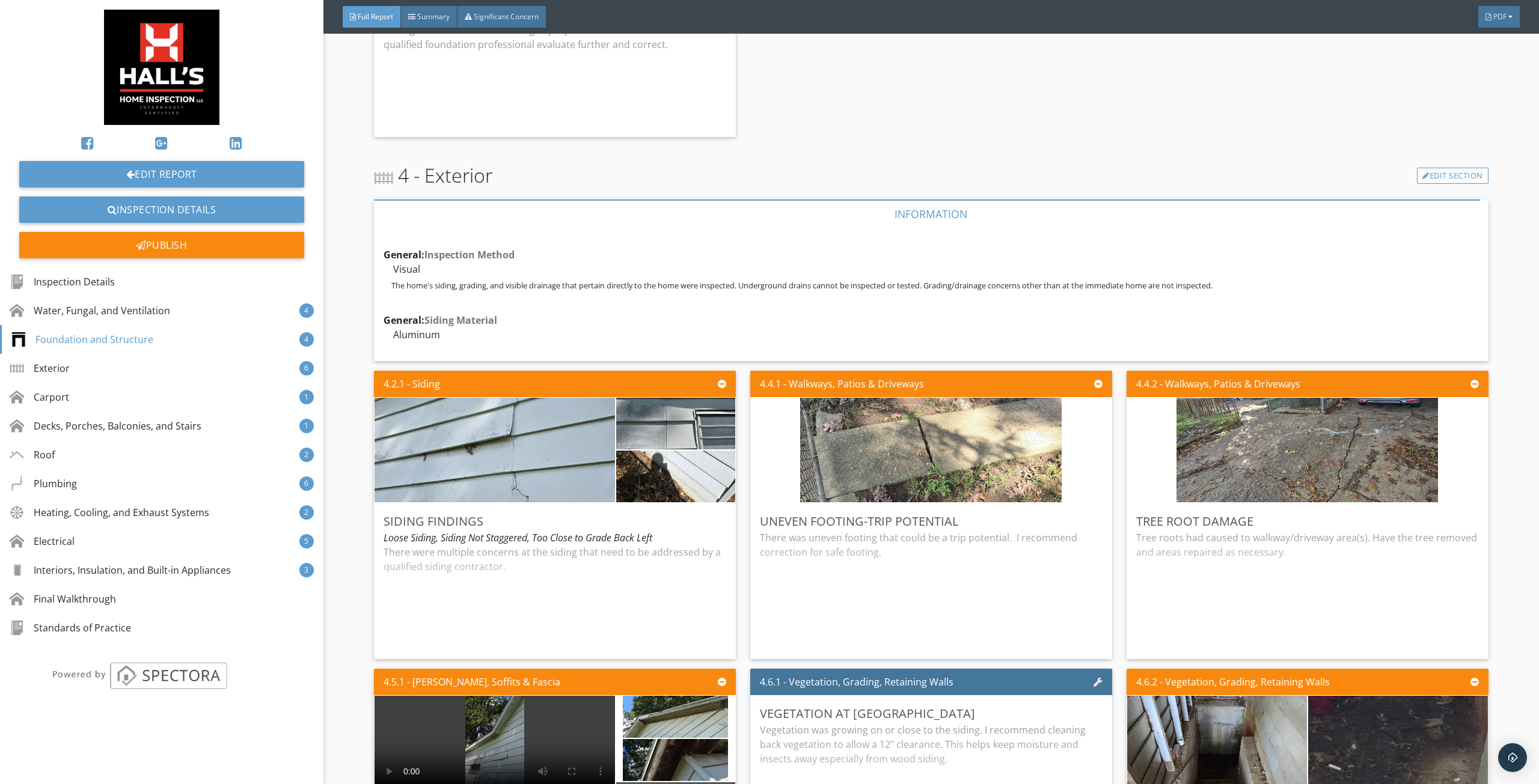
scroll to position [2824, 0]
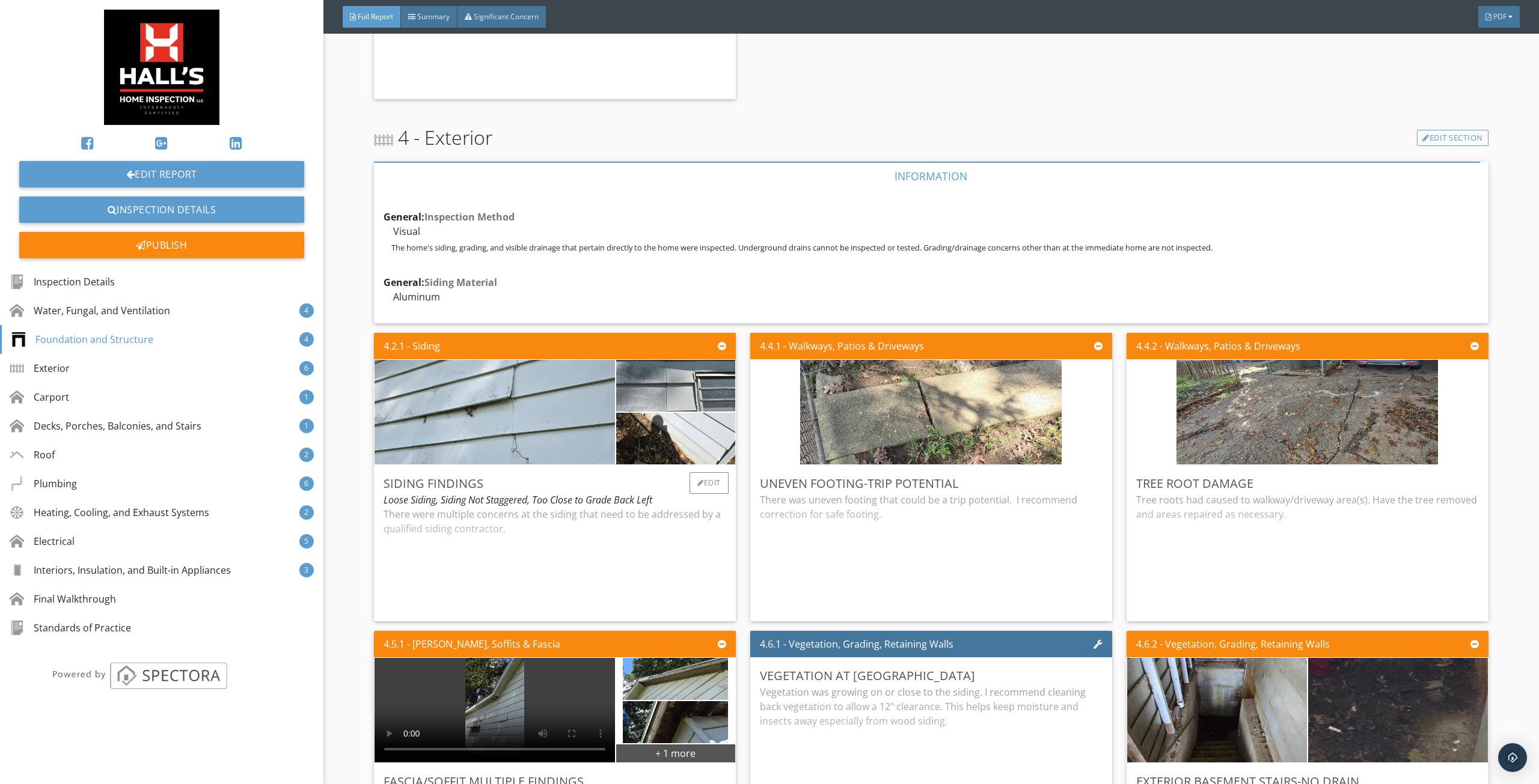
click at [614, 540] on div "There were multiple concerns at the siding that need to be addressed by a quali…" at bounding box center [555, 560] width 343 height 104
drag, startPoint x: 848, startPoint y: 549, endPoint x: 852, endPoint y: 543, distance: 7.2
click at [849, 550] on div "There was uneven footing that could be a trip potential. I recommend correction…" at bounding box center [931, 552] width 343 height 119
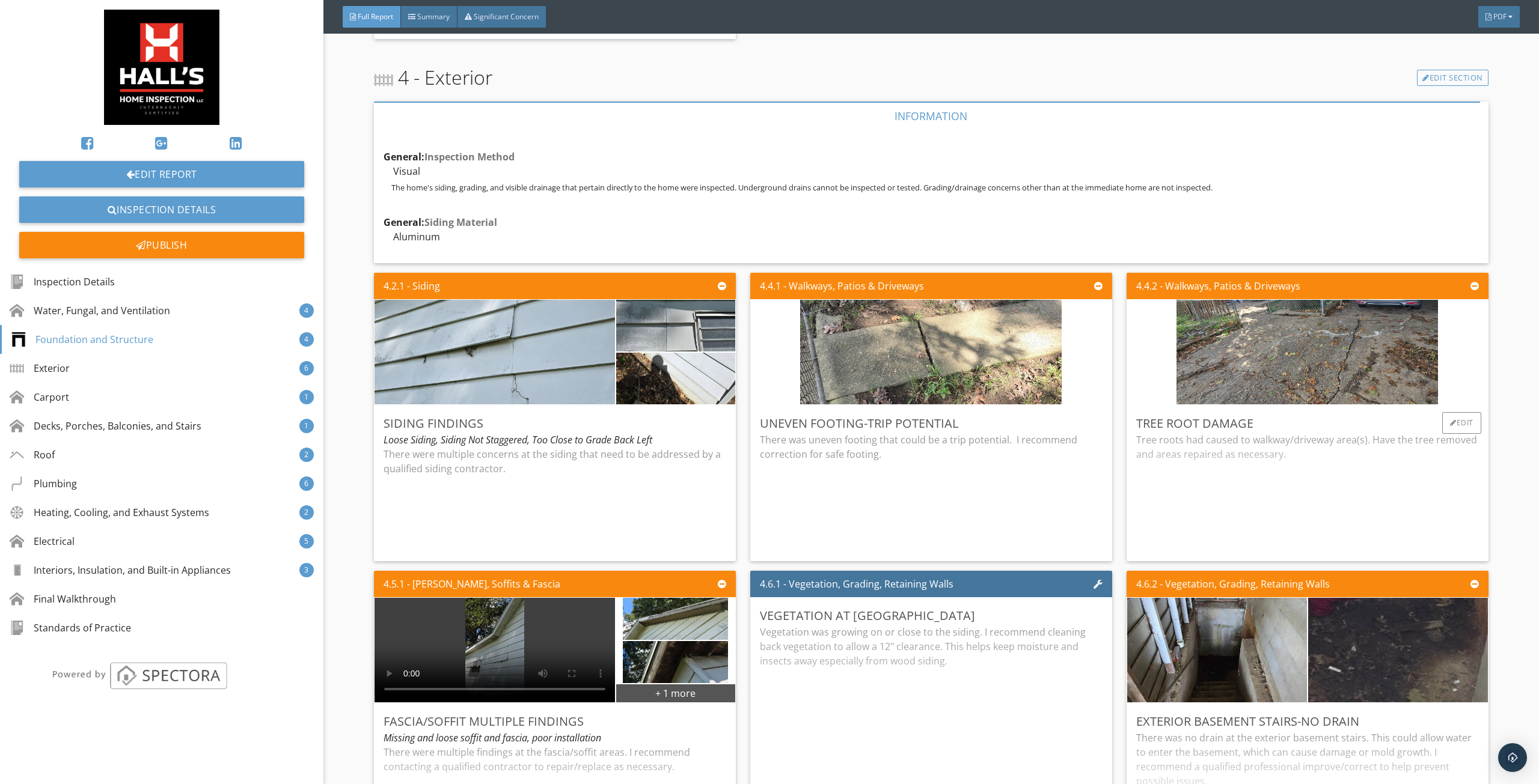
click at [1187, 495] on div "Tree roots had caused to walkway/driveway area(s). Have the tree removed and ar…" at bounding box center [1307, 492] width 343 height 119
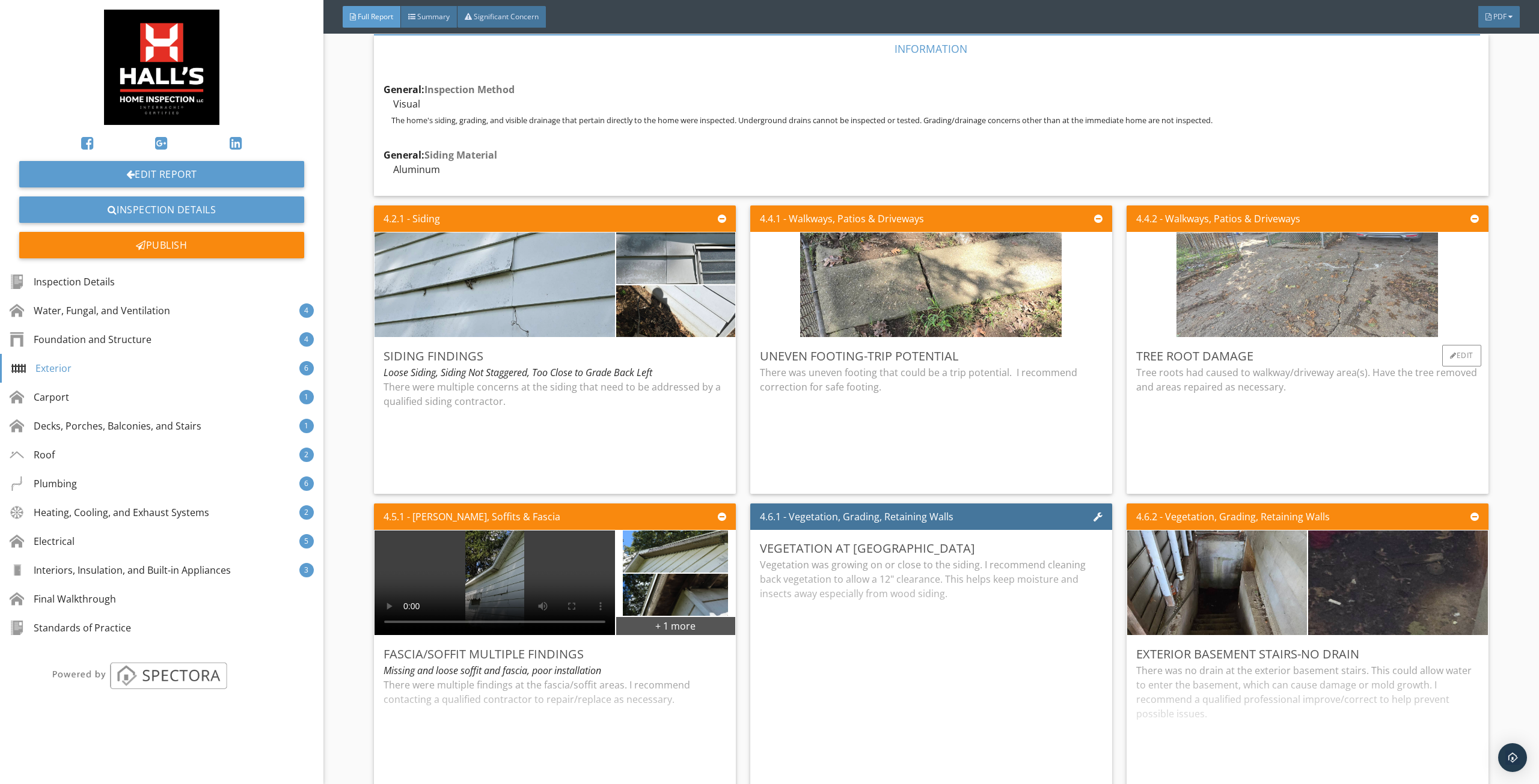
scroll to position [2945, 0]
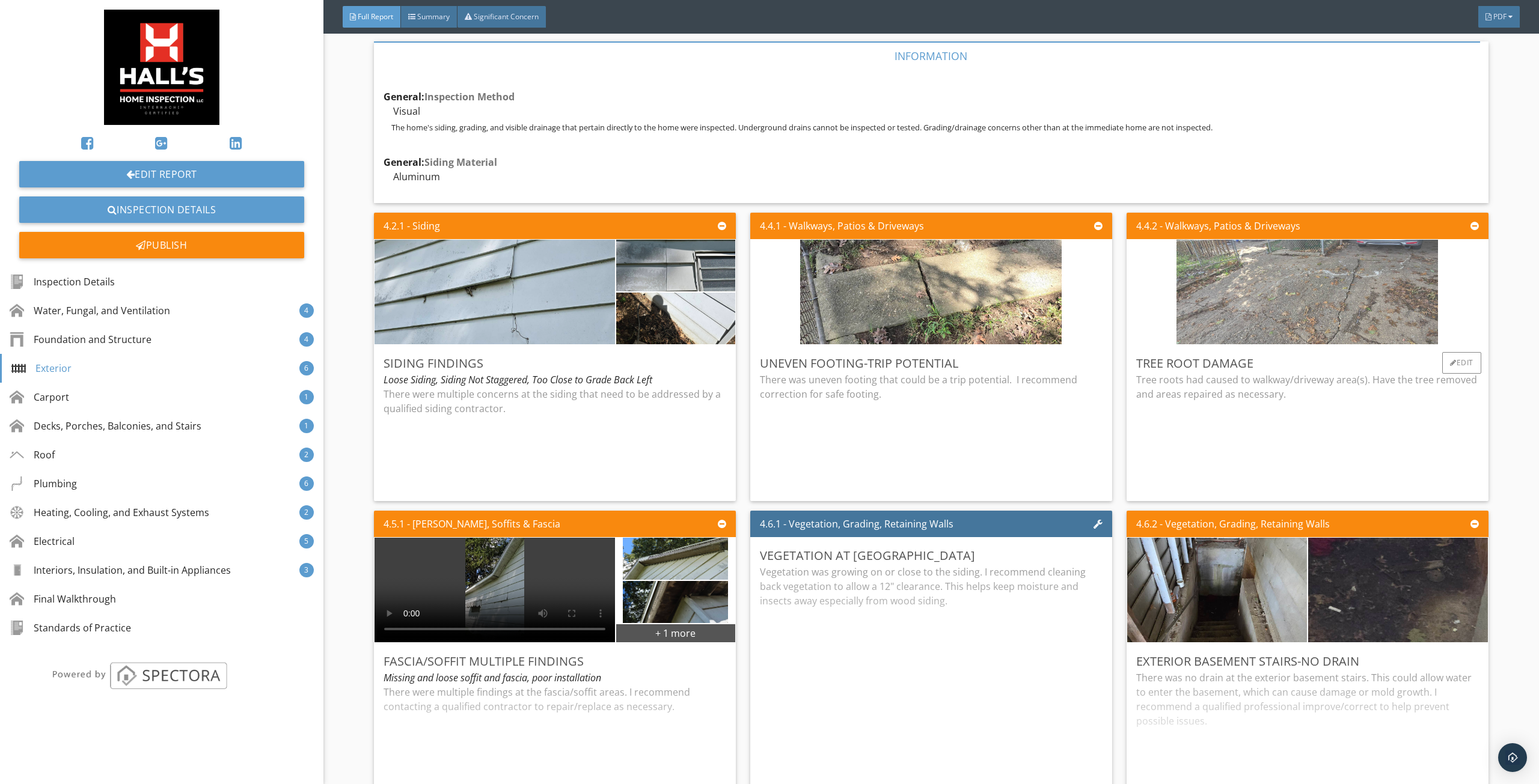
click at [1234, 300] on img at bounding box center [1307, 292] width 261 height 261
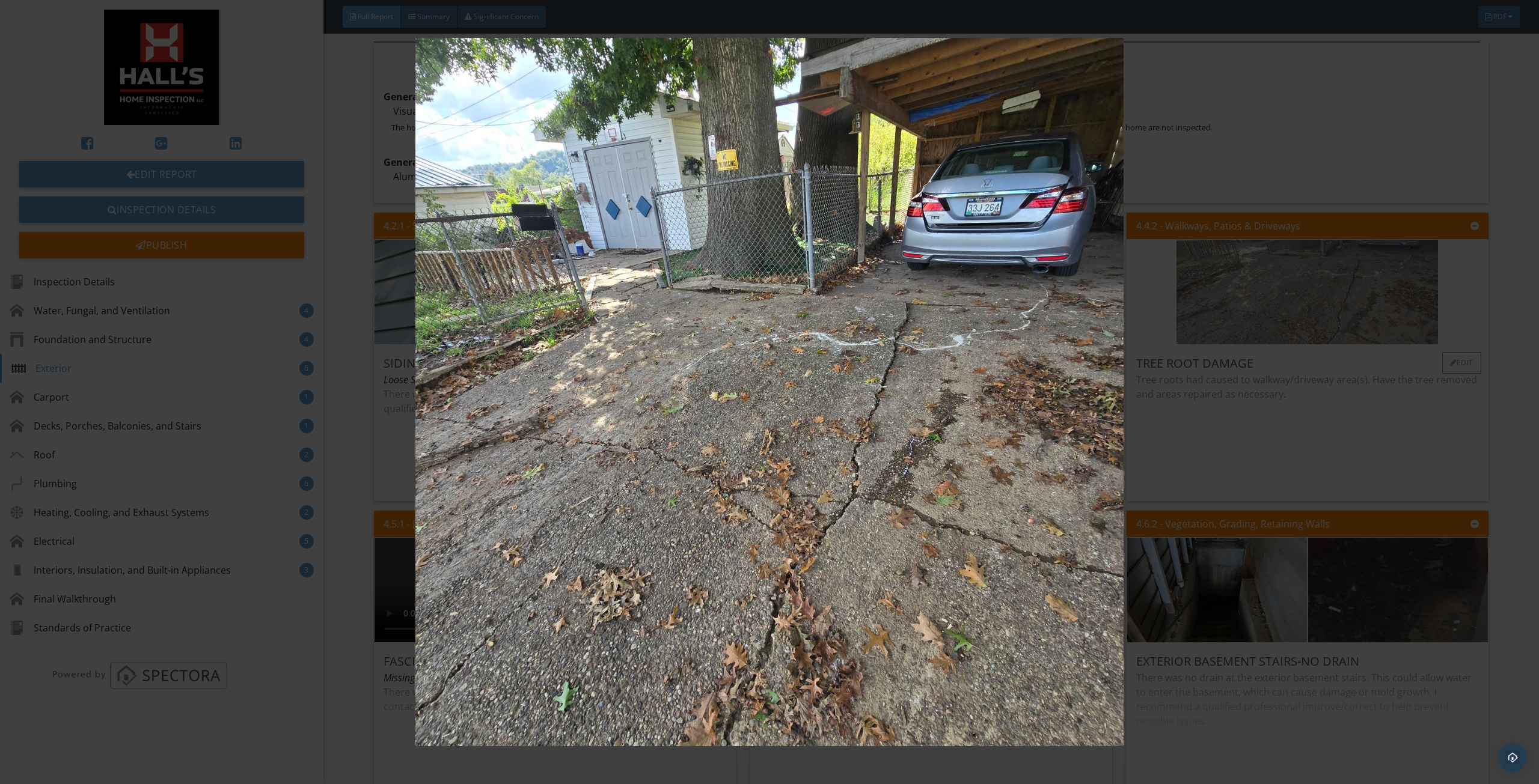
click at [1234, 300] on img at bounding box center [769, 392] width 1425 height 708
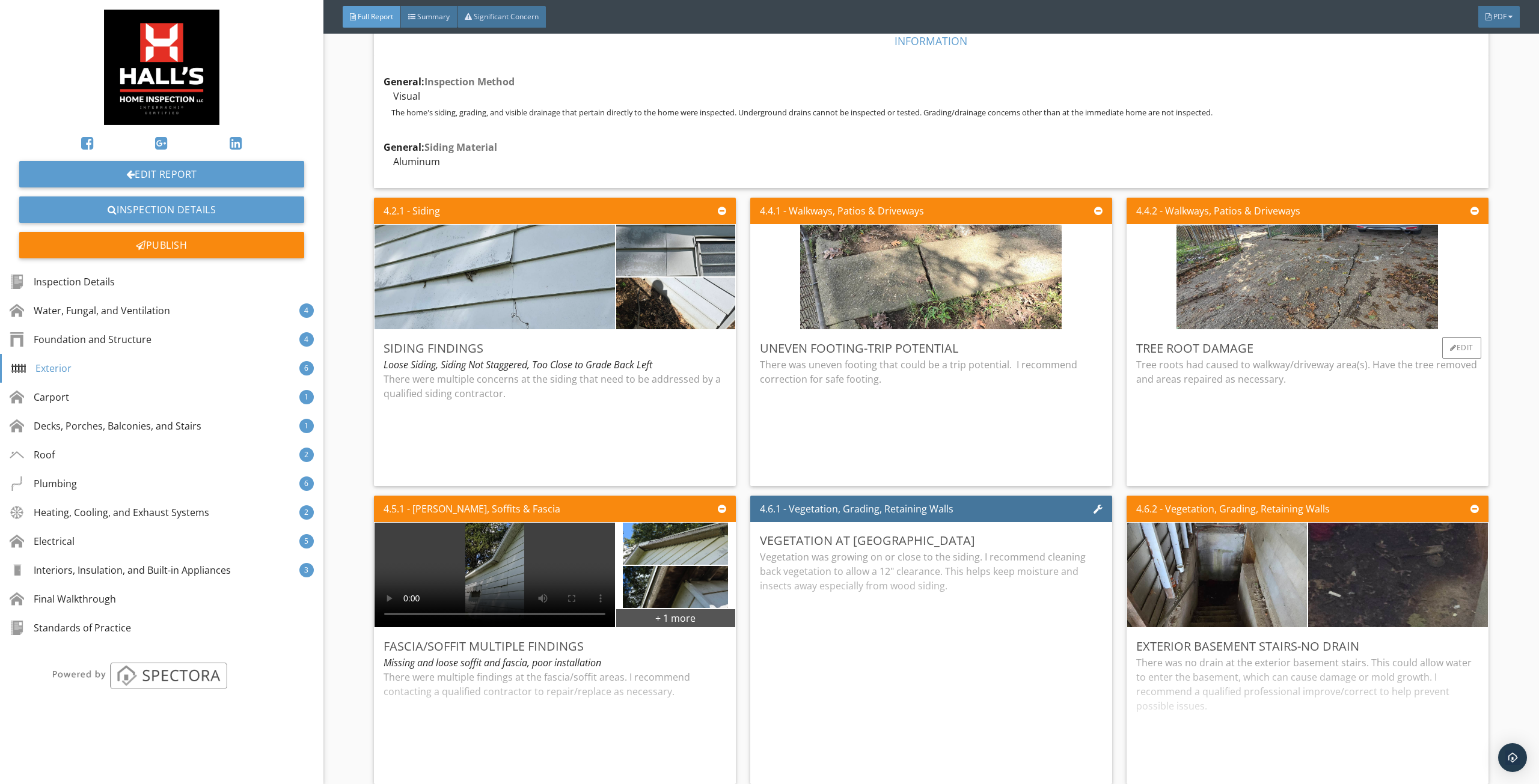
scroll to position [3065, 0]
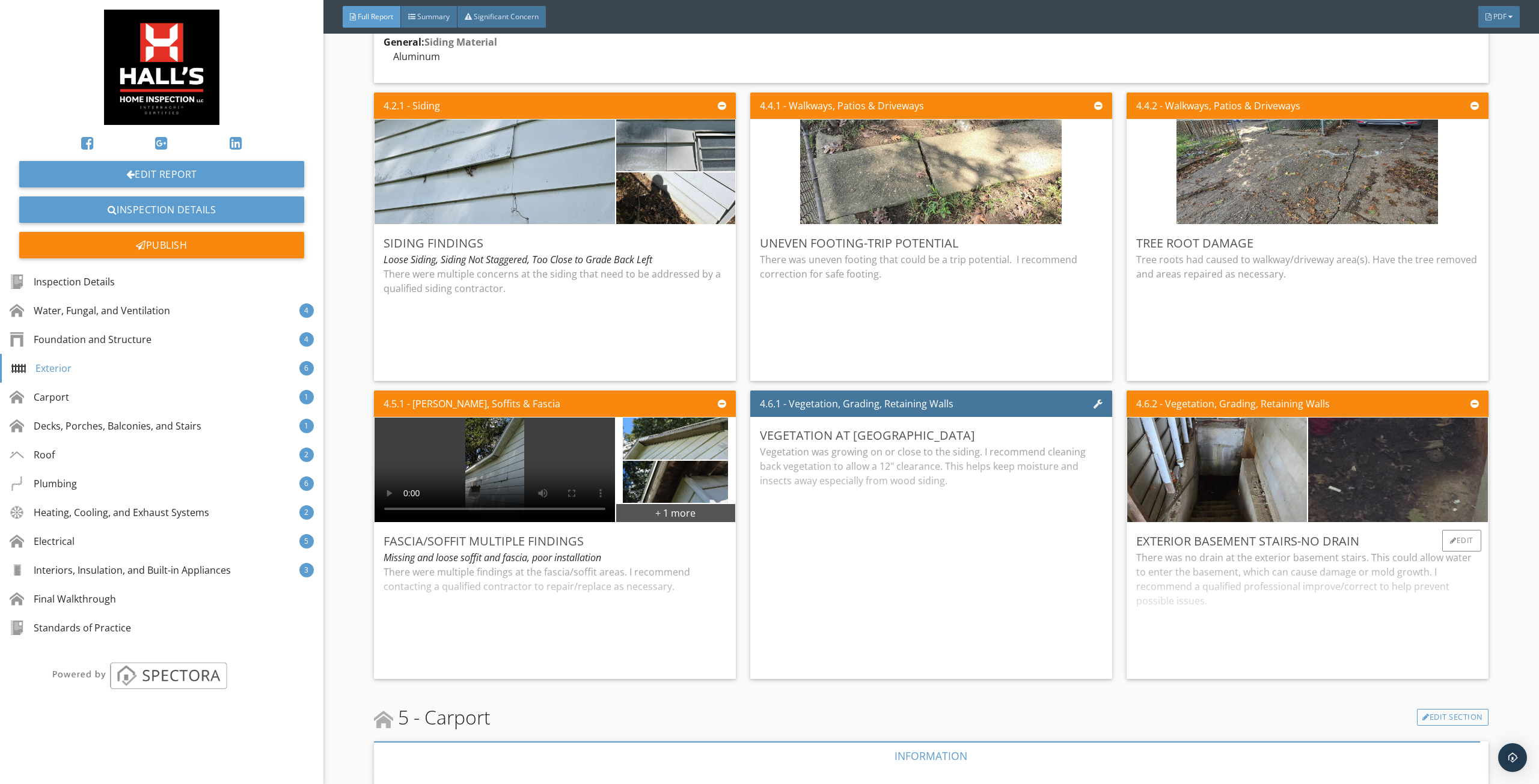
click at [1208, 597] on div "There was no drain at the exterior basement stairs. This could allow water to e…" at bounding box center [1307, 610] width 343 height 119
click at [911, 557] on div "Vegetation was growing on or close to the siding. I recommend cleaning back veg…" at bounding box center [931, 556] width 343 height 224
click at [542, 591] on div "There were multiple findings at the fascia/soffit areas. I recommend contacting…" at bounding box center [555, 617] width 343 height 104
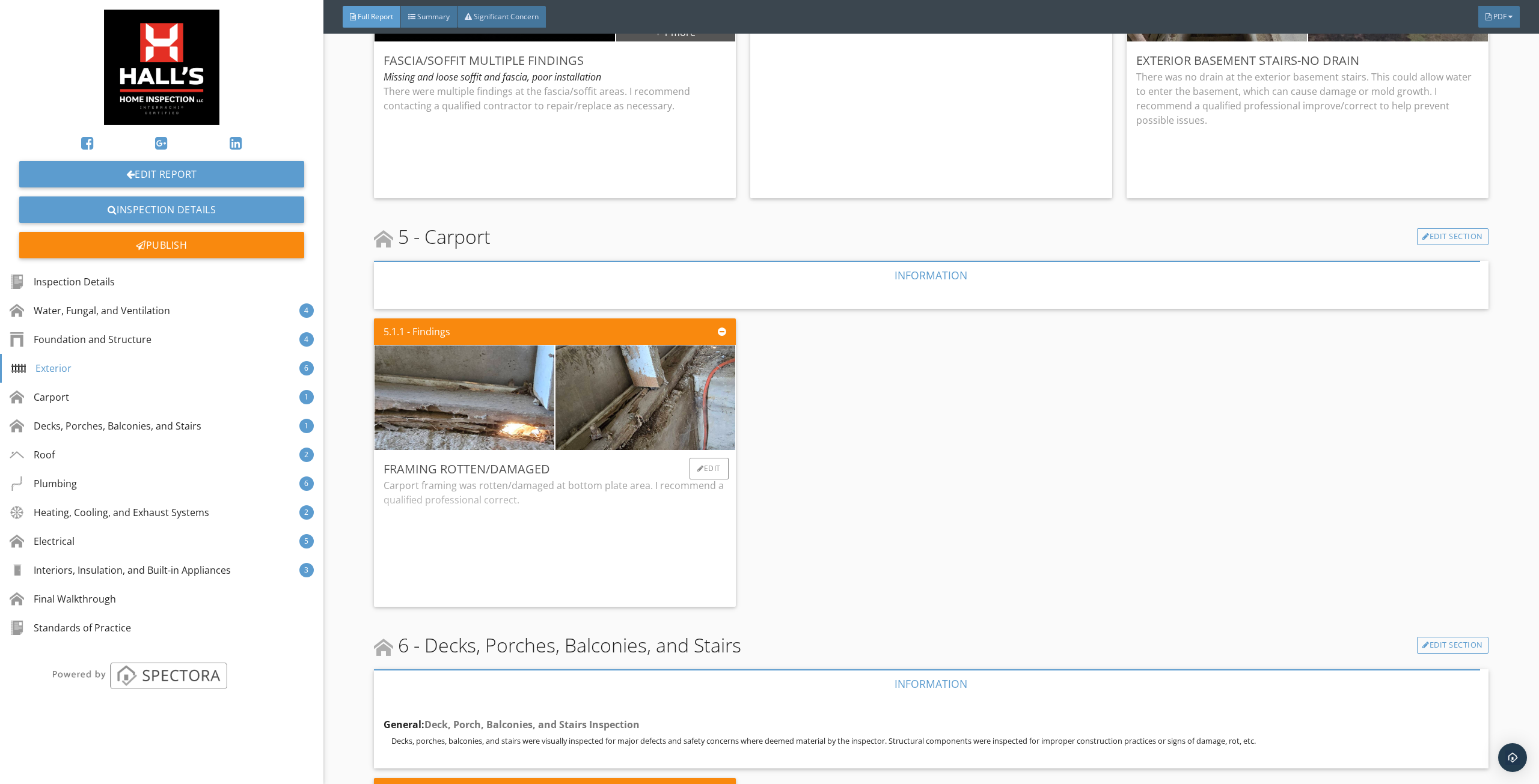
click at [611, 534] on div "Carport framing was rotten/damaged at bottom plate area. I recommend a qualifie…" at bounding box center [555, 537] width 343 height 119
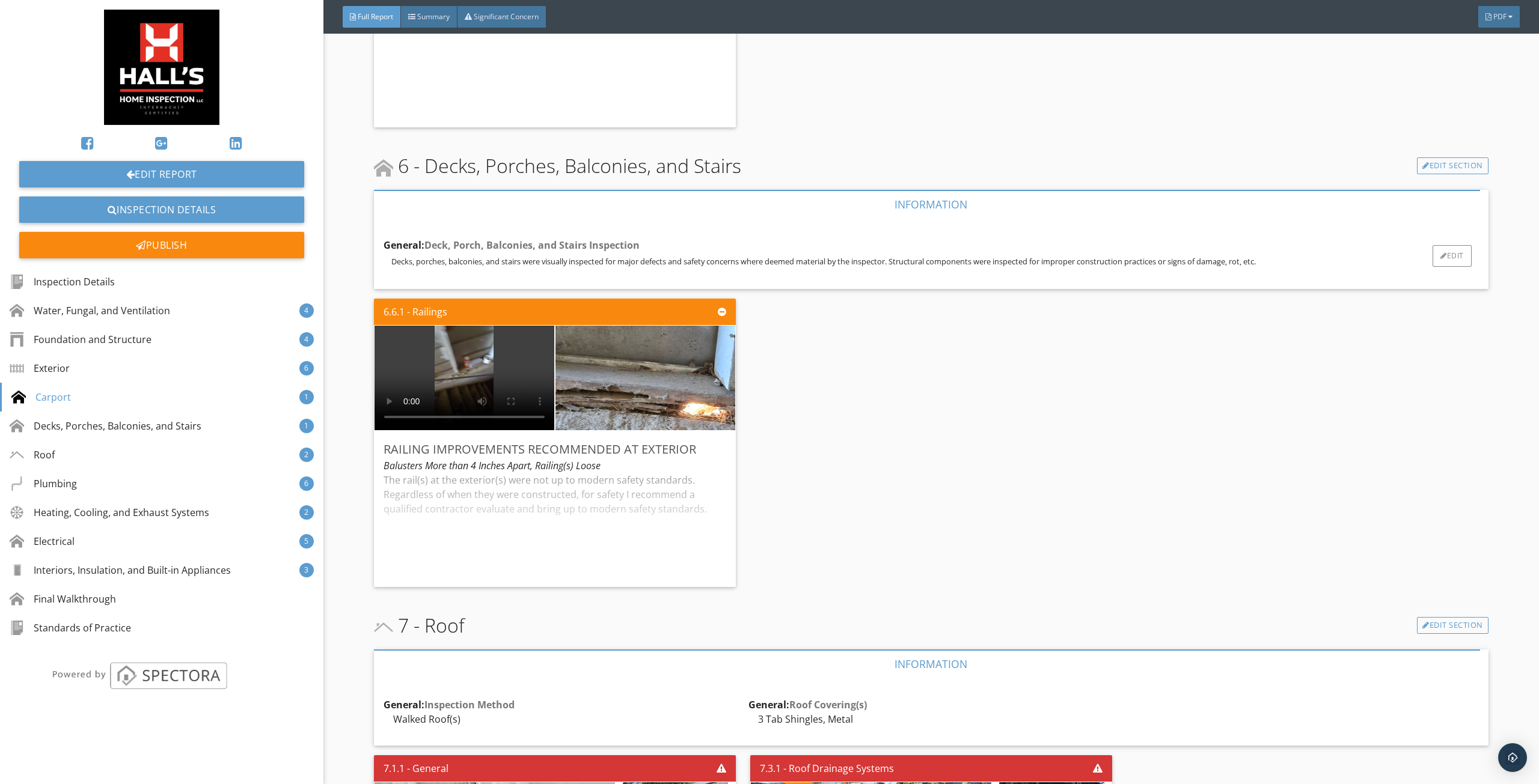
scroll to position [4027, 0]
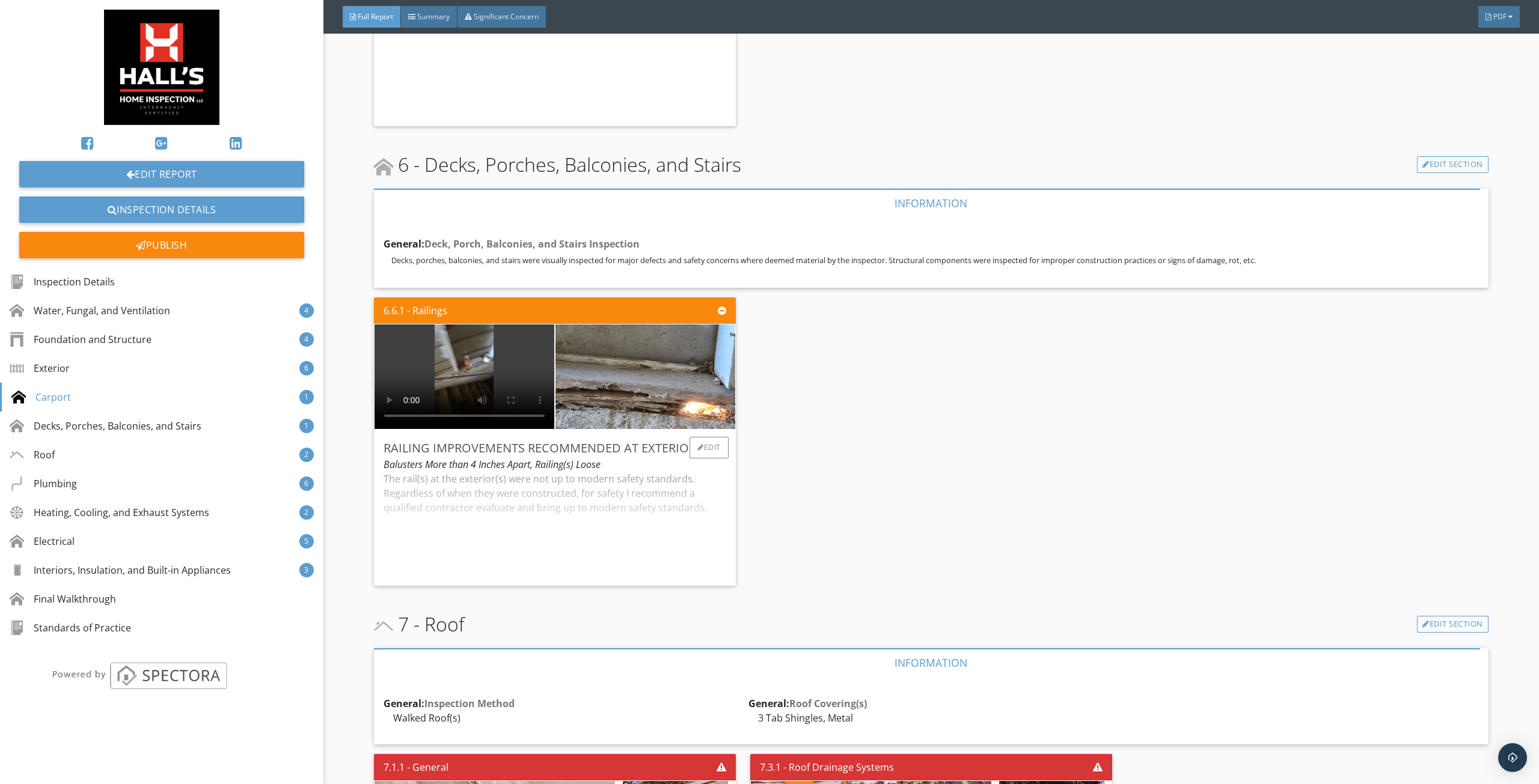
click at [598, 520] on div "The rail(s) at the exterior(s) were not up to modern safety standards. Regardle…" at bounding box center [555, 524] width 343 height 104
click at [861, 477] on div "6.6.1 - Railings Railing Improvements Recommended at Exterior Balusters More th…" at bounding box center [931, 441] width 1114 height 298
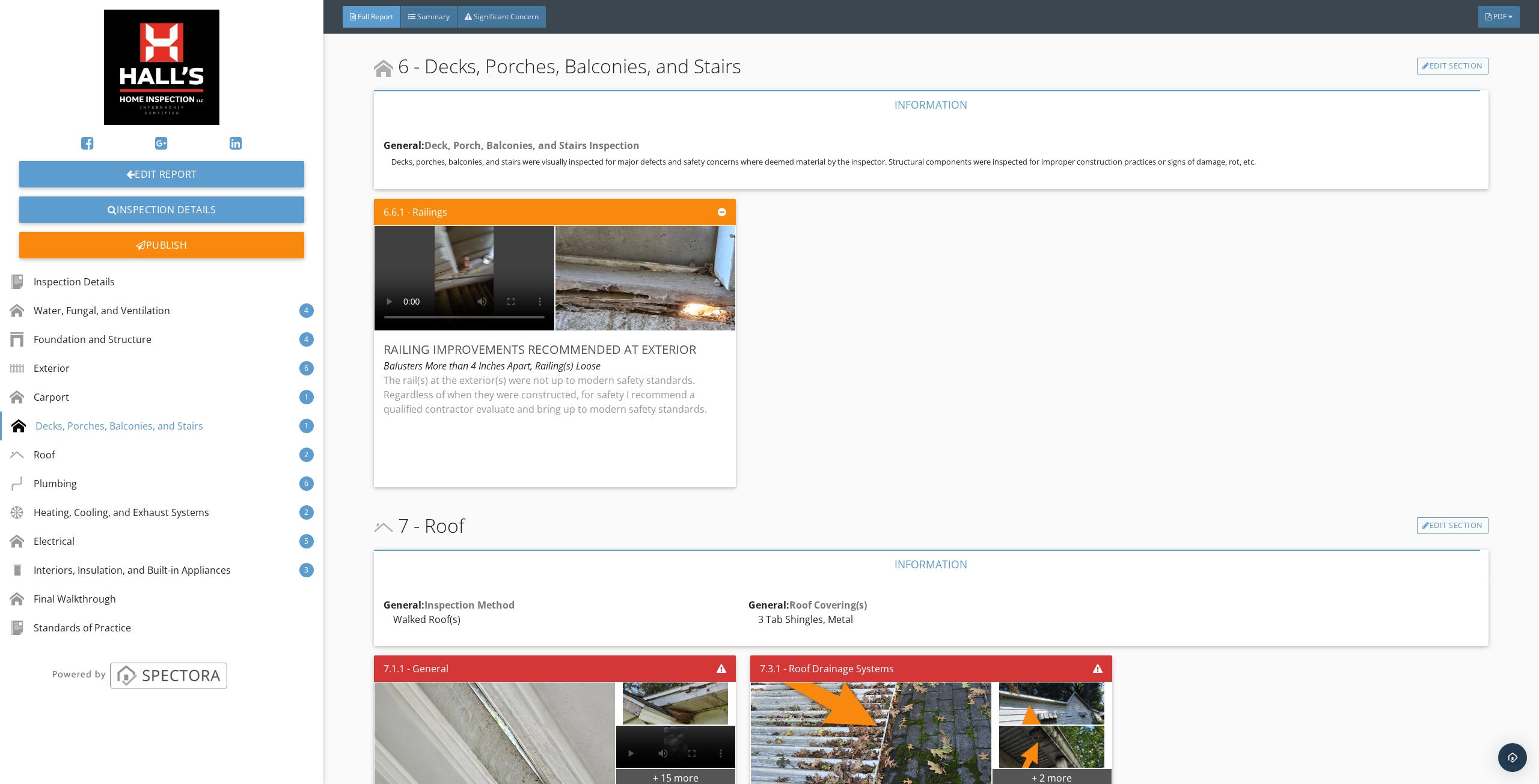
scroll to position [4087, 0]
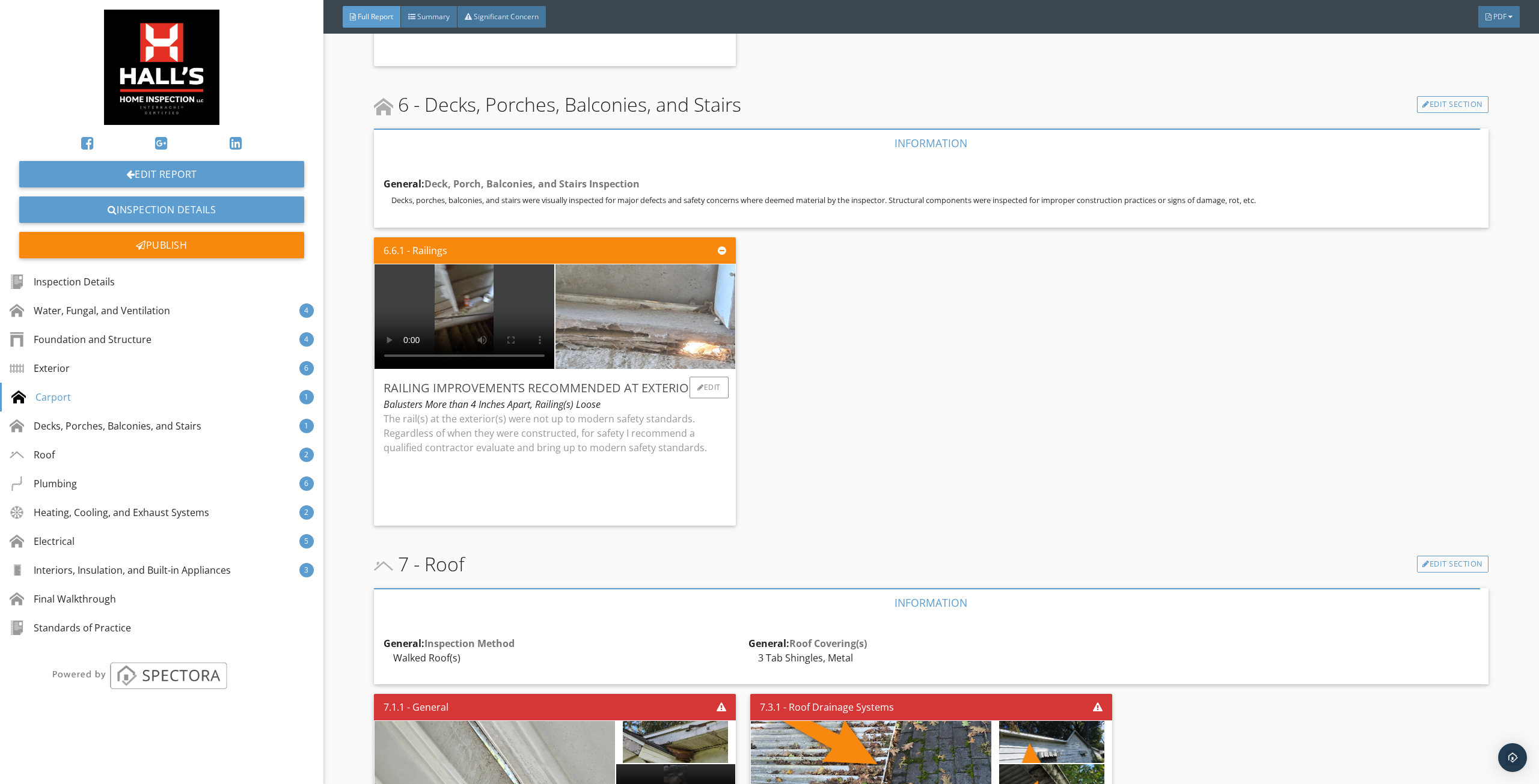
click at [697, 334] on img at bounding box center [645, 317] width 261 height 261
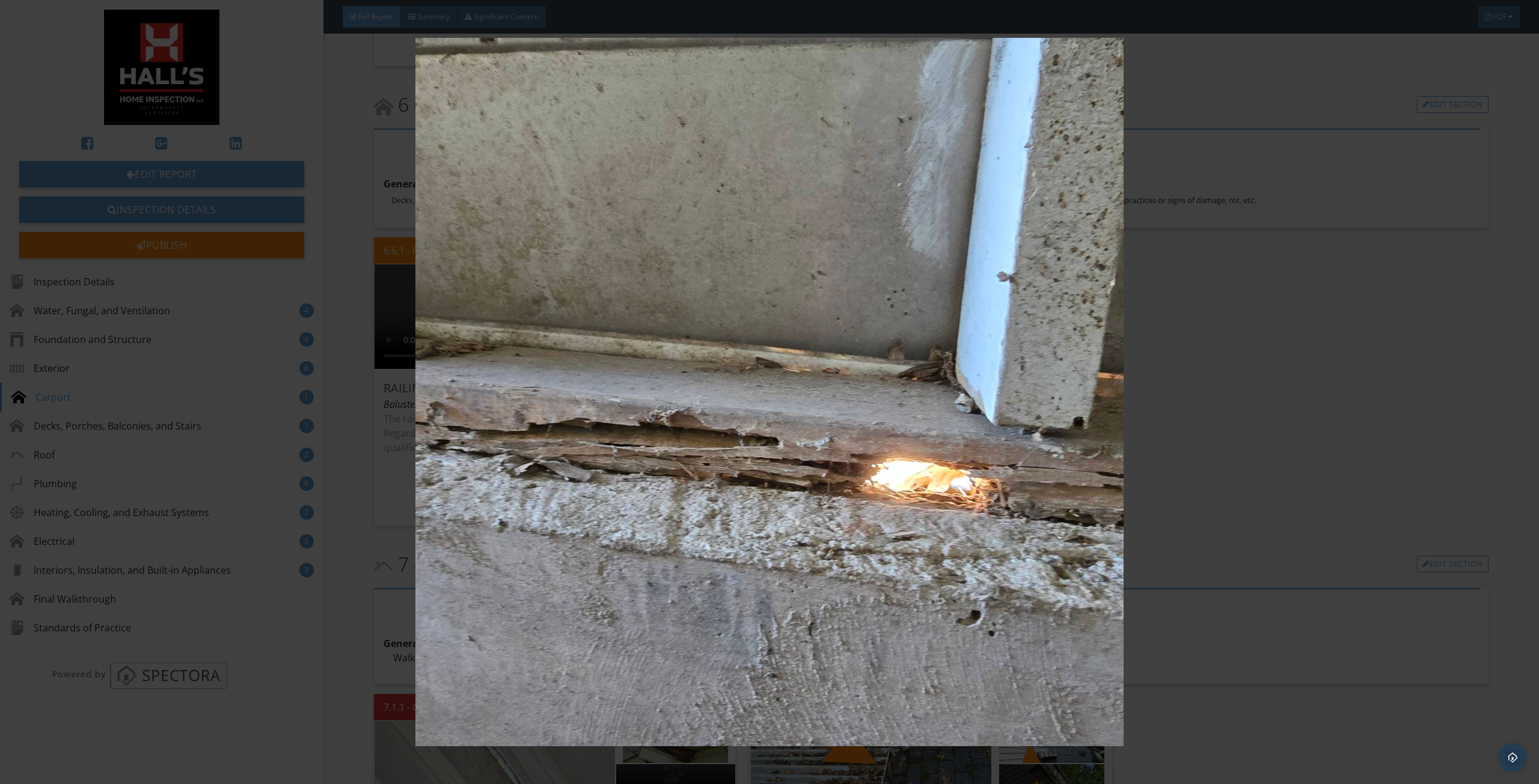
click at [861, 362] on img at bounding box center [769, 392] width 1425 height 708
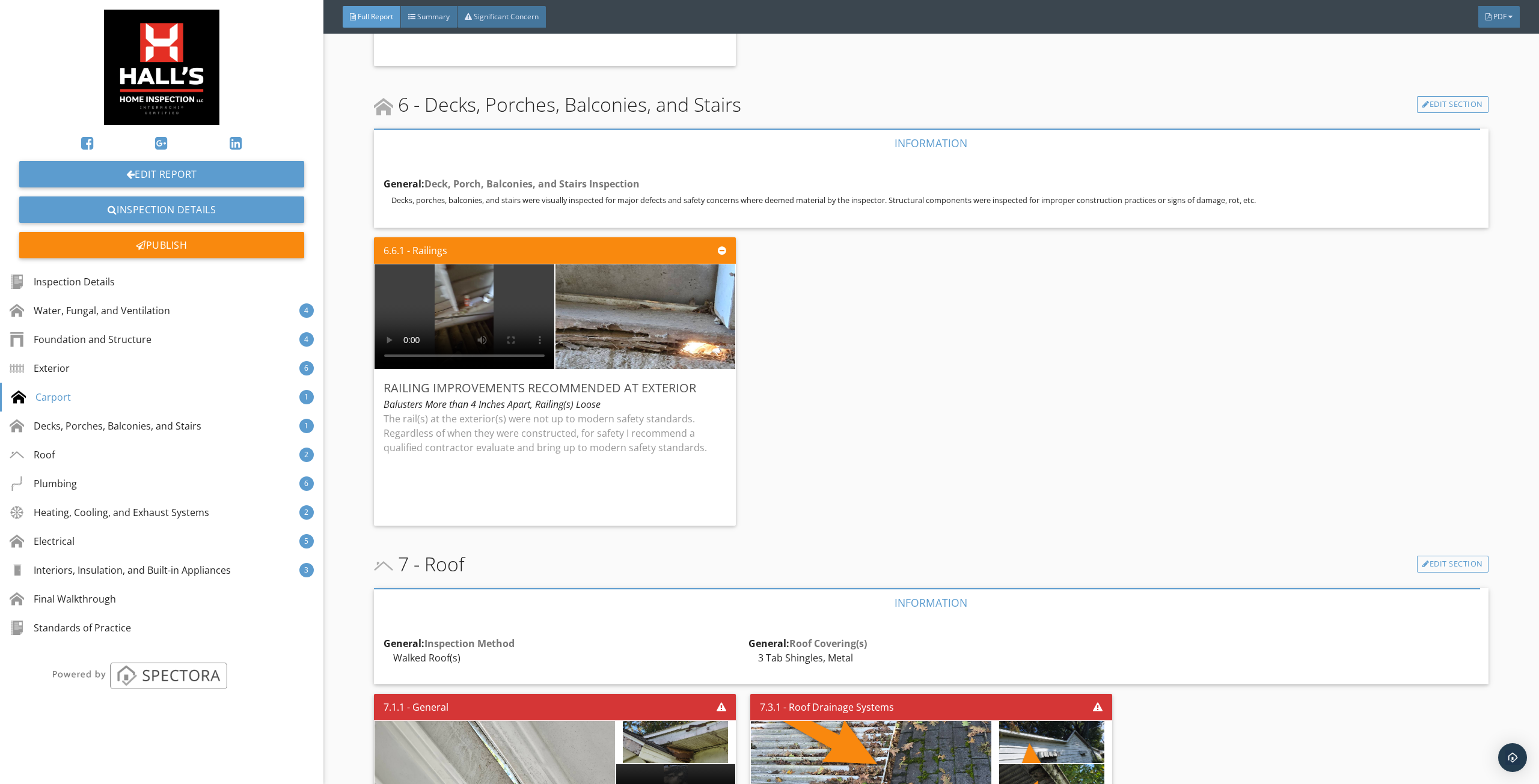
click at [851, 397] on div "6.6.1 - Railings Railing Improvements Recommended at Exterior Balusters More th…" at bounding box center [931, 382] width 1114 height 298
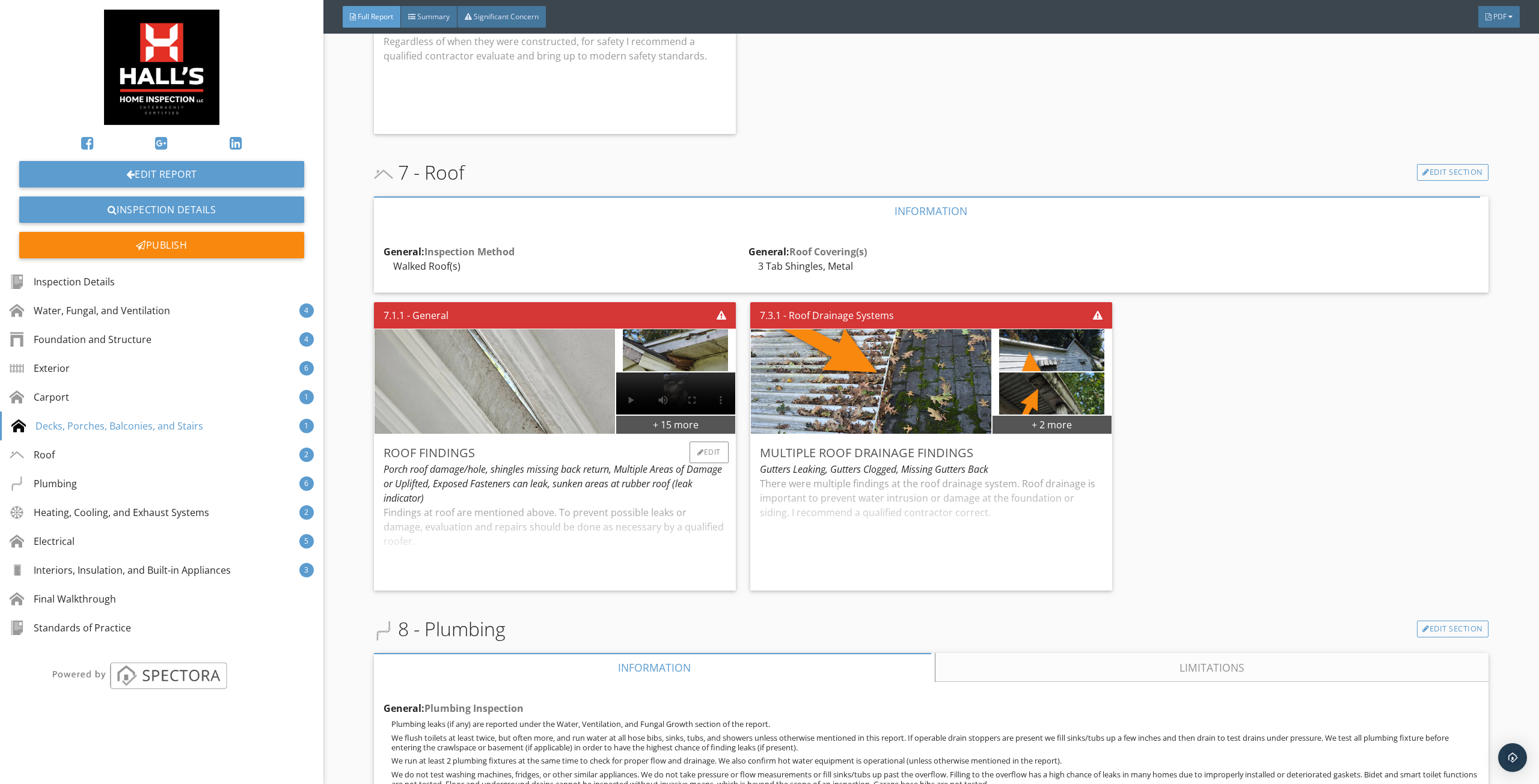
scroll to position [4567, 0]
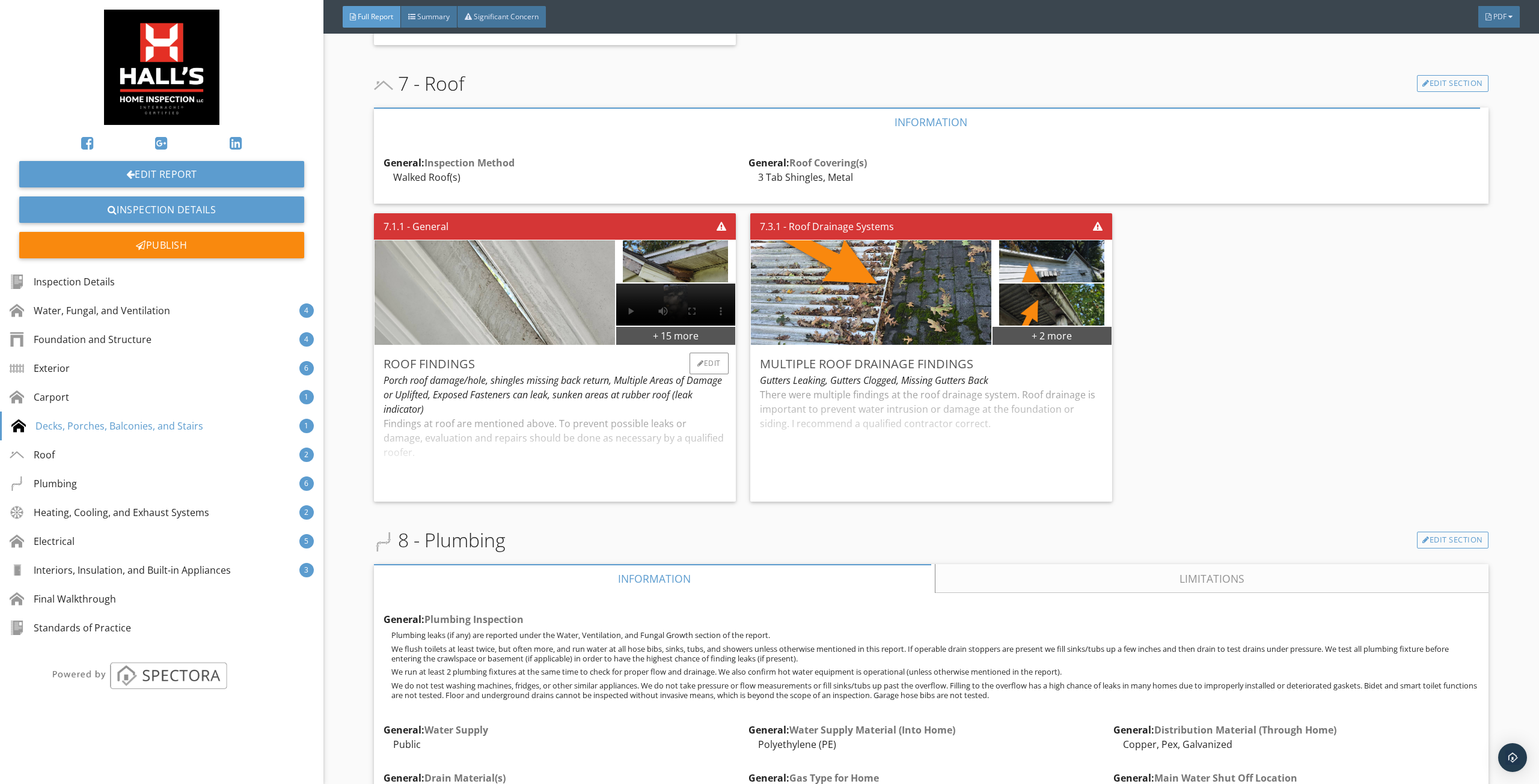
click at [550, 442] on div "Findings at roof are mentioned above. To prevent possible leaks or damage, eval…" at bounding box center [555, 454] width 343 height 76
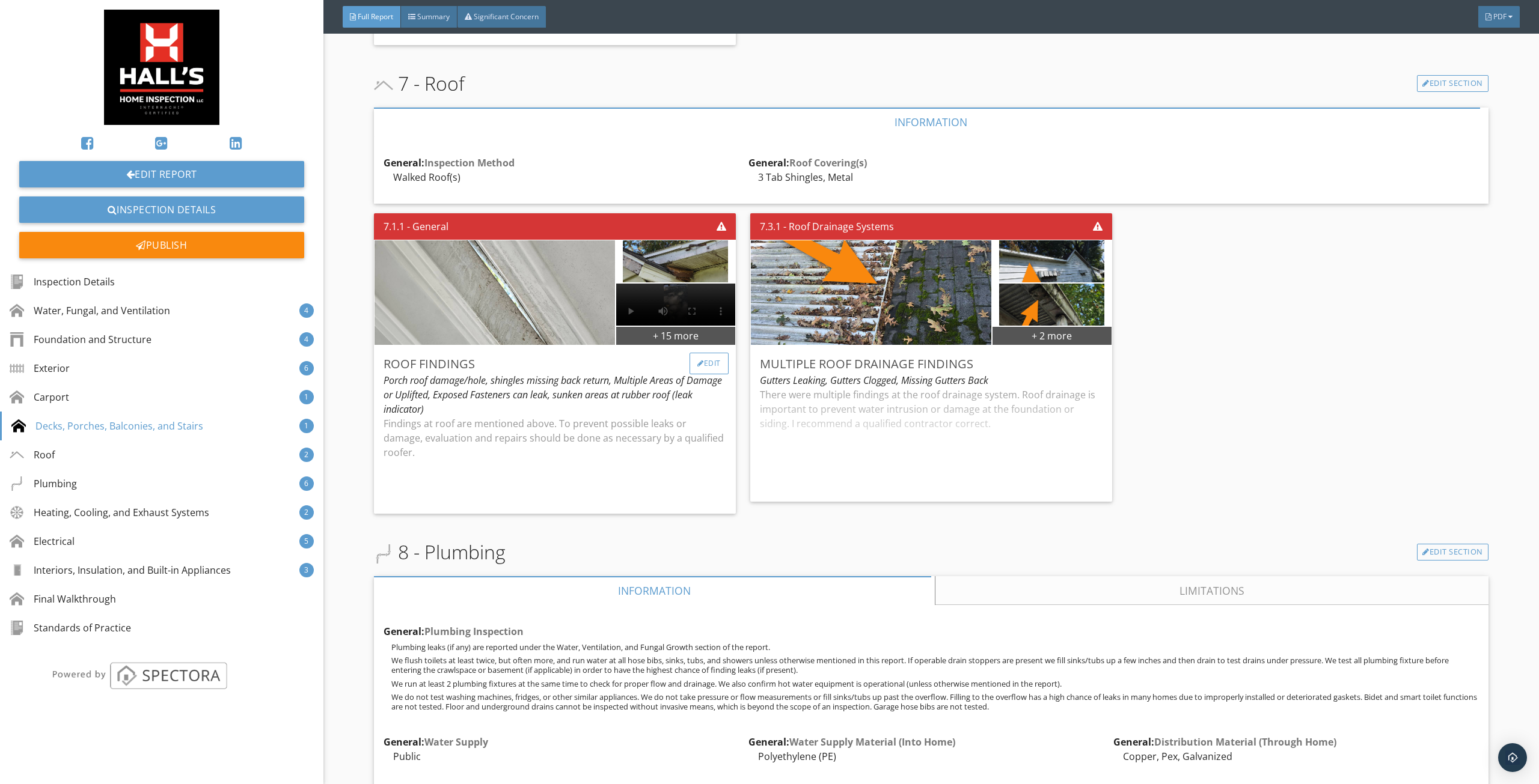
click at [705, 357] on div "Edit" at bounding box center [708, 364] width 39 height 22
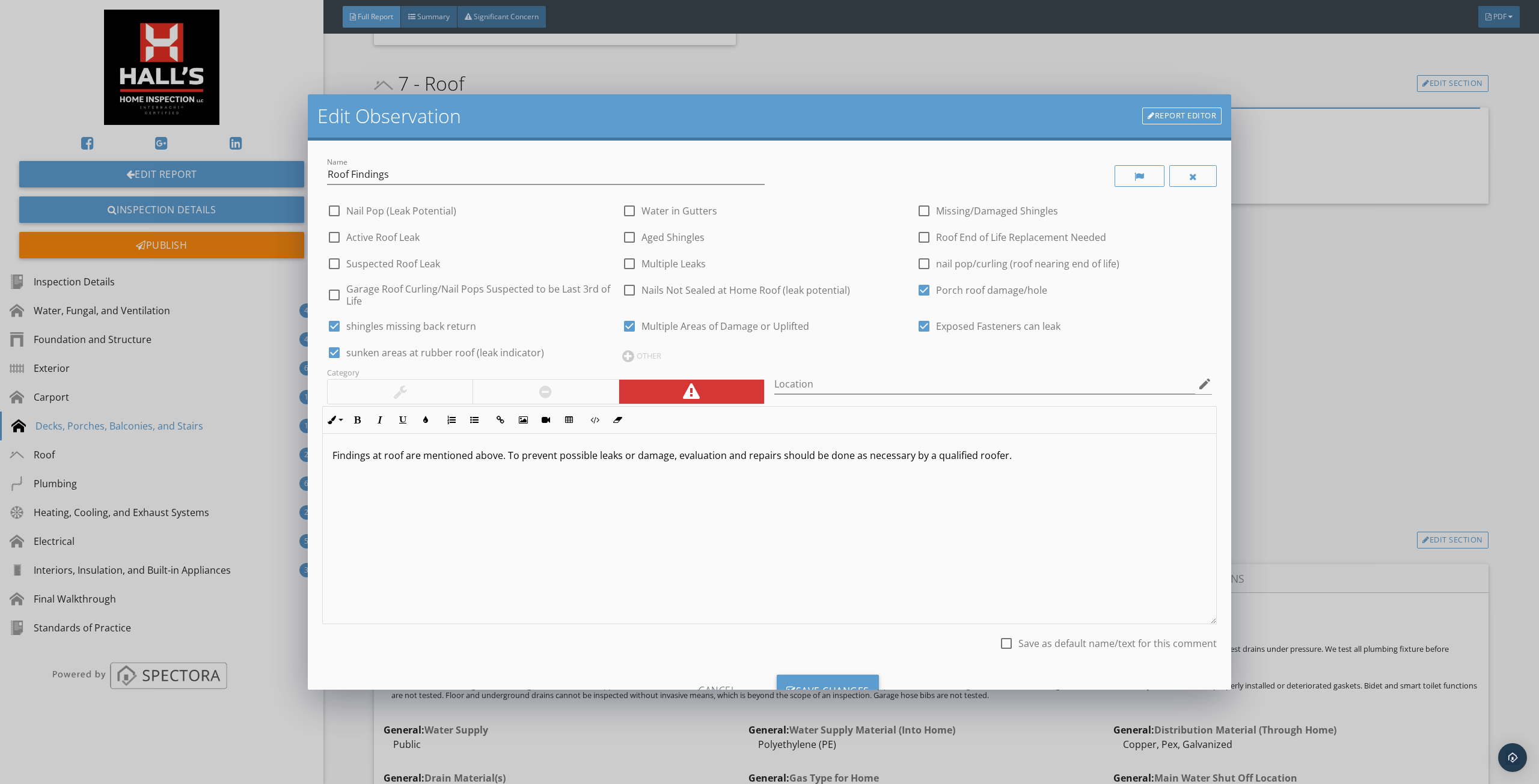
click at [501, 349] on label "sunken areas at rubber roof (leak indicator)" at bounding box center [445, 352] width 198 height 12
checkbox input "false"
click at [658, 357] on div "OTHER" at bounding box center [770, 355] width 295 height 15
click at [655, 359] on input "text" at bounding box center [770, 357] width 295 height 20
type input "sunken area at rubber can lead to damage"
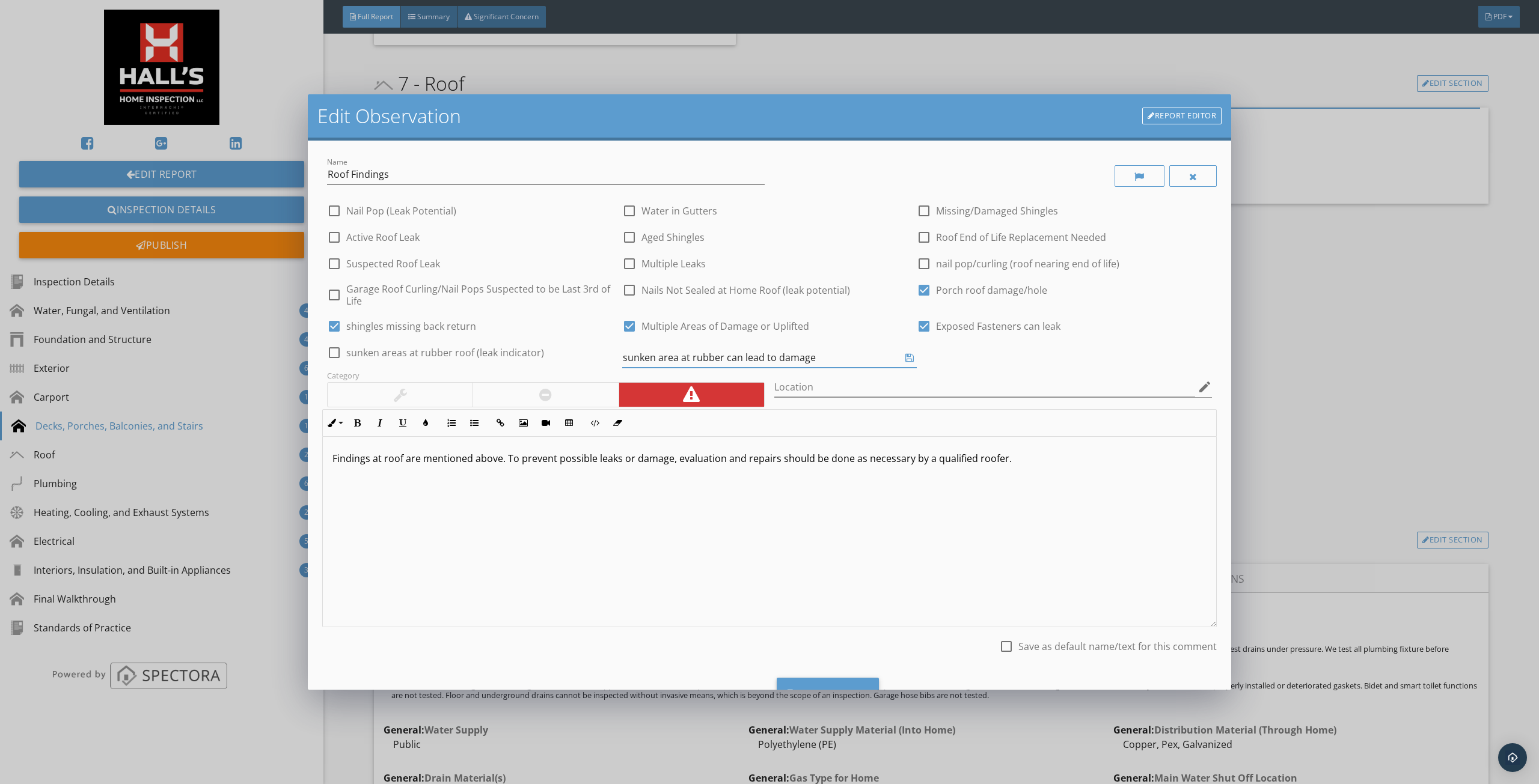
checkbox input "true"
click at [658, 352] on label "sunken area at rubber can lead to damage" at bounding box center [738, 352] width 193 height 12
checkbox input "true"
click at [529, 355] on label "sunken areas at rubber roof (leak indicator)" at bounding box center [445, 352] width 198 height 12
checkbox input "false"
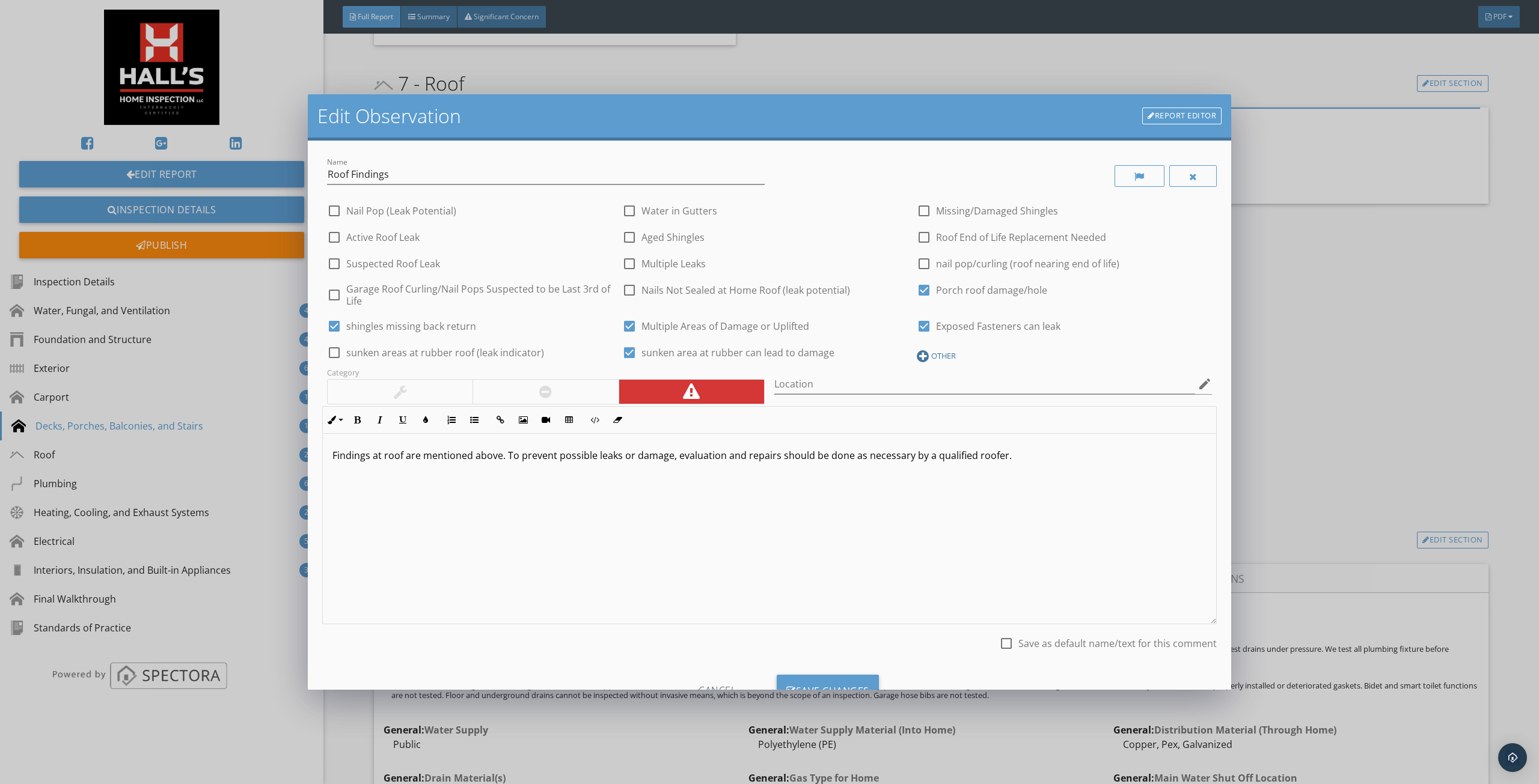
click at [916, 357] on div at bounding box center [922, 356] width 12 height 12
click at [921, 358] on input "text" at bounding box center [1064, 357] width 295 height 20
type input "2 leaks at least"
checkbox input "true"
checkbox input "false"
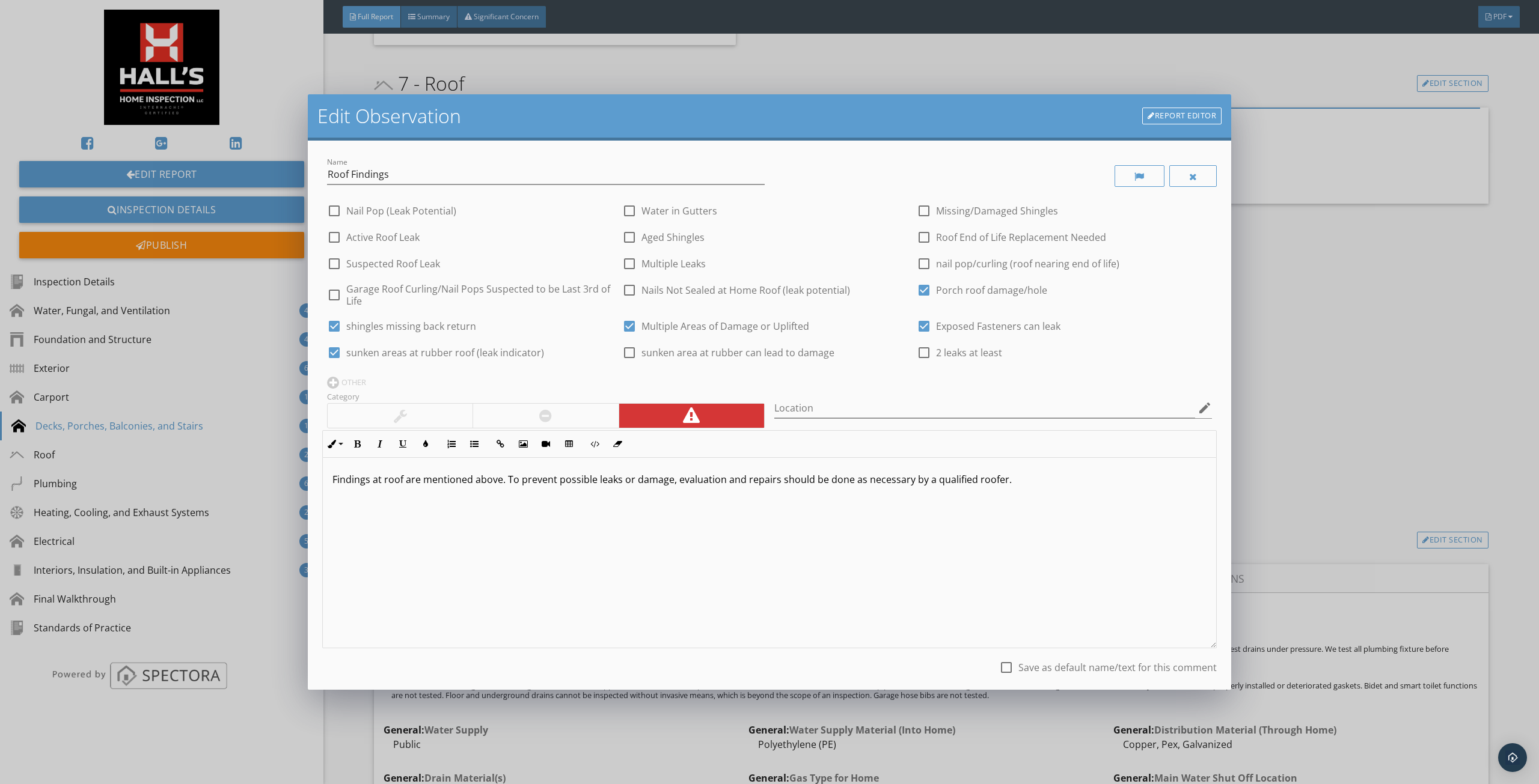
click at [921, 358] on div at bounding box center [924, 353] width 20 height 20
checkbox input "true"
click at [623, 352] on div at bounding box center [630, 353] width 20 height 20
checkbox input "true"
click at [515, 359] on div "check_box sunken areas at rubber roof (leak indicator)" at bounding box center [435, 352] width 217 height 15
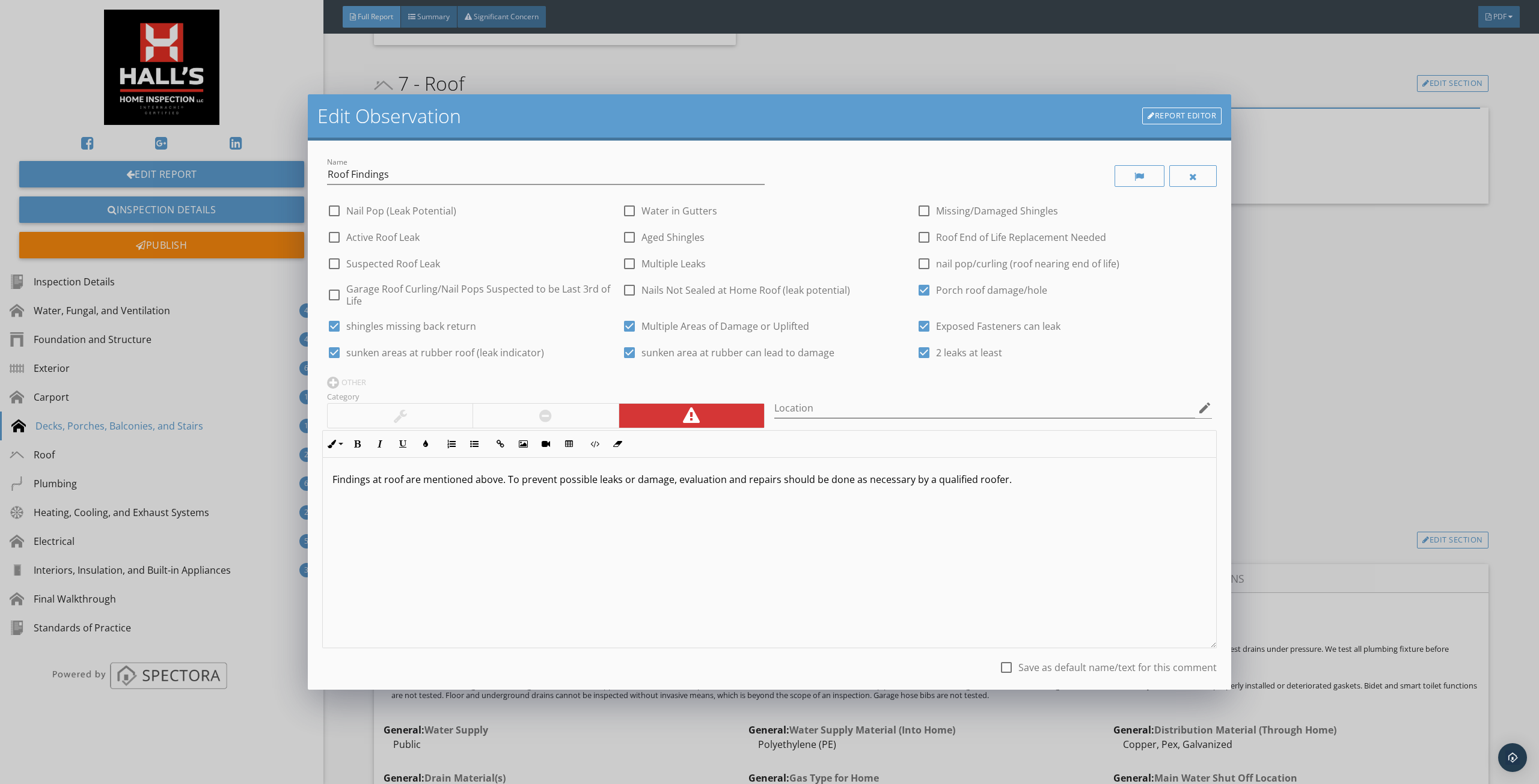
click at [517, 353] on label "sunken areas at rubber roof (leak indicator)" at bounding box center [445, 352] width 198 height 12
checkbox input "false"
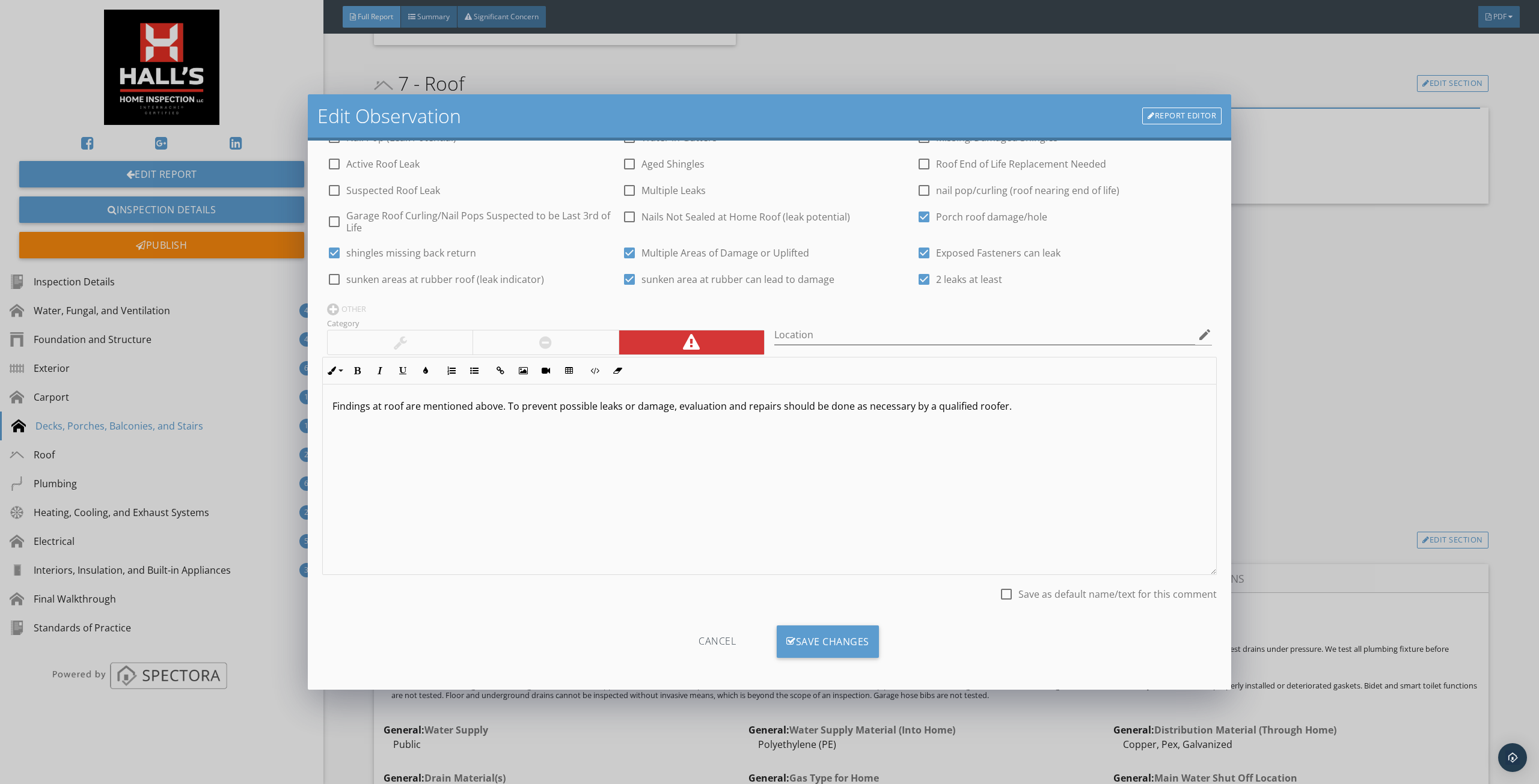
scroll to position [0, 0]
drag, startPoint x: 832, startPoint y: 621, endPoint x: 841, endPoint y: 636, distance: 17.5
click at [832, 622] on div "Cancel Save Changes" at bounding box center [770, 646] width 894 height 60
click at [841, 637] on div "Save Changes" at bounding box center [827, 642] width 102 height 32
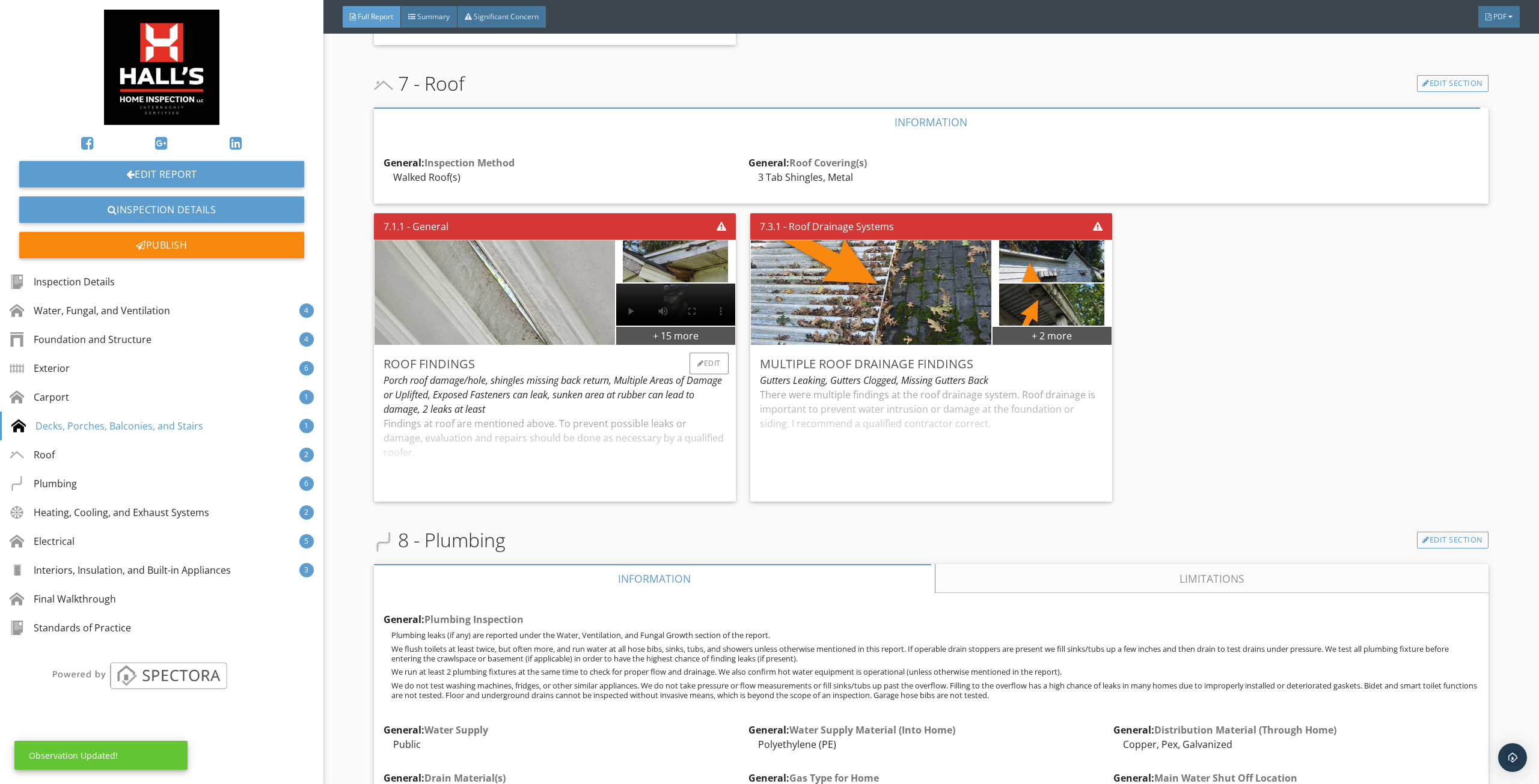
click at [664, 496] on div "Roof Findings Porch roof damage/hole, shingles missing back return, Multiple Ar…" at bounding box center [555, 423] width 362 height 156
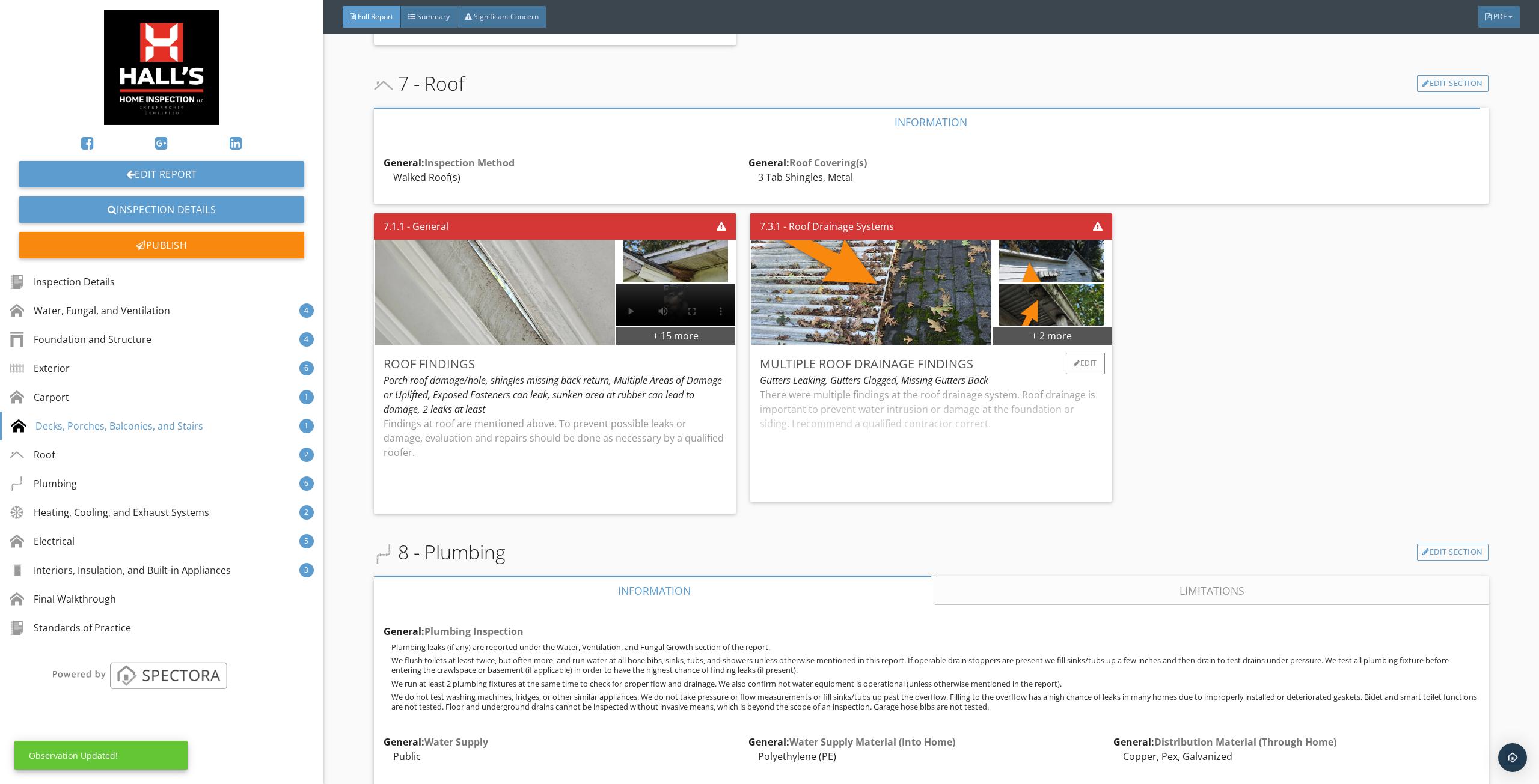
drag, startPoint x: 879, startPoint y: 466, endPoint x: 893, endPoint y: 456, distance: 17.2
click at [879, 466] on div "There were multiple findings at the roof drainage system. Roof drainage is impo…" at bounding box center [931, 440] width 343 height 104
click at [1179, 395] on div "7.1.1 - General + 15 more Roof Findings Porch roof damage/hole, shingles missin…" at bounding box center [931, 364] width 1114 height 310
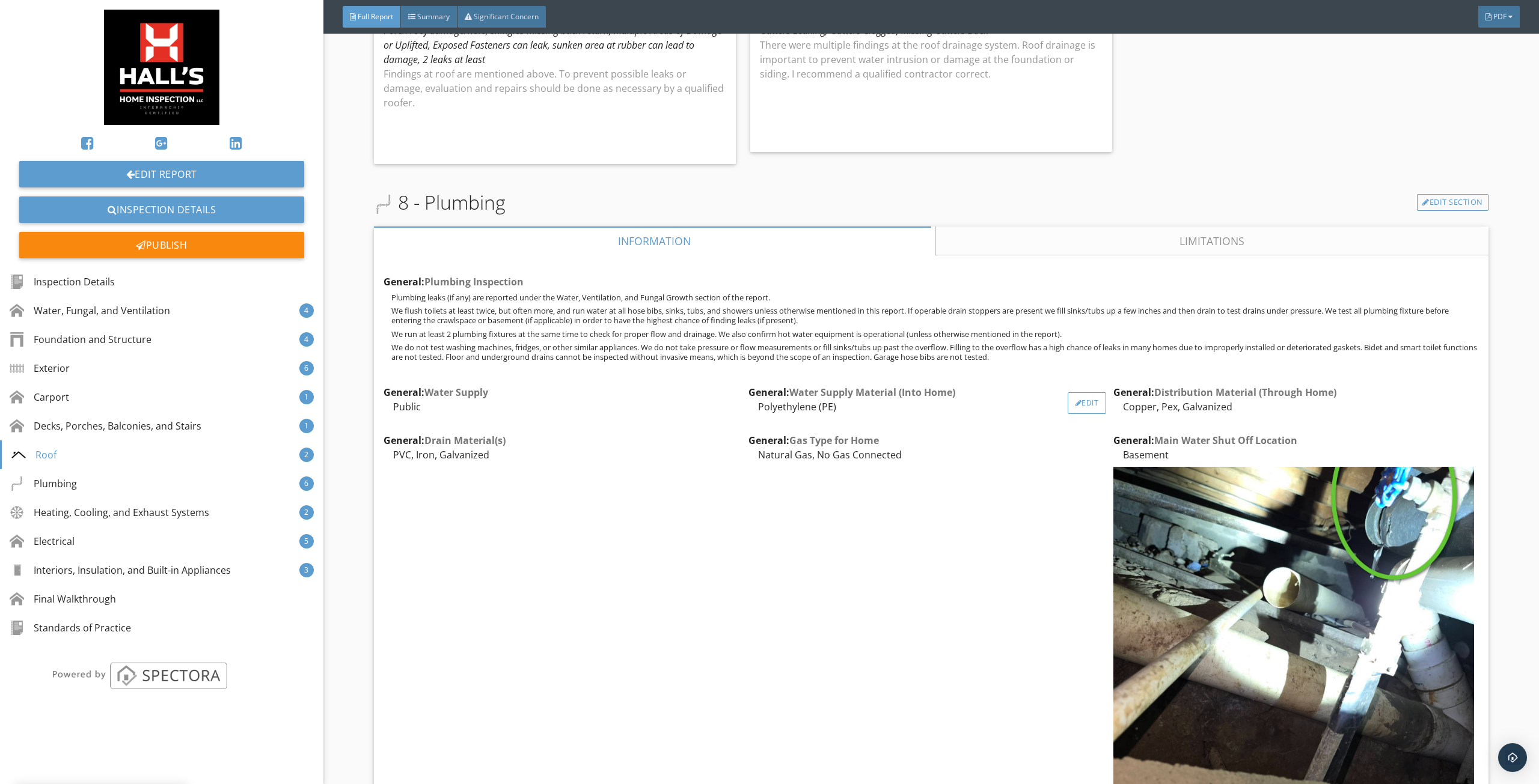
scroll to position [4928, 0]
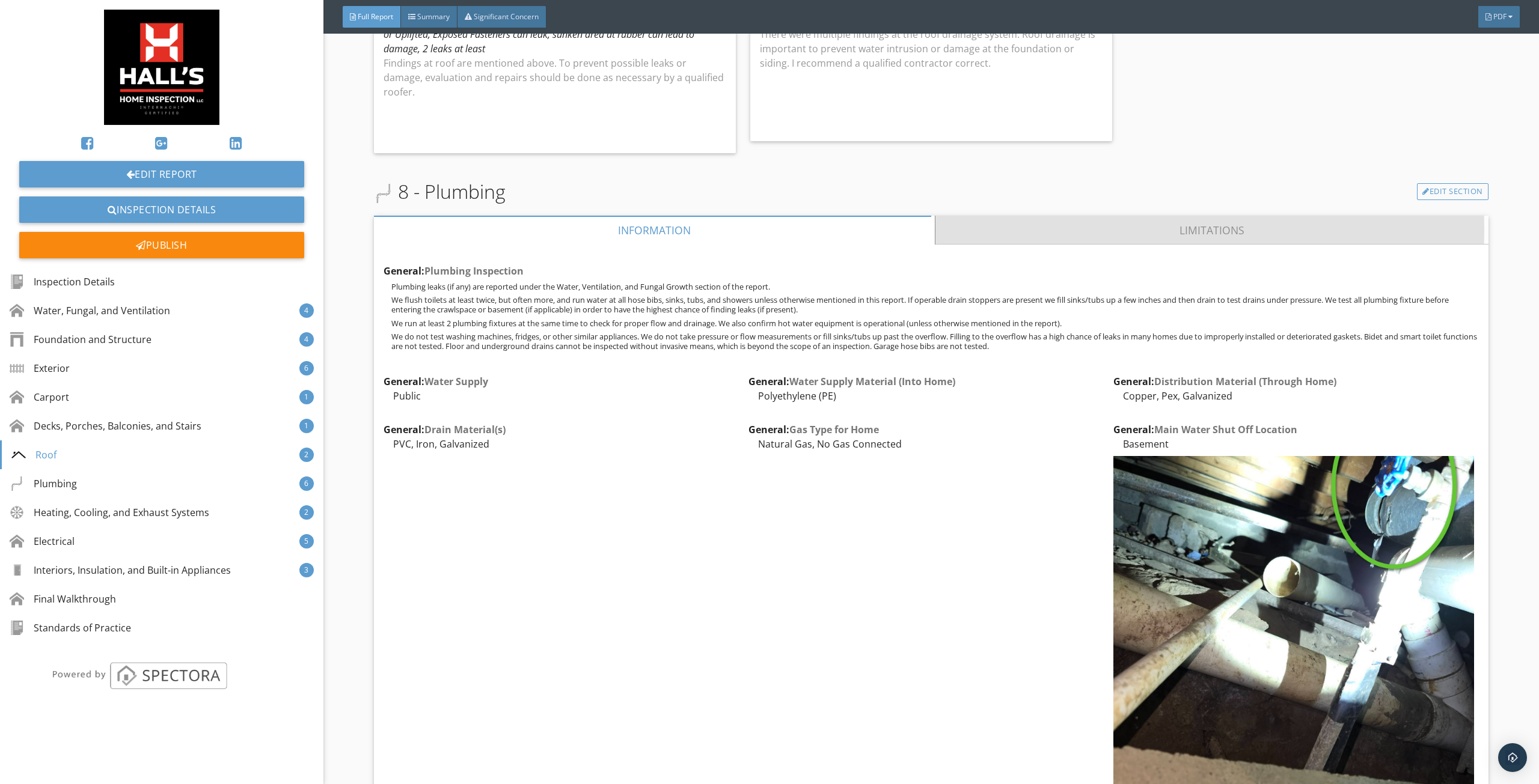
click at [1009, 225] on link "Limitations" at bounding box center [1212, 230] width 553 height 29
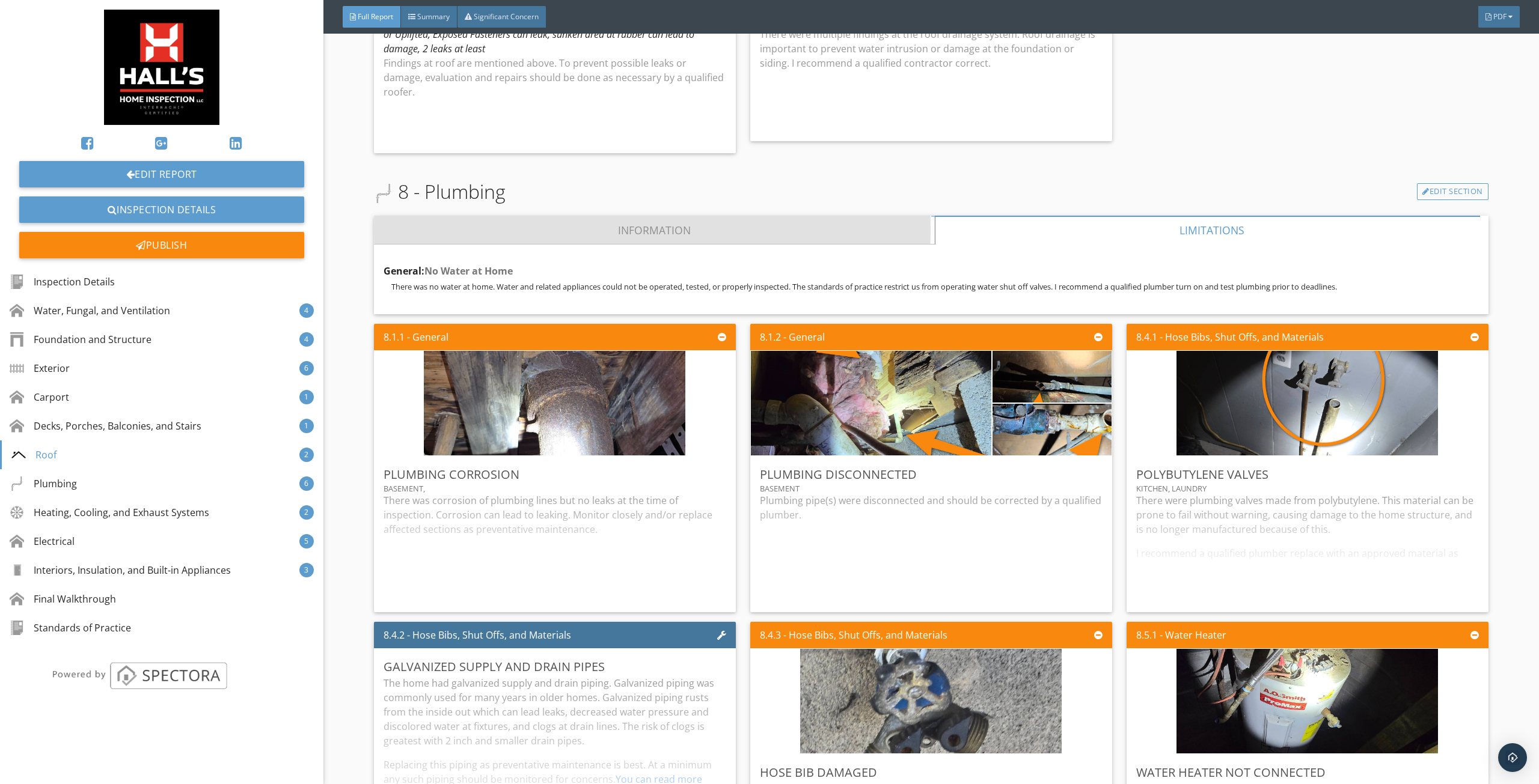
click at [675, 216] on link "Information" at bounding box center [654, 230] width 561 height 29
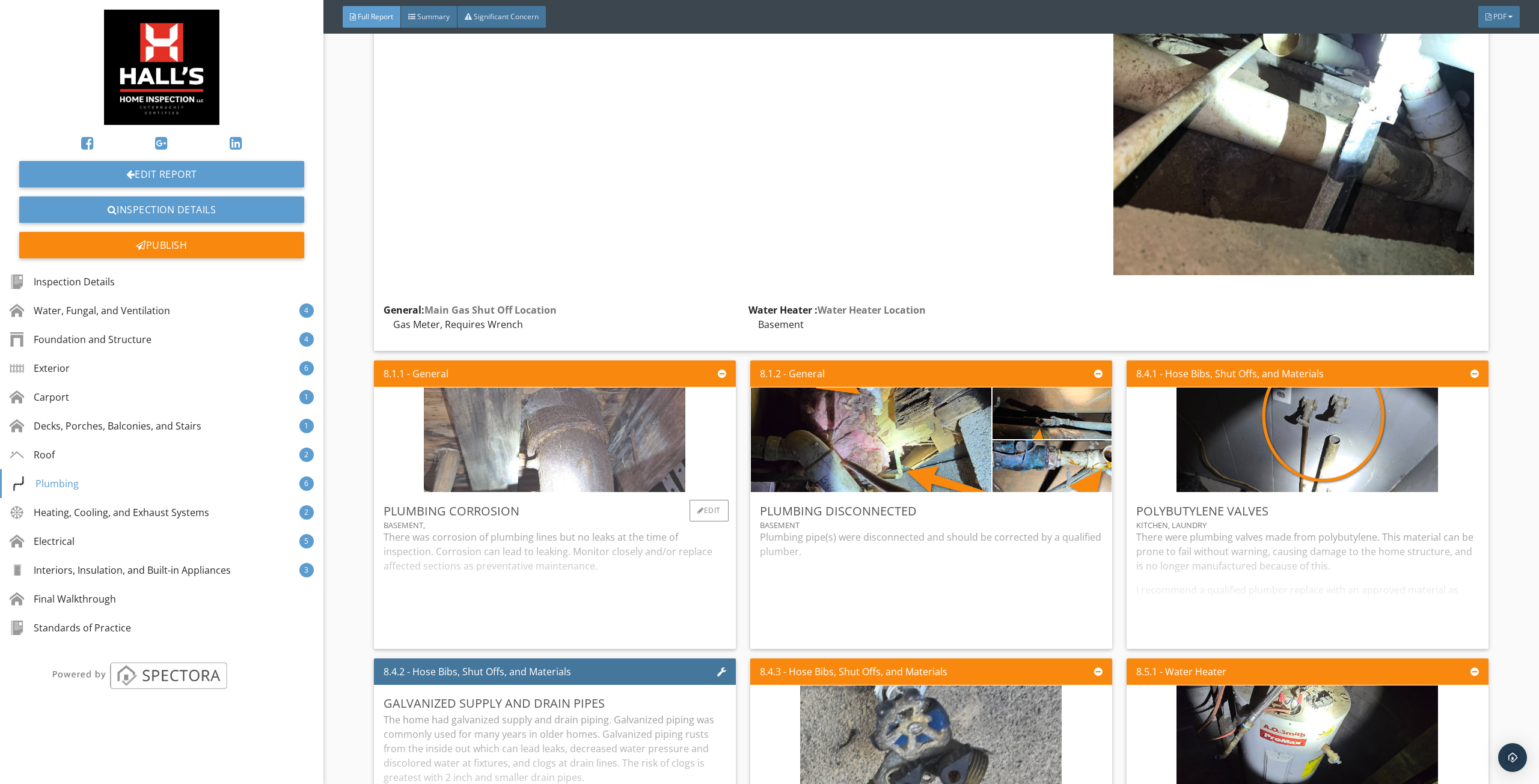
scroll to position [5650, 0]
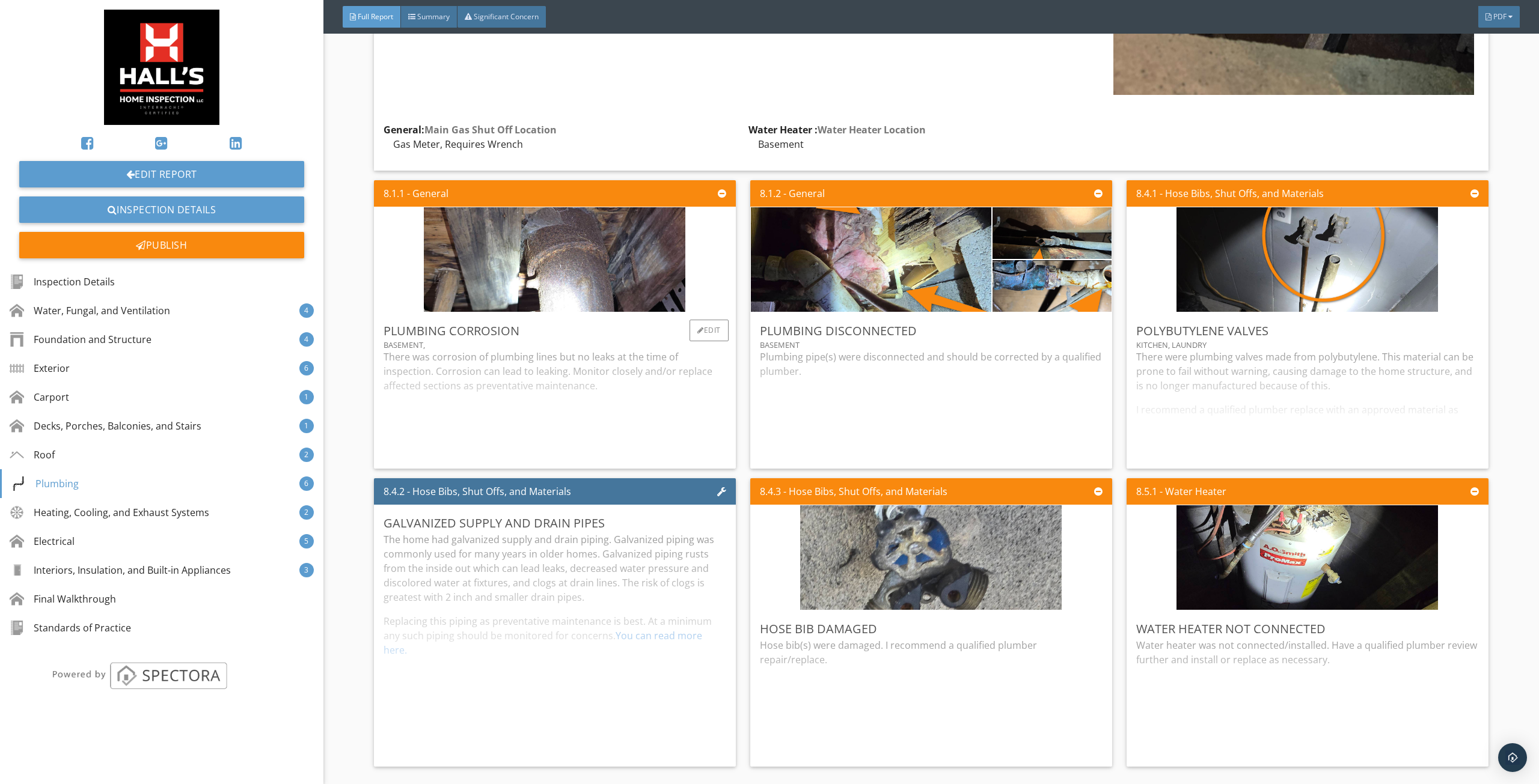
click at [623, 400] on div "There was corrosion of plumbing lines but no leaks at the time of inspection. C…" at bounding box center [555, 404] width 343 height 109
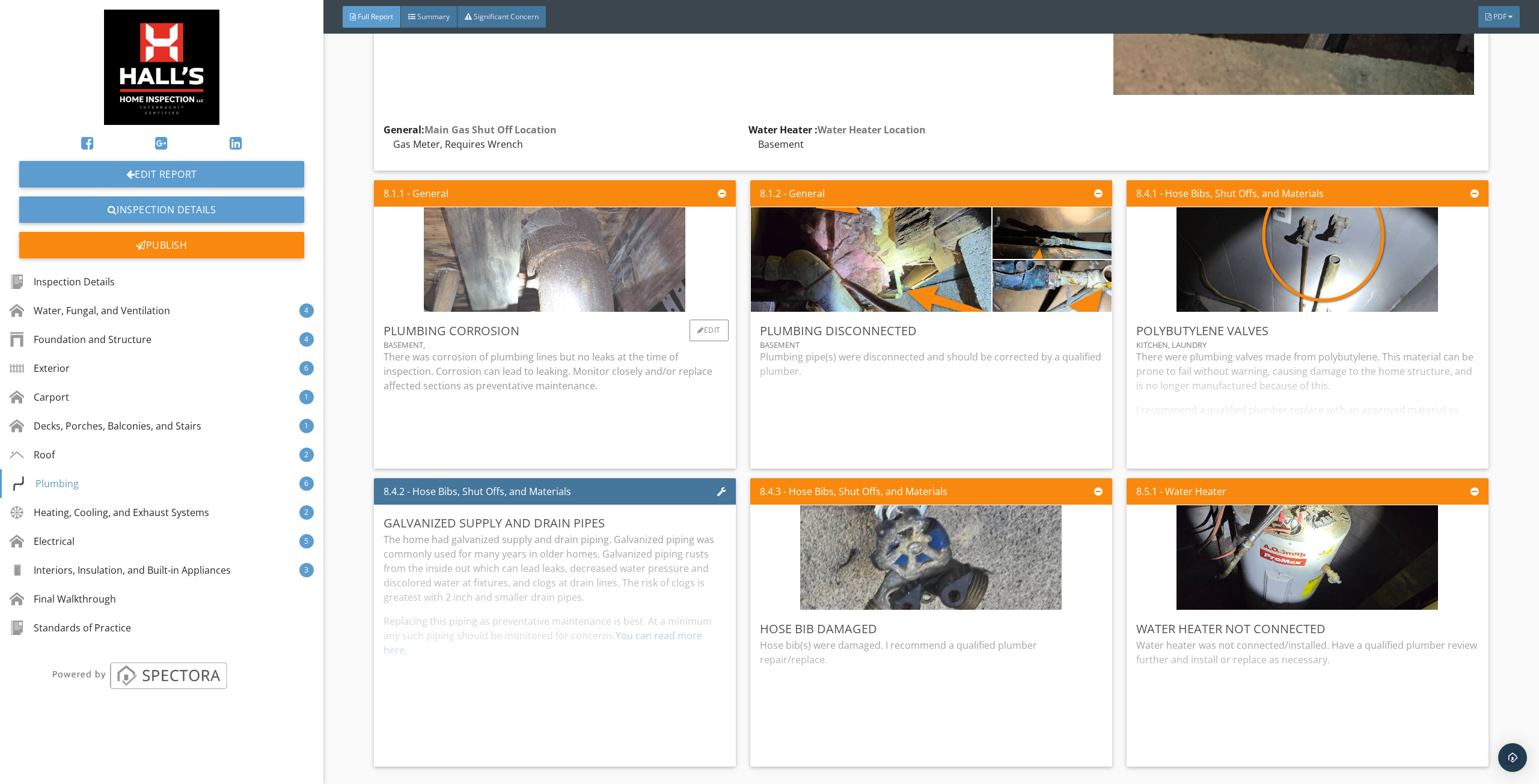
click at [629, 222] on img at bounding box center [554, 259] width 261 height 261
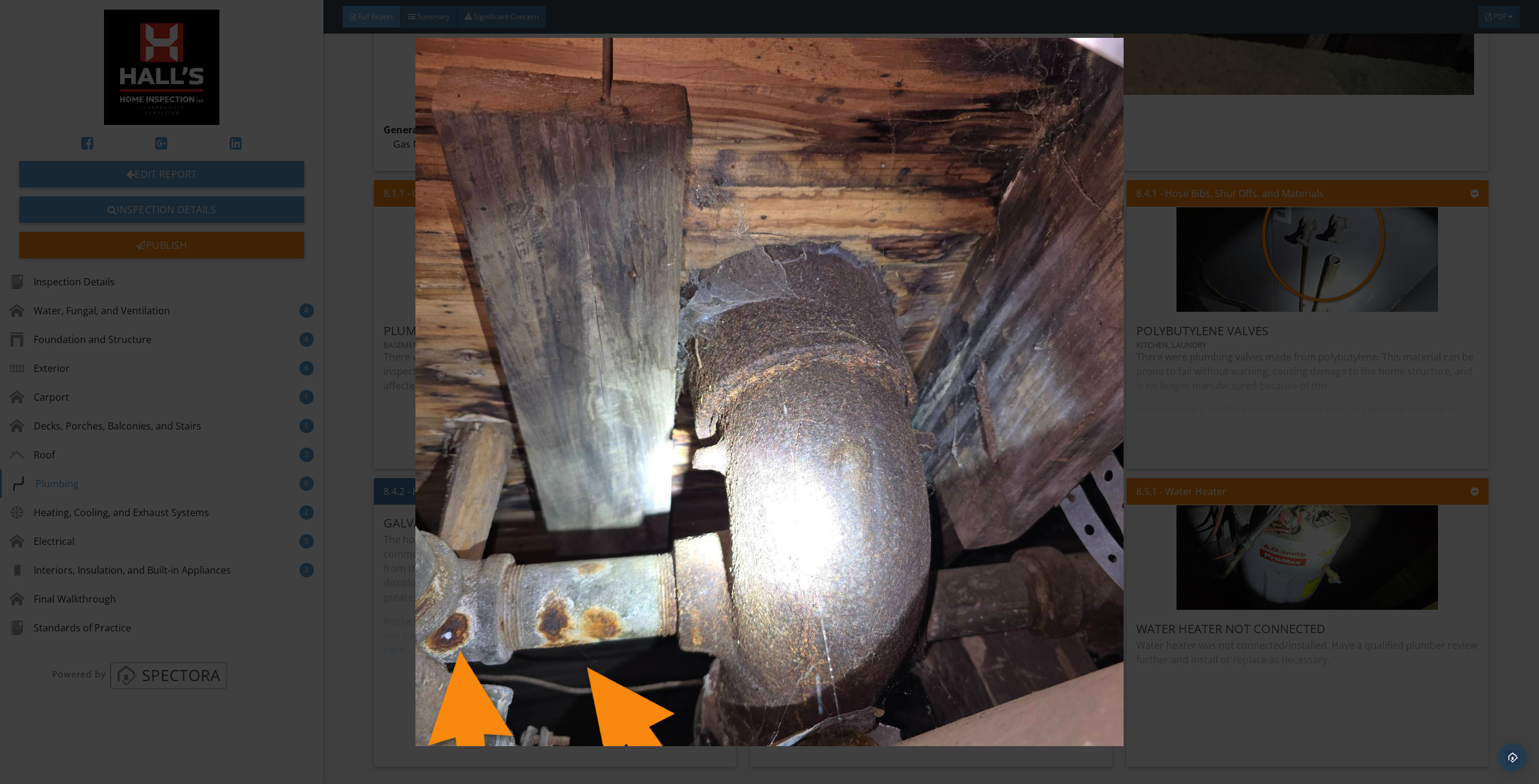
click at [689, 320] on img at bounding box center [769, 392] width 1425 height 708
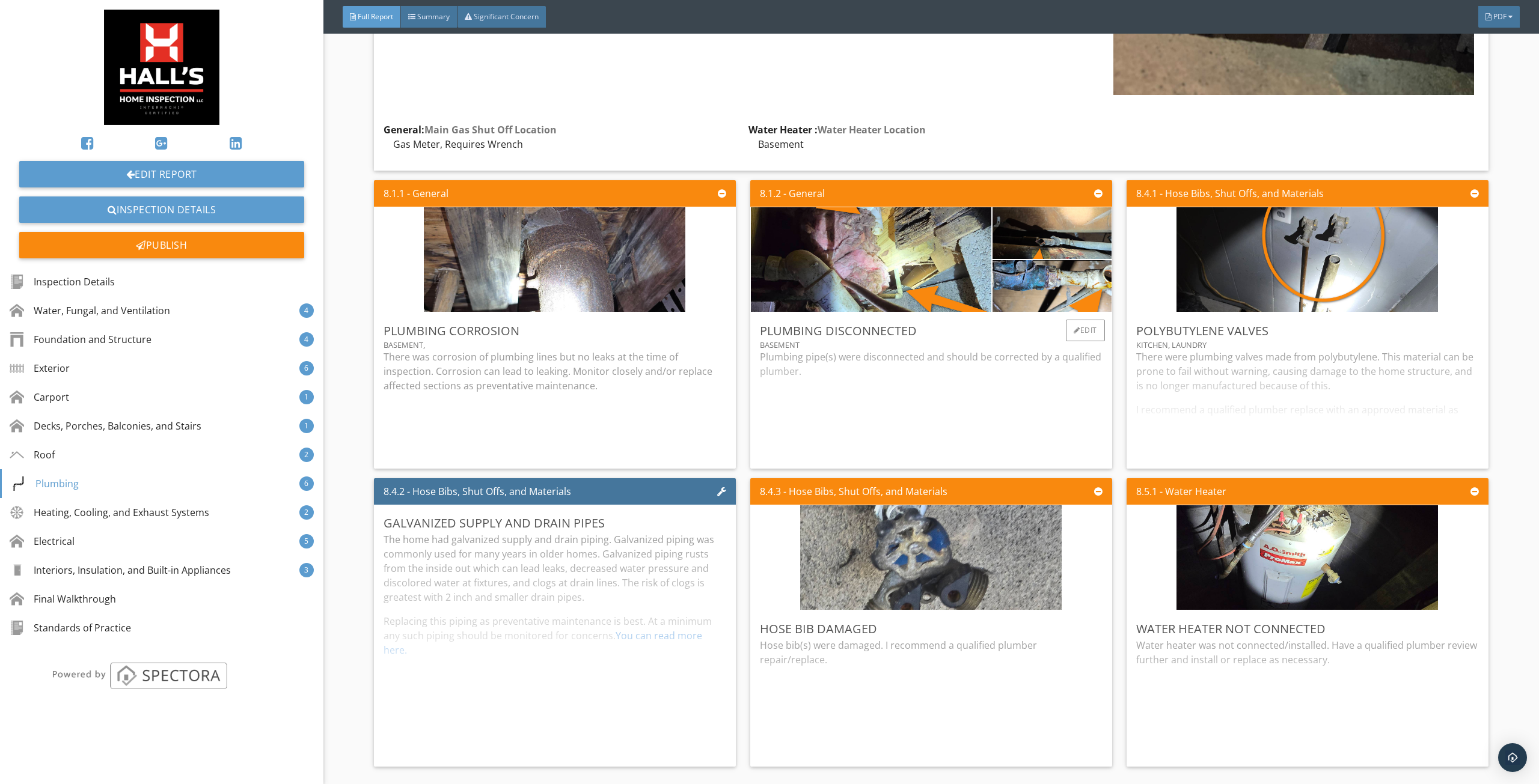
click at [901, 378] on div "Plumbing pipe(s) were disconnected and should be corrected by a qualified plumb…" at bounding box center [931, 404] width 343 height 109
click at [1172, 372] on div "There were plumbing valves made from polybutylene. This material can be prone t…" at bounding box center [1307, 404] width 343 height 109
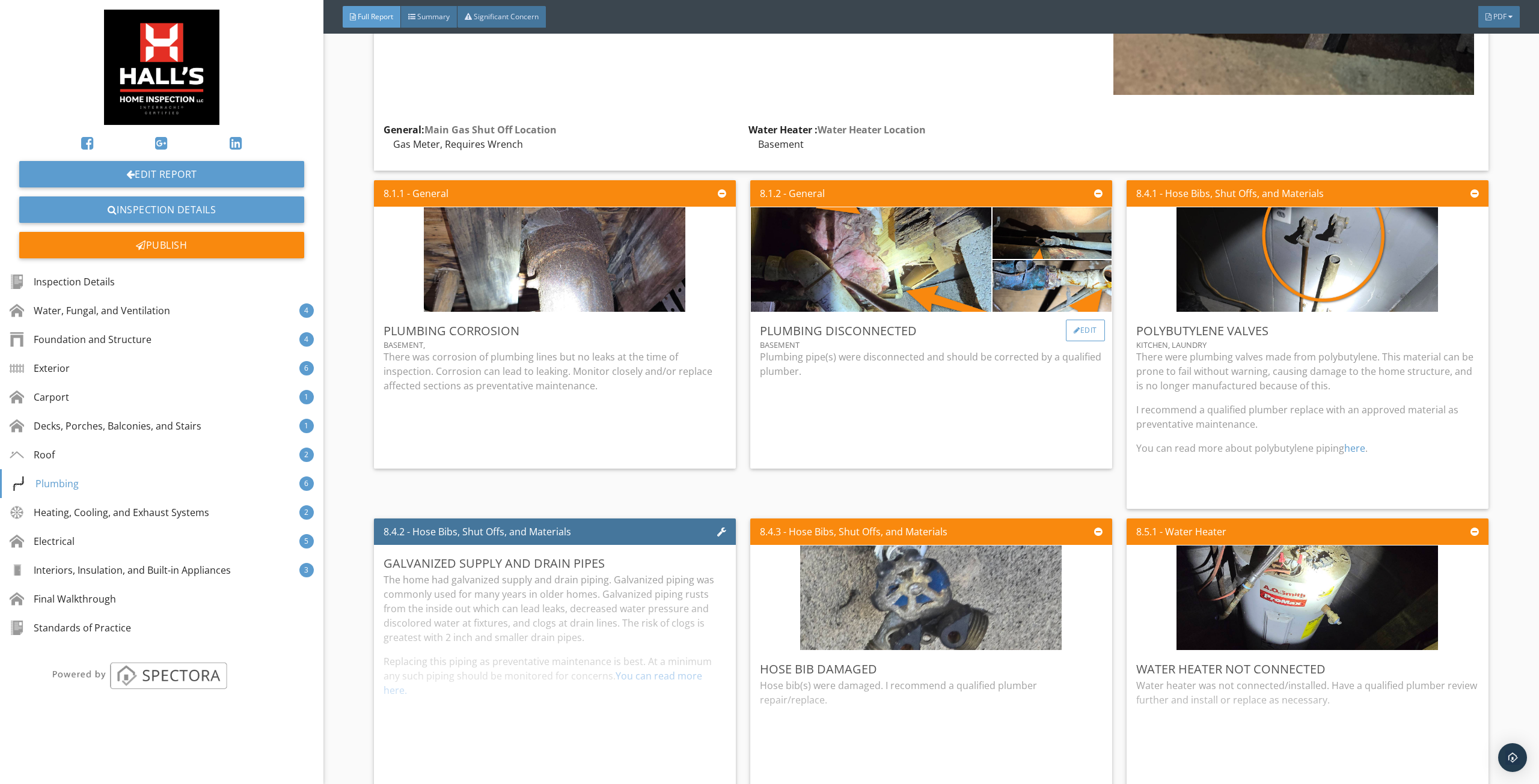
click at [1080, 320] on div "Edit" at bounding box center [1085, 331] width 39 height 22
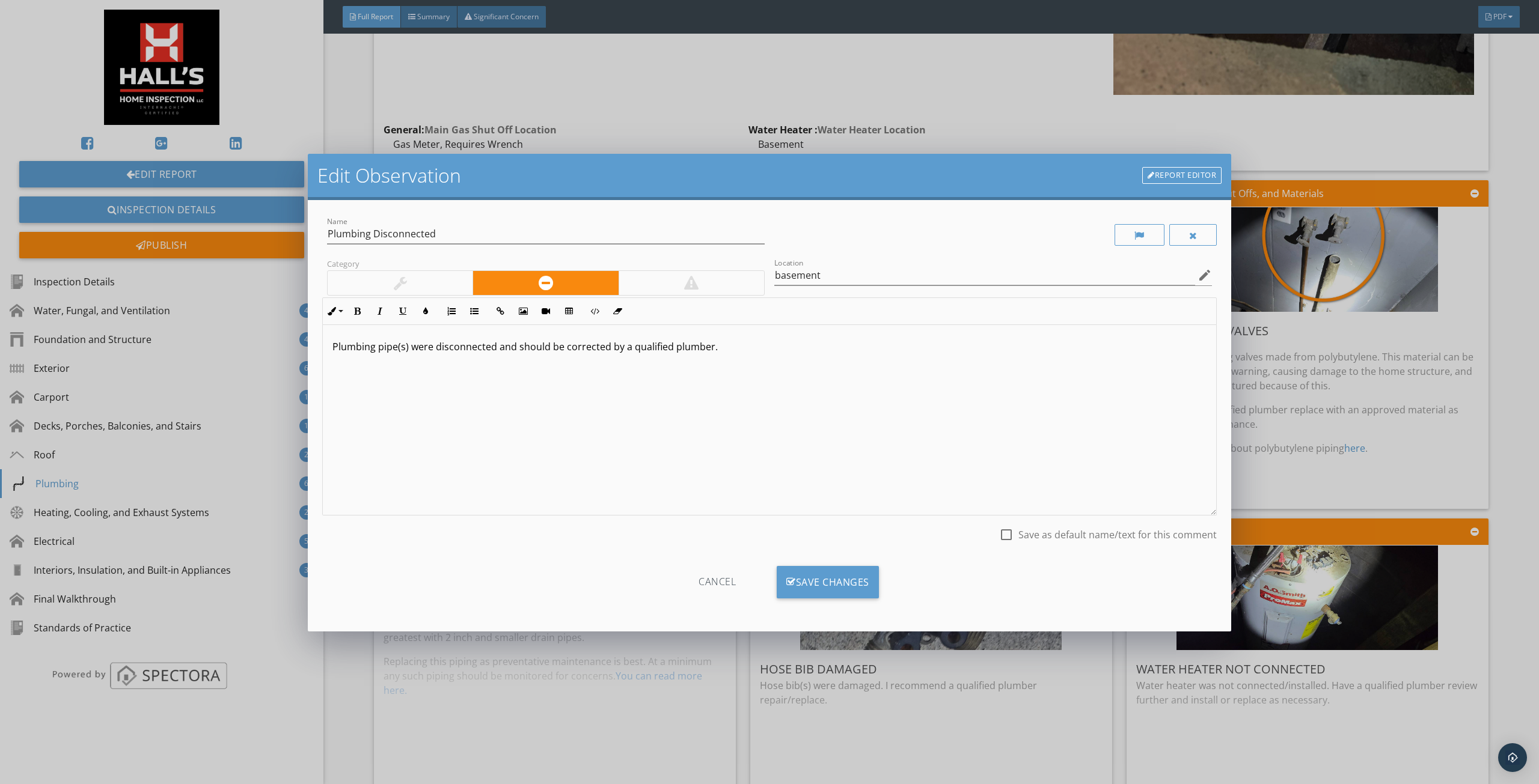
click at [495, 345] on p "Plumbing pipe(s) were disconnected and should be corrected by a qualified plumb…" at bounding box center [770, 347] width 874 height 15
click at [831, 576] on div "Save Changes" at bounding box center [827, 582] width 102 height 32
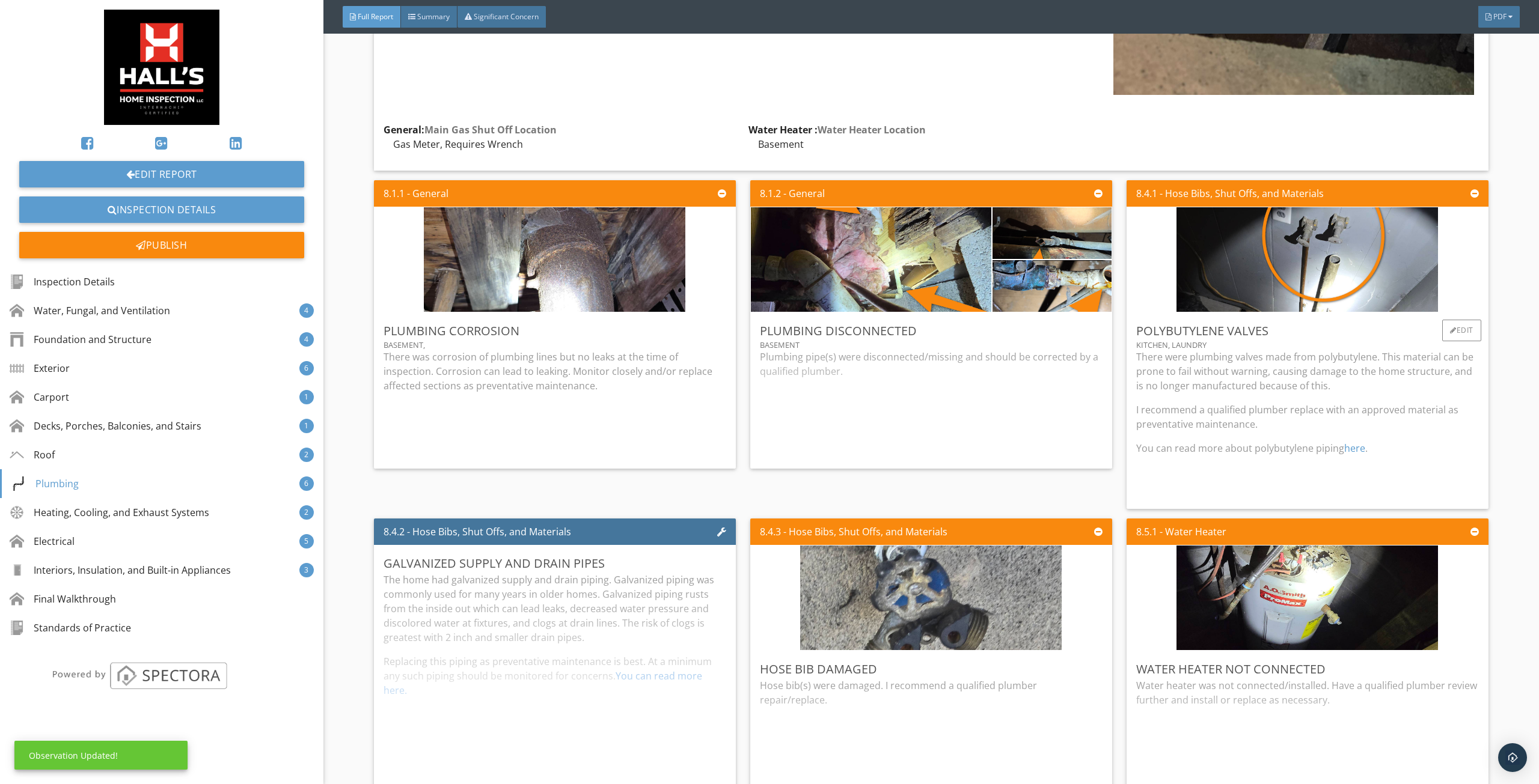
drag, startPoint x: 1207, startPoint y: 391, endPoint x: 1143, endPoint y: 383, distance: 64.5
click at [1207, 402] on p "I recommend a qualified plumber replace with an approved material as preventati…" at bounding box center [1307, 416] width 343 height 29
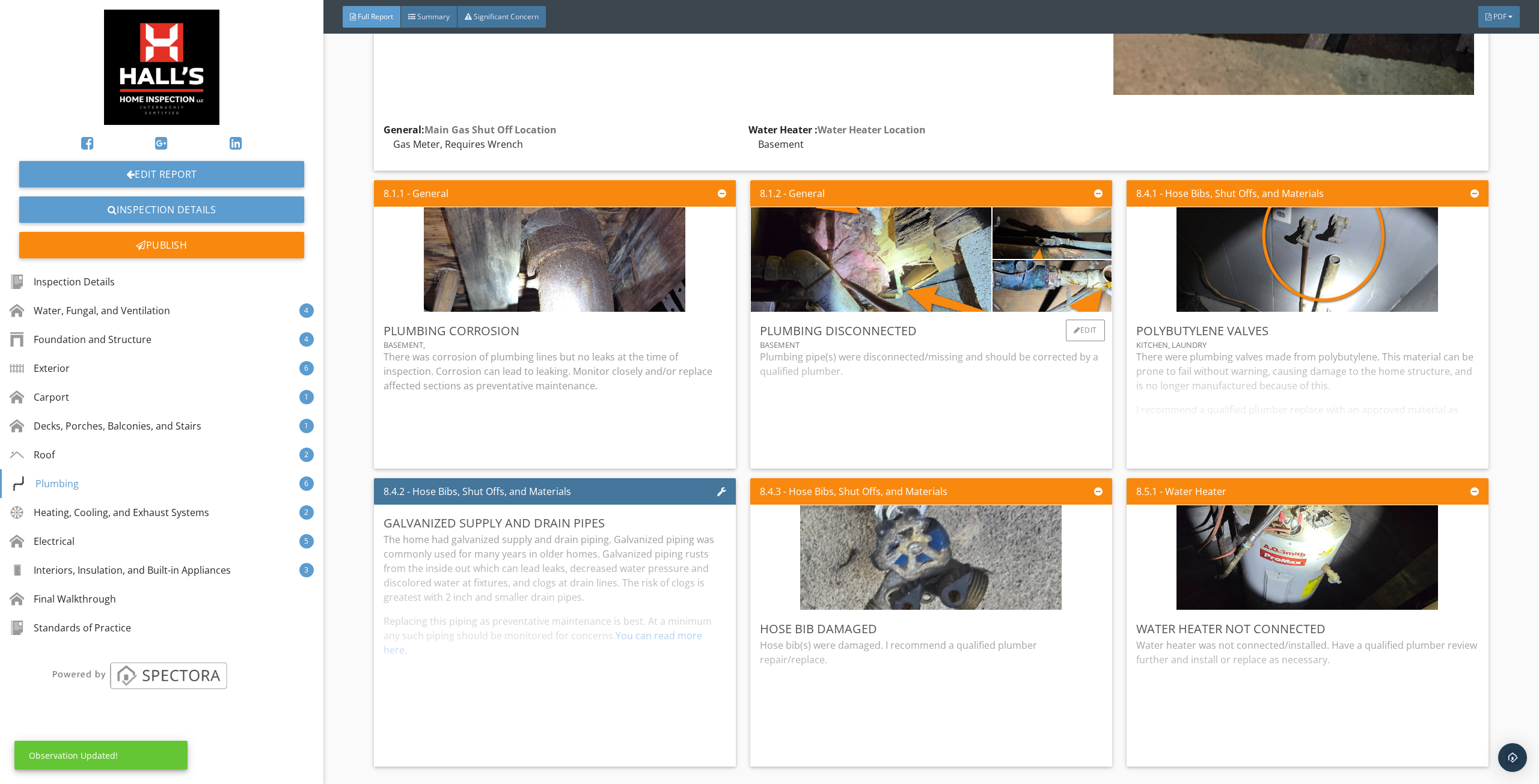
click at [981, 359] on div "Plumbing pipe(s) were disconnected/missing and should be corrected by a qualifi…" at bounding box center [931, 404] width 343 height 109
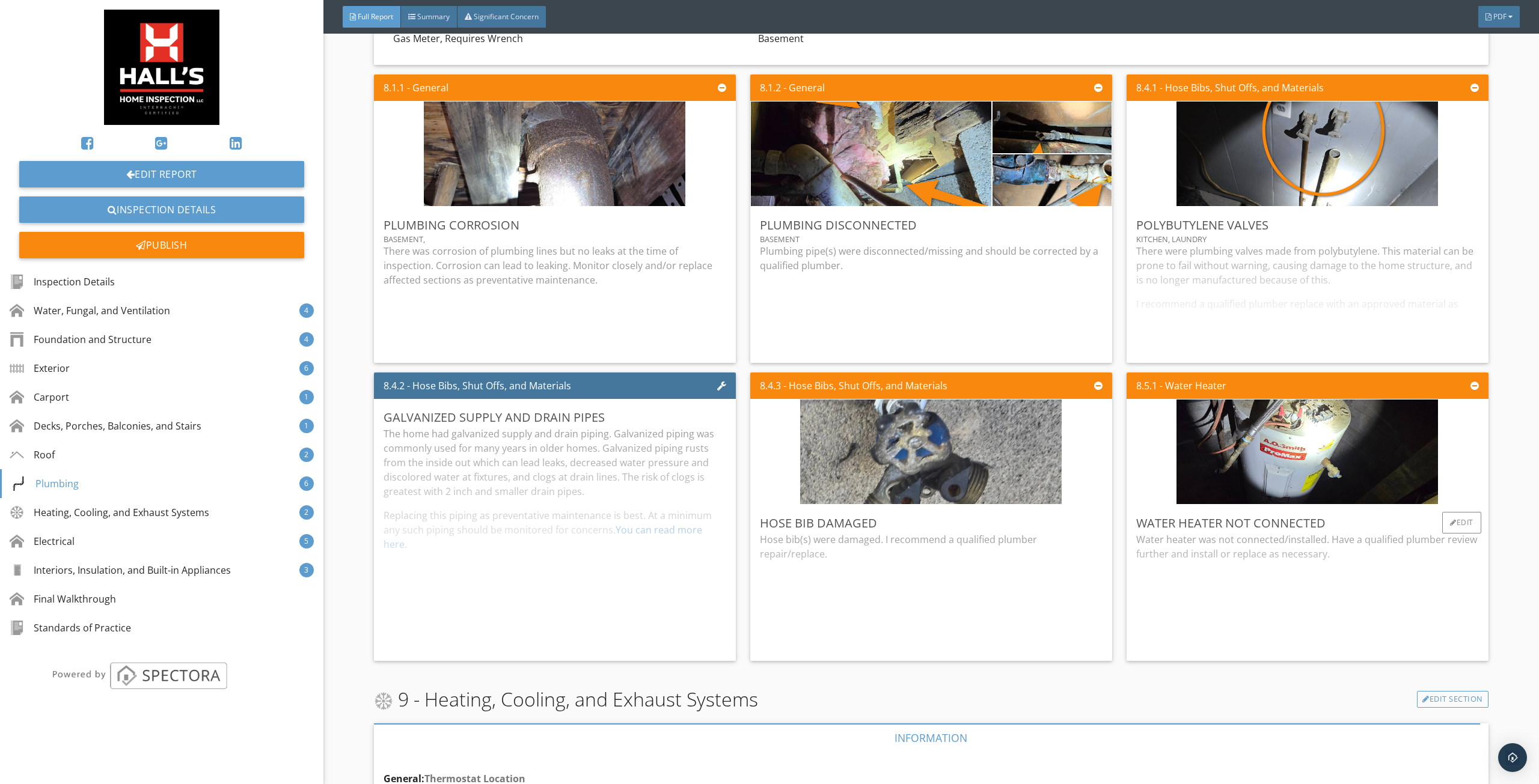
scroll to position [5770, 0]
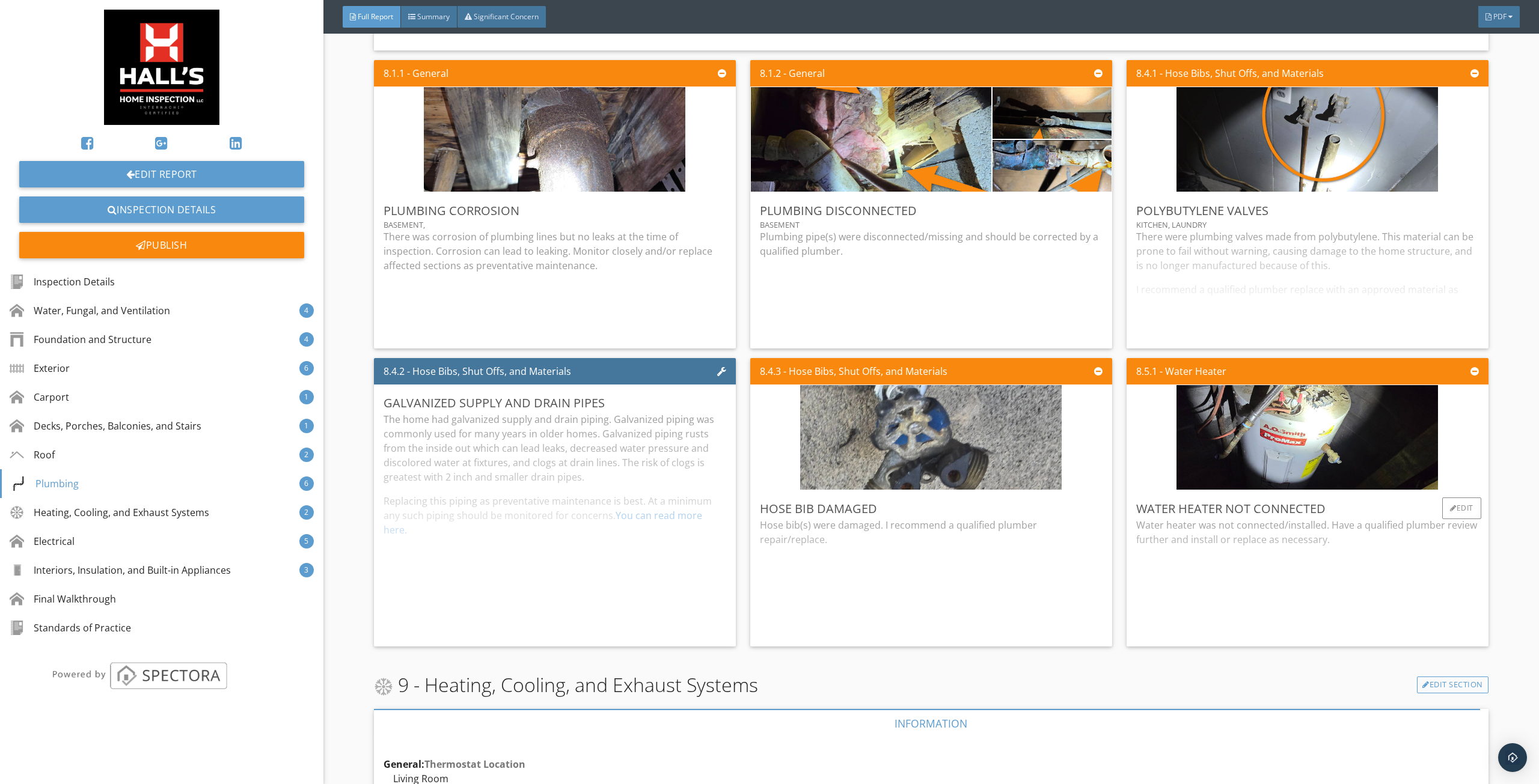
drag, startPoint x: 1199, startPoint y: 549, endPoint x: 1154, endPoint y: 561, distance: 46.6
click at [1199, 551] on div "Water heater was not connected/installed. Have a qualified plumber review furth…" at bounding box center [1307, 577] width 343 height 119
drag, startPoint x: 956, startPoint y: 565, endPoint x: 855, endPoint y: 565, distance: 101.0
click at [946, 567] on div "Hose bib(s) were damaged. I recommend a qualified plumber repair/replace." at bounding box center [931, 577] width 343 height 119
click at [619, 539] on div "The home had galvanized supply and drain piping. Galvanized piping was commonly…" at bounding box center [555, 524] width 343 height 224
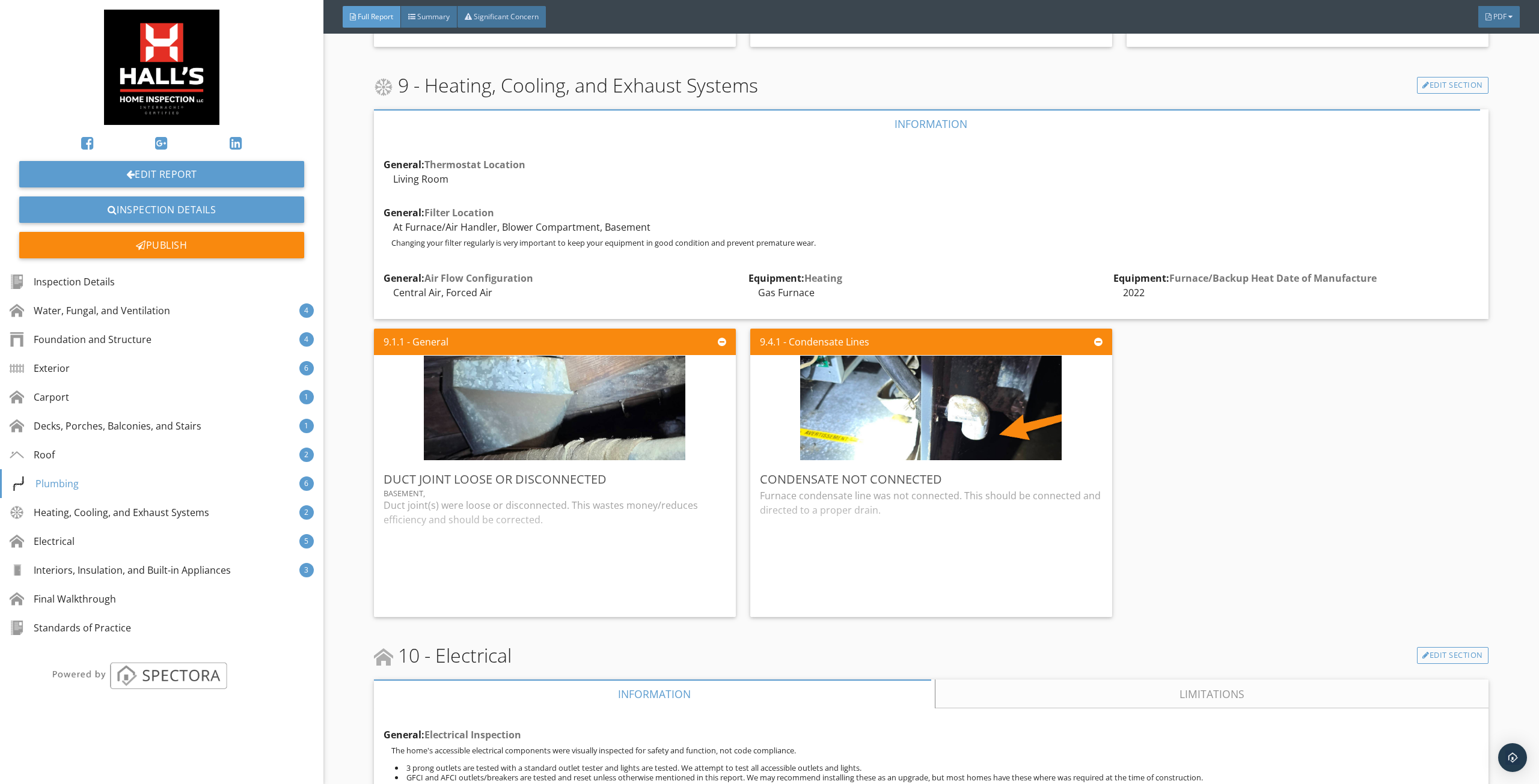
scroll to position [6371, 0]
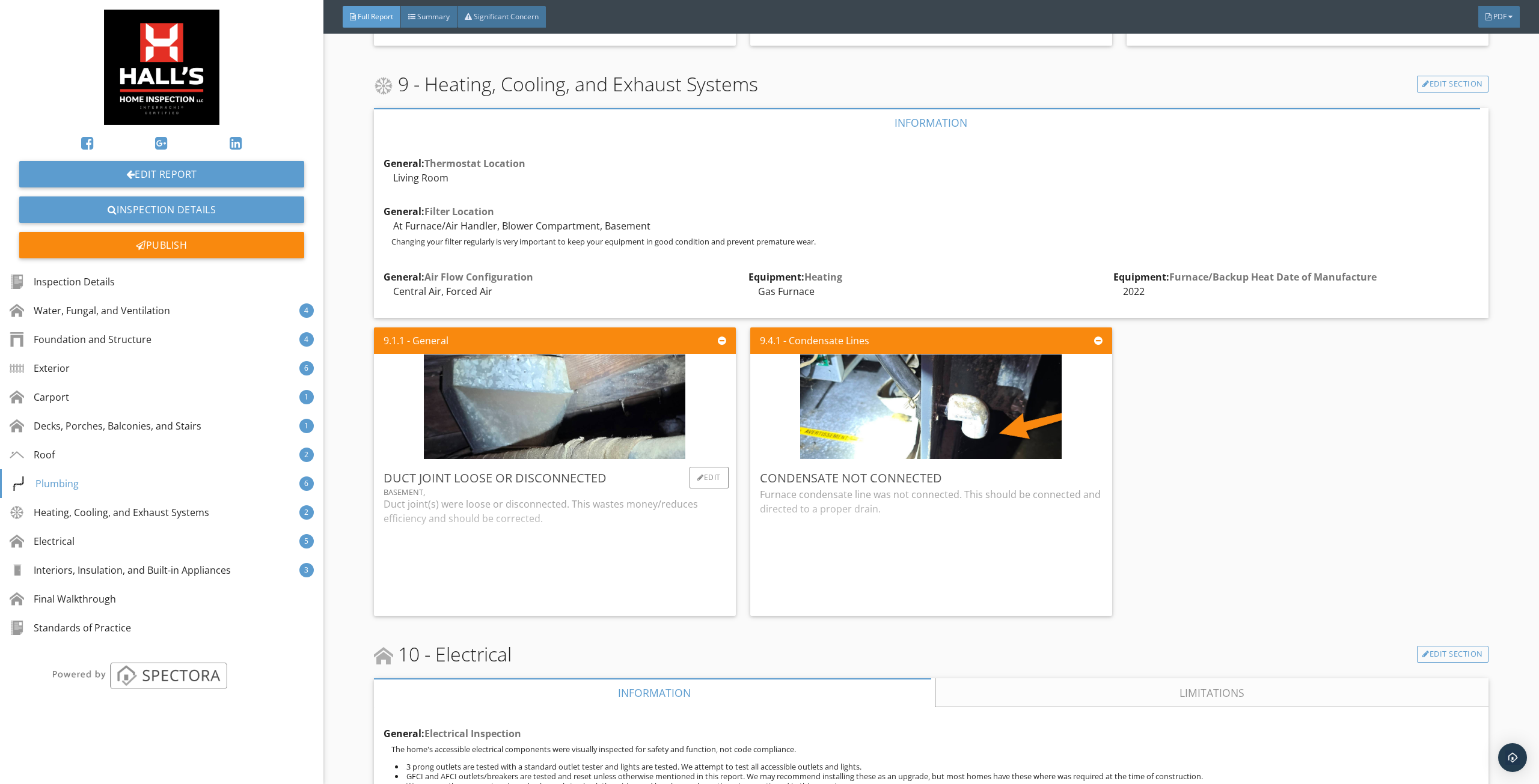
drag, startPoint x: 575, startPoint y: 524, endPoint x: 715, endPoint y: 526, distance: 140.0
click at [577, 526] on div "Duct joint(s) were loose or disconnected. This wastes money/reduces efficiency …" at bounding box center [555, 552] width 343 height 109
drag, startPoint x: 846, startPoint y: 526, endPoint x: 937, endPoint y: 468, distance: 107.9
click at [866, 523] on div "Furnace condensate line was not connected. This should be connected and directe…" at bounding box center [931, 547] width 343 height 119
click at [1210, 326] on div "9.1.1 - General Duct Joint Loose or Disconnected basement, Duct joint(s) were l…" at bounding box center [931, 472] width 1114 height 298
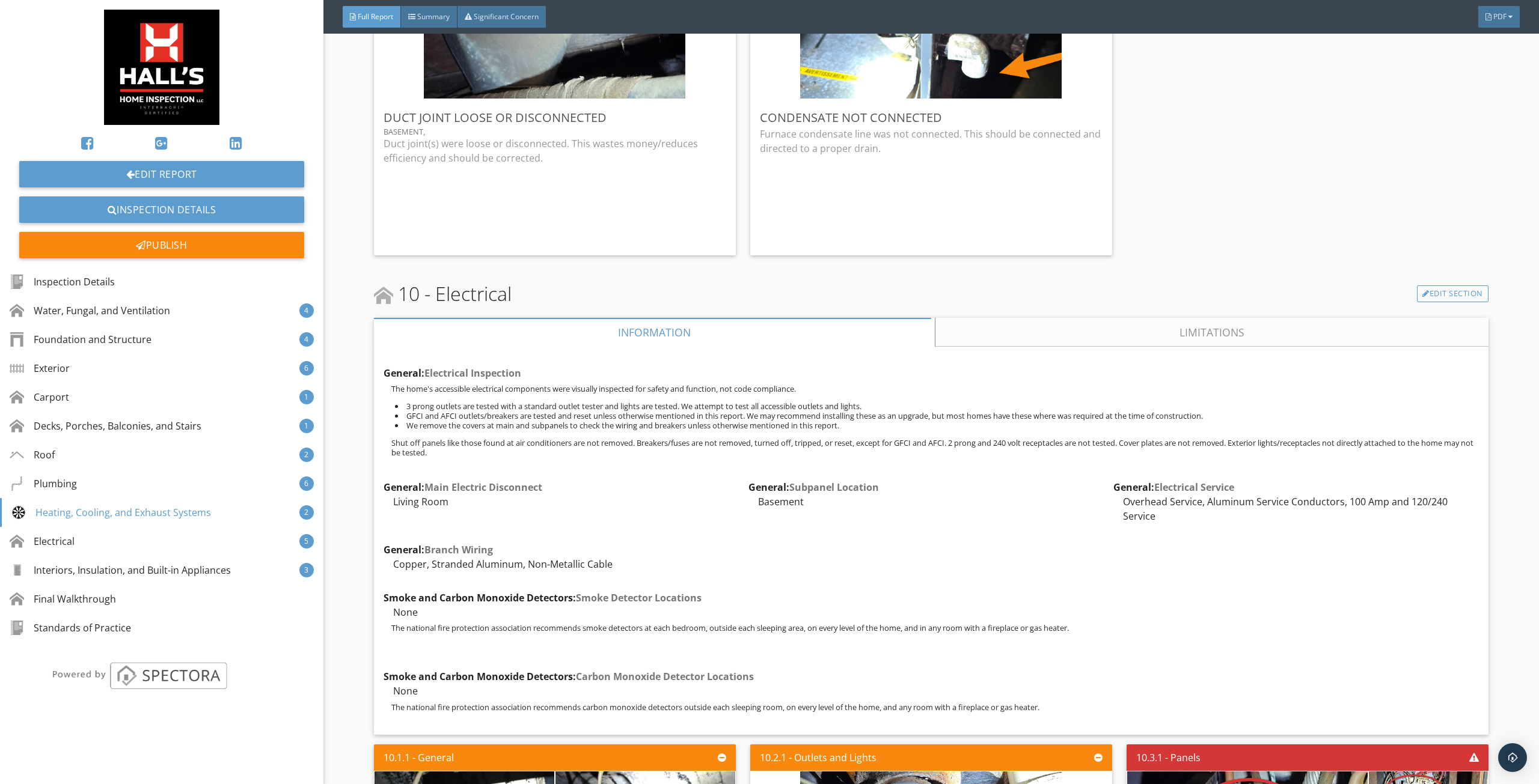
click at [987, 318] on link "Limitations" at bounding box center [1212, 332] width 553 height 29
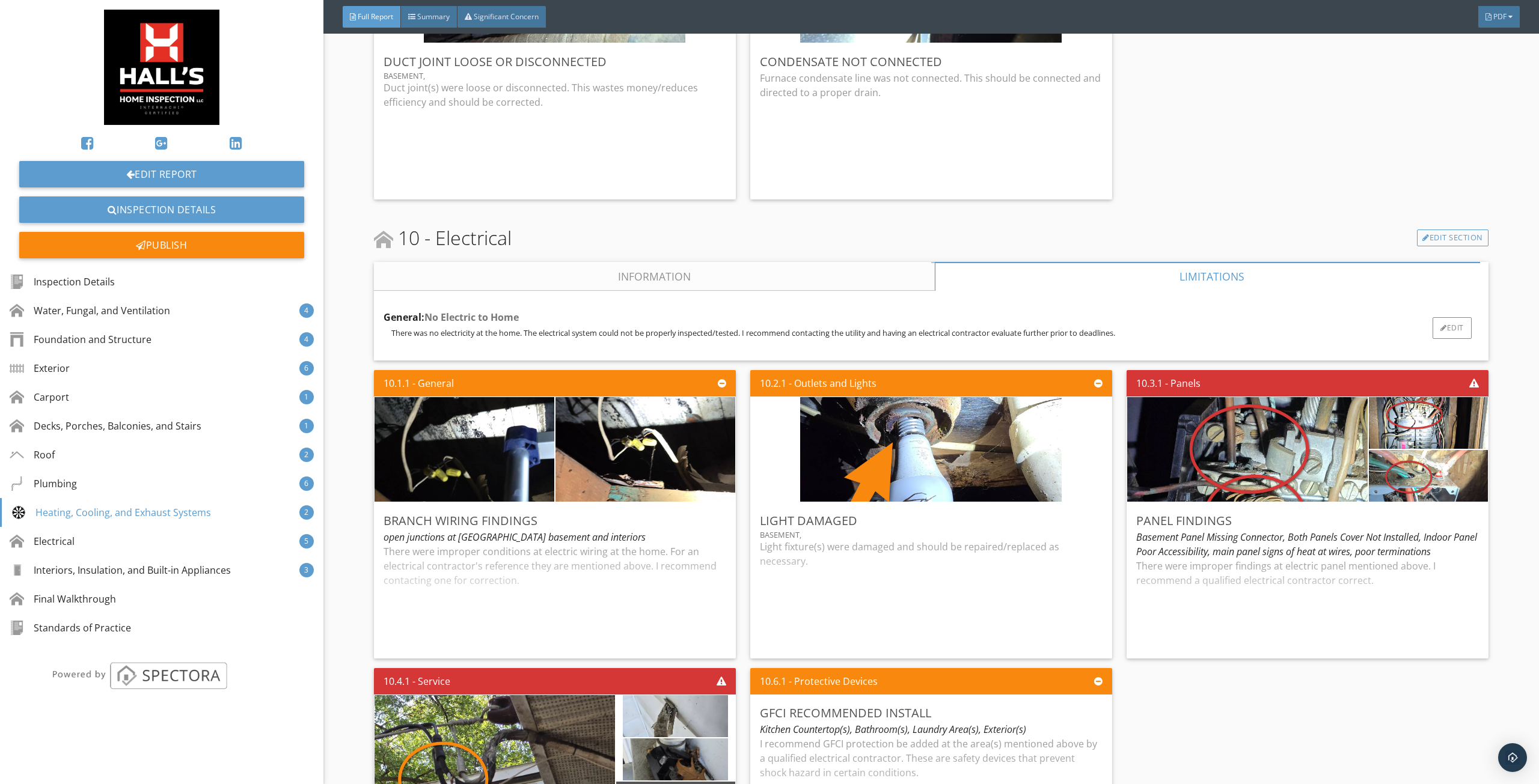
scroll to position [6791, 0]
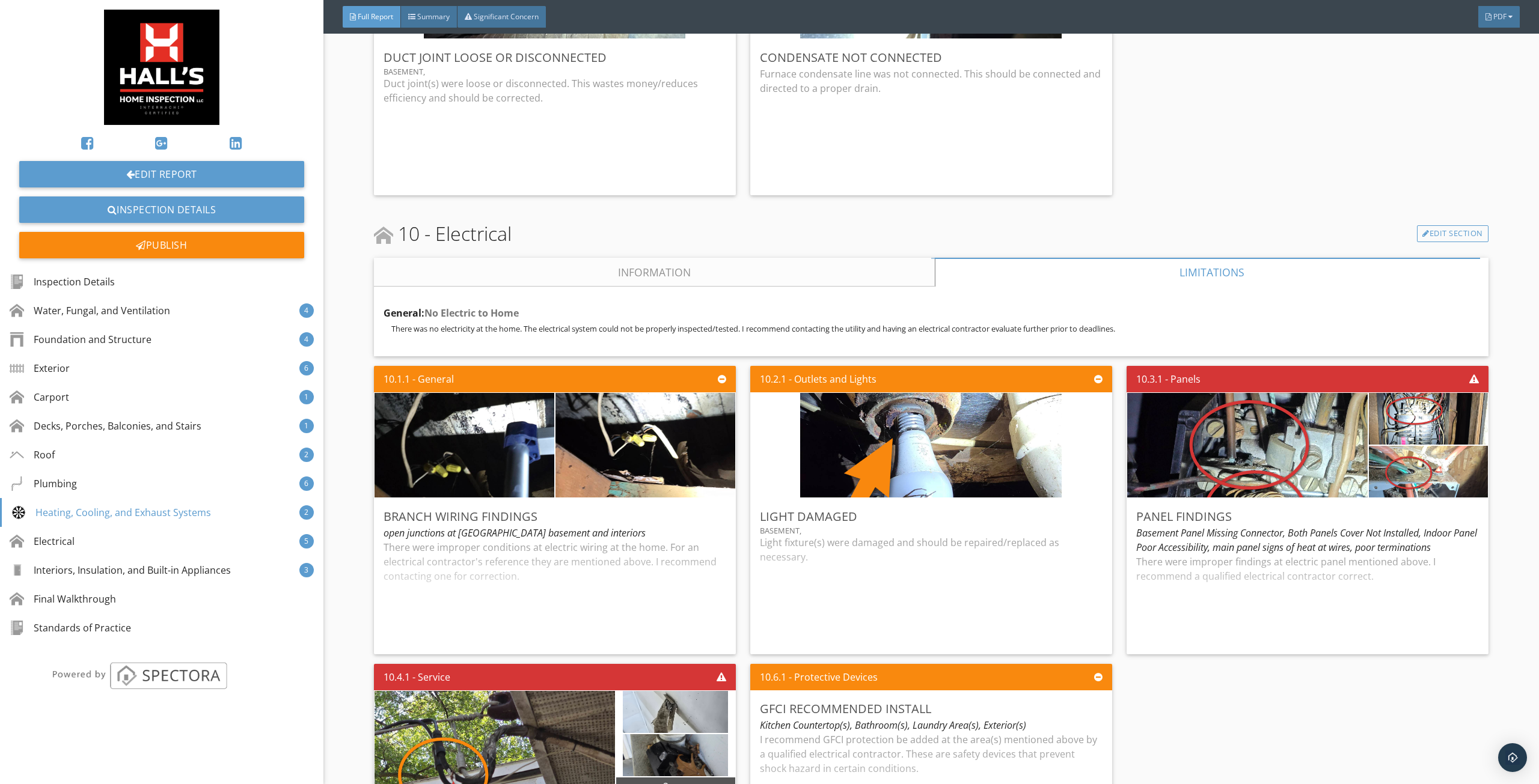
click at [630, 263] on link "Information" at bounding box center [654, 272] width 561 height 29
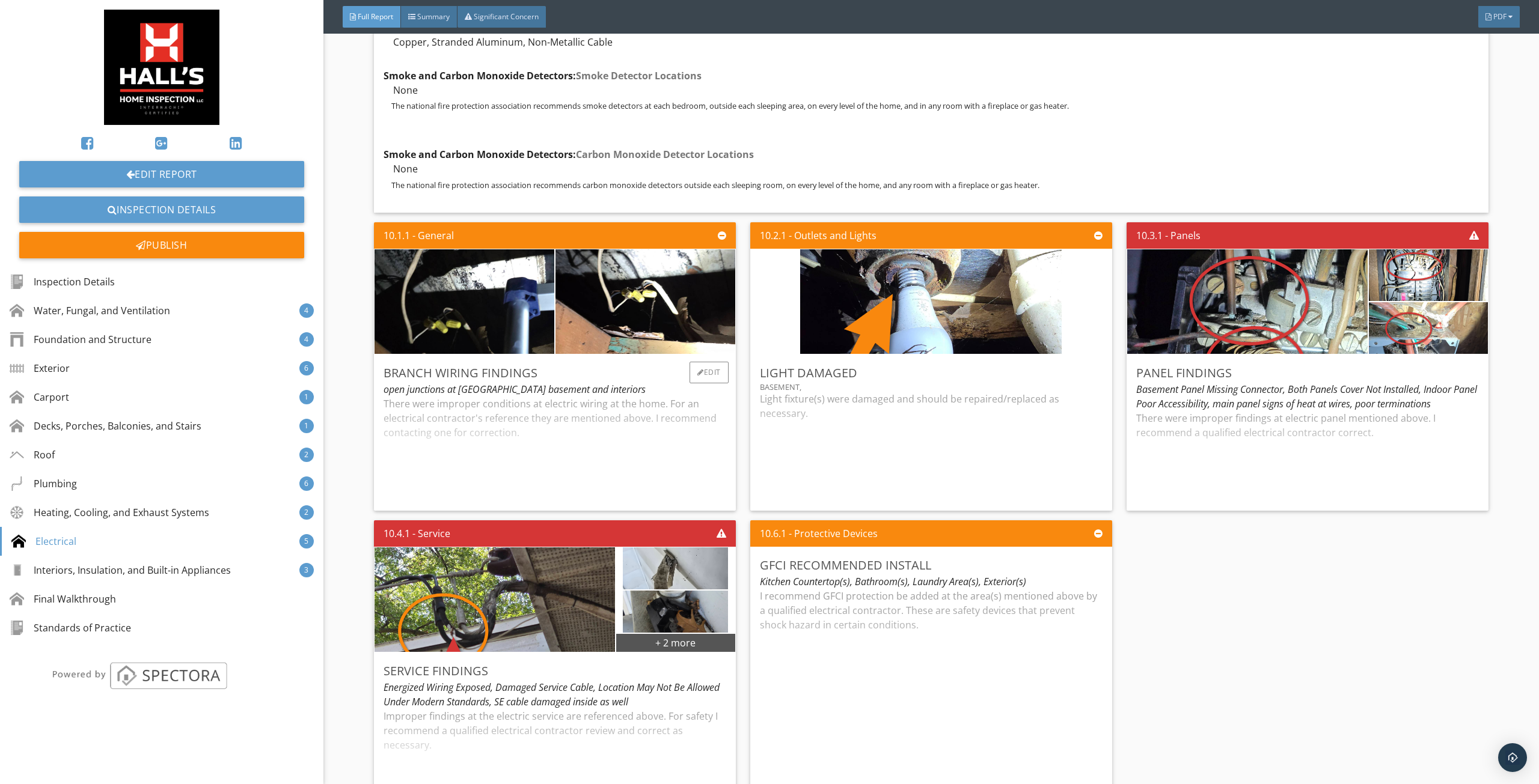
scroll to position [7272, 0]
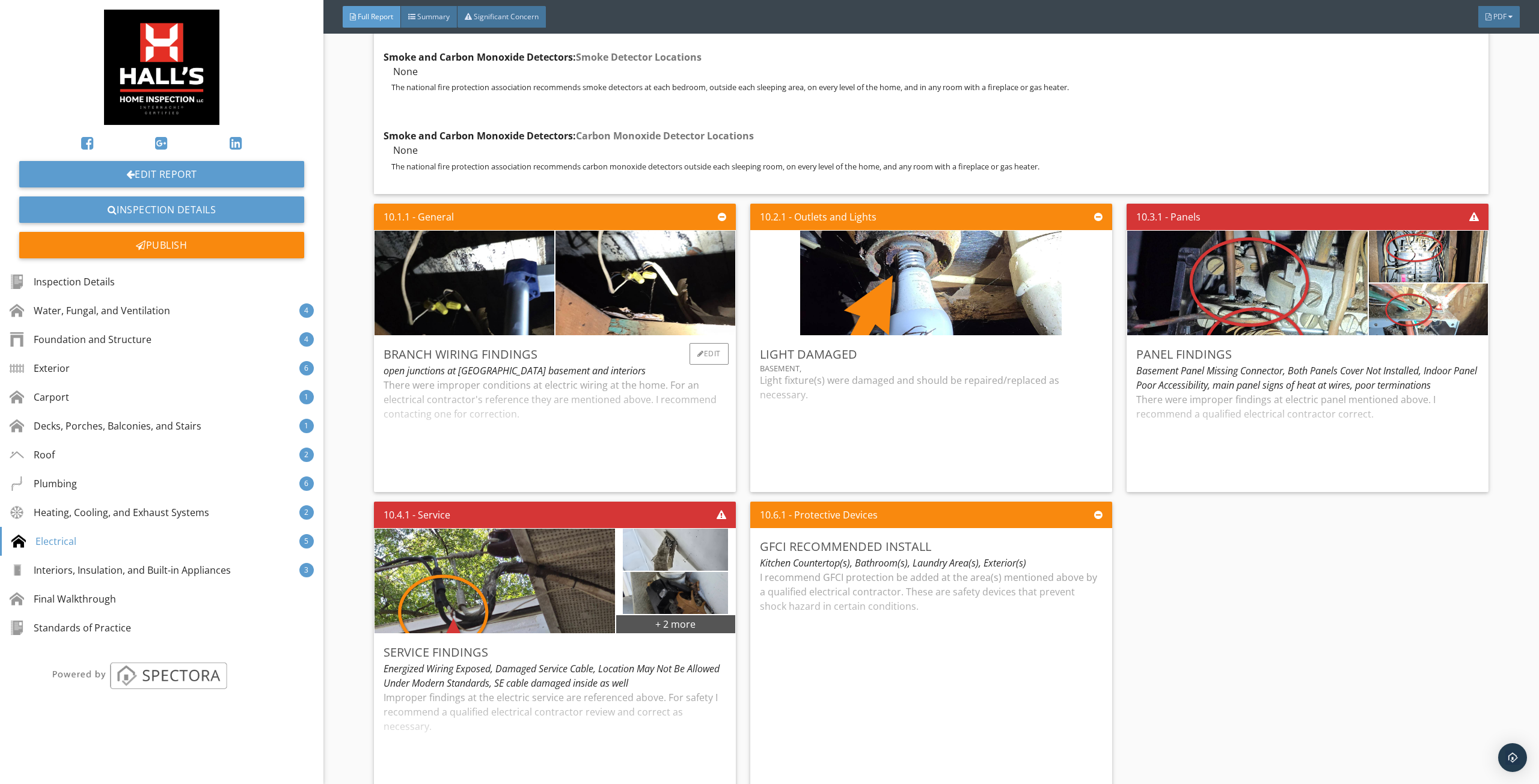
click at [587, 426] on div "There were improper conditions at electric wiring at the home. For an electrica…" at bounding box center [555, 430] width 343 height 104
click at [853, 384] on div "Light fixture(s) were damaged and should be repaired/replaced as necessary." at bounding box center [931, 428] width 343 height 109
click at [1228, 377] on div "Panel Findings Basement Panel Missing Connector, Both Panels Cover Not Installe…" at bounding box center [1307, 414] width 362 height 156
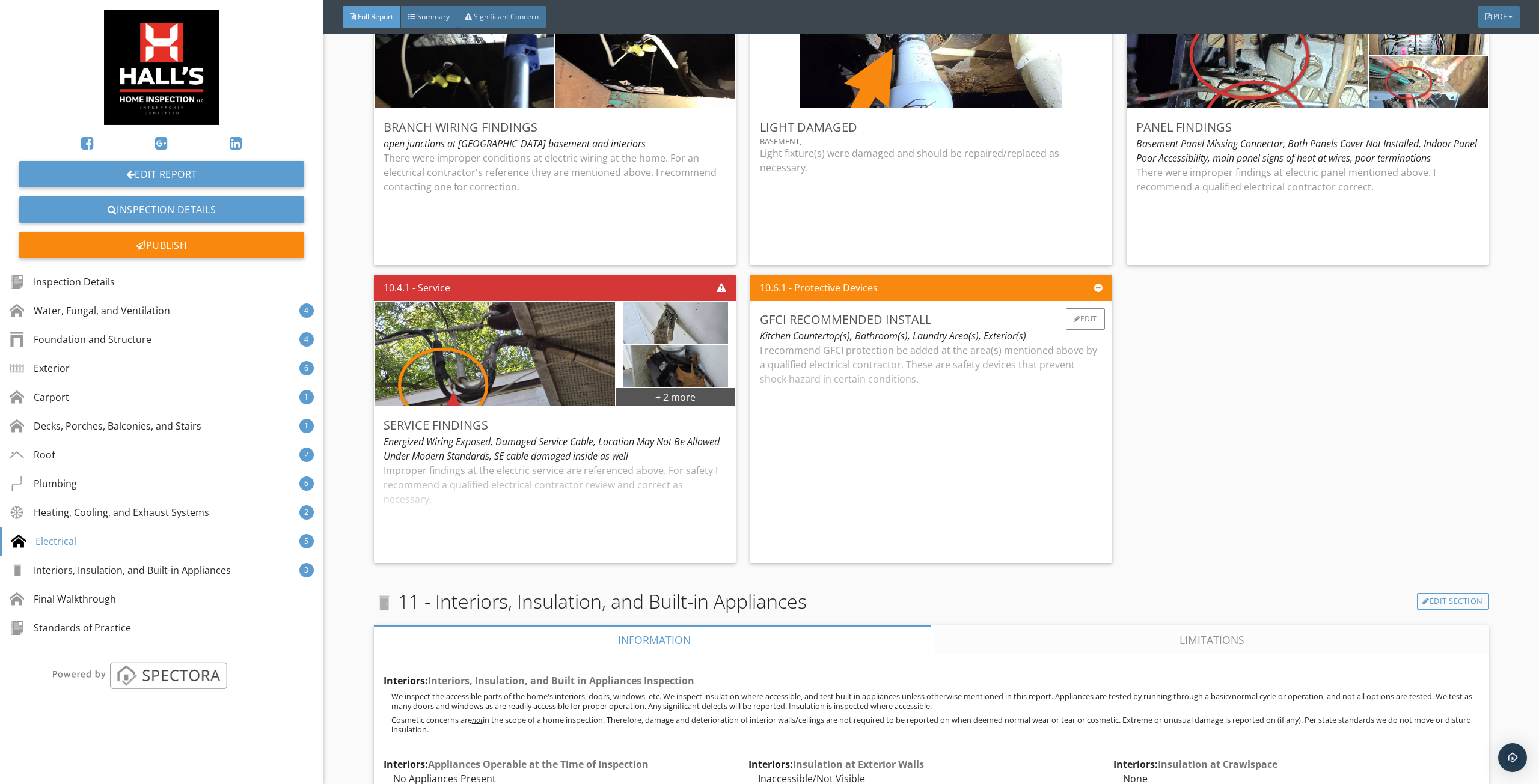
scroll to position [7513, 0]
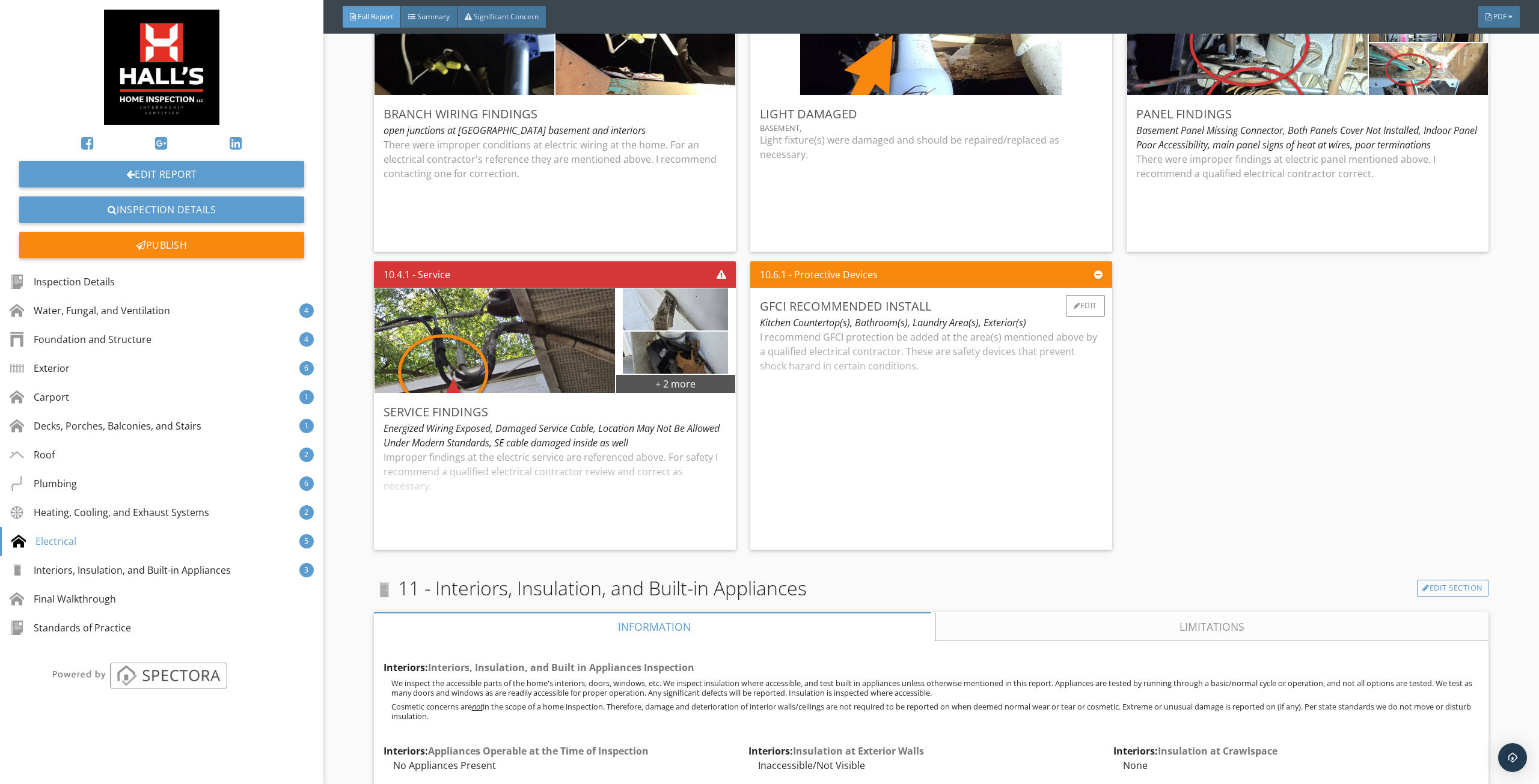
click at [935, 453] on div "I recommend GFCI protection be added at the area(s) mentioned above by a qualif…" at bounding box center [931, 435] width 343 height 210
click at [686, 473] on div "Improper findings at the electric service are referenced above. For safety I re…" at bounding box center [555, 495] width 343 height 90
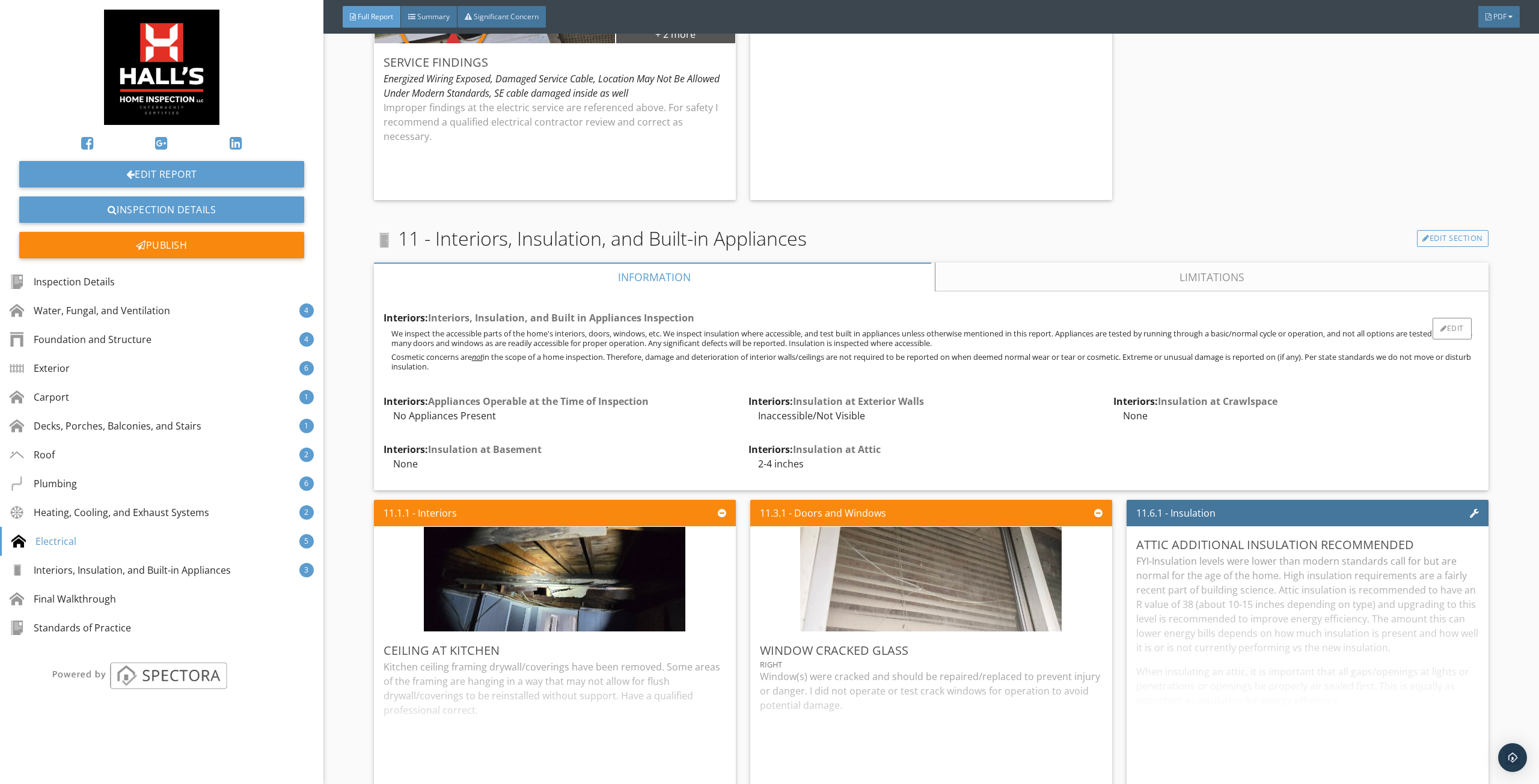
scroll to position [7873, 0]
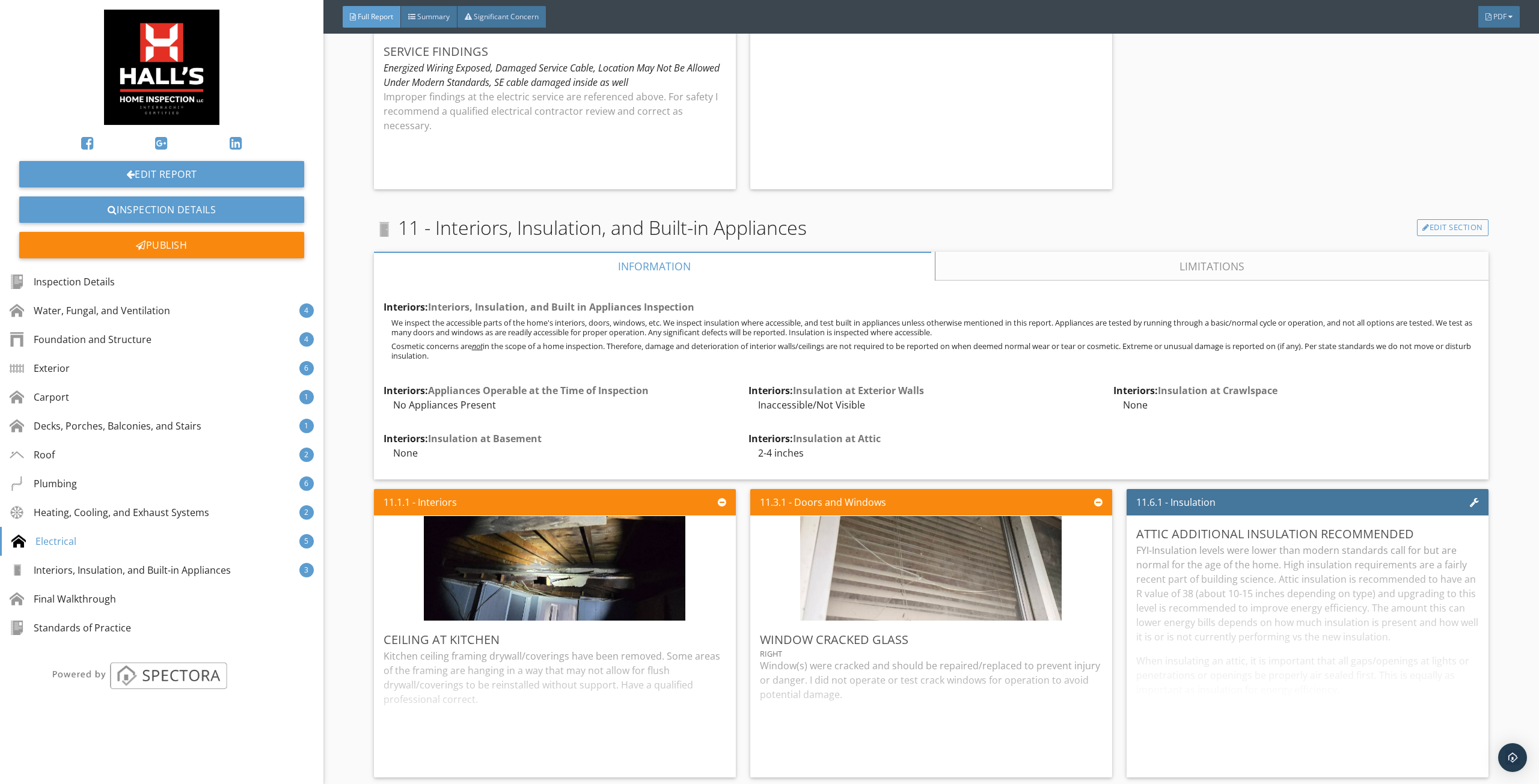
click at [1012, 280] on div "Interiors: Interiors, Insulation, and Built in Appliances Inspection We inspect…" at bounding box center [931, 380] width 1114 height 199
drag, startPoint x: 957, startPoint y: 261, endPoint x: 906, endPoint y: 256, distance: 51.2
click at [955, 260] on link "Limitations" at bounding box center [1212, 266] width 553 height 29
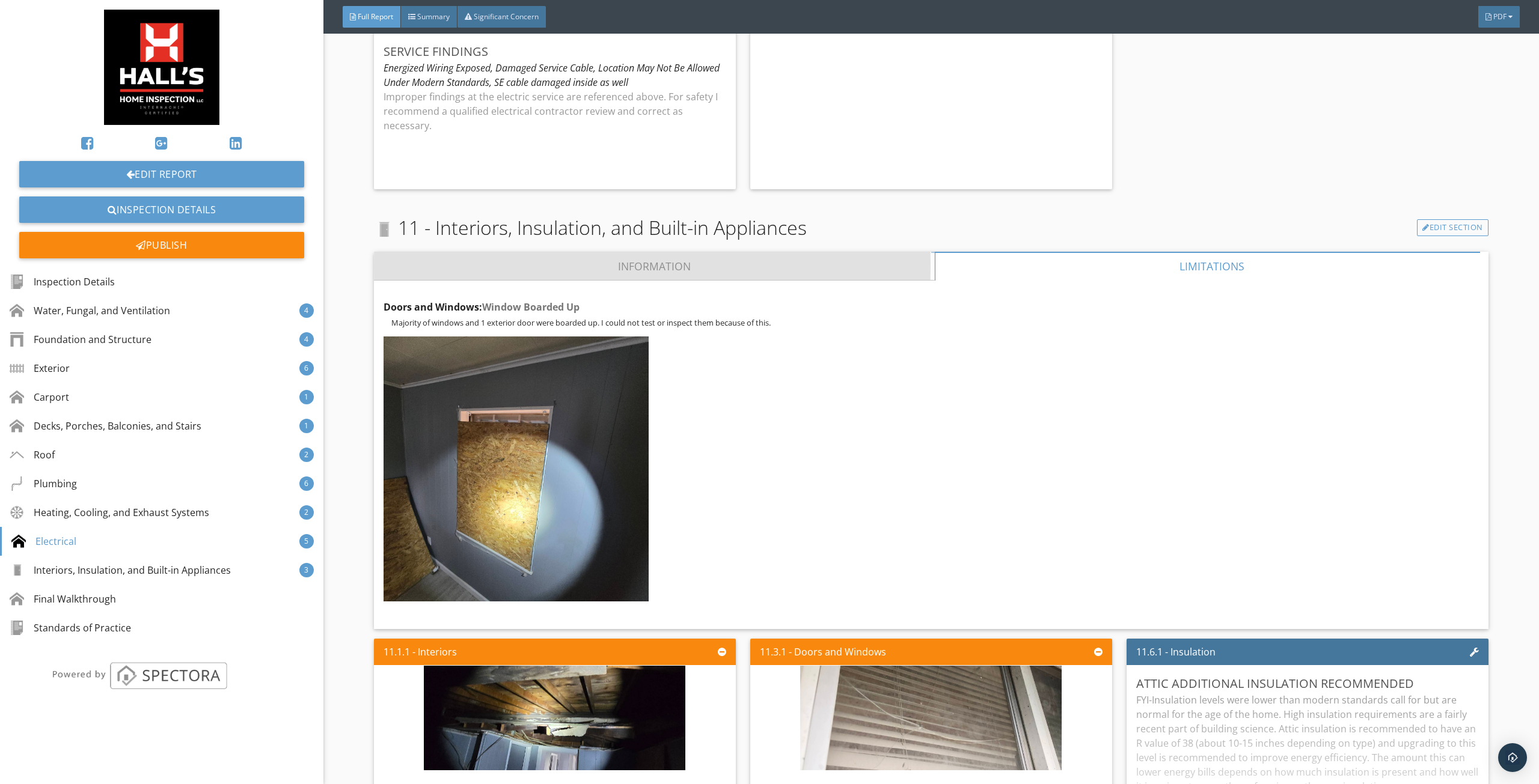
click at [863, 253] on link "Information" at bounding box center [654, 266] width 561 height 29
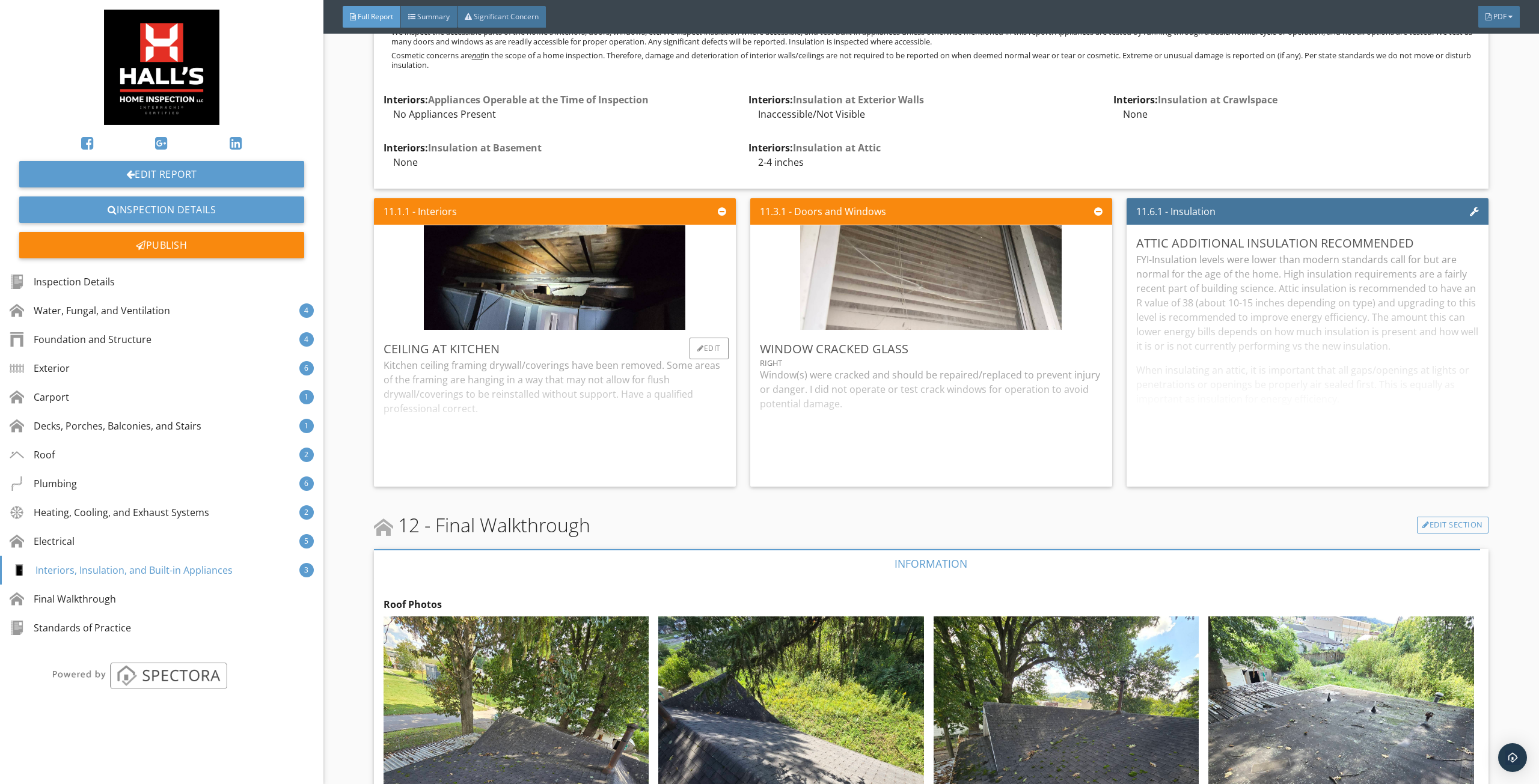
scroll to position [8174, 0]
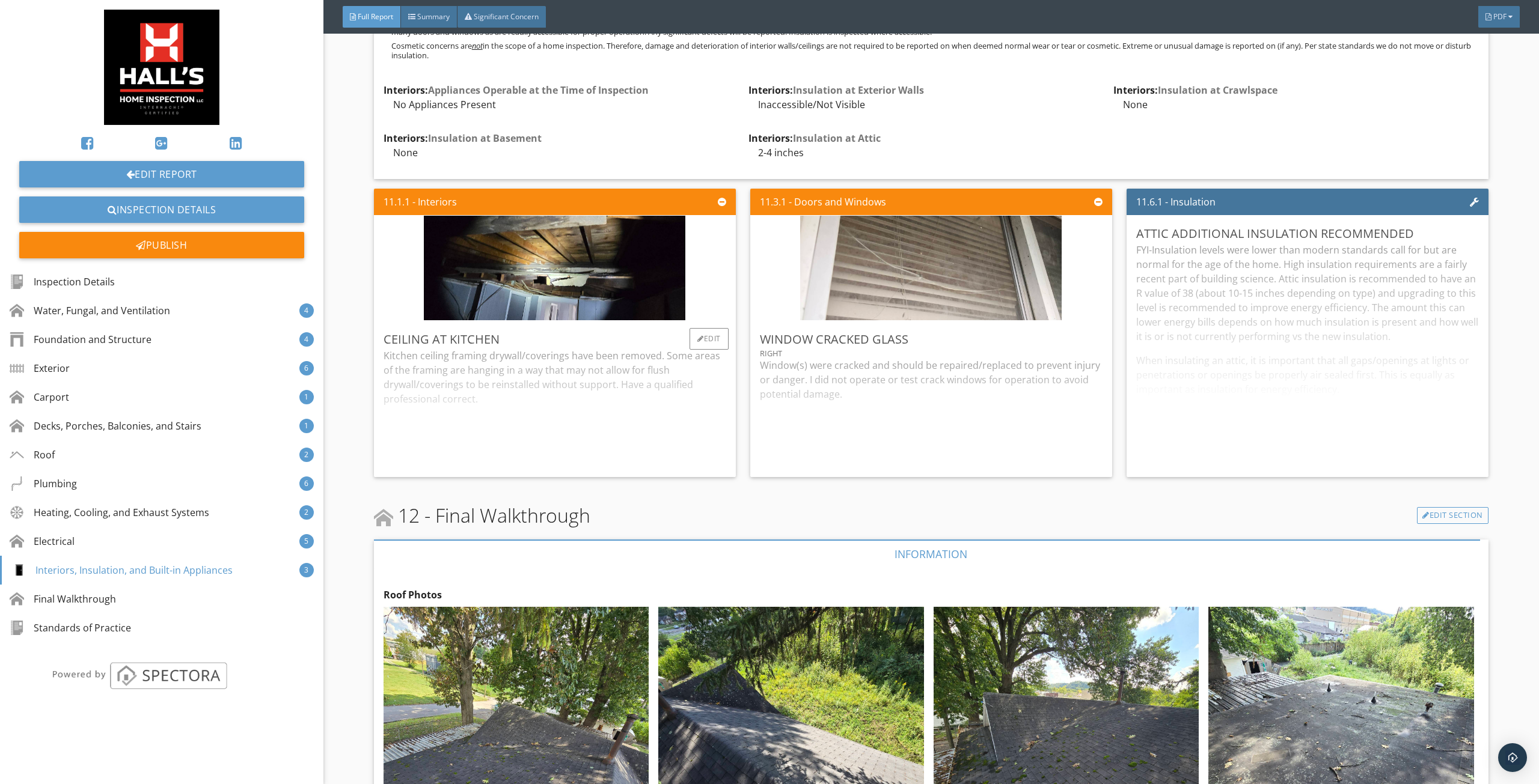
click at [631, 379] on div "Kitchen ceiling framing drywall/coverings have been removed. Some areas of the …" at bounding box center [555, 408] width 343 height 119
drag, startPoint x: 879, startPoint y: 401, endPoint x: 962, endPoint y: 390, distance: 83.7
click at [894, 399] on div "Window(s) were cracked and should be repaired/replaced to prevent injury or dan…" at bounding box center [931, 413] width 343 height 109
click at [1211, 355] on div "FYI-Insulation levels were lower than modern standards call for but are normal …" at bounding box center [1307, 355] width 343 height 224
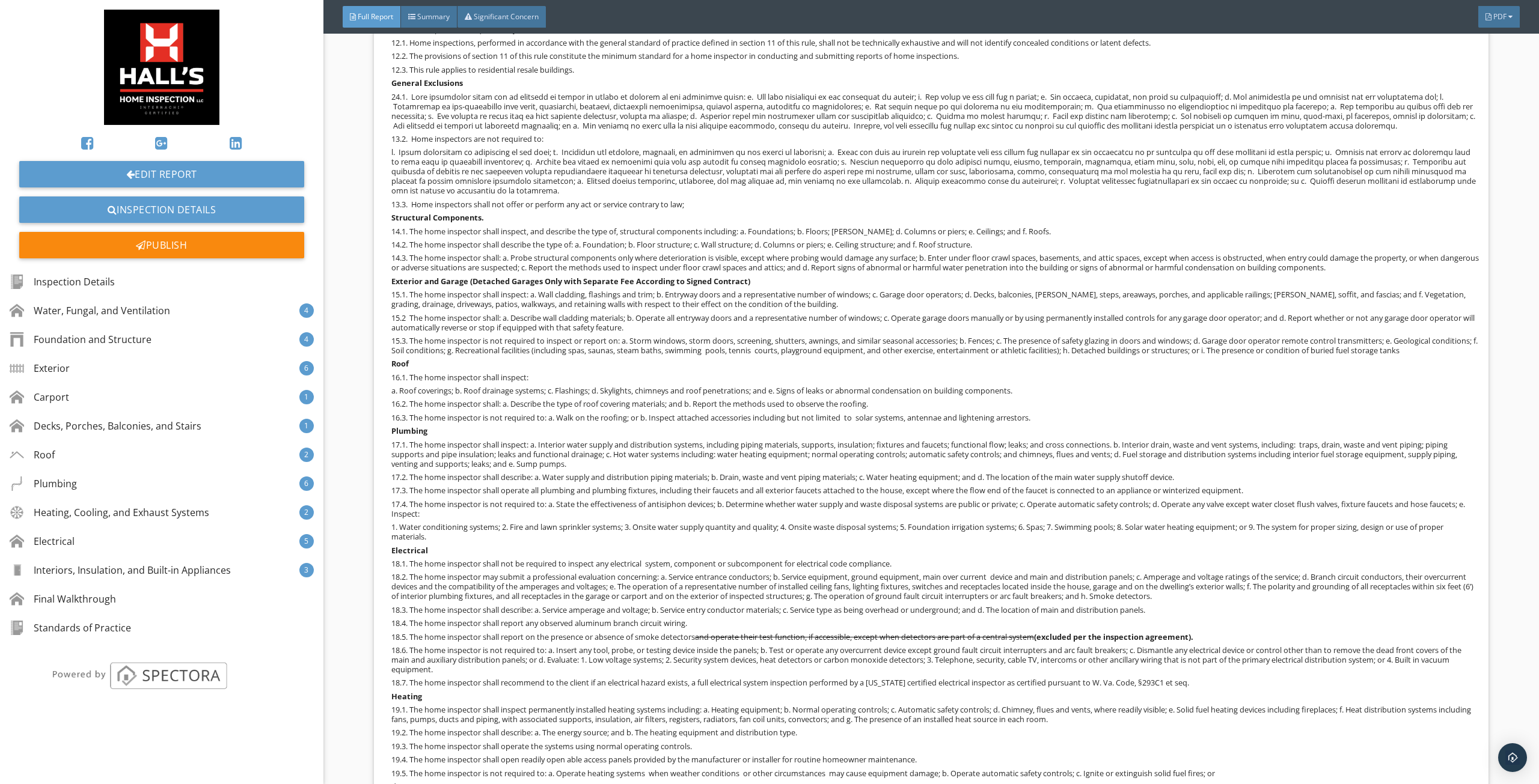
scroll to position [9976, 0]
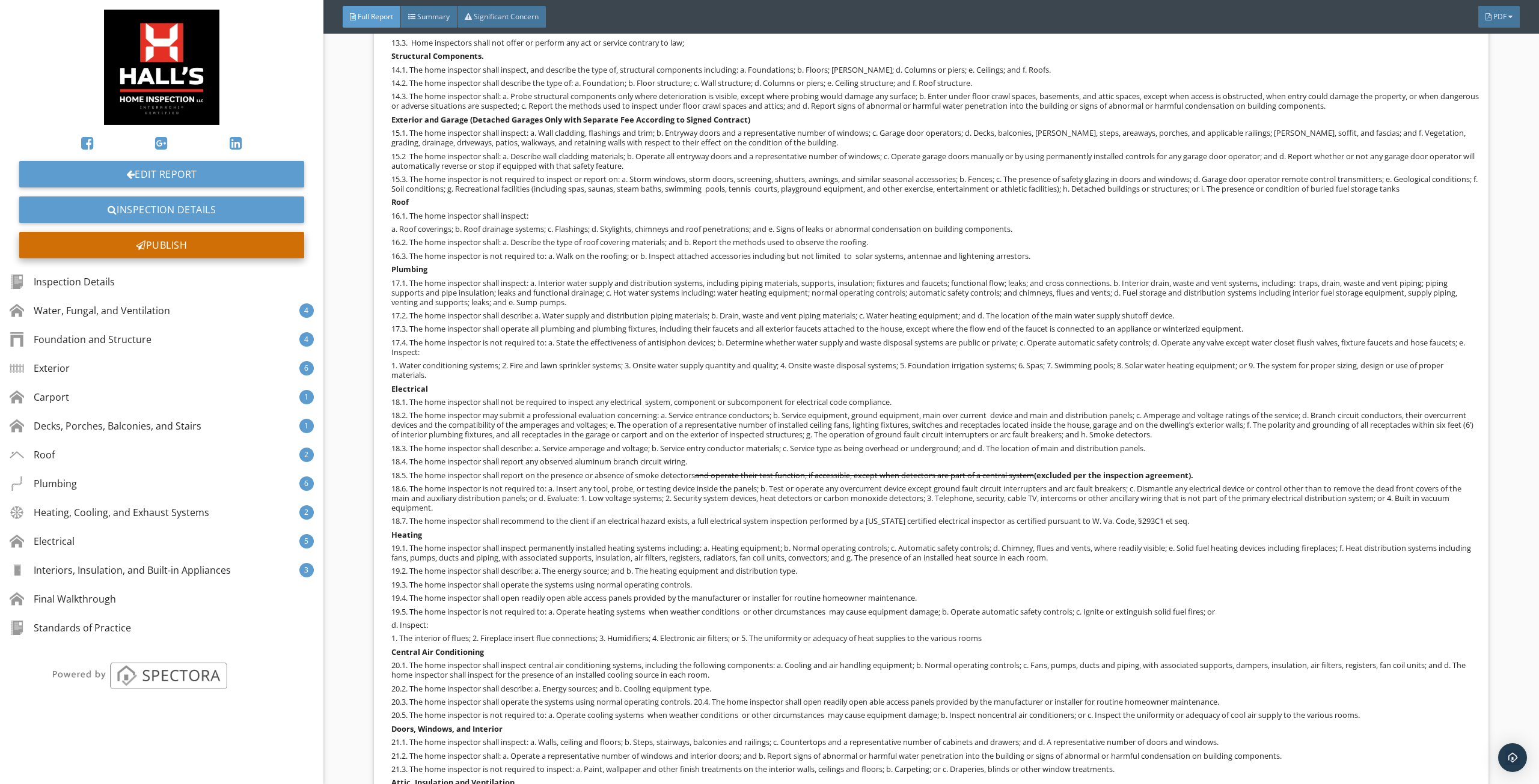
click at [221, 236] on div "Publish" at bounding box center [162, 245] width 285 height 27
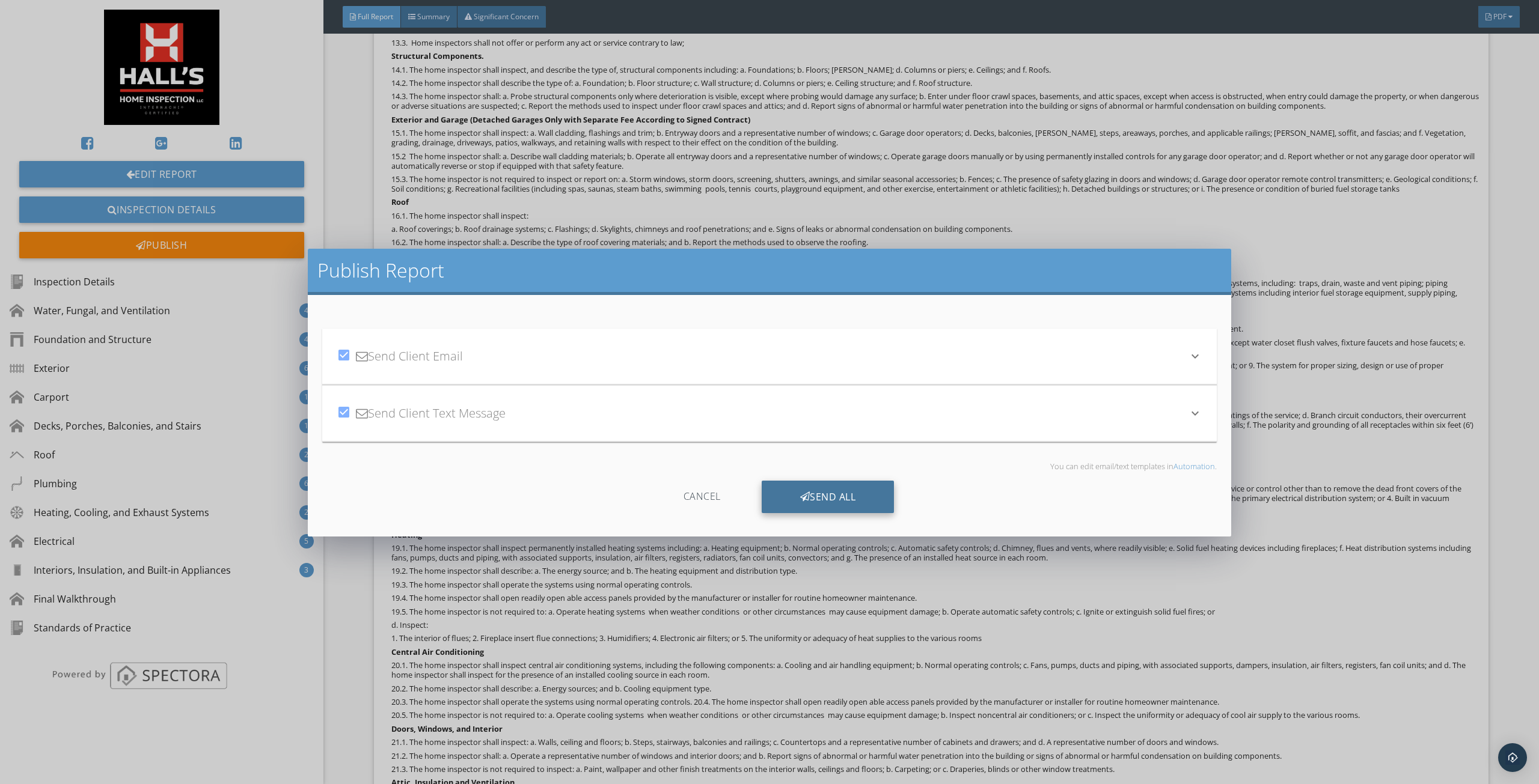
click at [860, 500] on div "Send All" at bounding box center [828, 497] width 133 height 32
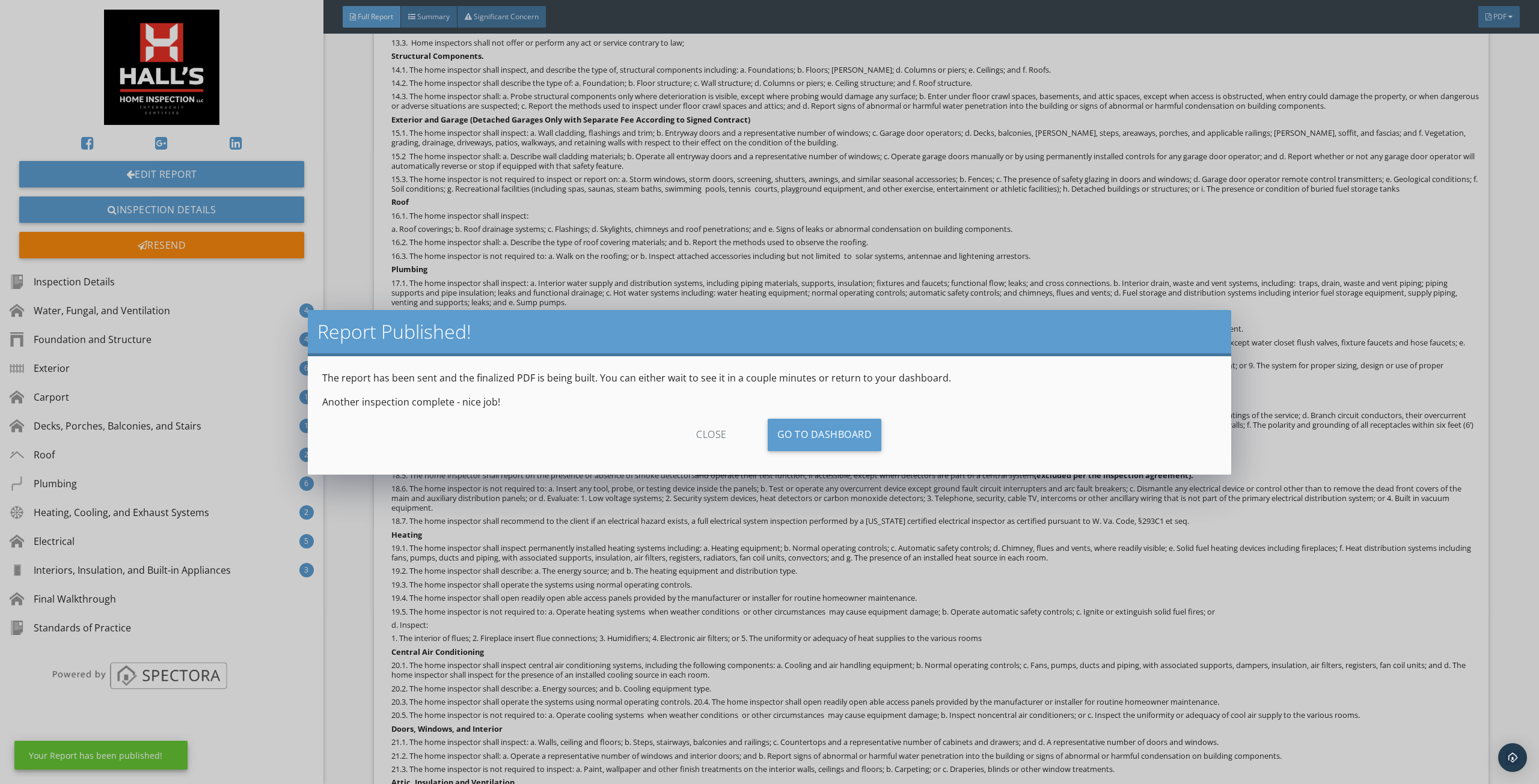
click at [719, 434] on div "close" at bounding box center [711, 435] width 107 height 32
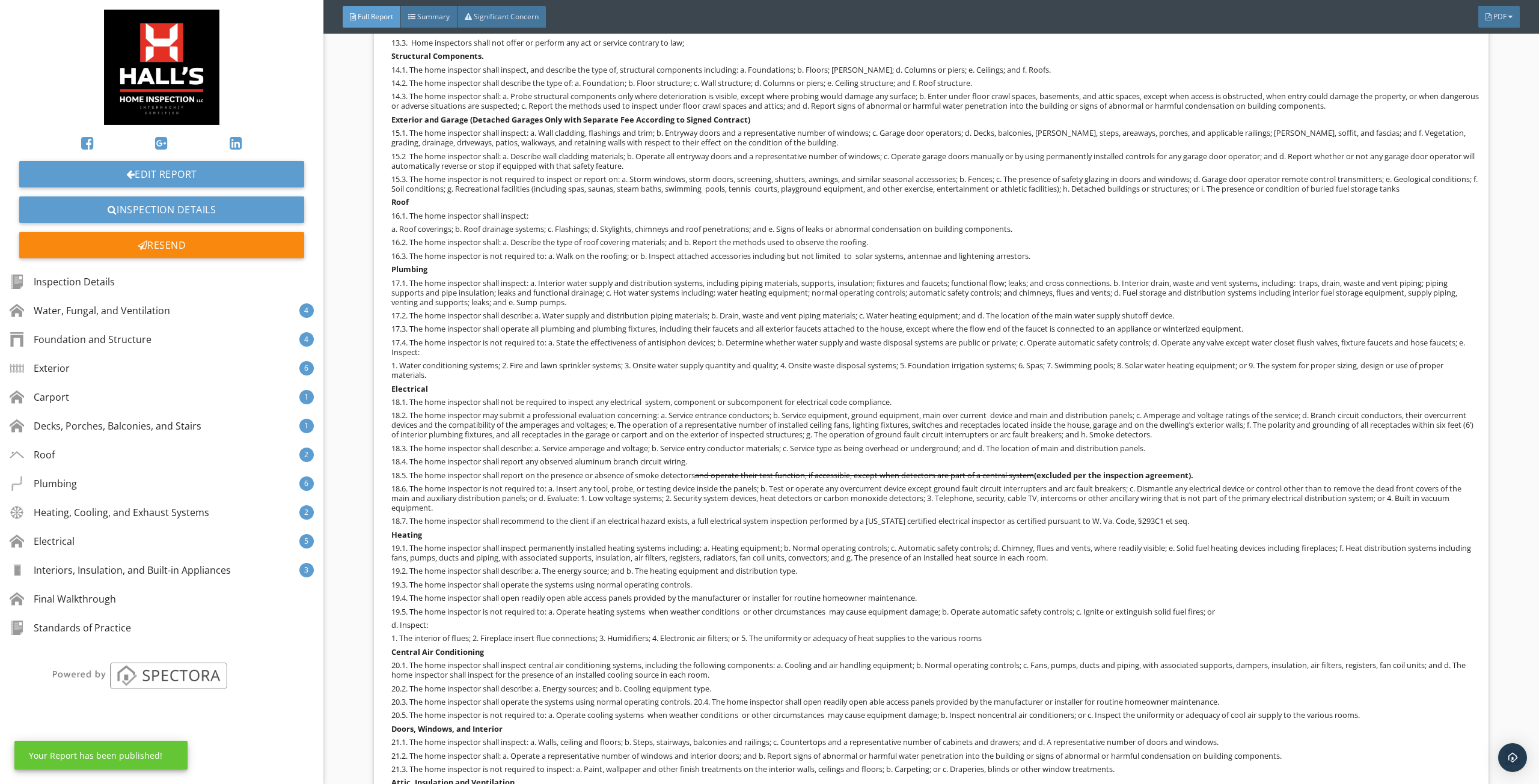
drag, startPoint x: 518, startPoint y: 45, endPoint x: 516, endPoint y: 31, distance: 14.1
click at [517, 51] on p "Structural Components." at bounding box center [935, 55] width 1087 height 10
click at [516, 27] on div "Full Report Summary Significant Concern PDF" at bounding box center [931, 17] width 1215 height 34
click at [513, 20] on span "Significant Concern" at bounding box center [506, 17] width 65 height 10
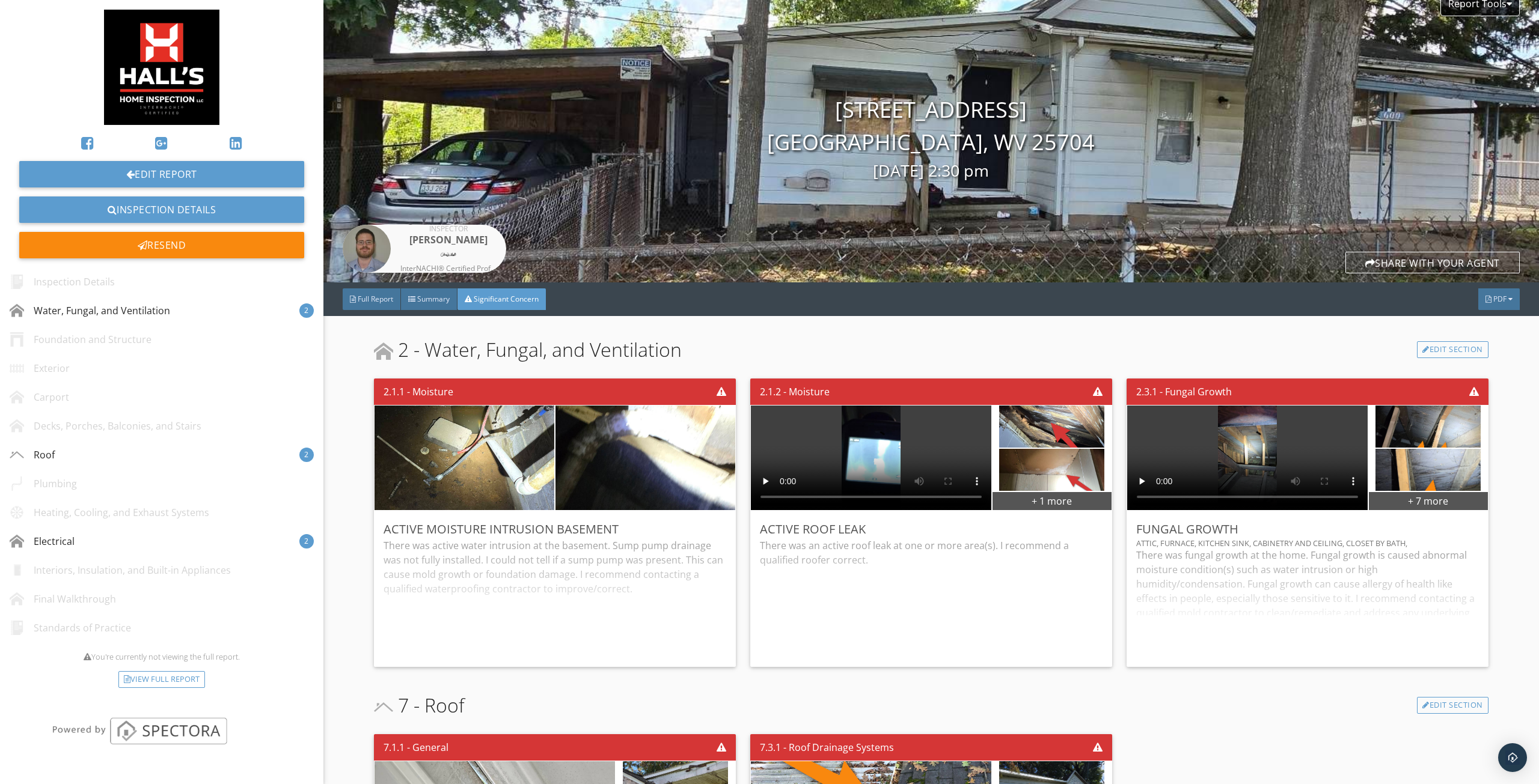
scroll to position [0, 0]
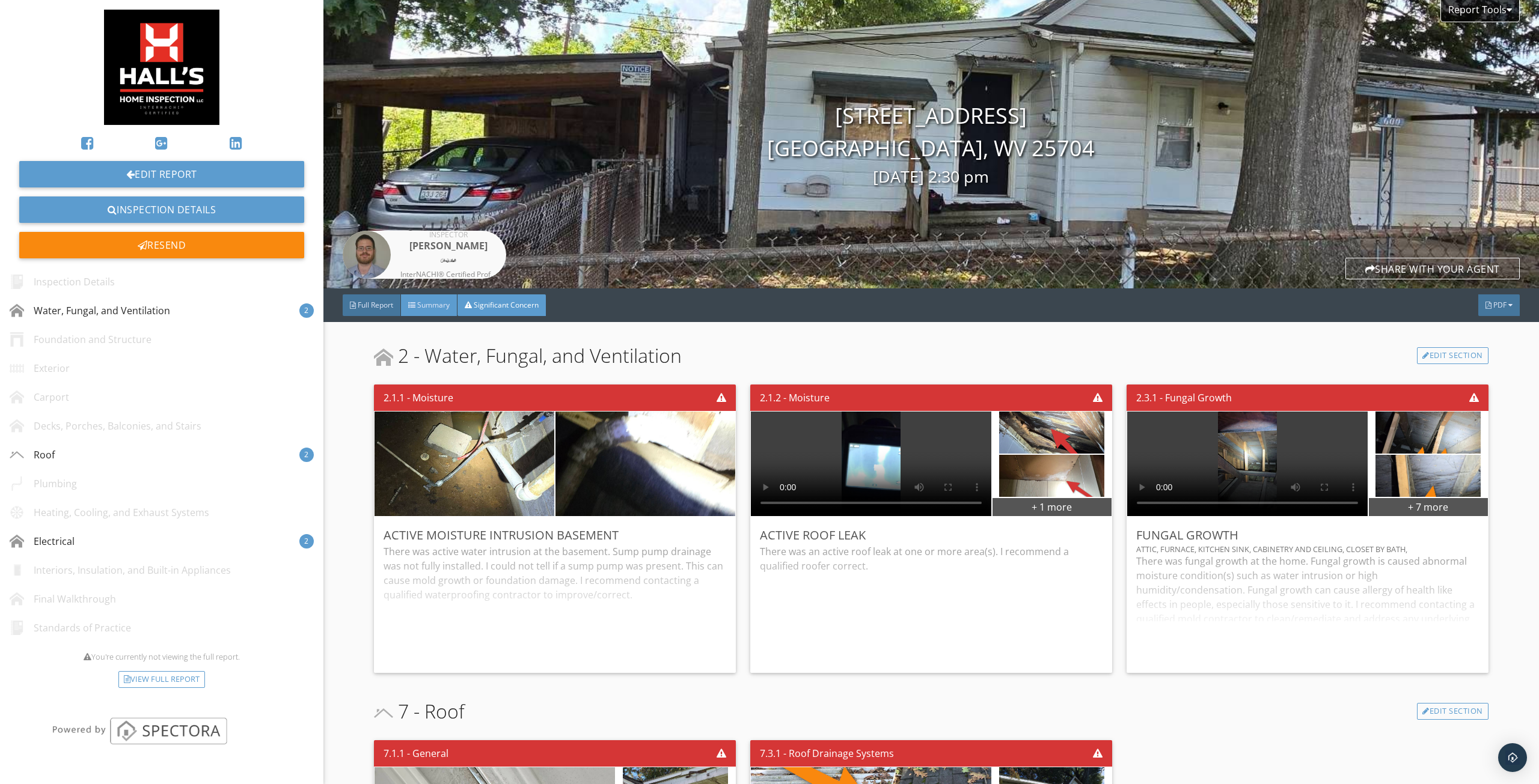
click at [423, 306] on span "Summary" at bounding box center [433, 305] width 32 height 10
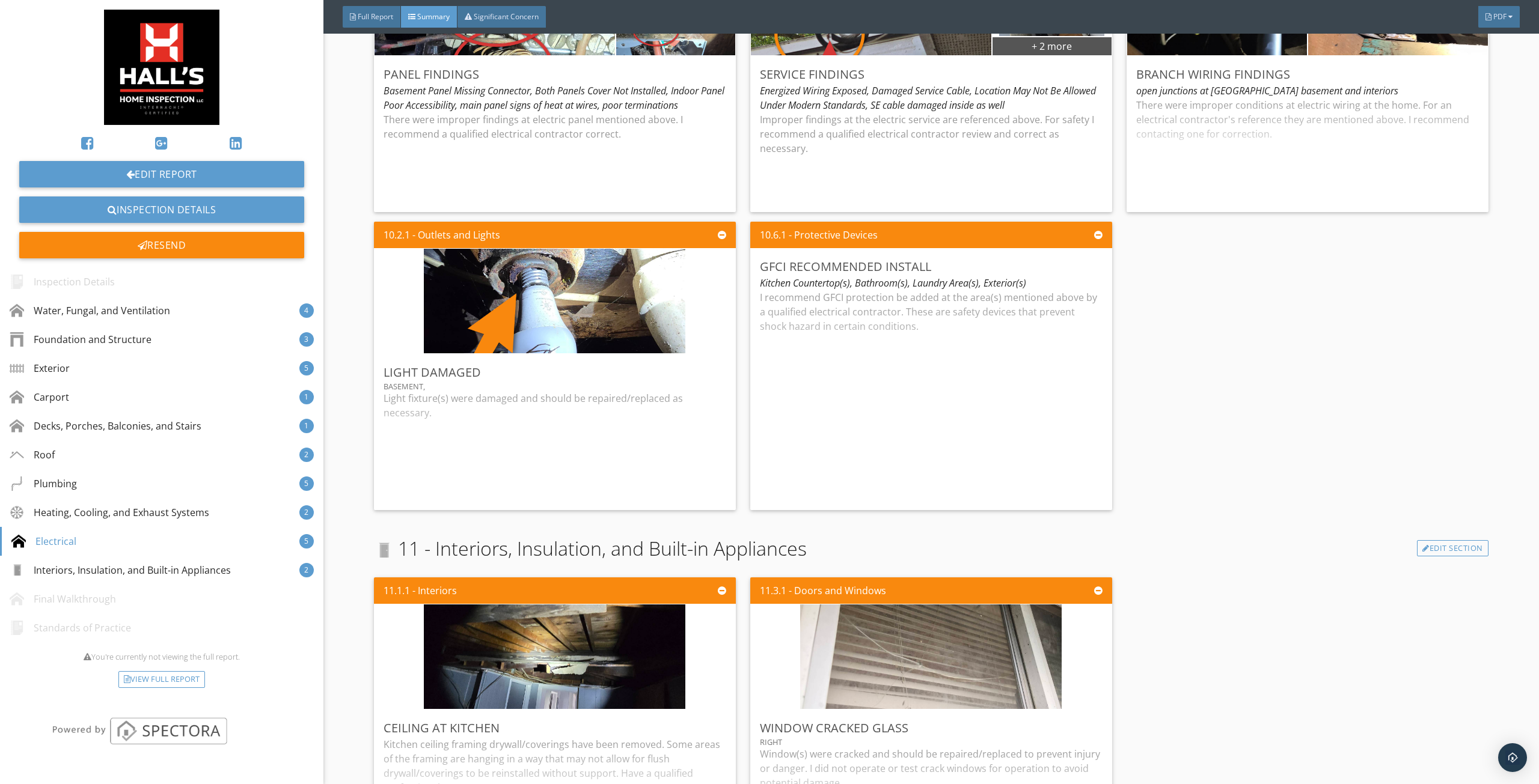
scroll to position [4297, 0]
